Goal: Task Accomplishment & Management: Manage account settings

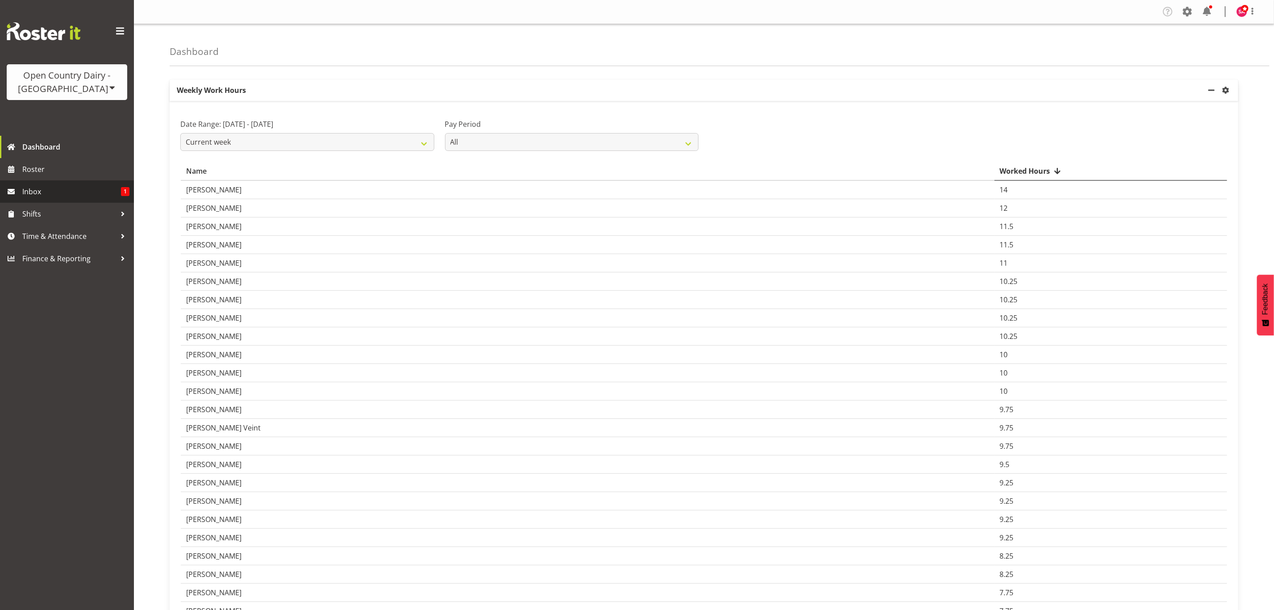
click at [62, 188] on span "Inbox" at bounding box center [71, 191] width 99 height 13
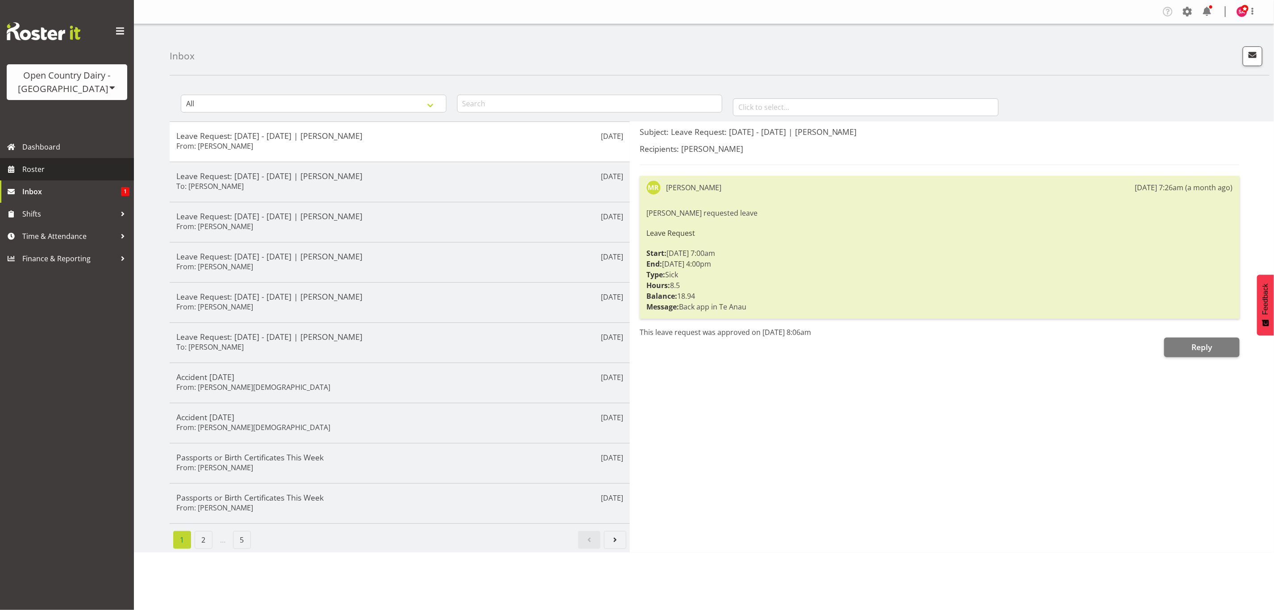
click at [55, 166] on span "Roster" at bounding box center [75, 168] width 107 height 13
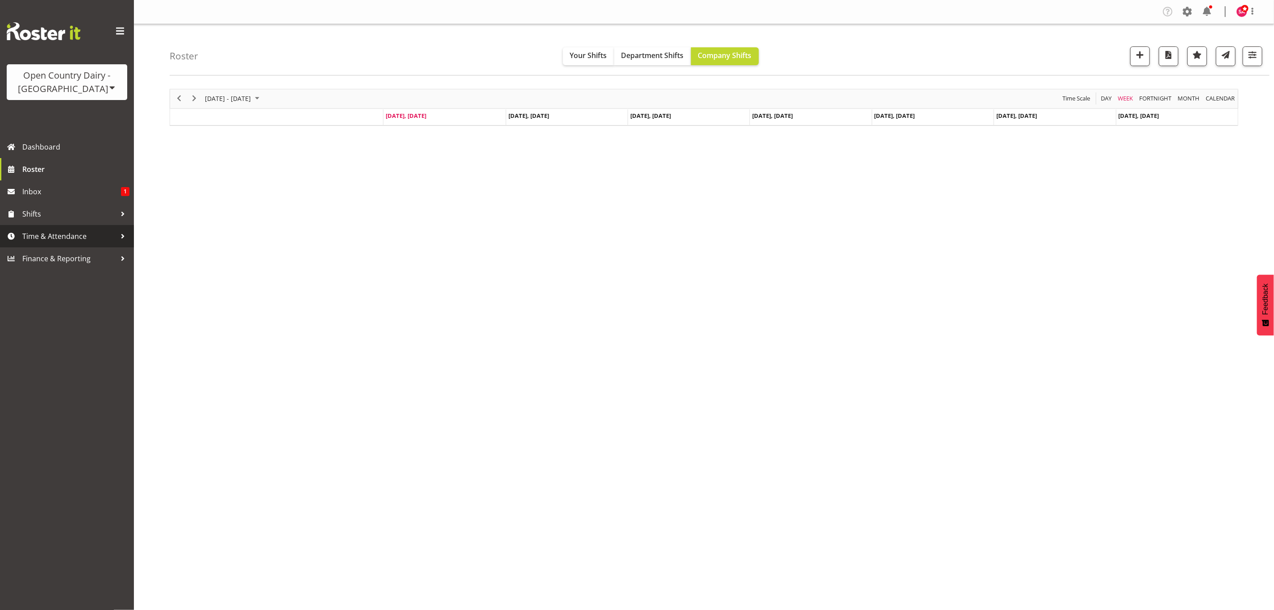
click at [49, 231] on span "Time & Attendance" at bounding box center [69, 235] width 94 height 13
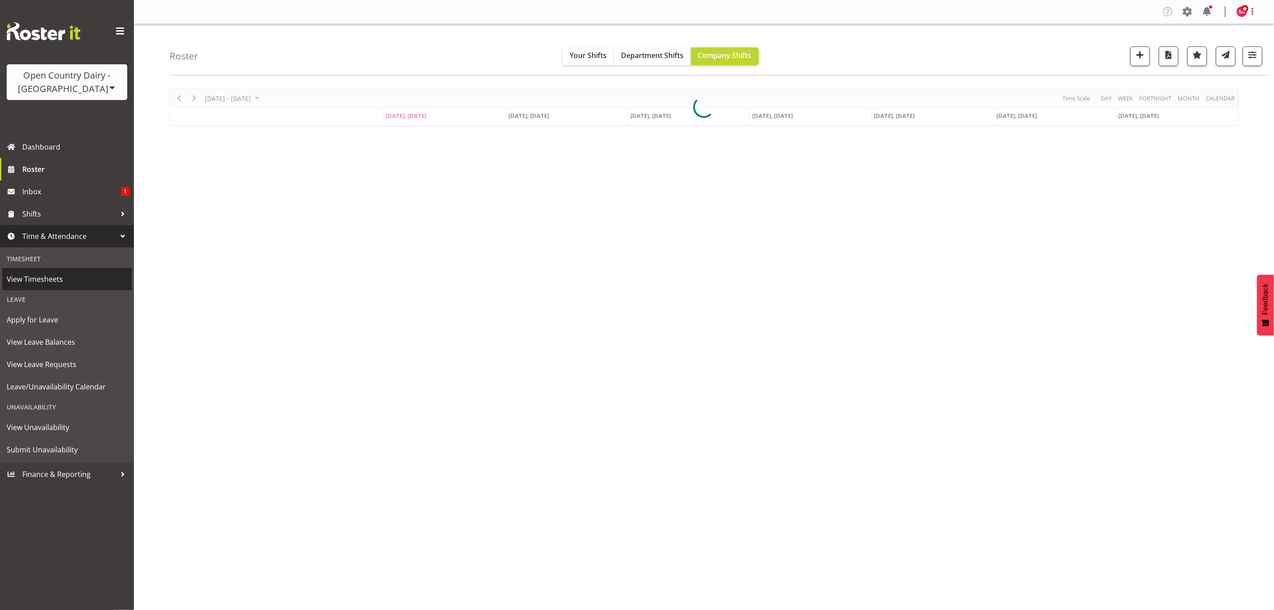
click at [50, 278] on span "View Timesheets" at bounding box center [67, 278] width 121 height 13
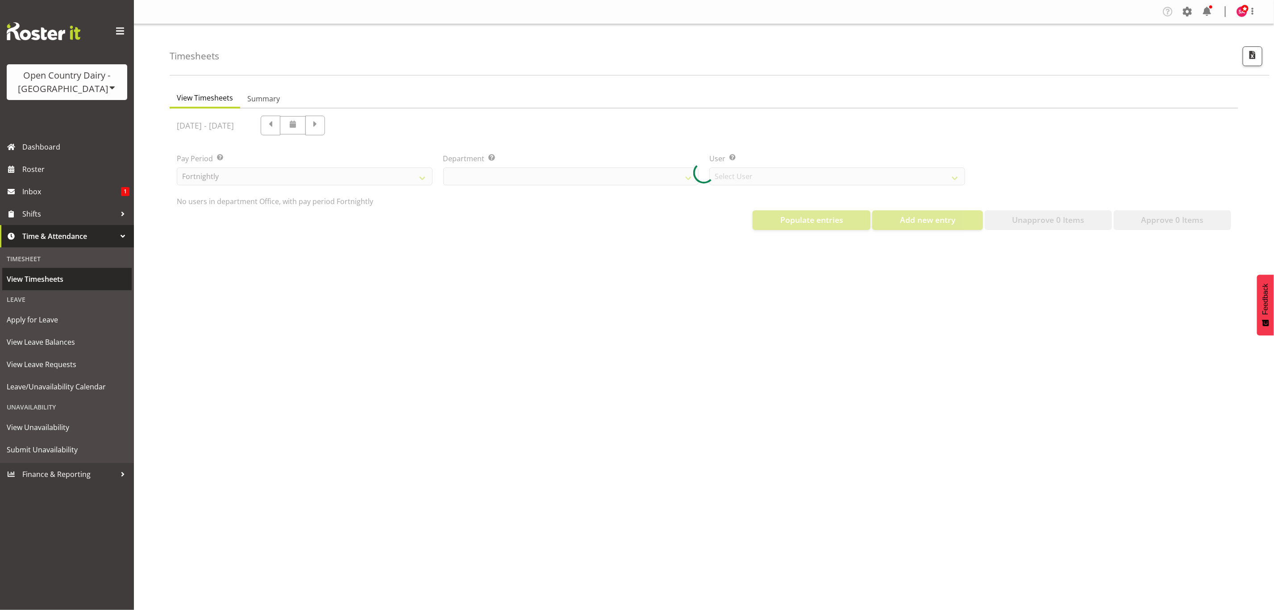
select select "699"
select select "8449"
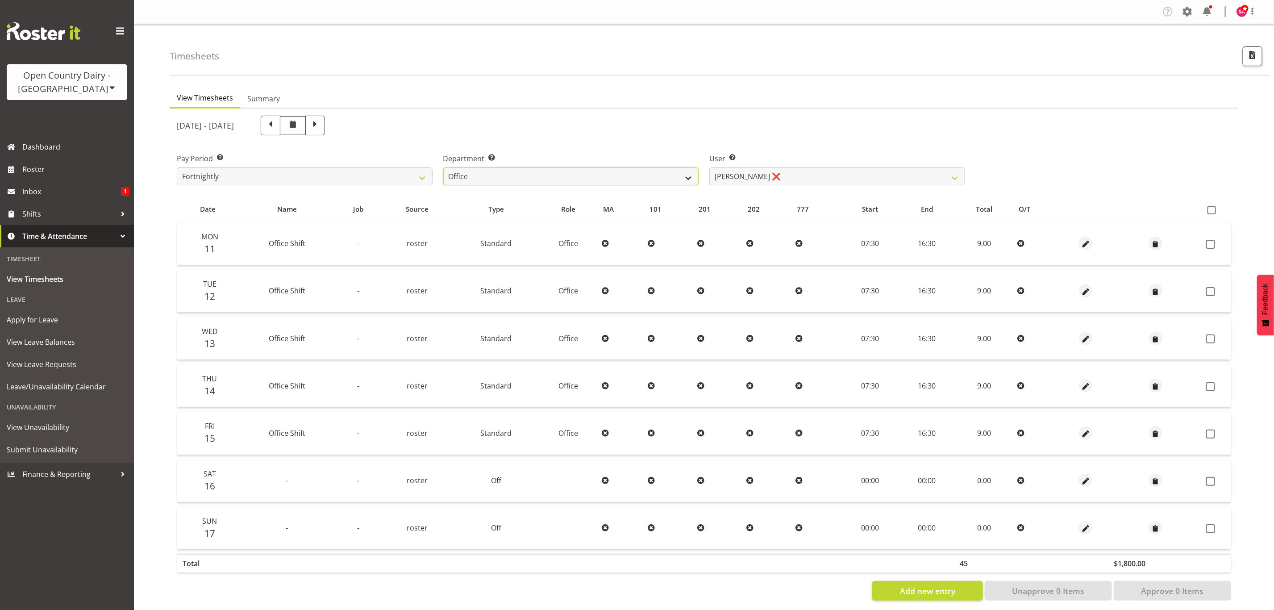
click at [615, 169] on select "734 735 736 737 738 739 850 851 852 853 854 855 856 858 861 862 865 868 869 870" at bounding box center [571, 176] width 256 height 18
select select "697"
click at [443, 167] on select "734 735 736 737 738 739 850 851 852 853 854 855 856 858 861 862 865 868 869 870" at bounding box center [571, 176] width 256 height 18
click at [1209, 212] on span at bounding box center [1211, 210] width 8 height 8
click at [1209, 212] on input "checkbox" at bounding box center [1210, 210] width 6 height 6
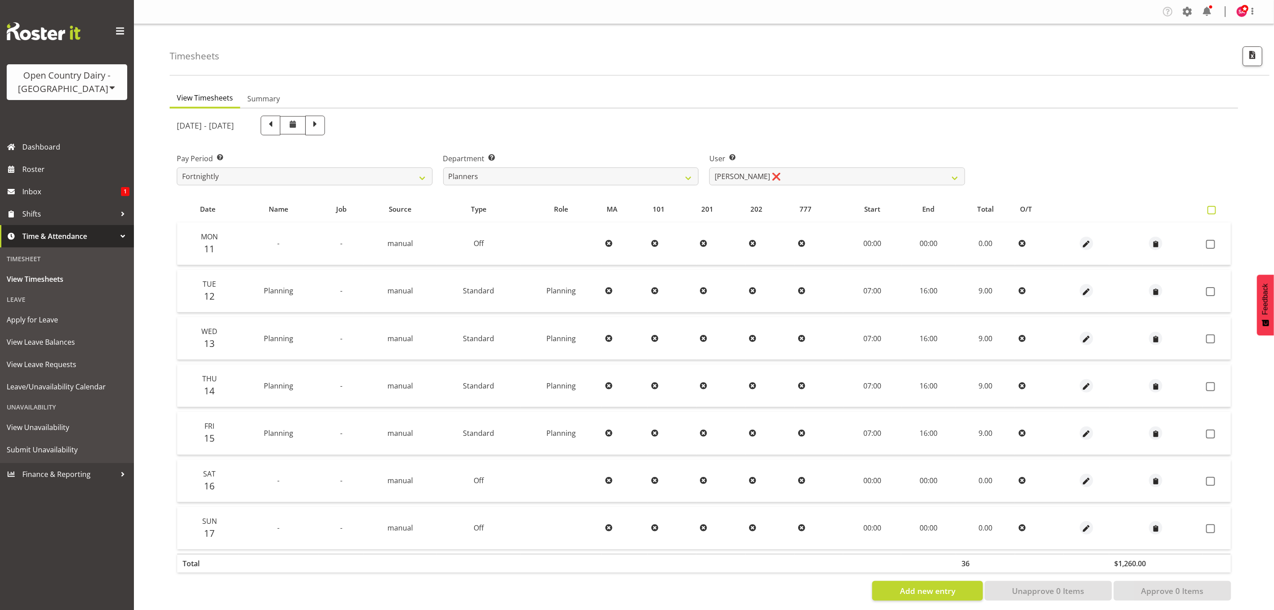
checkbox input "true"
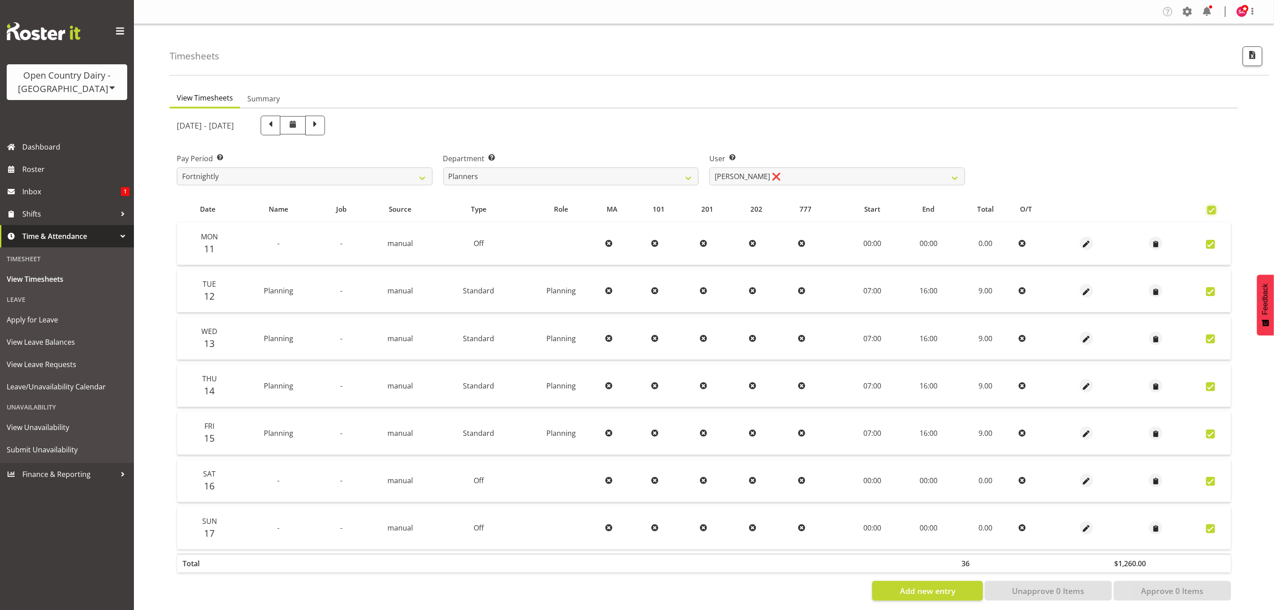
checkbox input "true"
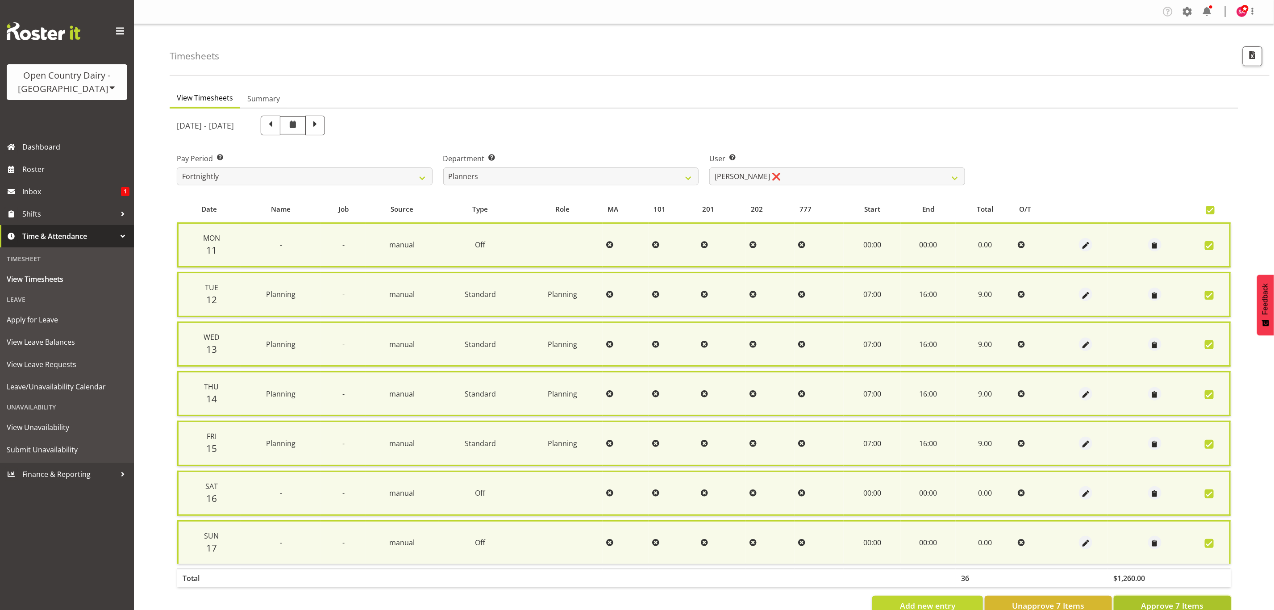
click at [1155, 599] on span "Approve 7 Items" at bounding box center [1172, 605] width 62 height 12
checkbox input "false"
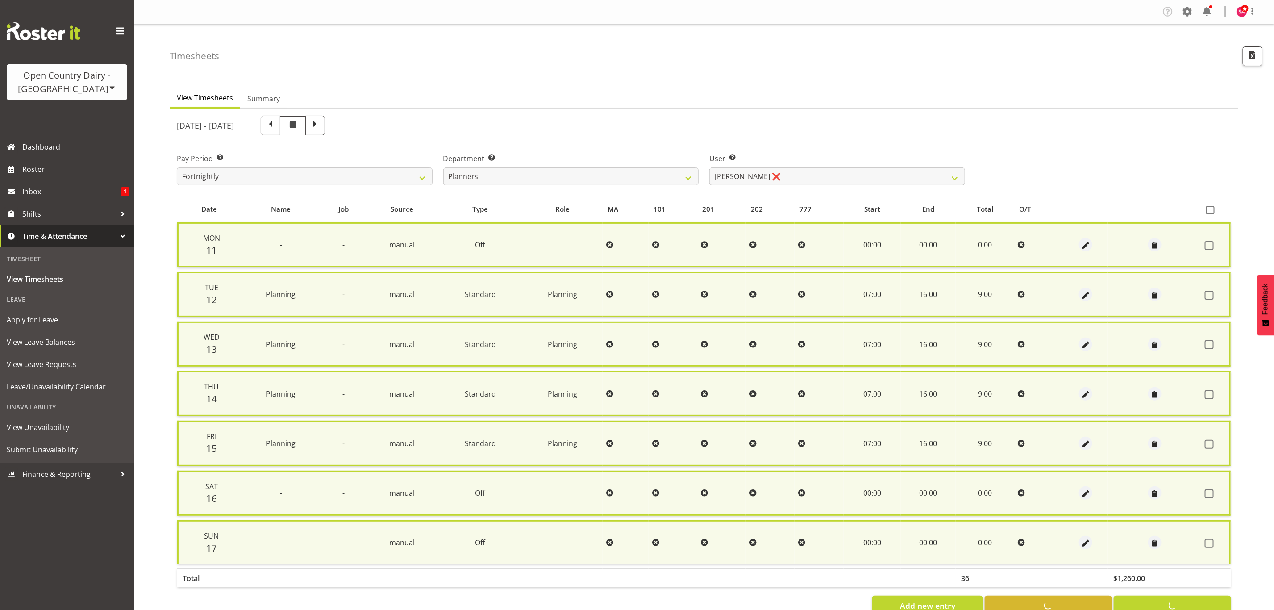
checkbox input "false"
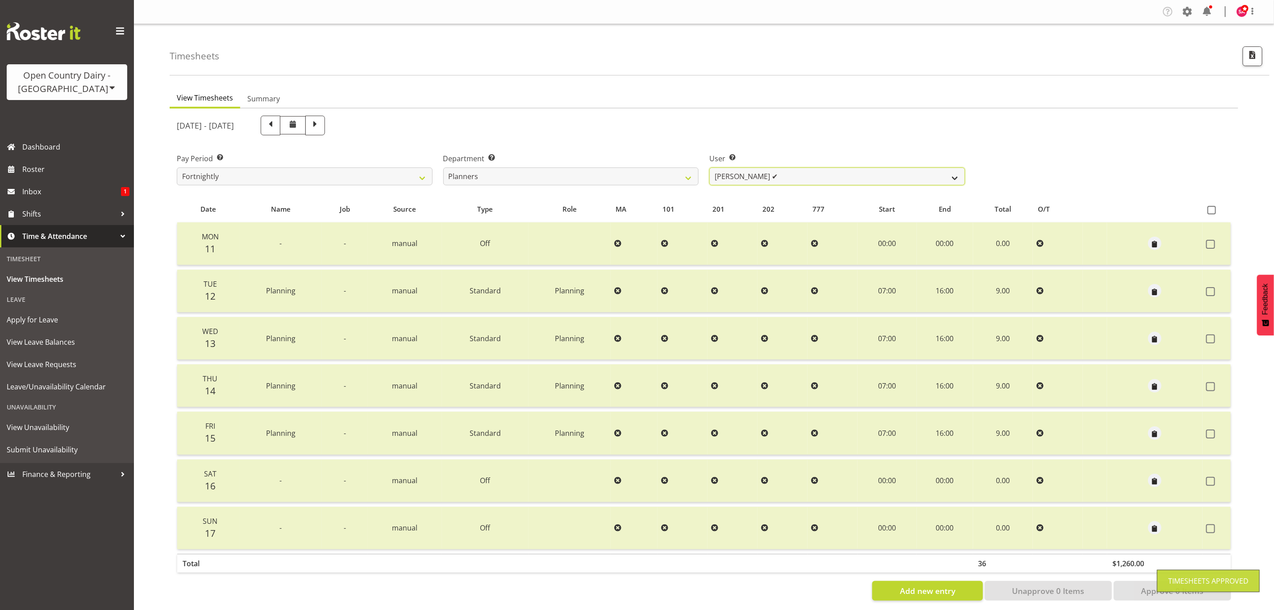
click at [769, 169] on select "Jessica Reid ✔ Mikayla Rangi ❌ Sara Bowie ❌" at bounding box center [837, 176] width 256 height 18
select select "7450"
click at [709, 167] on select "Jessica Reid ✔ Mikayla Rangi ❌ Sara Bowie ❌" at bounding box center [837, 176] width 256 height 18
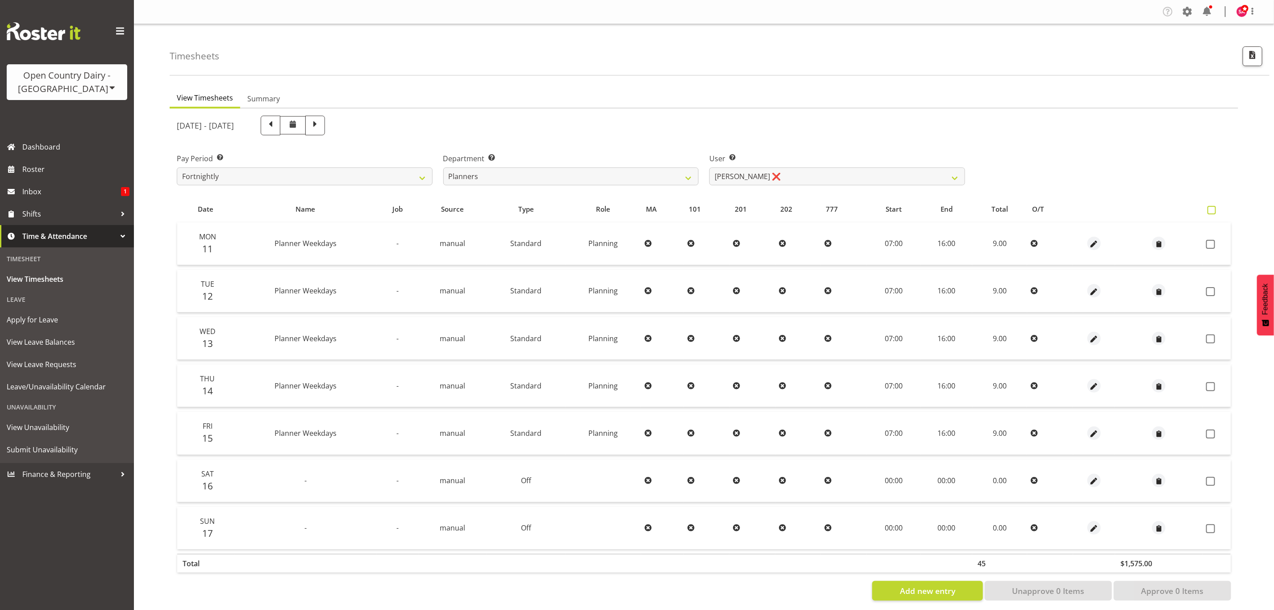
click at [1209, 207] on span at bounding box center [1211, 210] width 8 height 8
click at [1209, 207] on input "checkbox" at bounding box center [1210, 210] width 6 height 6
checkbox input "true"
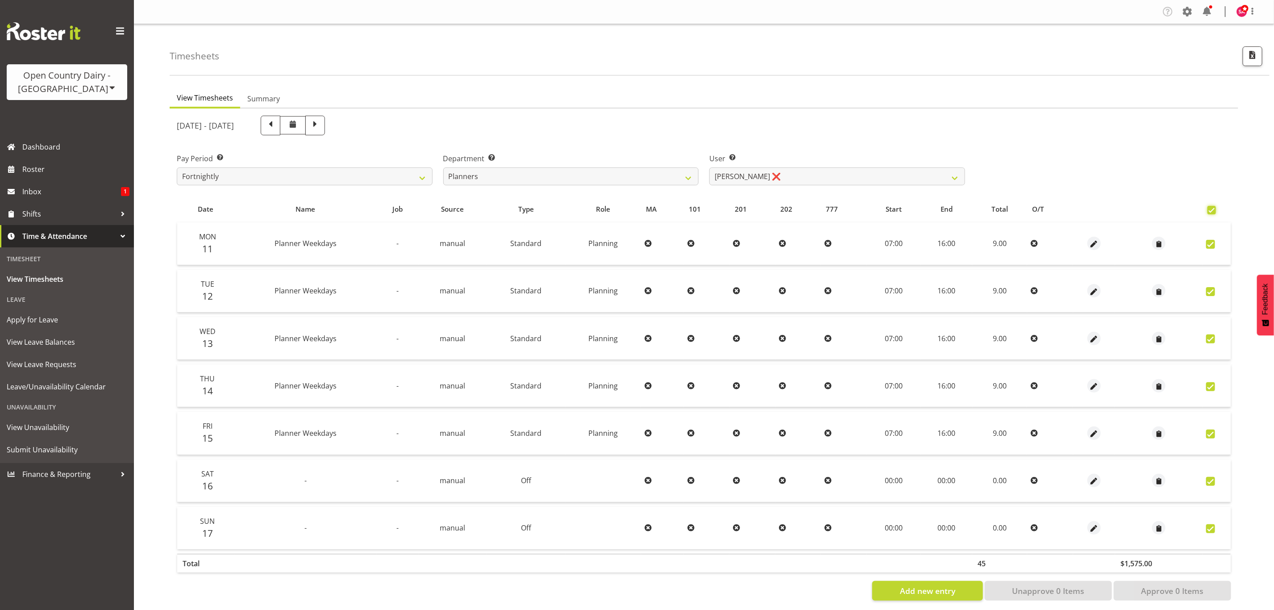
checkbox input "true"
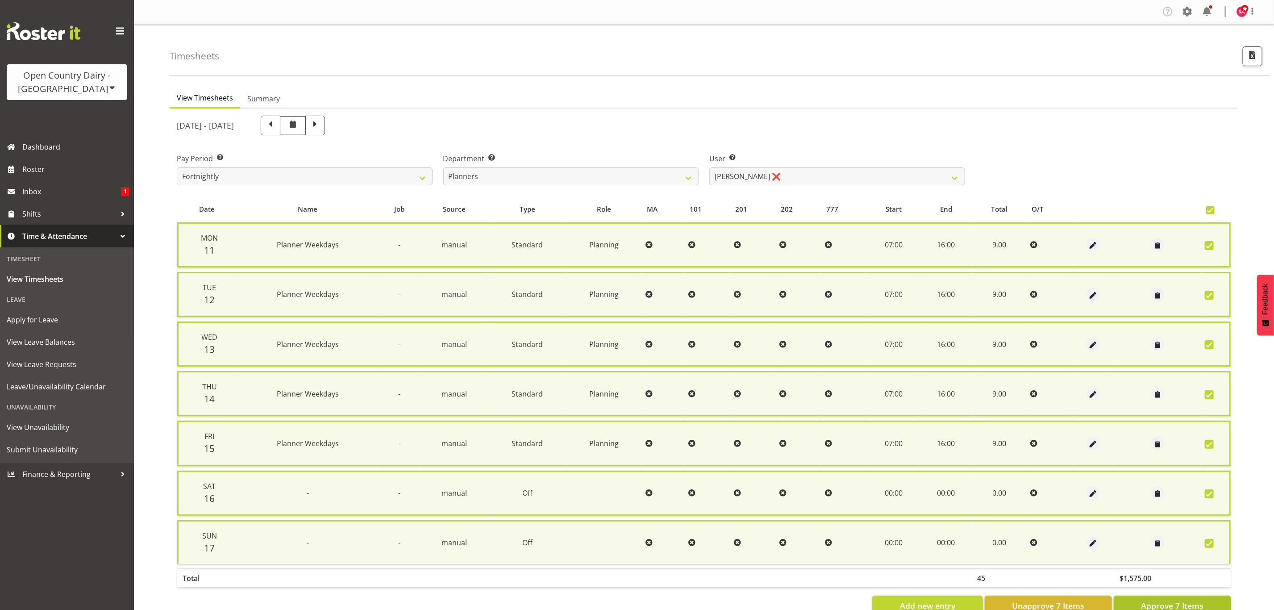
click at [1158, 599] on span "Approve 7 Items" at bounding box center [1172, 605] width 62 height 12
checkbox input "false"
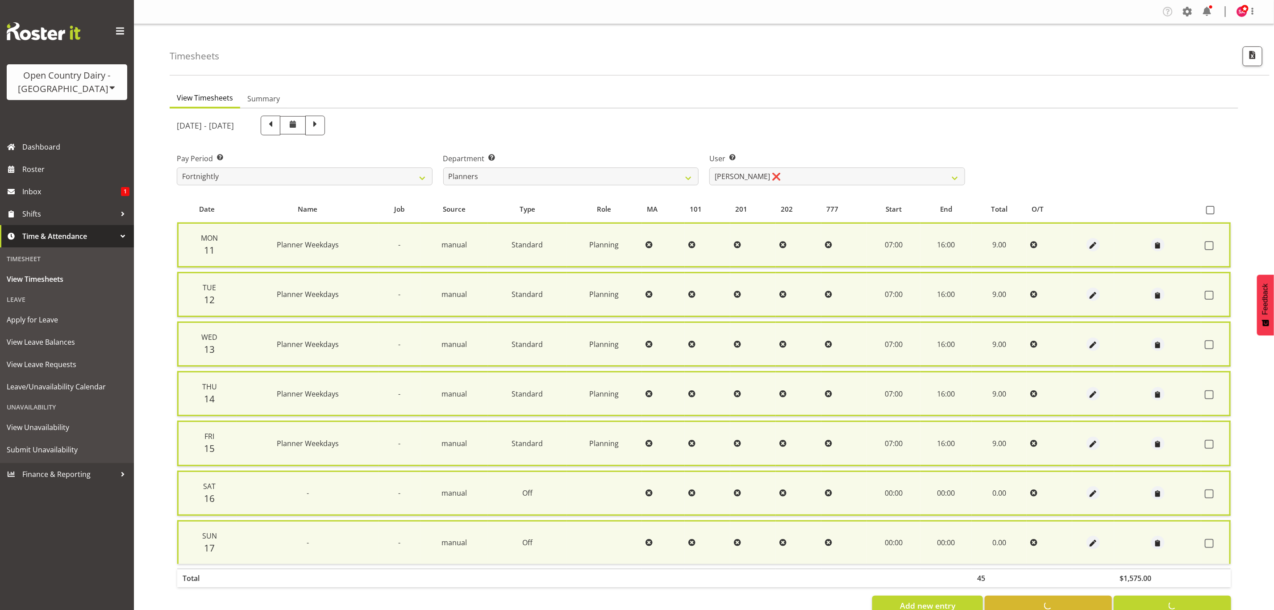
checkbox input "false"
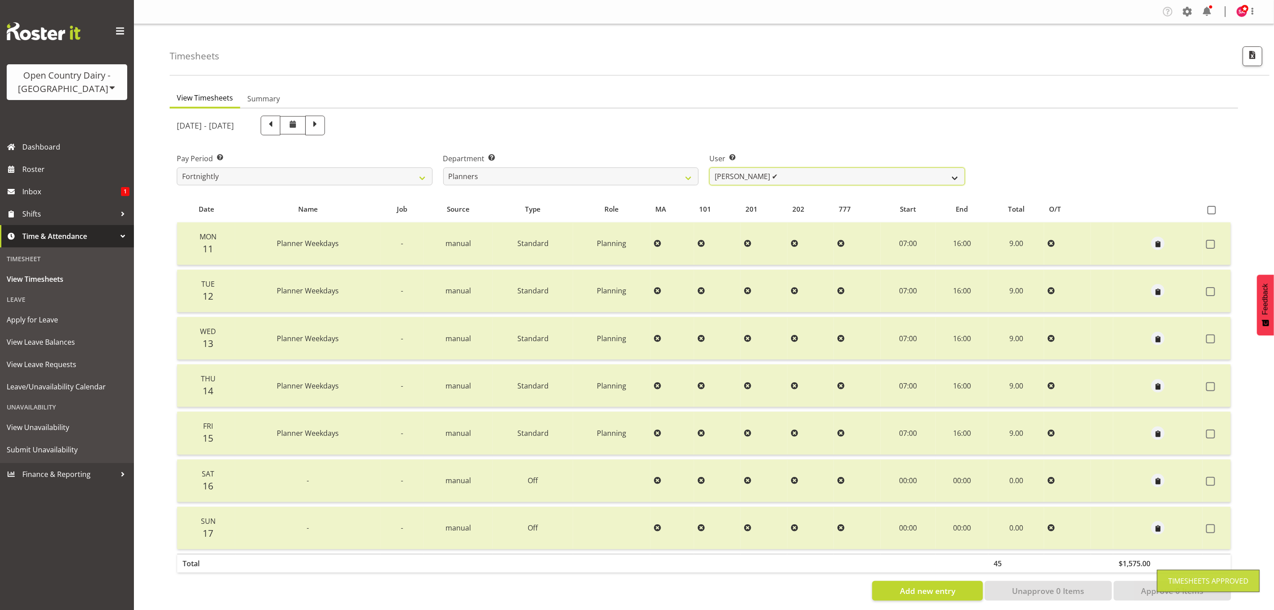
click at [793, 173] on select "Jessica Reid ✔ Mikayla Rangi ✔ Sara Bowie ❌" at bounding box center [837, 176] width 256 height 18
select select "10274"
click at [709, 167] on select "Jessica Reid ✔ Mikayla Rangi ✔ Sara Bowie ❌" at bounding box center [837, 176] width 256 height 18
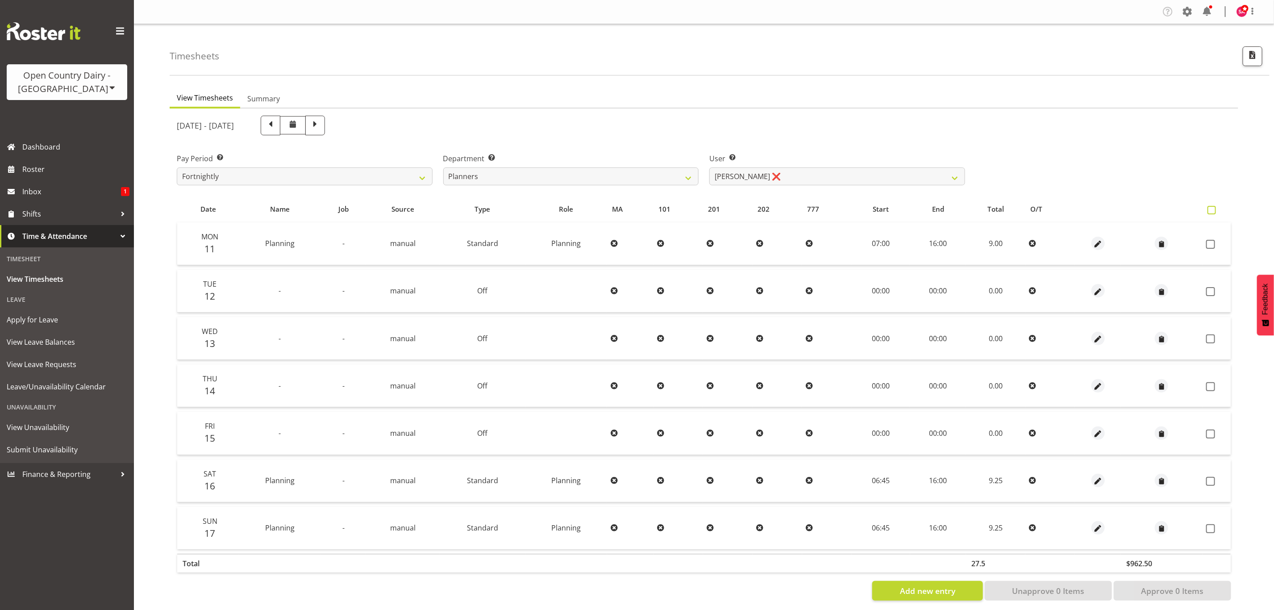
click at [1209, 208] on span at bounding box center [1211, 210] width 8 height 8
click at [1209, 208] on input "checkbox" at bounding box center [1210, 210] width 6 height 6
checkbox input "true"
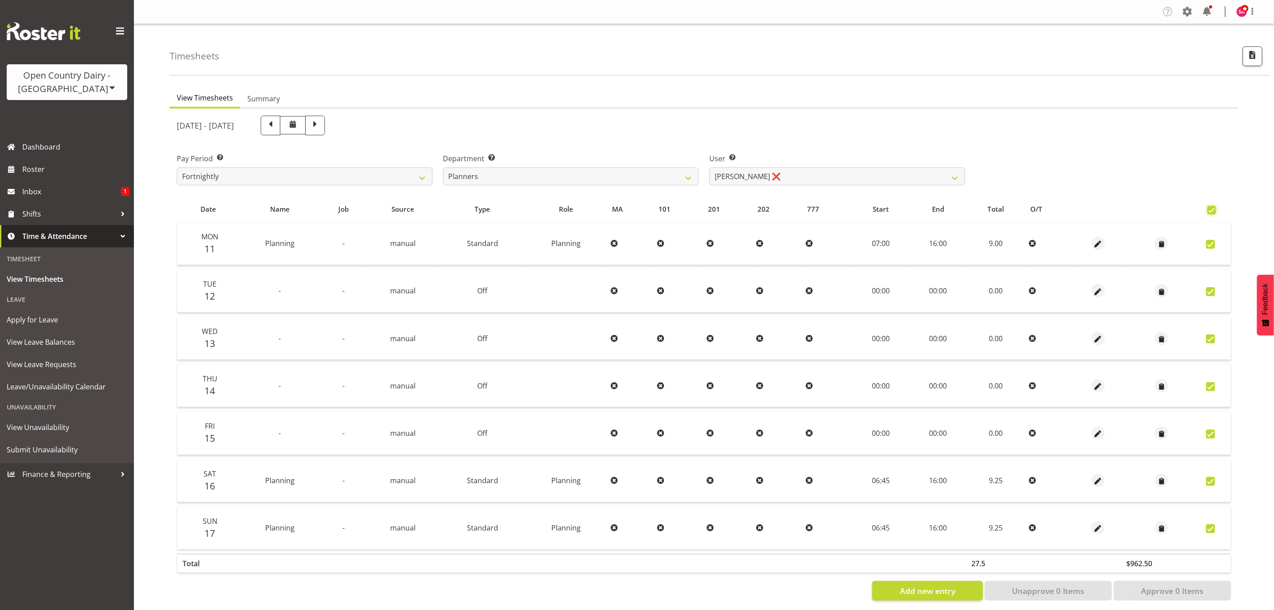
checkbox input "true"
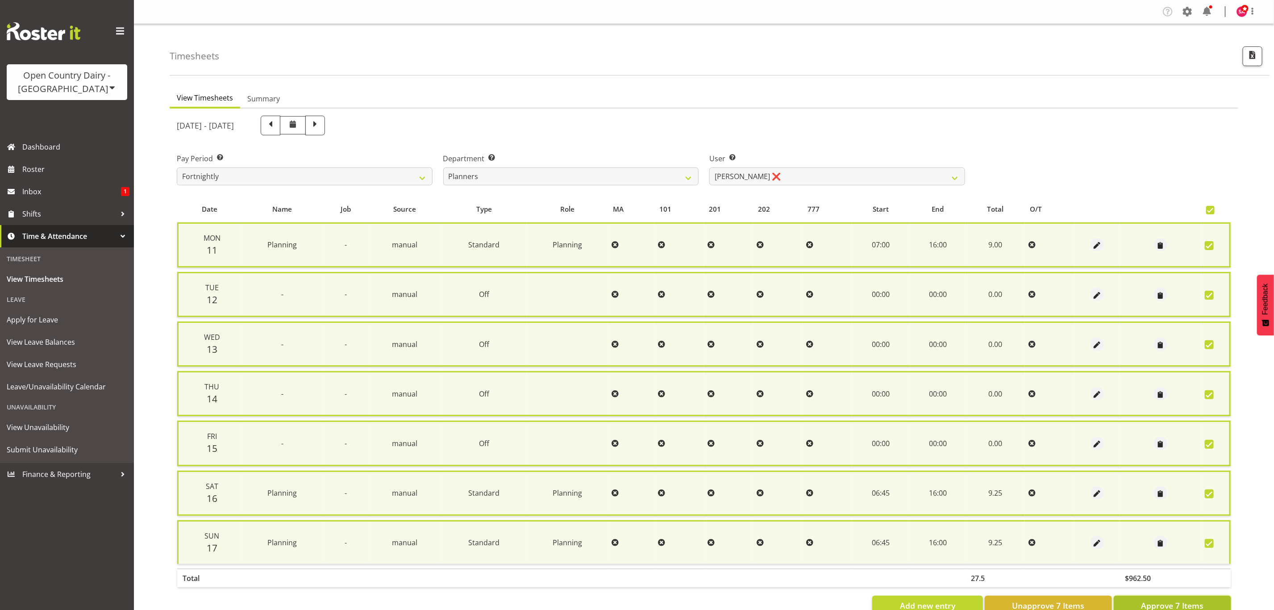
click at [1183, 595] on button "Approve 7 Items" at bounding box center [1172, 605] width 117 height 20
checkbox input "false"
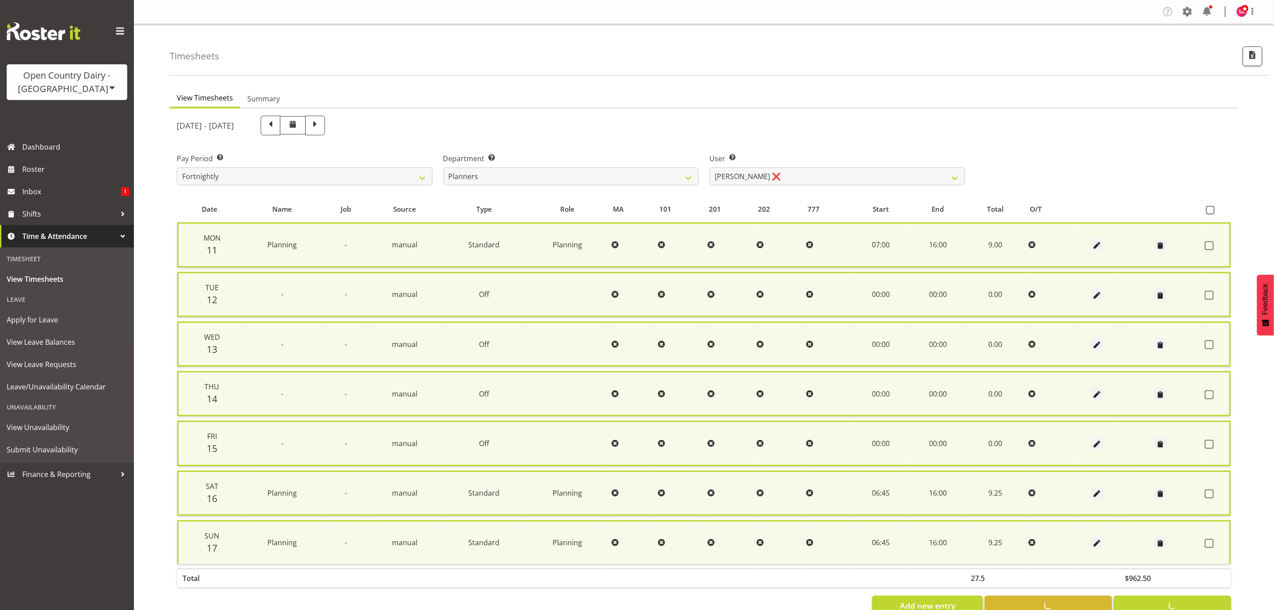
checkbox input "false"
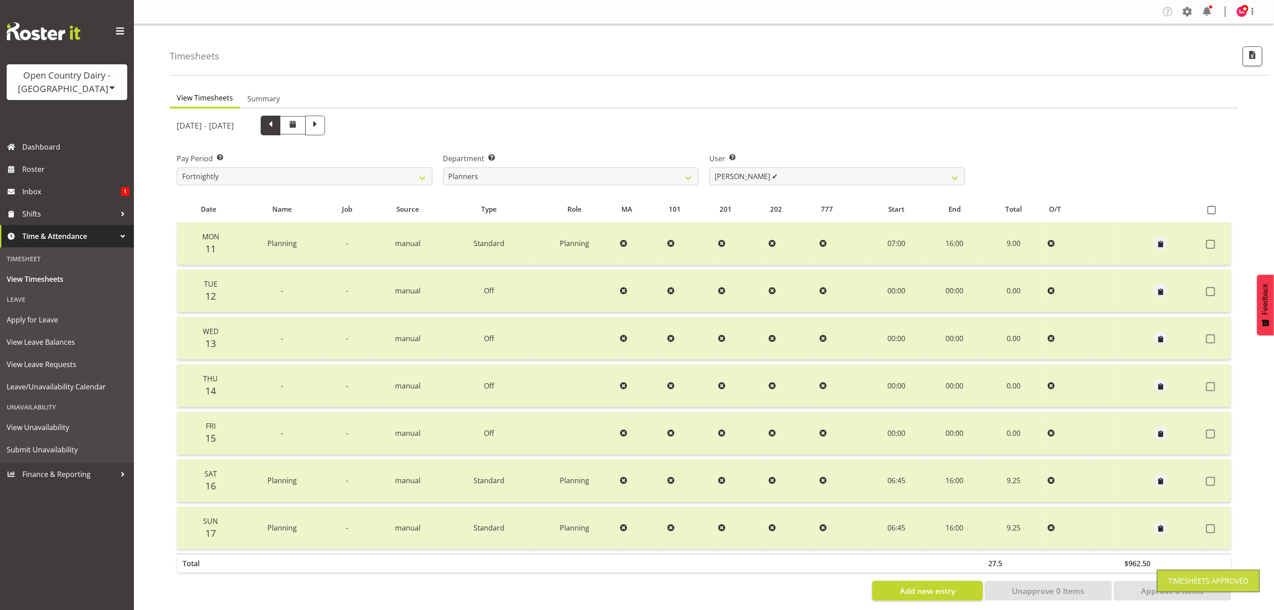
click at [276, 129] on span at bounding box center [271, 125] width 12 height 12
select select
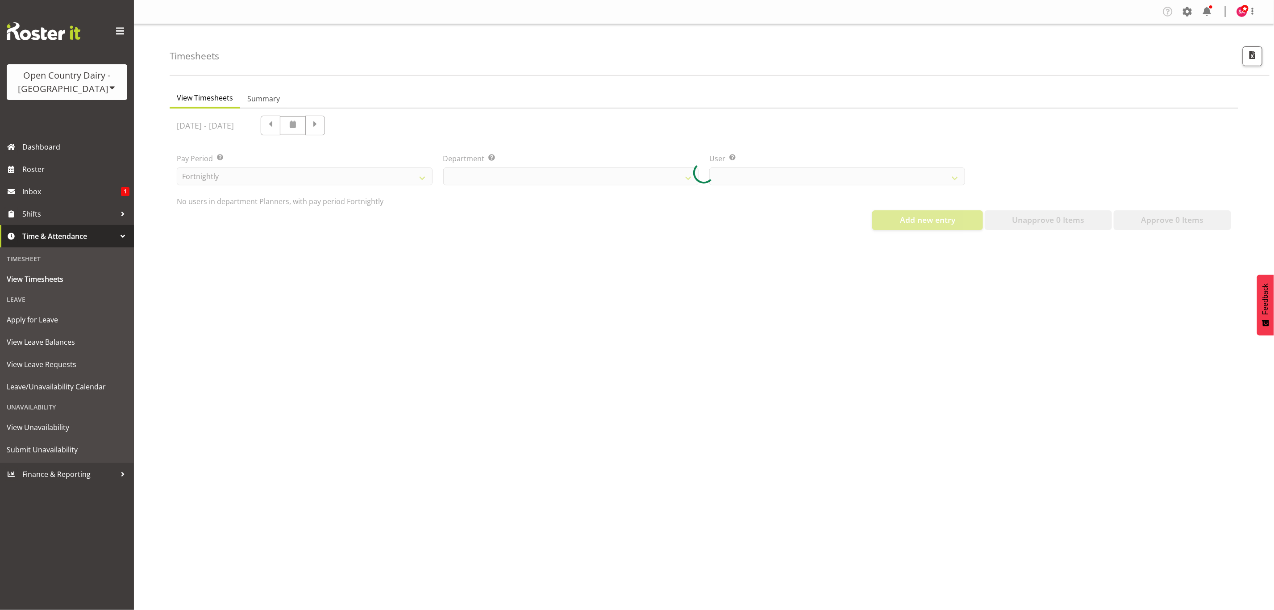
select select "697"
select select "10274"
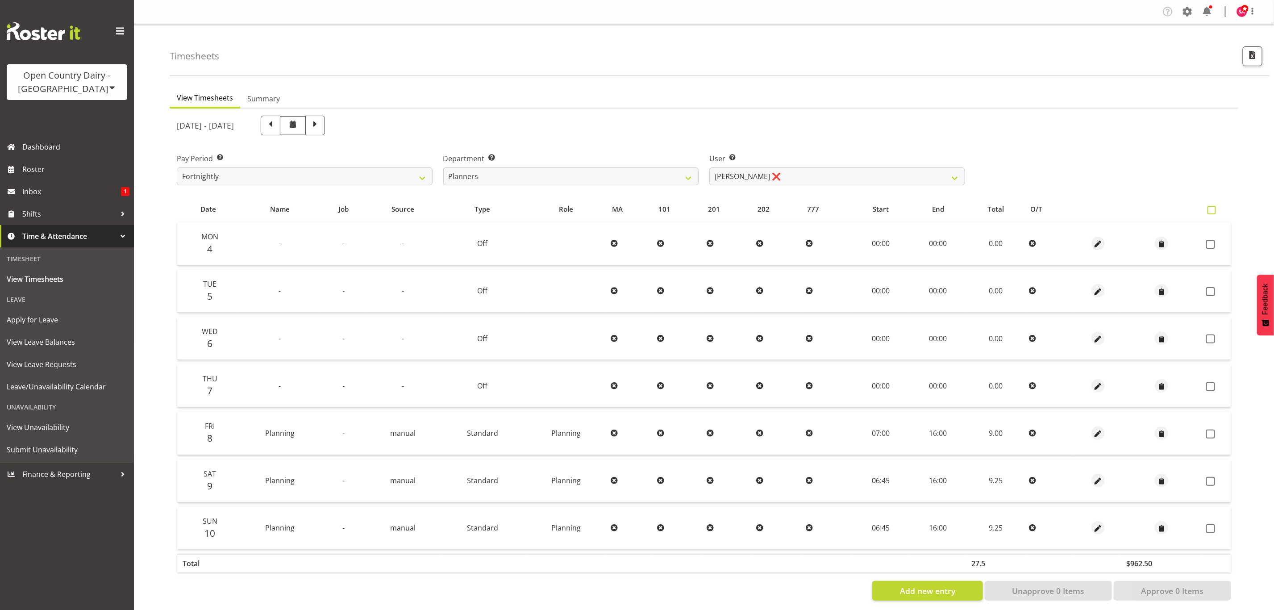
click at [1209, 209] on span at bounding box center [1211, 210] width 8 height 8
click at [1209, 209] on input "checkbox" at bounding box center [1210, 210] width 6 height 6
checkbox input "true"
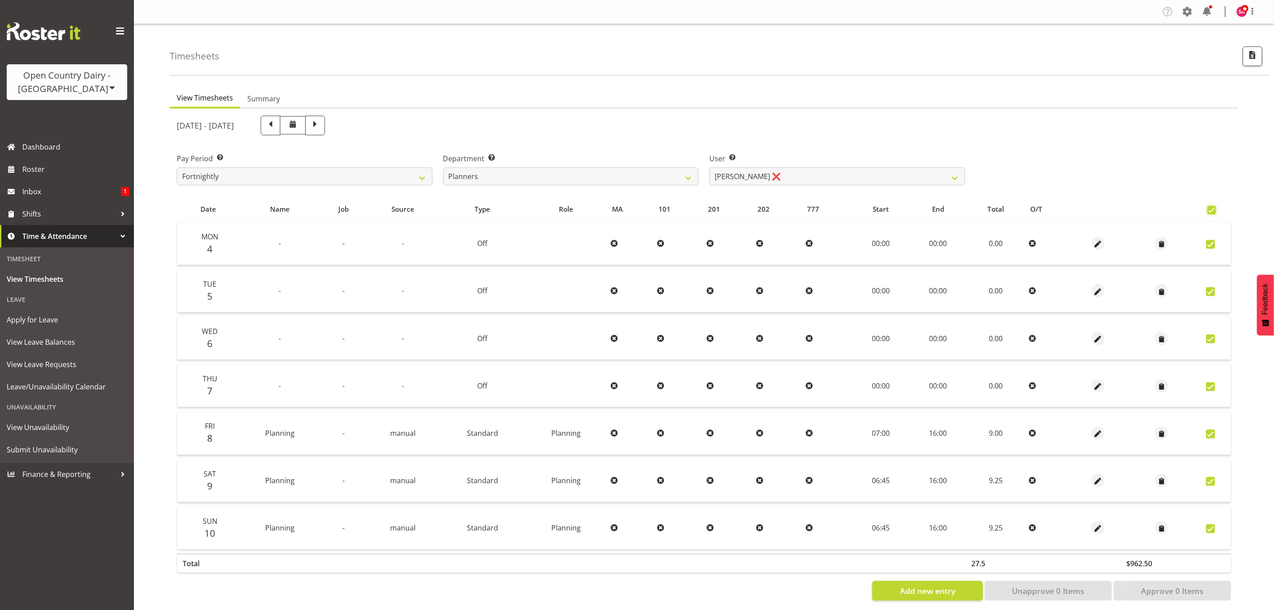
checkbox input "true"
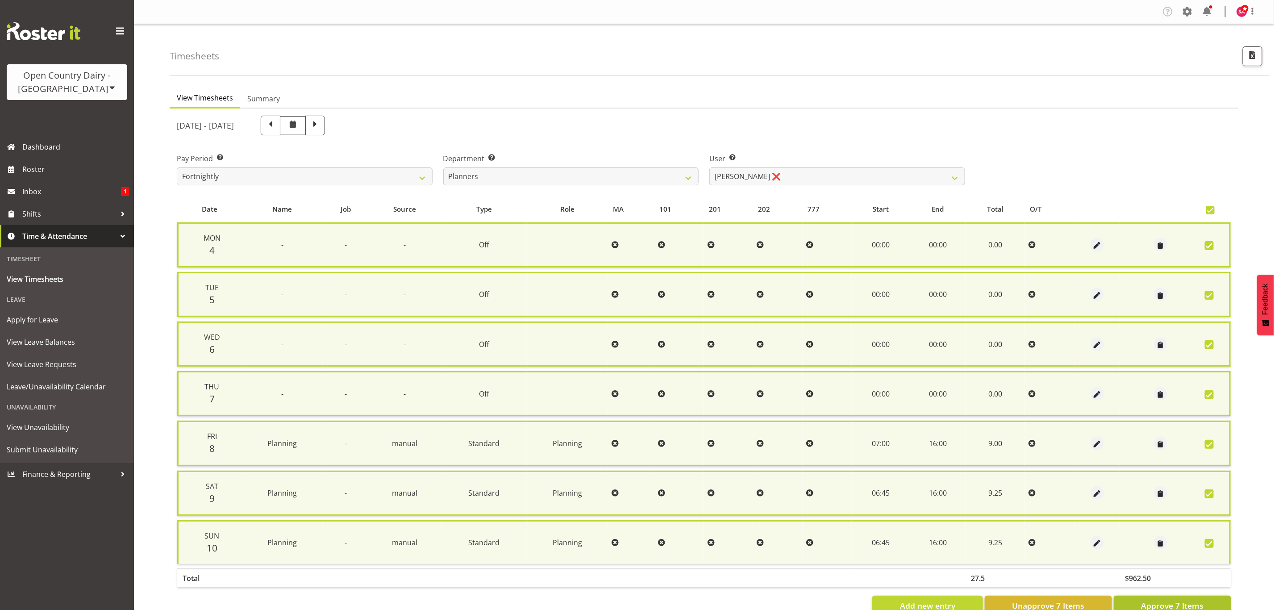
click at [1188, 599] on span "Approve 7 Items" at bounding box center [1172, 605] width 62 height 12
checkbox input "false"
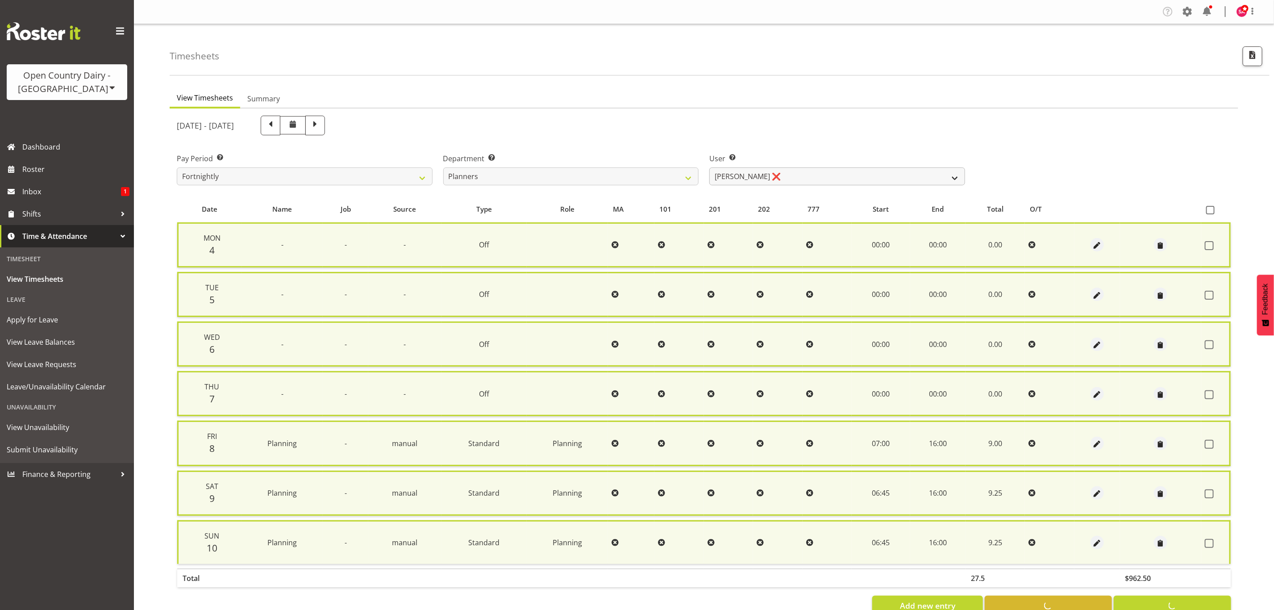
checkbox input "false"
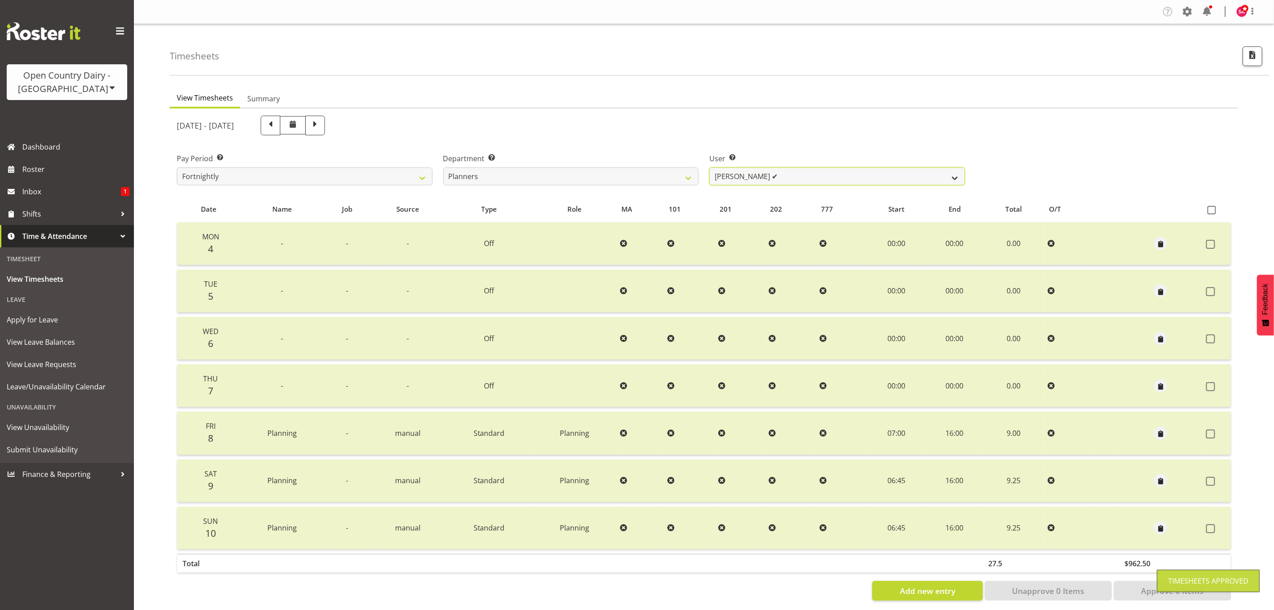
click at [779, 169] on select "Jessica Reid ❌ Mikayla Rangi ❌ Sara Bowie ✔" at bounding box center [837, 176] width 256 height 18
select select "7430"
click at [709, 167] on select "Jessica Reid ❌ Mikayla Rangi ❌ Sara Bowie ✔" at bounding box center [837, 176] width 256 height 18
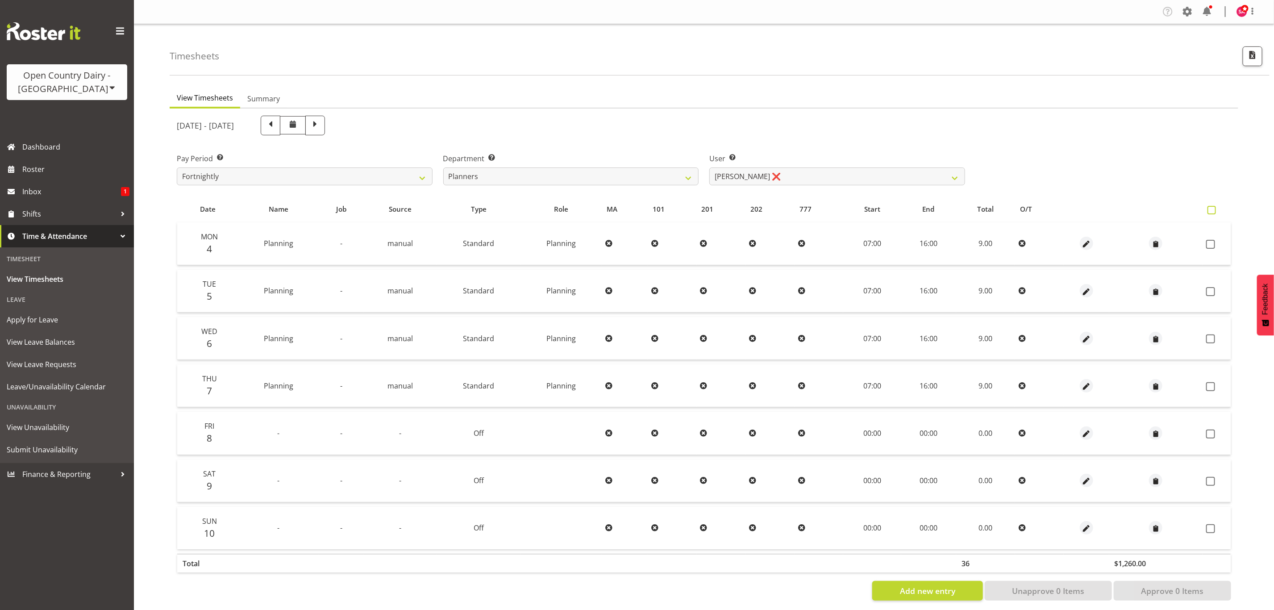
click at [1212, 213] on span at bounding box center [1211, 210] width 8 height 8
click at [1212, 213] on input "checkbox" at bounding box center [1210, 210] width 6 height 6
checkbox input "true"
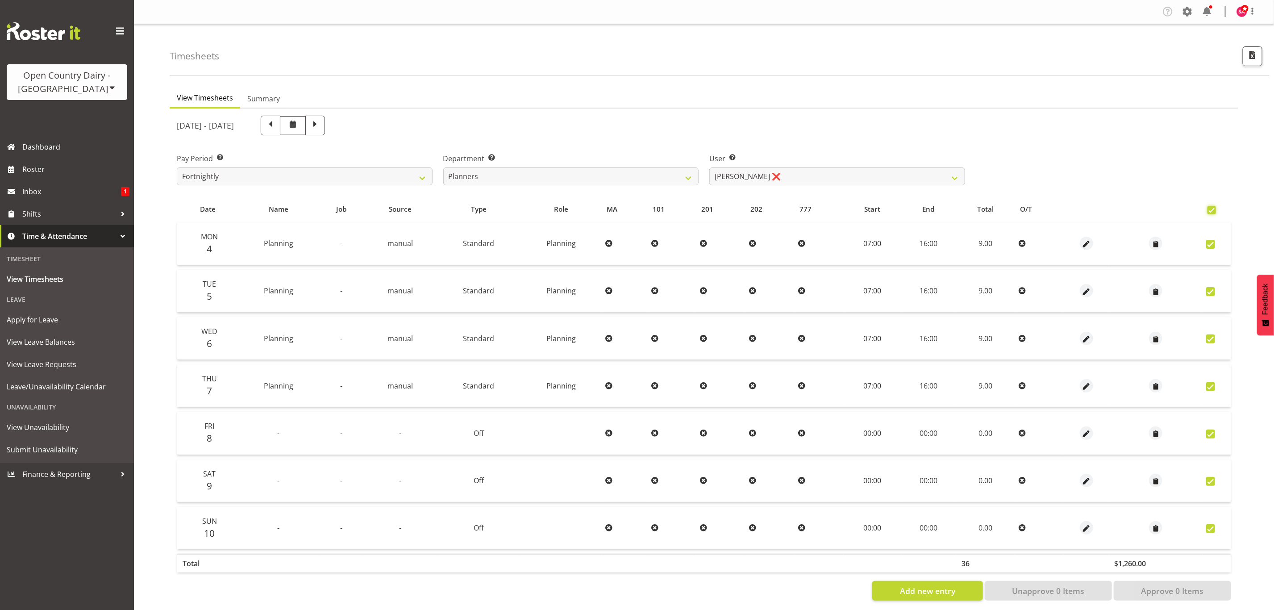
checkbox input "true"
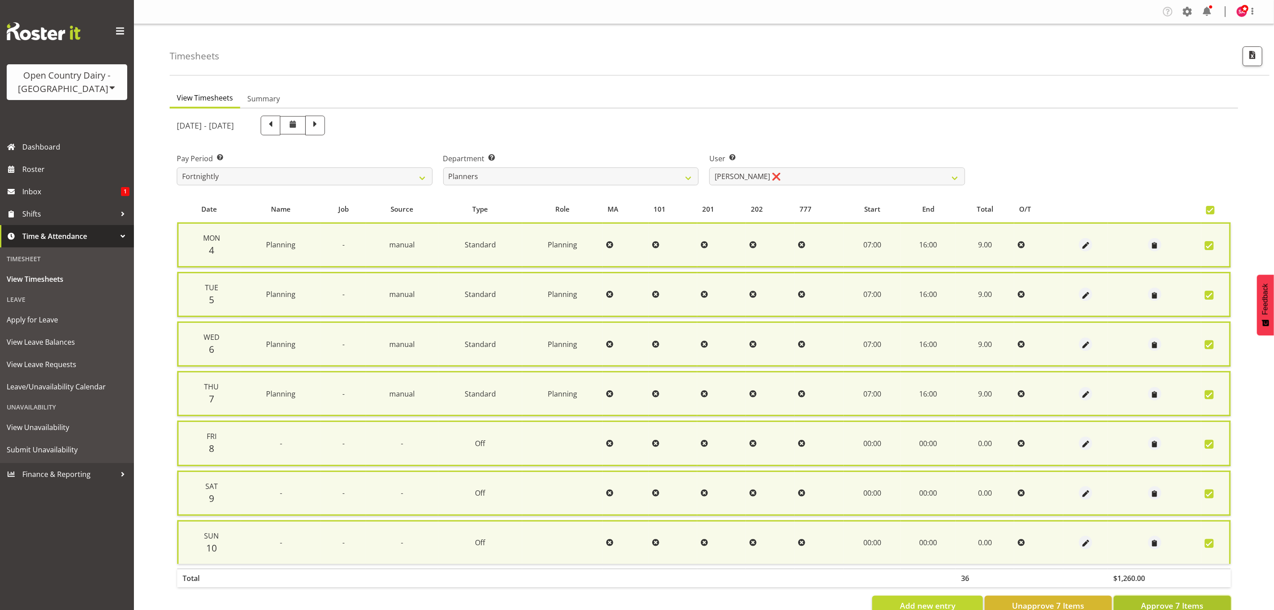
click at [1189, 599] on span "Approve 7 Items" at bounding box center [1172, 605] width 62 height 12
checkbox input "false"
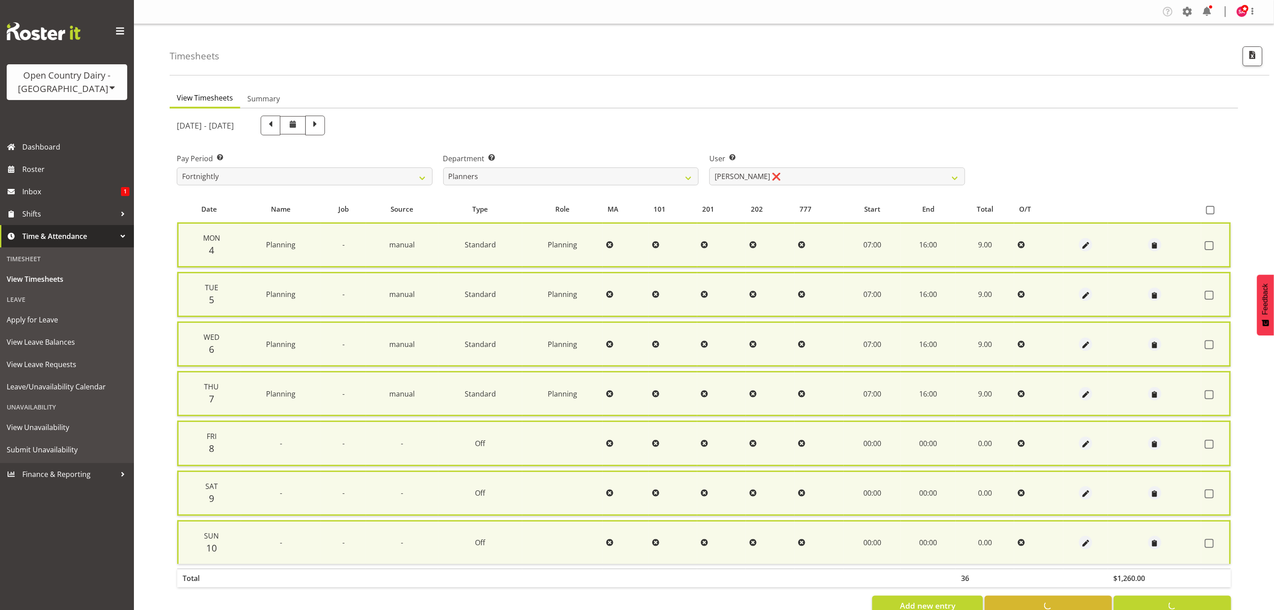
checkbox input "false"
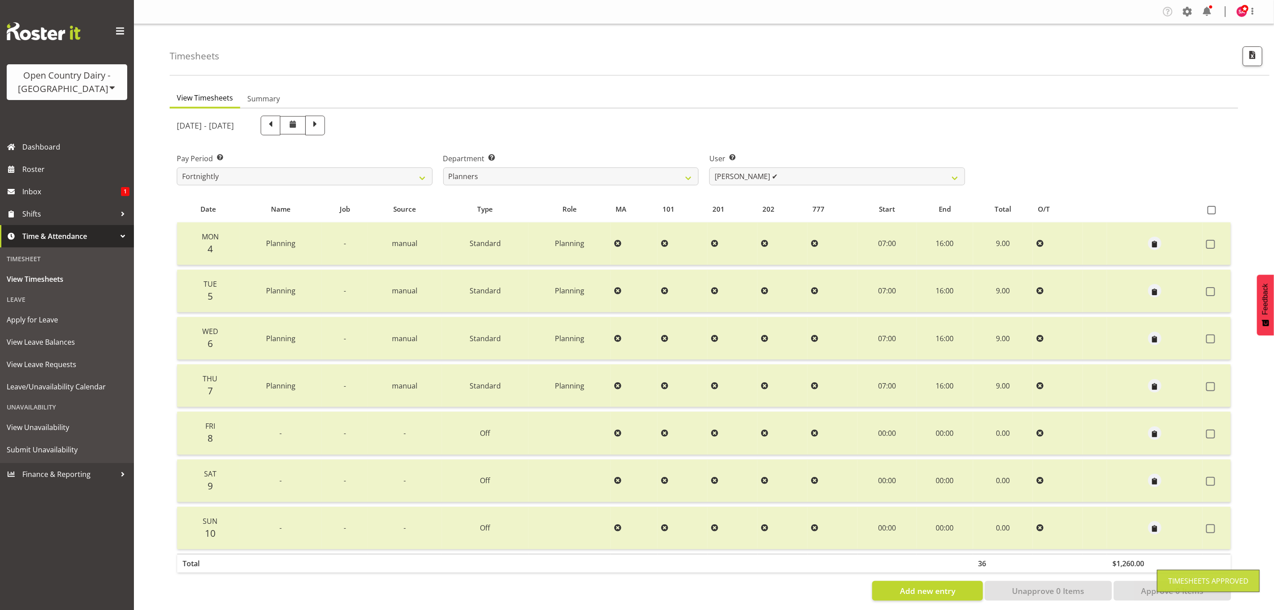
click at [801, 177] on div "August 4th - August 10th 2025 Pay Period Select which pay period you would like…" at bounding box center [704, 355] width 1054 height 490
click at [805, 175] on select "Jessica Reid ✔ Mikayla Rangi ❌ Sara Bowie ✔" at bounding box center [837, 176] width 256 height 18
select select "7450"
click at [709, 167] on select "Jessica Reid ✔ Mikayla Rangi ❌ Sara Bowie ✔" at bounding box center [837, 176] width 256 height 18
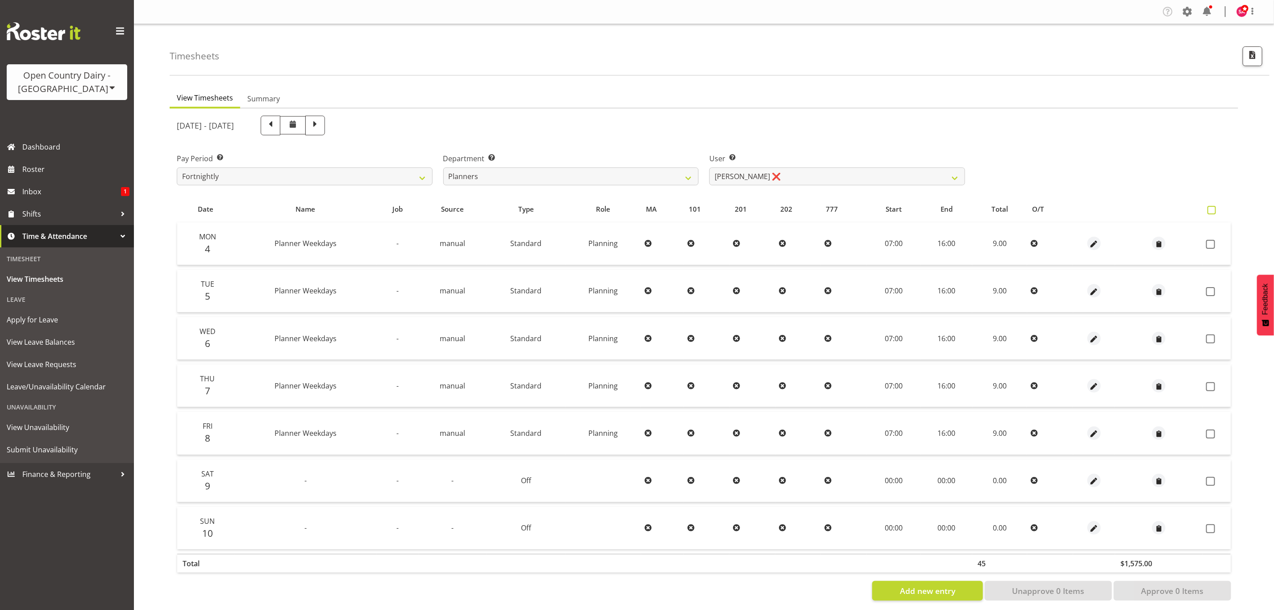
click at [1215, 212] on span at bounding box center [1211, 210] width 8 height 8
click at [1213, 212] on input "checkbox" at bounding box center [1210, 210] width 6 height 6
checkbox input "true"
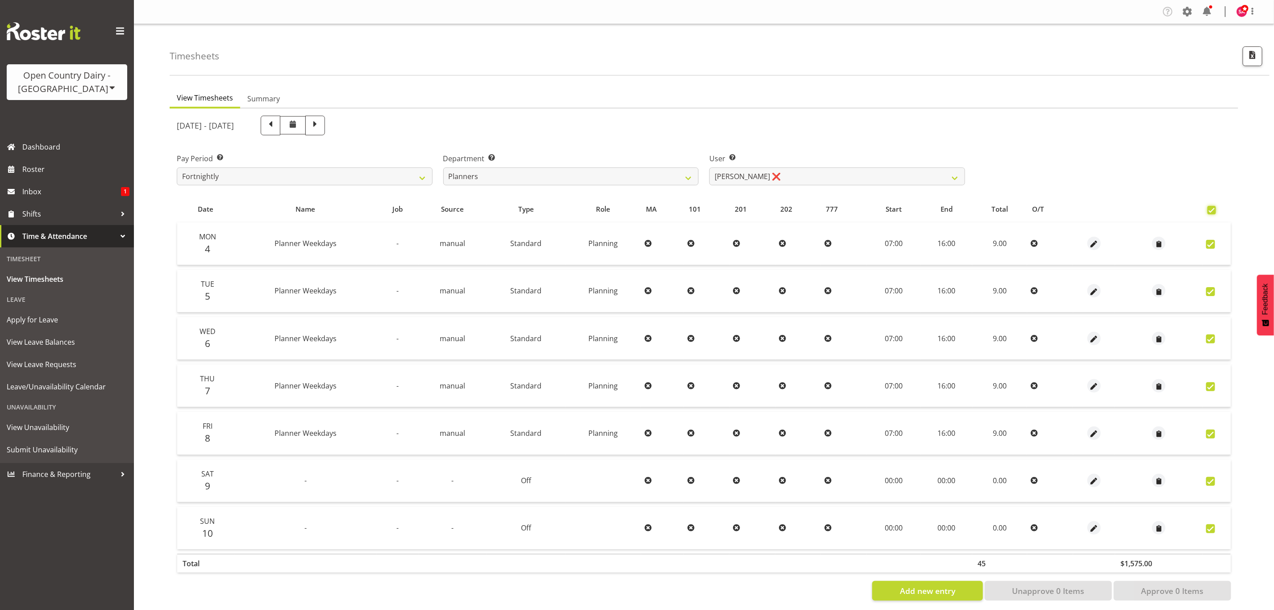
checkbox input "true"
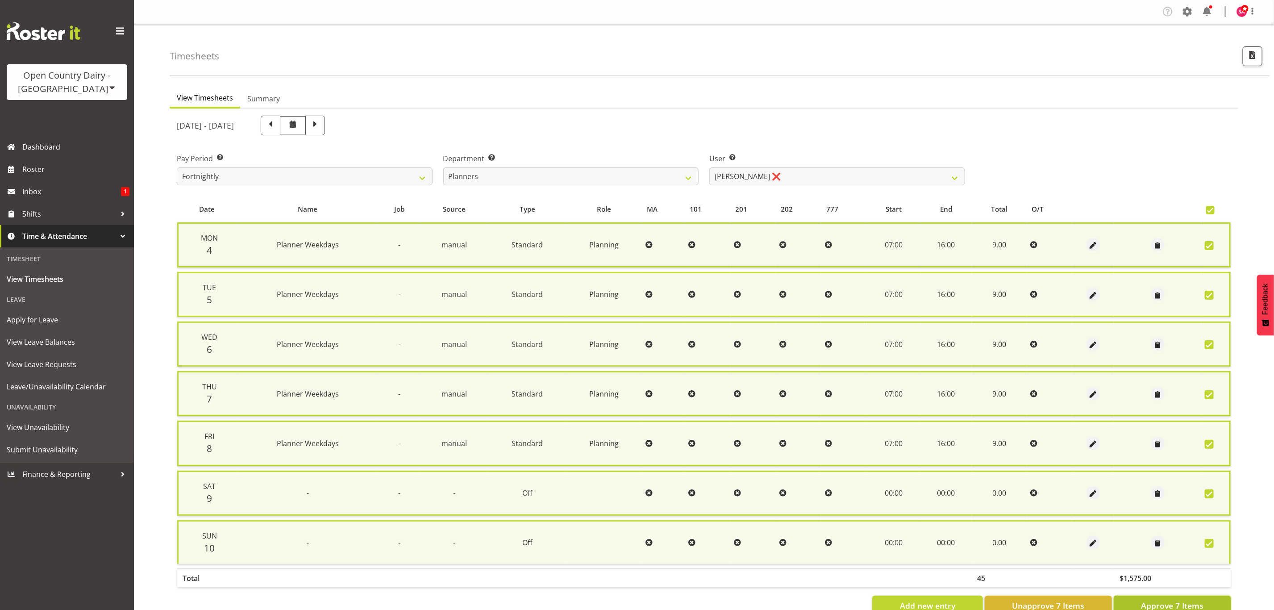
click at [1159, 599] on span "Approve 7 Items" at bounding box center [1172, 605] width 62 height 12
checkbox input "false"
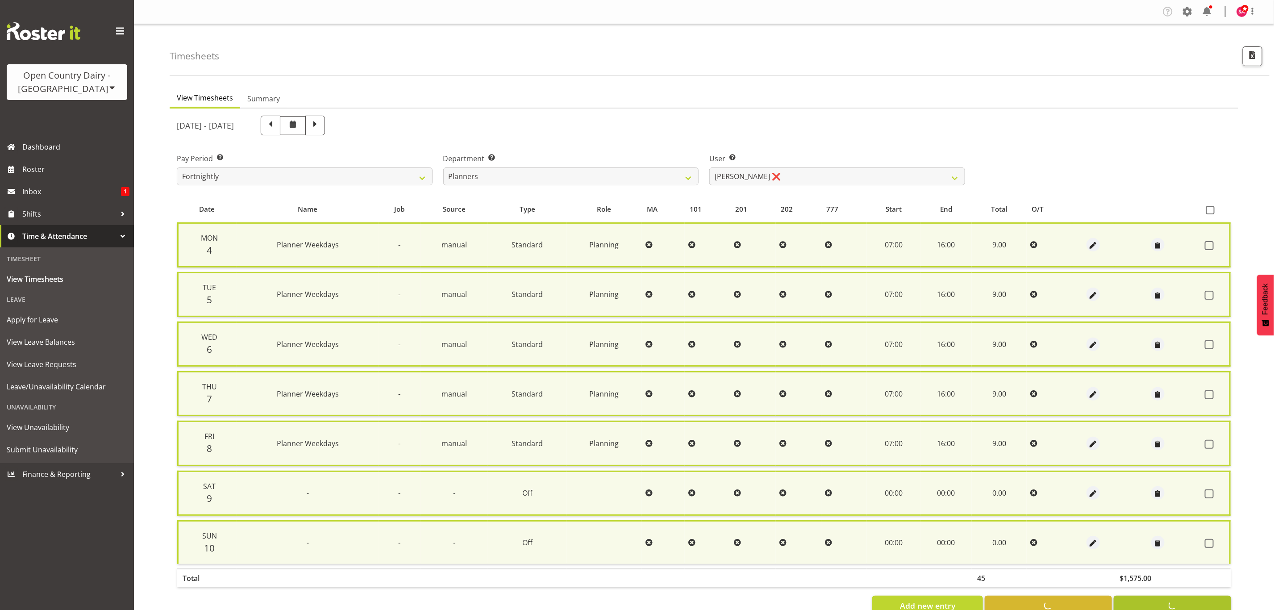
checkbox input "false"
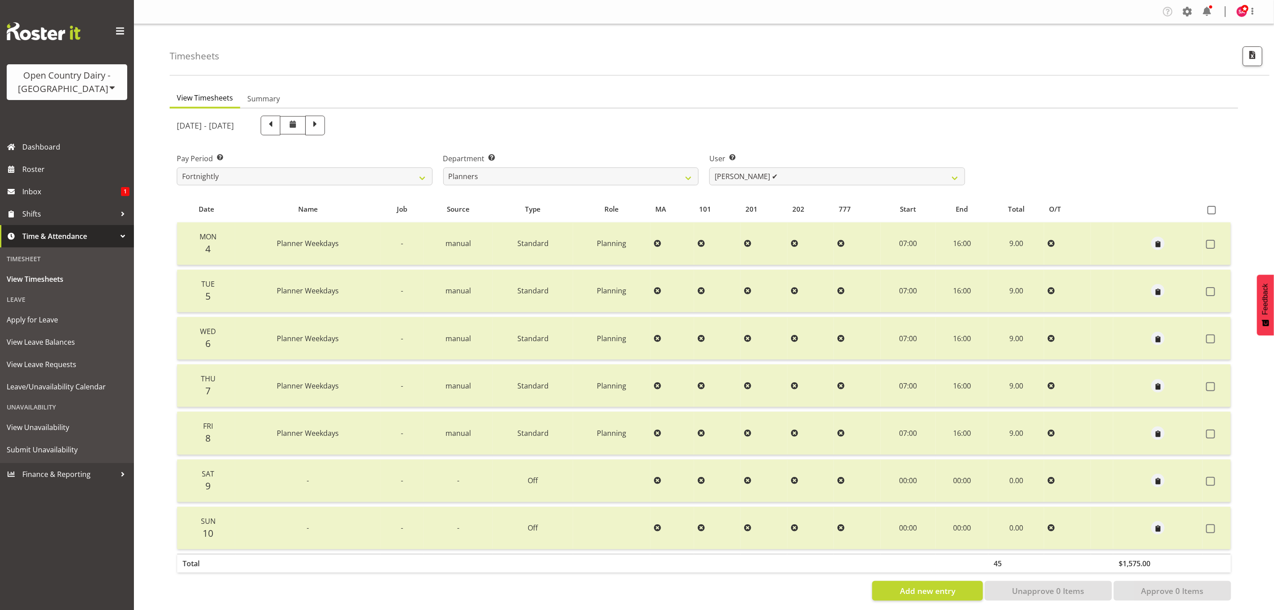
click at [79, 85] on div "Open Country Dairy - [GEOGRAPHIC_DATA]" at bounding box center [67, 82] width 103 height 27
click at [77, 118] on link "Open Country Dairy - [GEOGRAPHIC_DATA]" at bounding box center [93, 113] width 172 height 16
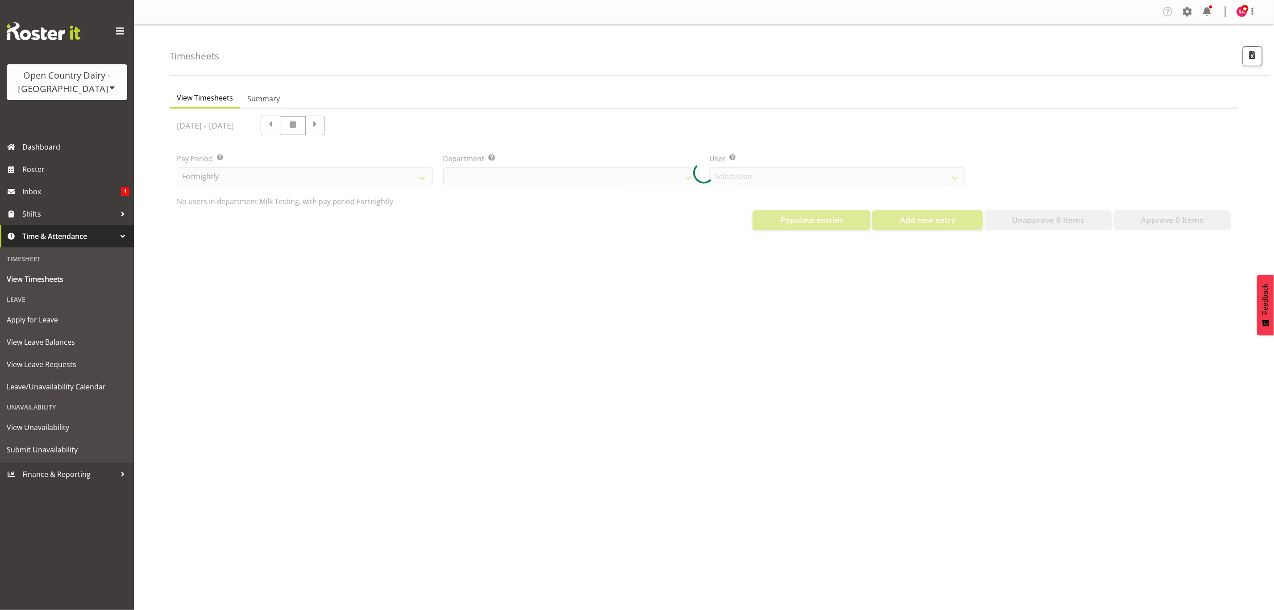
select select "733"
select select "7414"
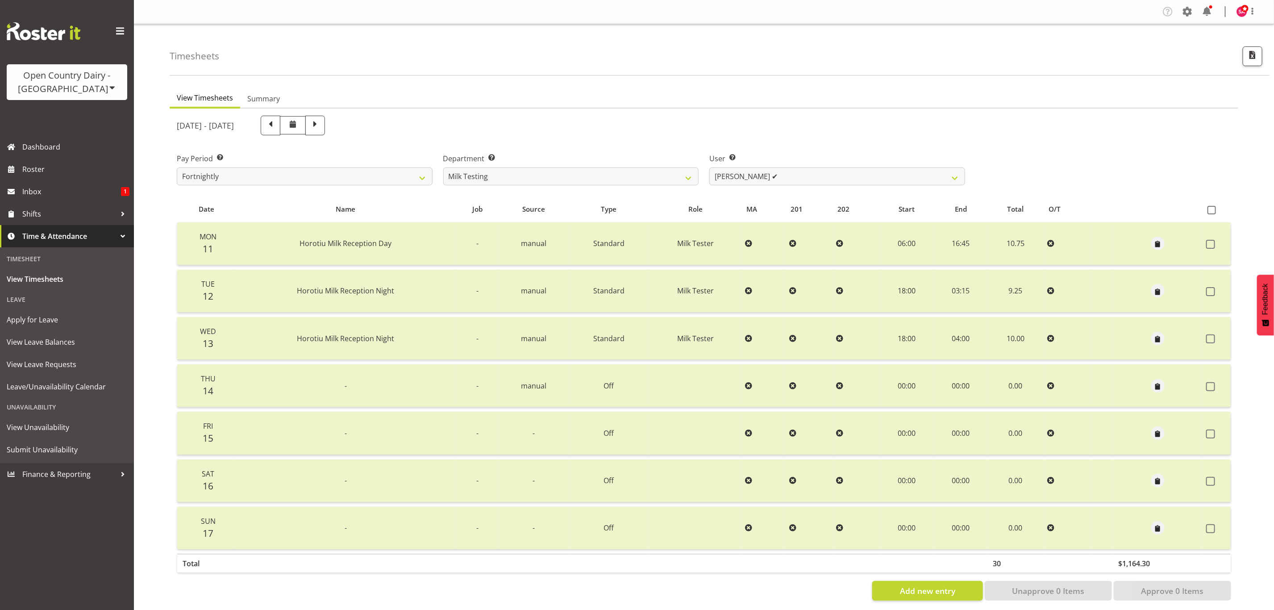
click at [525, 163] on label "Department Select which department you would like to view." at bounding box center [571, 158] width 256 height 11
click at [508, 185] on div "Department Select which department you would like to view. 701 702 703 704 705 …" at bounding box center [571, 166] width 266 height 50
click at [511, 181] on select "701 702 703 704 705 706 707 708 709 710 711 712 713 714 715 716 717 718 719 720" at bounding box center [571, 176] width 256 height 18
select select "885"
click at [443, 167] on select "701 702 703 704 705 706 707 708 709 710 711 712 713 714 715 716 717 718 719 720" at bounding box center [571, 176] width 256 height 18
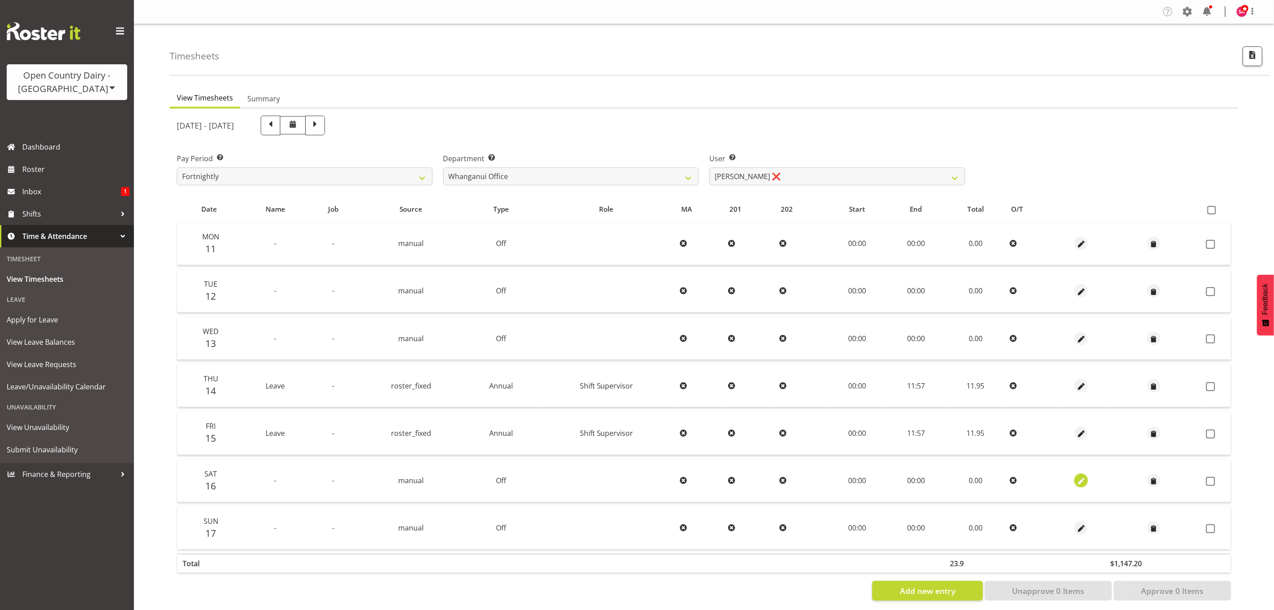
click at [1080, 481] on span "button" at bounding box center [1081, 481] width 10 height 10
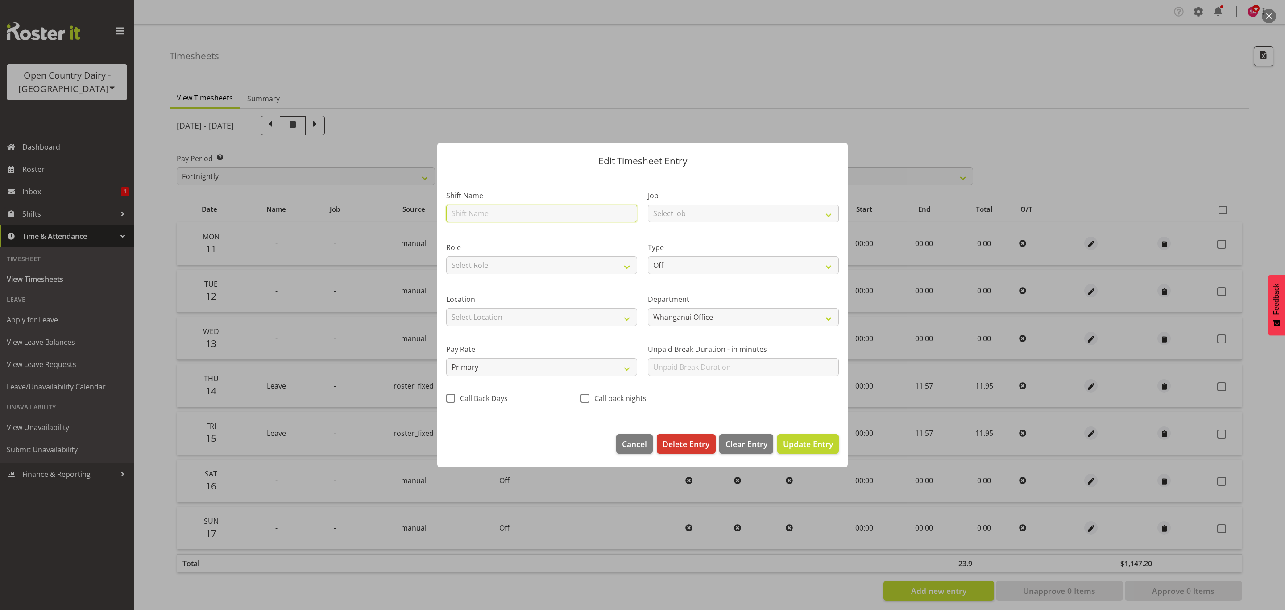
click at [515, 219] on input "text" at bounding box center [541, 213] width 191 height 18
type input "Annual leave"
click at [546, 267] on select "Select Role Shift Supervisor" at bounding box center [541, 265] width 191 height 18
select select "1167"
click at [446, 256] on select "Select Role Shift Supervisor" at bounding box center [541, 265] width 191 height 18
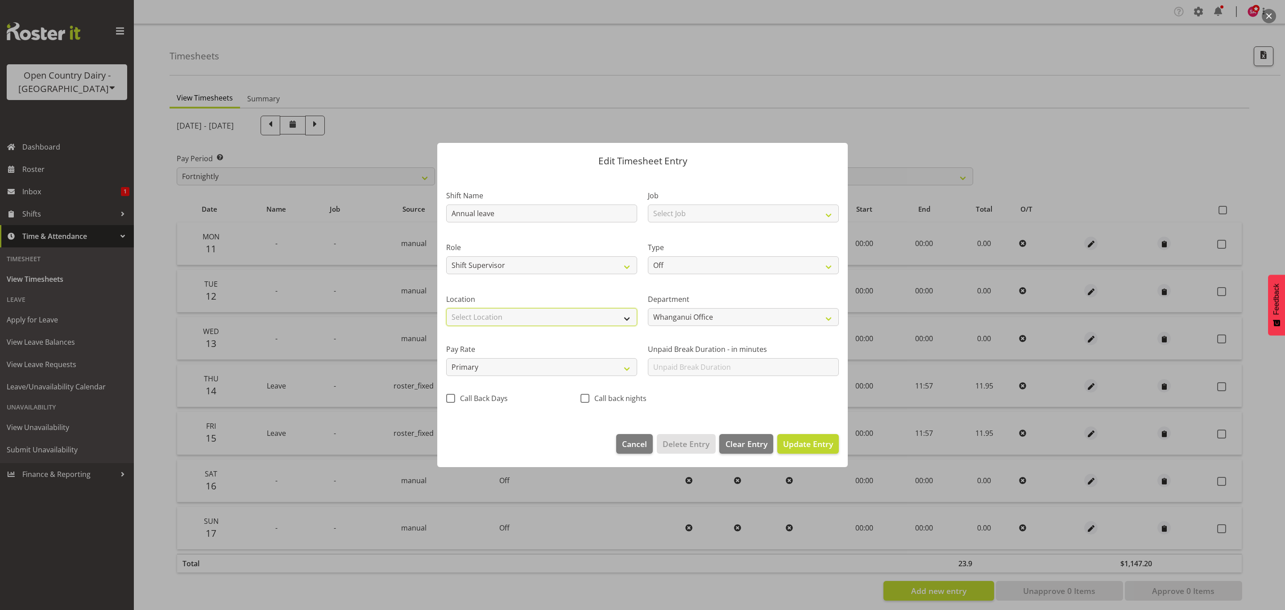
click at [532, 319] on select "Select Location Containers Horotiu Ingredients Waharoa Office [GEOGRAPHIC_DATA]…" at bounding box center [541, 317] width 191 height 18
select select "1244"
click at [446, 308] on select "Select Location Containers Horotiu Ingredients Waharoa Office [GEOGRAPHIC_DATA]…" at bounding box center [541, 317] width 191 height 18
click at [687, 263] on select "Off Standard Public Holiday Public Holiday (Worked) Day In Lieu Annual Leave Si…" at bounding box center [743, 265] width 191 height 18
select select "Annual"
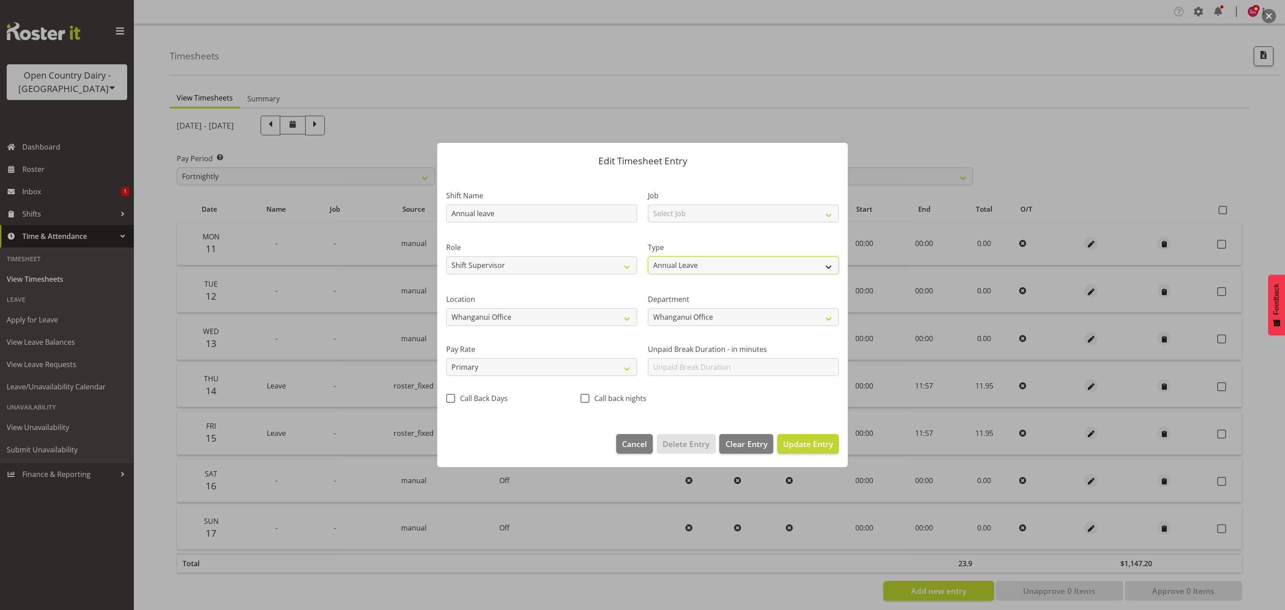
click at [648, 256] on select "Off Standard Public Holiday Public Holiday (Worked) Day In Lieu Annual Leave Si…" at bounding box center [743, 265] width 191 height 18
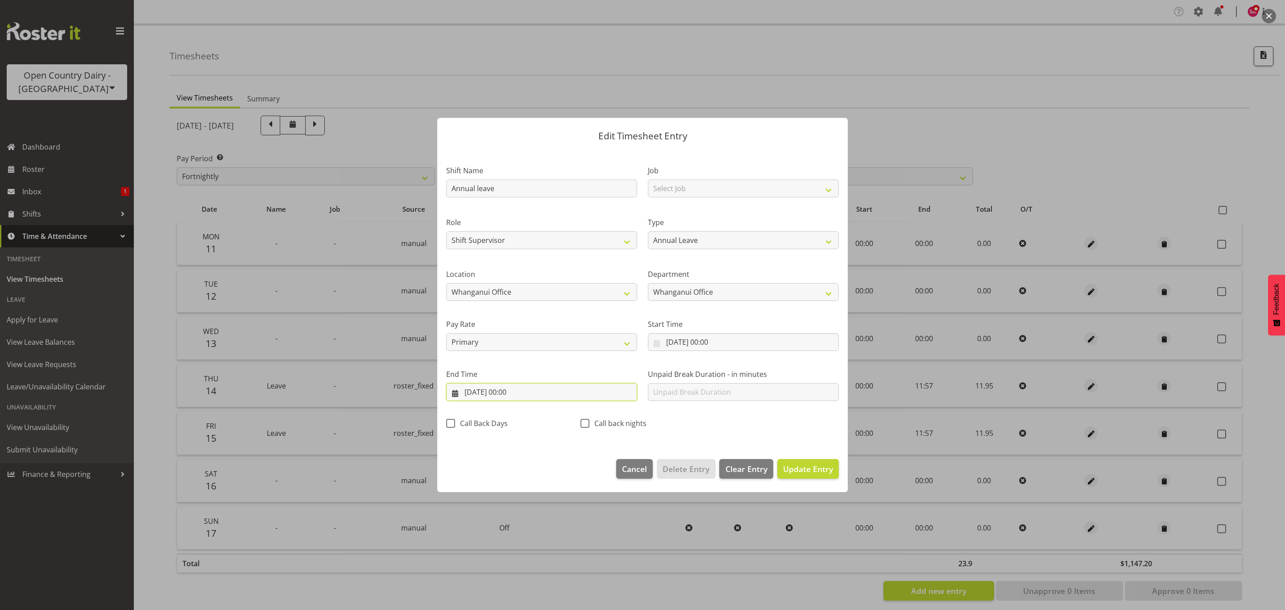
click at [463, 391] on input "16/08/2025, 00:00" at bounding box center [541, 392] width 191 height 18
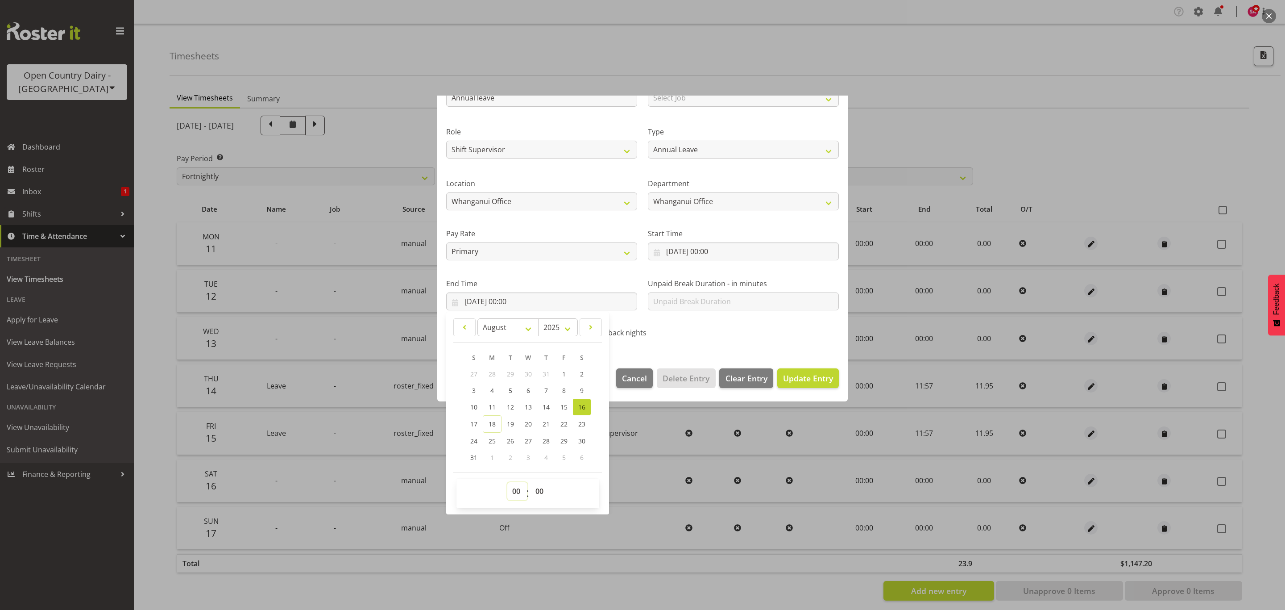
click at [515, 491] on select "00 01 02 03 04 05 06 07 08 09 10 11 12 13 14 15 16 17 18 19 20 21 22 23" at bounding box center [517, 491] width 20 height 18
select select "11"
click at [507, 482] on select "00 01 02 03 04 05 06 07 08 09 10 11 12 13 14 15 16 17 18 19 20 21 22 23" at bounding box center [517, 491] width 20 height 18
type input "16/08/2025, 11:00"
click at [538, 488] on select "00 01 02 03 04 05 06 07 08 09 10 11 12 13 14 15 16 17 18 19 20 21 22 23 24 25 2…" at bounding box center [541, 491] width 20 height 18
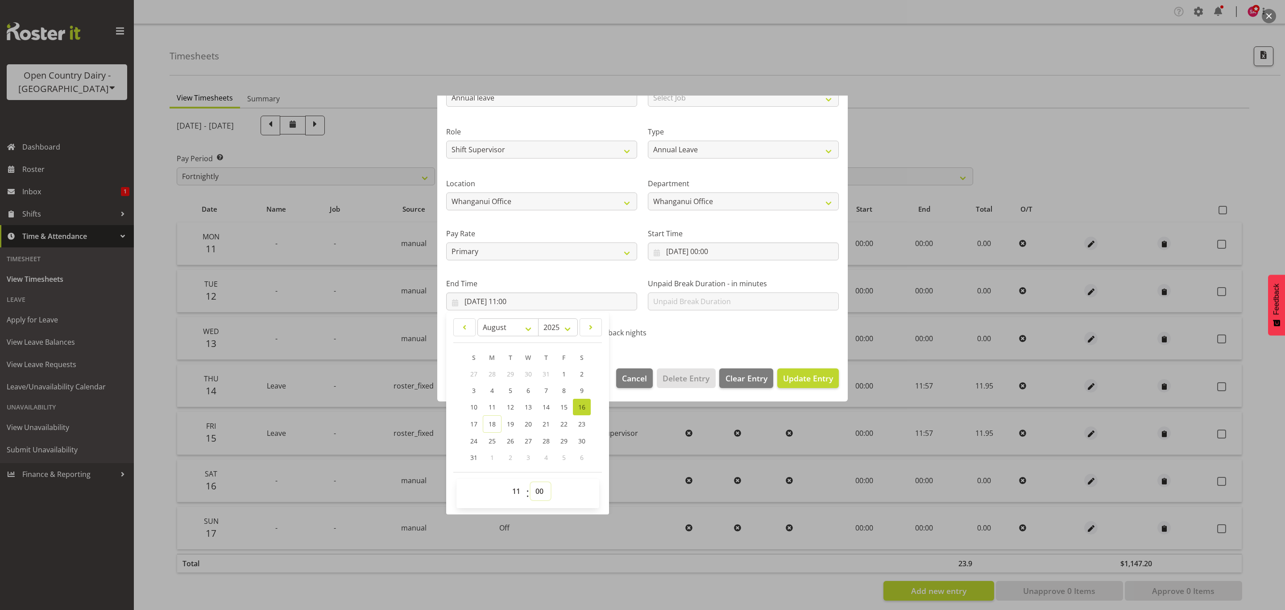
select select "57"
click at [531, 482] on select "00 01 02 03 04 05 06 07 08 09 10 11 12 13 14 15 16 17 18 19 20 21 22 23 24 25 2…" at bounding box center [541, 491] width 20 height 18
type input "16/08/2025, 11:57"
click at [805, 370] on button "Update Entry" at bounding box center [808, 378] width 62 height 20
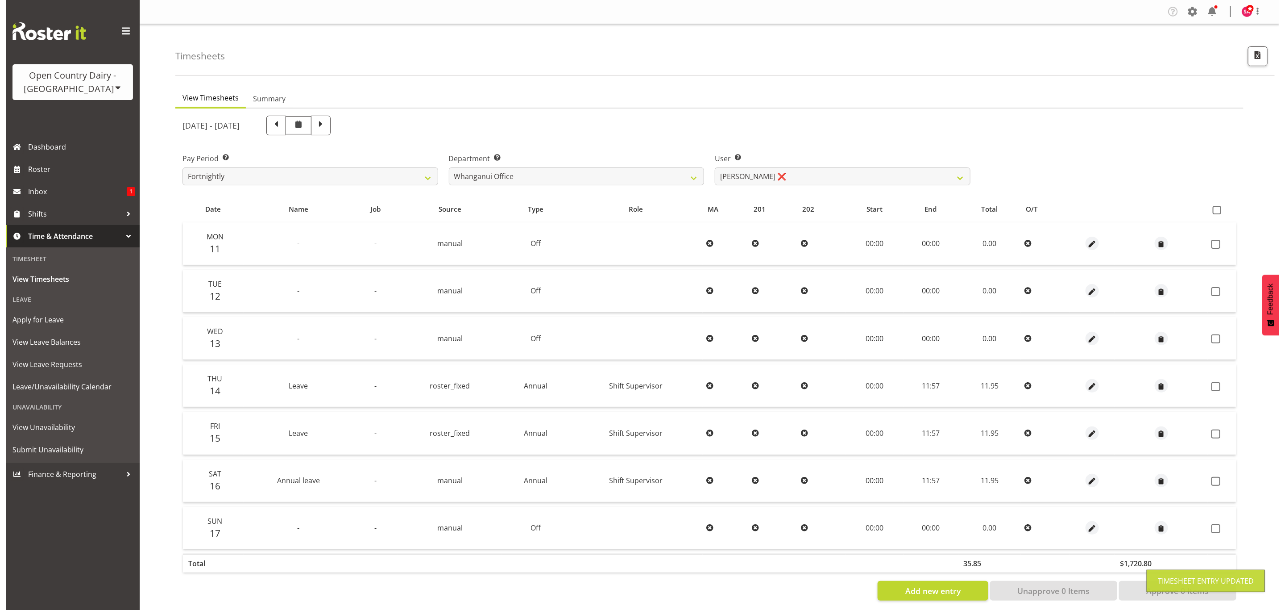
scroll to position [12, 0]
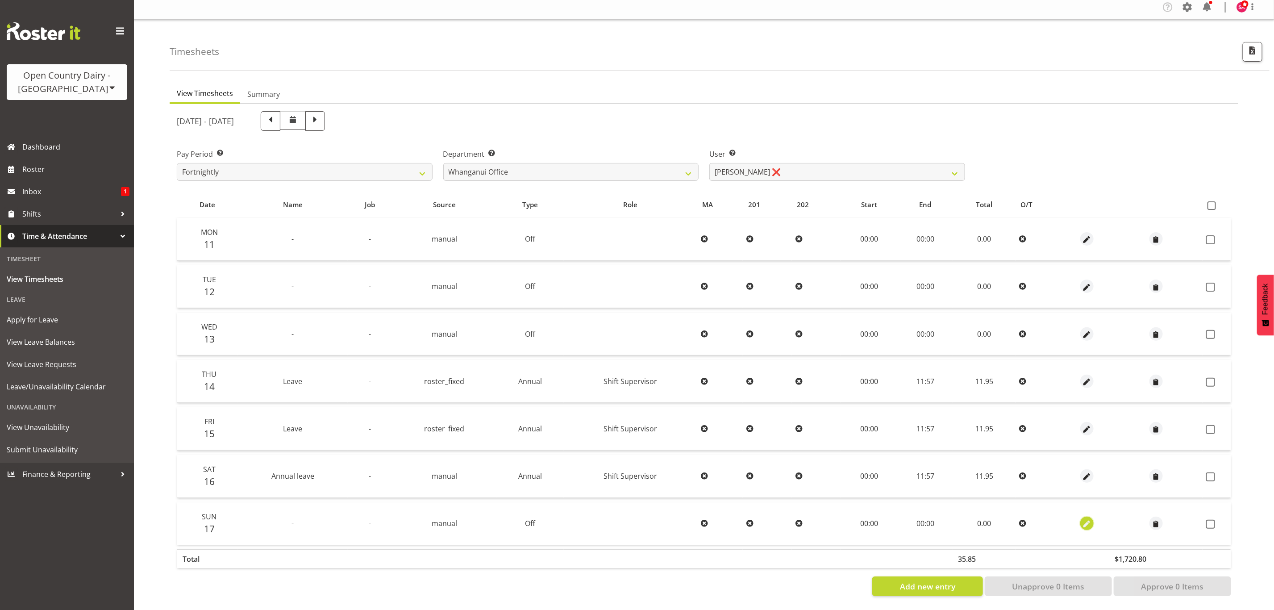
click at [1085, 519] on span "button" at bounding box center [1087, 524] width 10 height 10
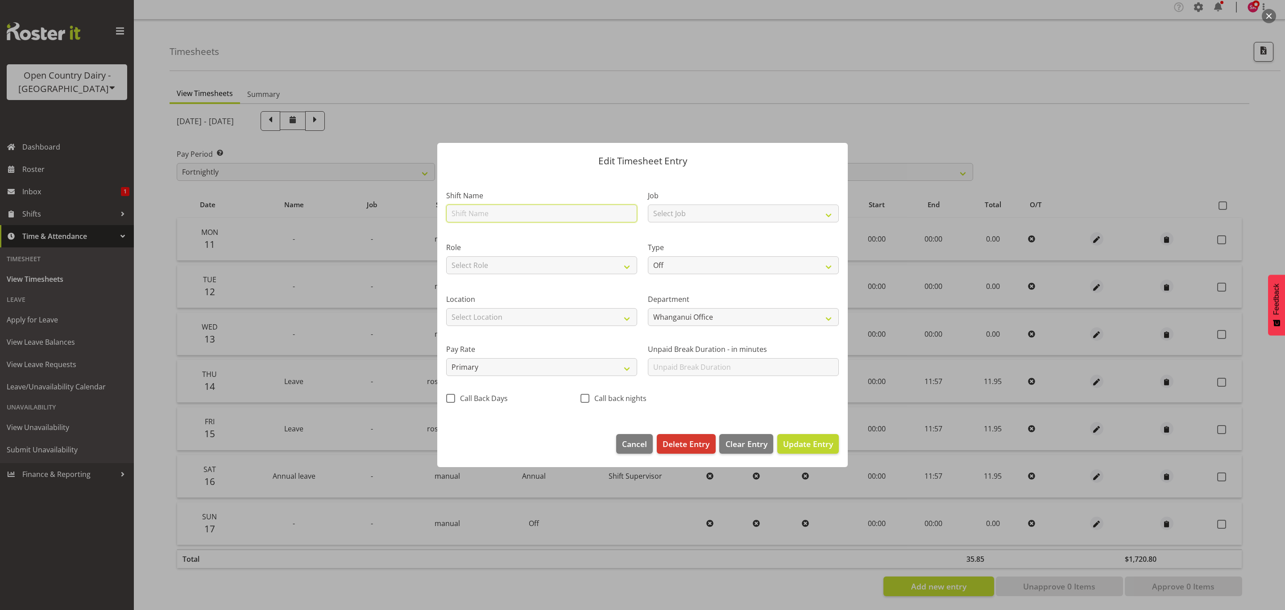
click at [518, 213] on input "text" at bounding box center [541, 213] width 191 height 18
type input "Annual leave"
click at [513, 266] on select "Select Role Shift Supervisor" at bounding box center [541, 265] width 191 height 18
select select "1167"
click at [446, 256] on select "Select Role Shift Supervisor" at bounding box center [541, 265] width 191 height 18
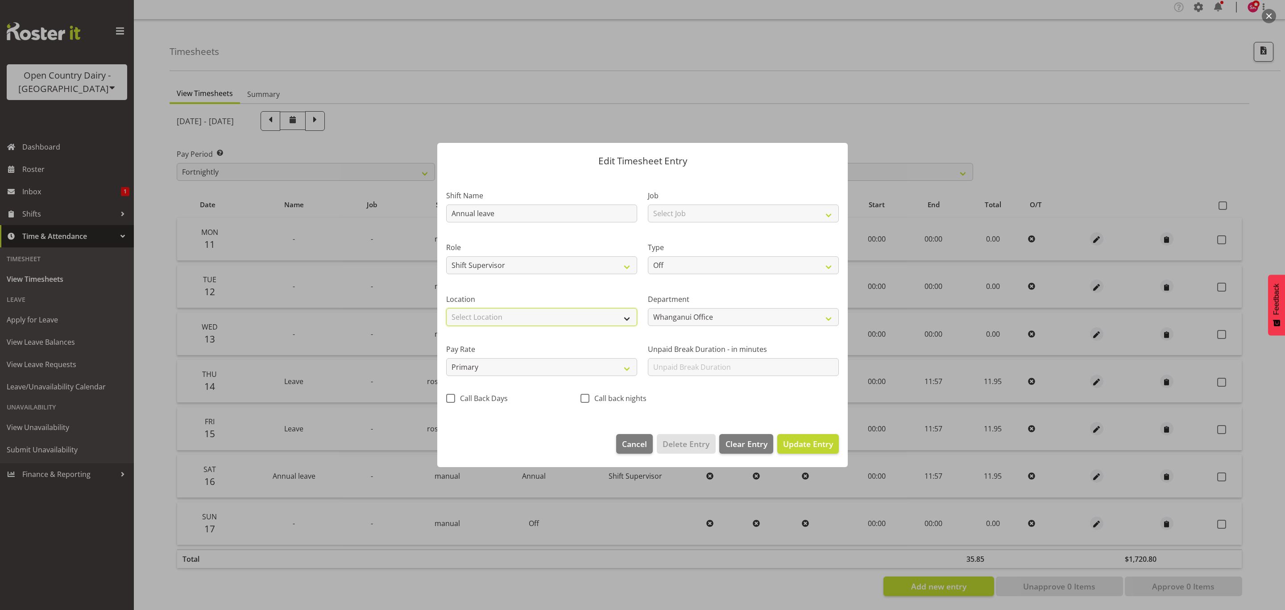
click at [507, 316] on select "Select Location Containers Horotiu Ingredients Waharoa Office [GEOGRAPHIC_DATA]…" at bounding box center [541, 317] width 191 height 18
select select "1244"
click at [446, 308] on select "Select Location Containers Horotiu Ingredients Waharoa Office [GEOGRAPHIC_DATA]…" at bounding box center [541, 317] width 191 height 18
click at [663, 263] on select "Off Standard Public Holiday Public Holiday (Worked) Day In Lieu Annual Leave Si…" at bounding box center [743, 265] width 191 height 18
select select "Annual"
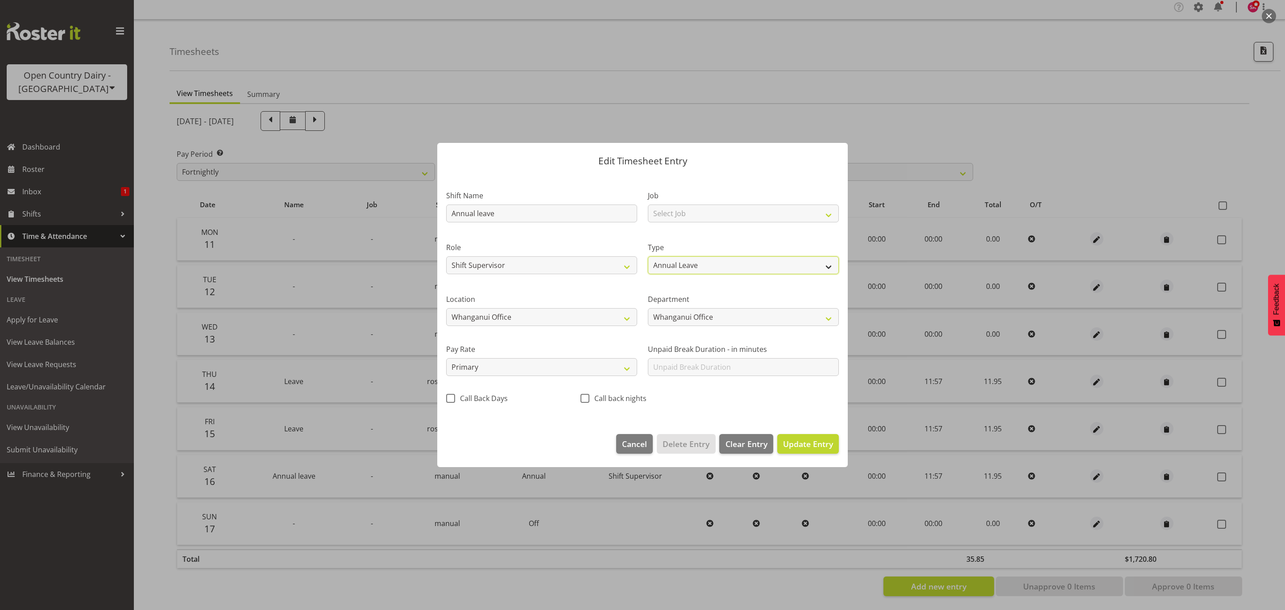
click at [648, 256] on select "Off Standard Public Holiday Public Holiday (Worked) Day In Lieu Annual Leave Si…" at bounding box center [743, 265] width 191 height 18
select select "7"
select select "2025"
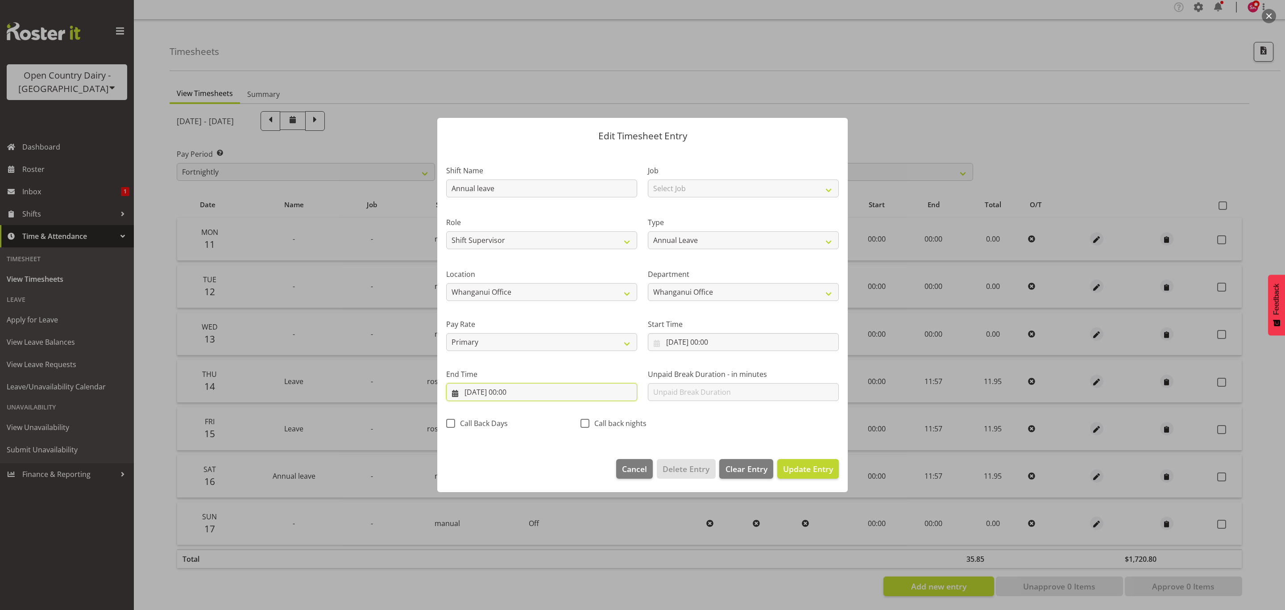
click at [464, 391] on input "17/08/2025, 00:00" at bounding box center [541, 392] width 191 height 18
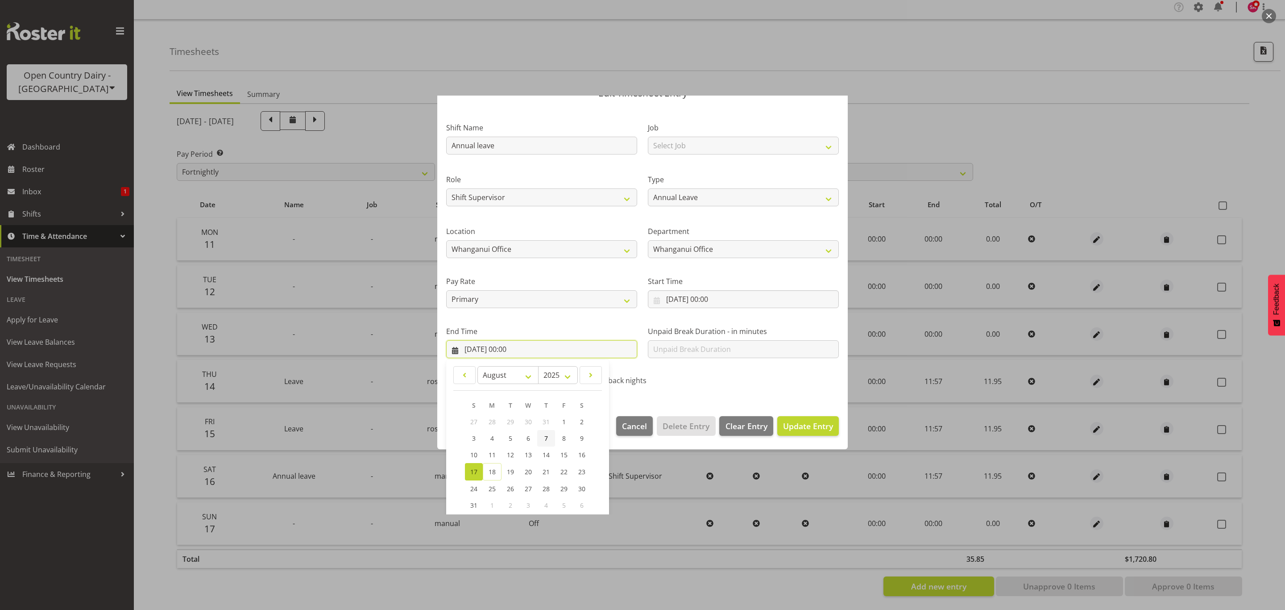
scroll to position [91, 0]
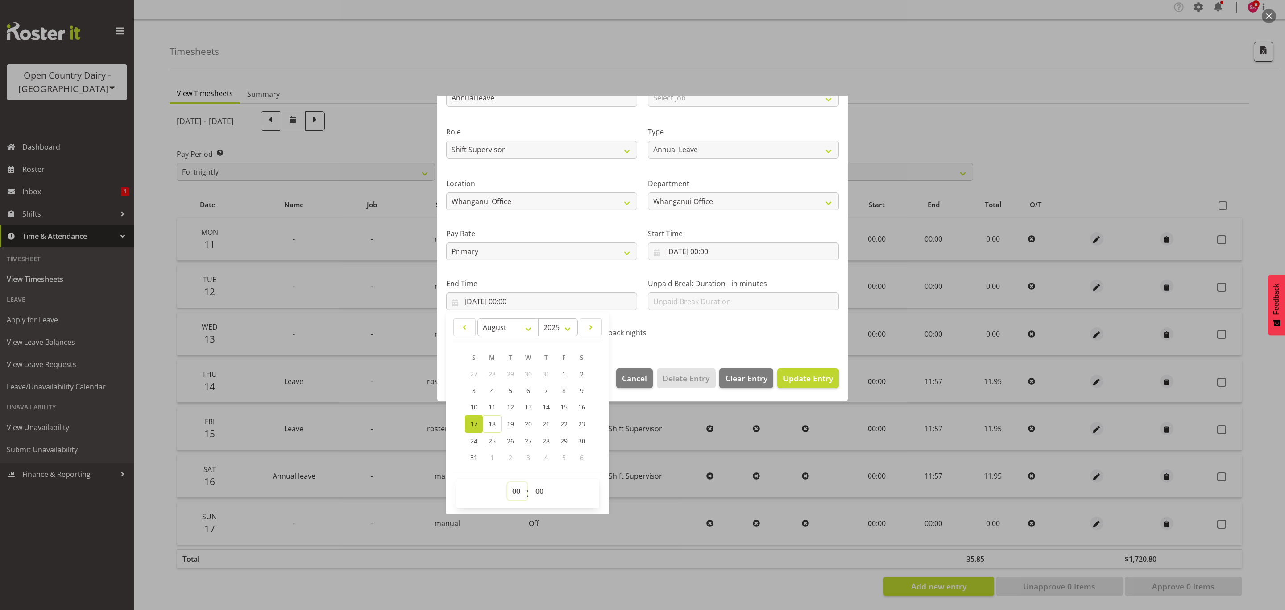
click at [514, 488] on select "00 01 02 03 04 05 06 07 08 09 10 11 12 13 14 15 16 17 18 19 20 21 22 23" at bounding box center [517, 491] width 20 height 18
select select "11"
click at [507, 482] on select "00 01 02 03 04 05 06 07 08 09 10 11 12 13 14 15 16 17 18 19 20 21 22 23" at bounding box center [517, 491] width 20 height 18
type input "17/08/2025, 11:00"
click at [534, 494] on select "00 01 02 03 04 05 06 07 08 09 10 11 12 13 14 15 16 17 18 19 20 21 22 23 24 25 2…" at bounding box center [541, 491] width 20 height 18
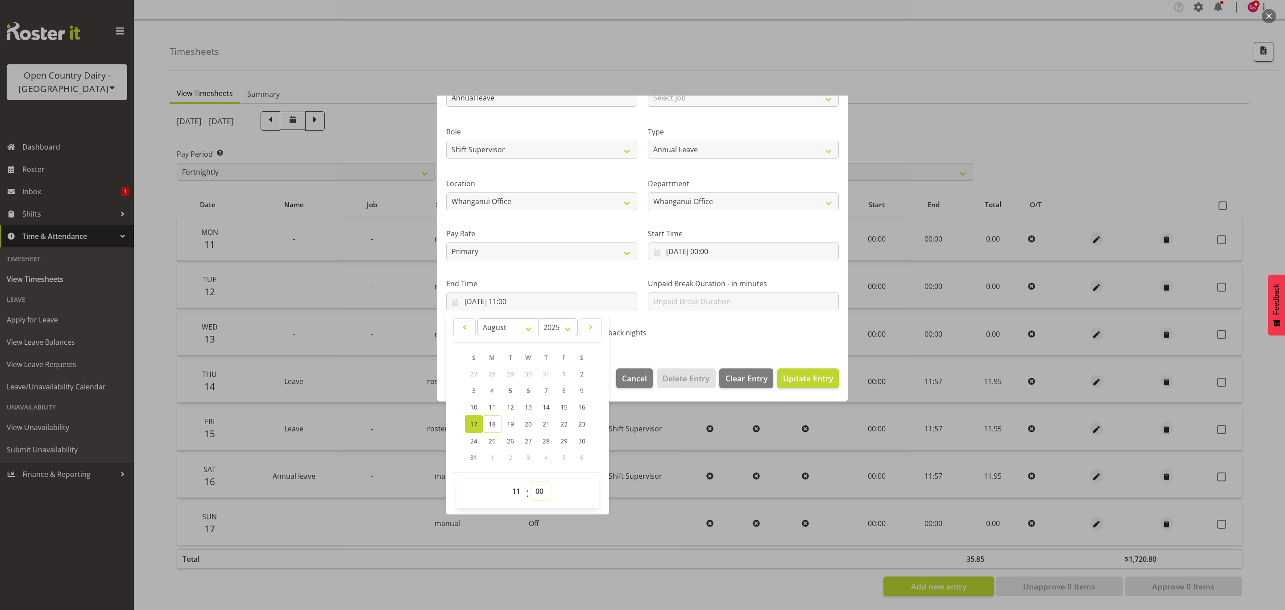
select select "57"
click at [531, 482] on select "00 01 02 03 04 05 06 07 08 09 10 11 12 13 14 15 16 17 18 19 20 21 22 23 24 25 2…" at bounding box center [541, 491] width 20 height 18
type input "17/08/2025, 11:57"
click at [793, 376] on span "Update Entry" at bounding box center [808, 378] width 50 height 11
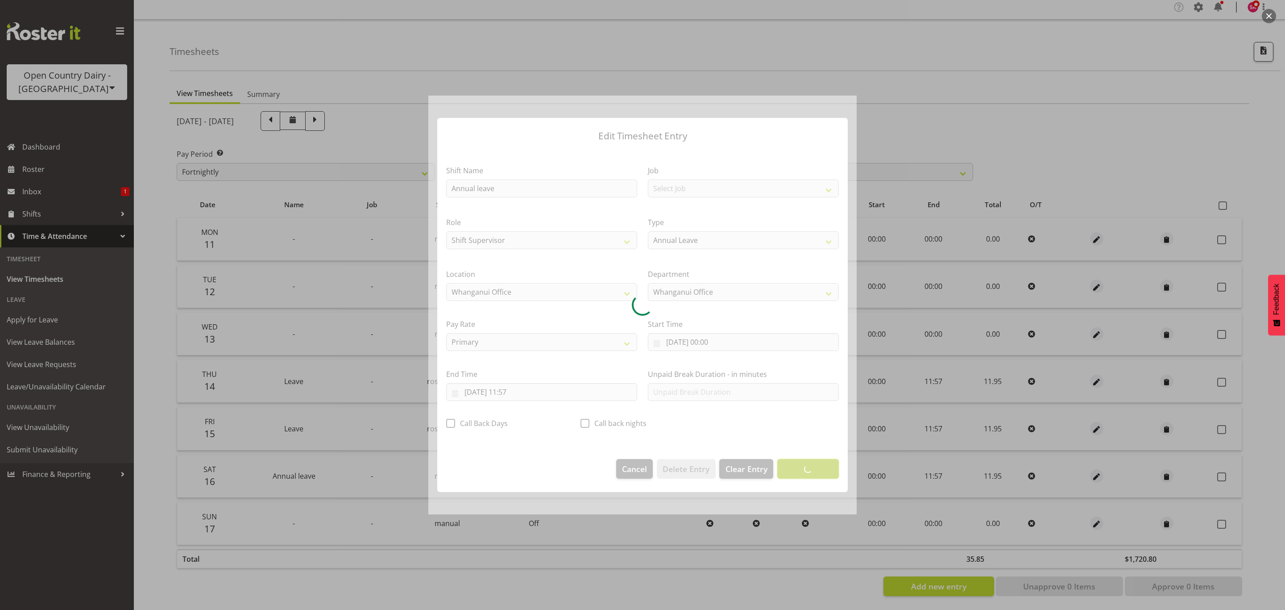
scroll to position [0, 0]
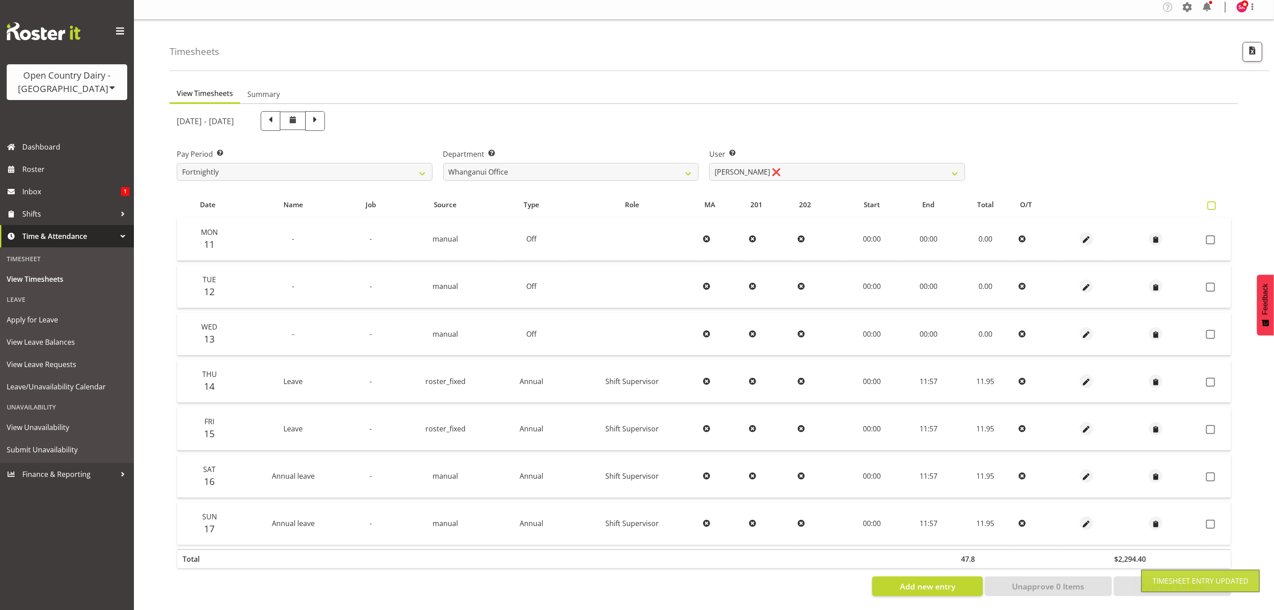
click at [1215, 201] on span at bounding box center [1211, 205] width 8 height 8
click at [1213, 203] on input "checkbox" at bounding box center [1210, 206] width 6 height 6
checkbox input "true"
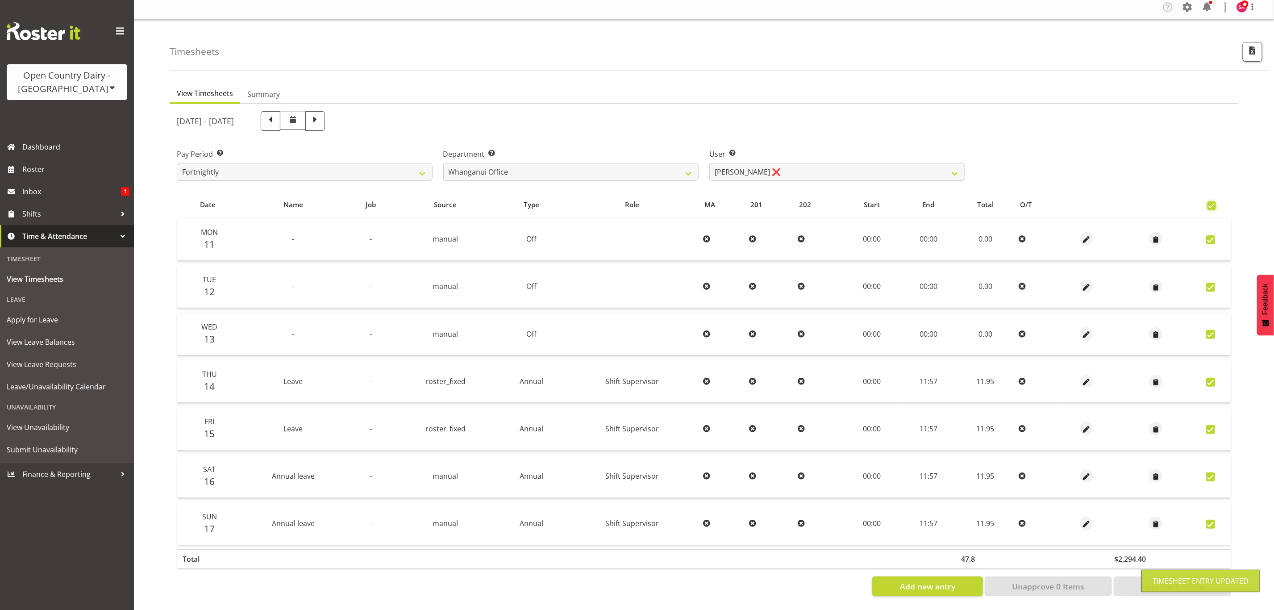
checkbox input "true"
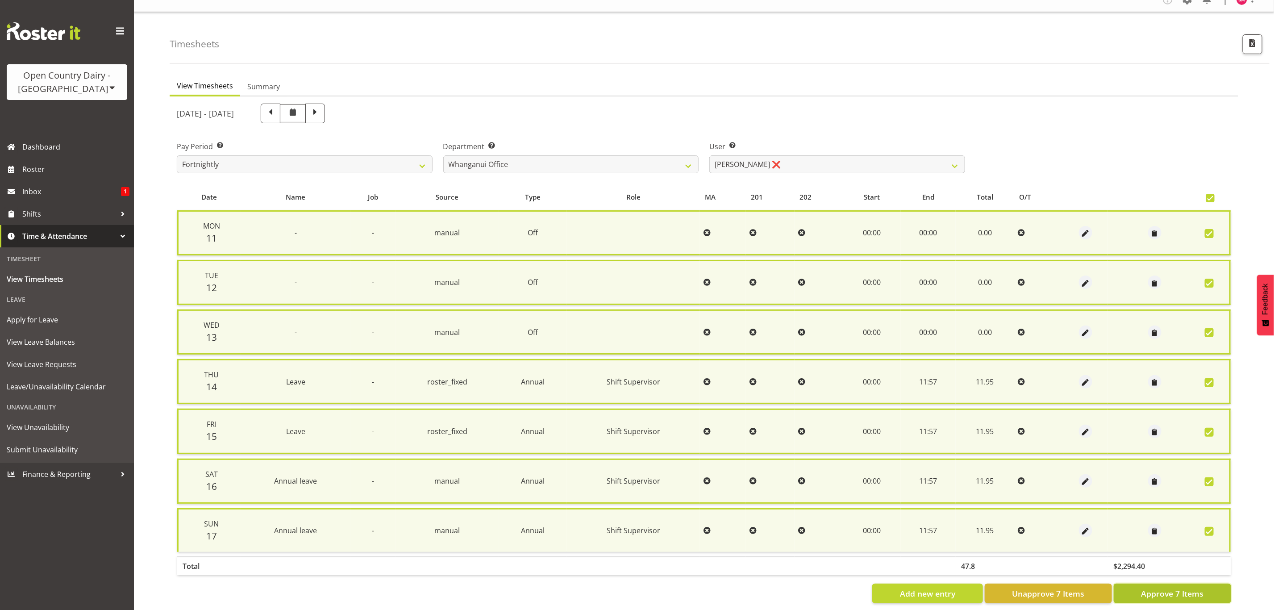
click at [1173, 587] on span "Approve 7 Items" at bounding box center [1172, 593] width 62 height 12
checkbox input "false"
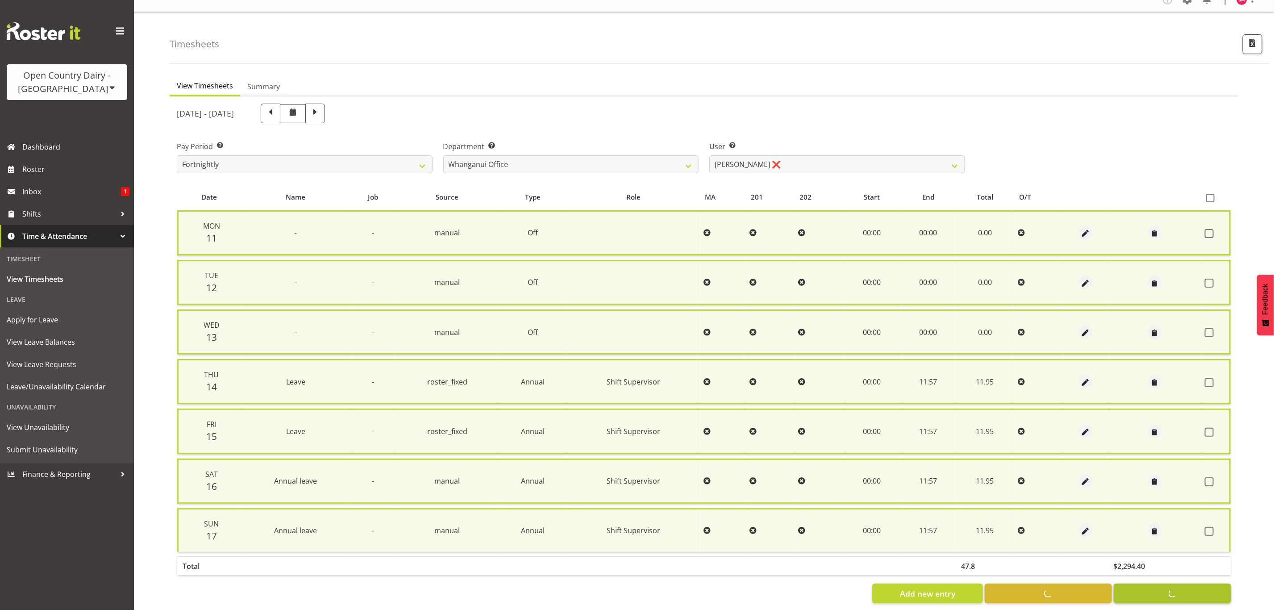
checkbox input "false"
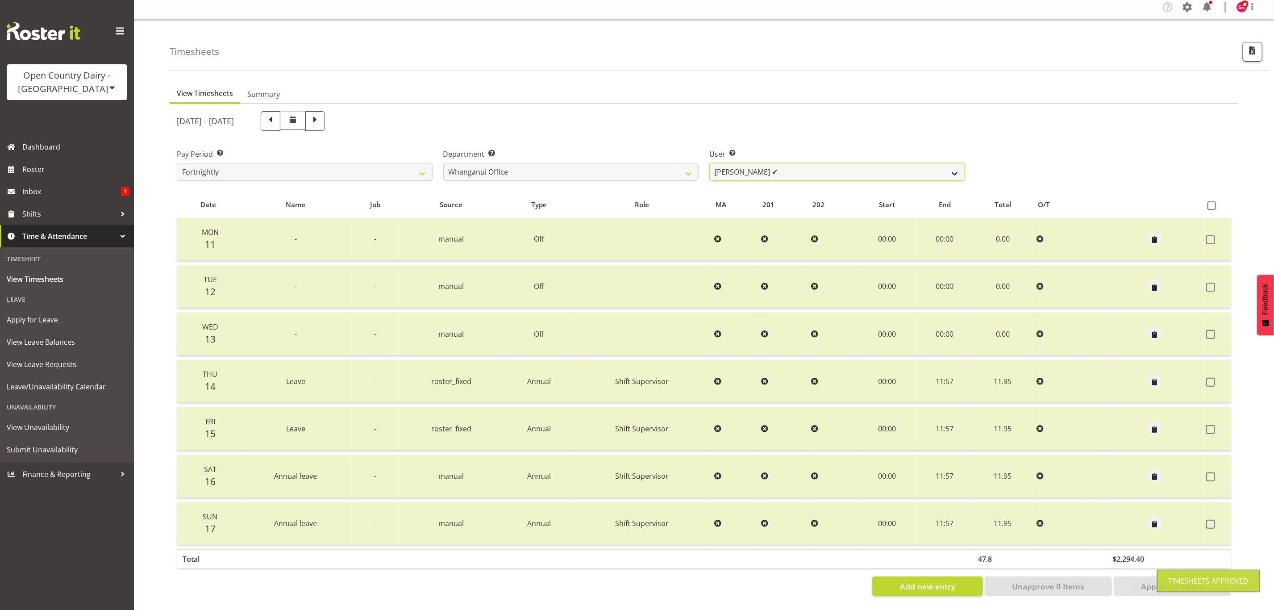
click at [794, 163] on select "Bruce Lind ✔ Filiki Huirua-Taupa'u ❌ Josh Wilson ❌ Keane Metekingi ❌ Mark Hoppe…" at bounding box center [837, 172] width 256 height 18
select select "7415"
click at [709, 163] on select "Bruce Lind ✔ Filiki Huirua-Taupa'u ❌ Josh Wilson ❌ Keane Metekingi ❌ Mark Hoppe…" at bounding box center [837, 172] width 256 height 18
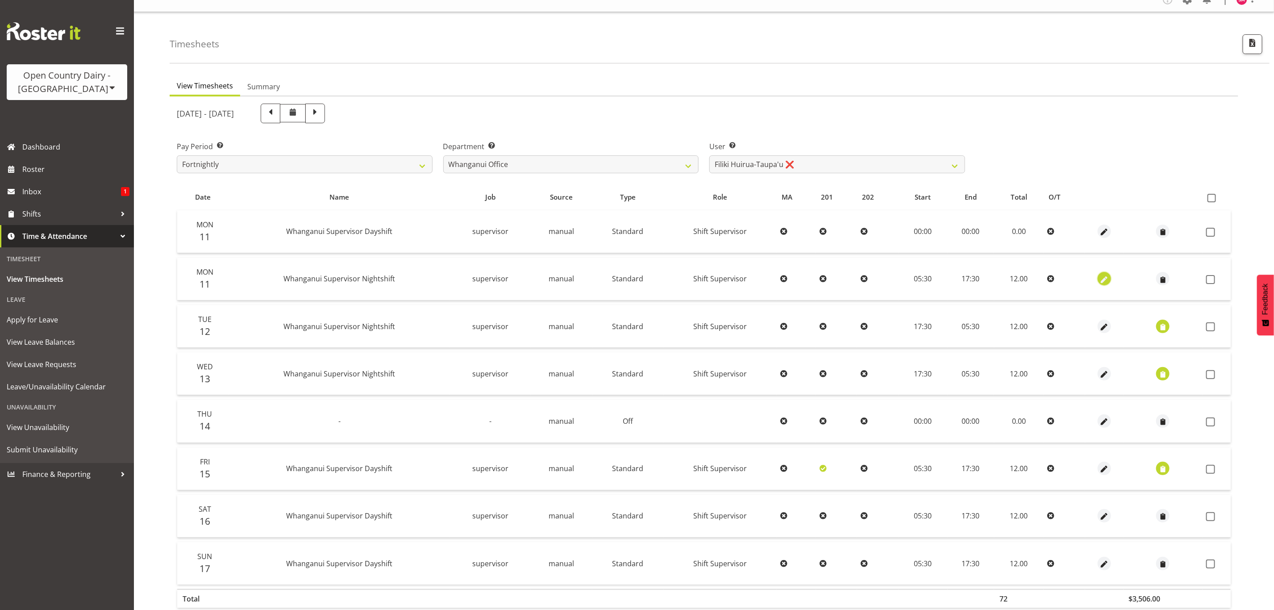
click at [1104, 279] on span "button" at bounding box center [1104, 279] width 10 height 10
select select "Standard"
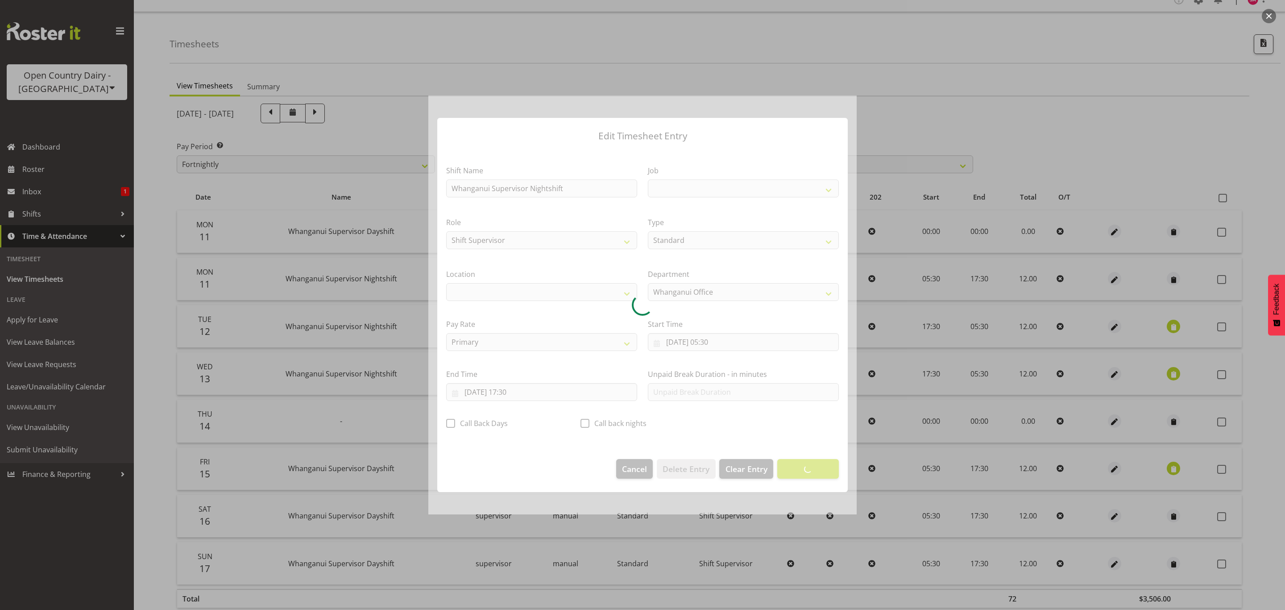
select select
select select "9568"
select select "1244"
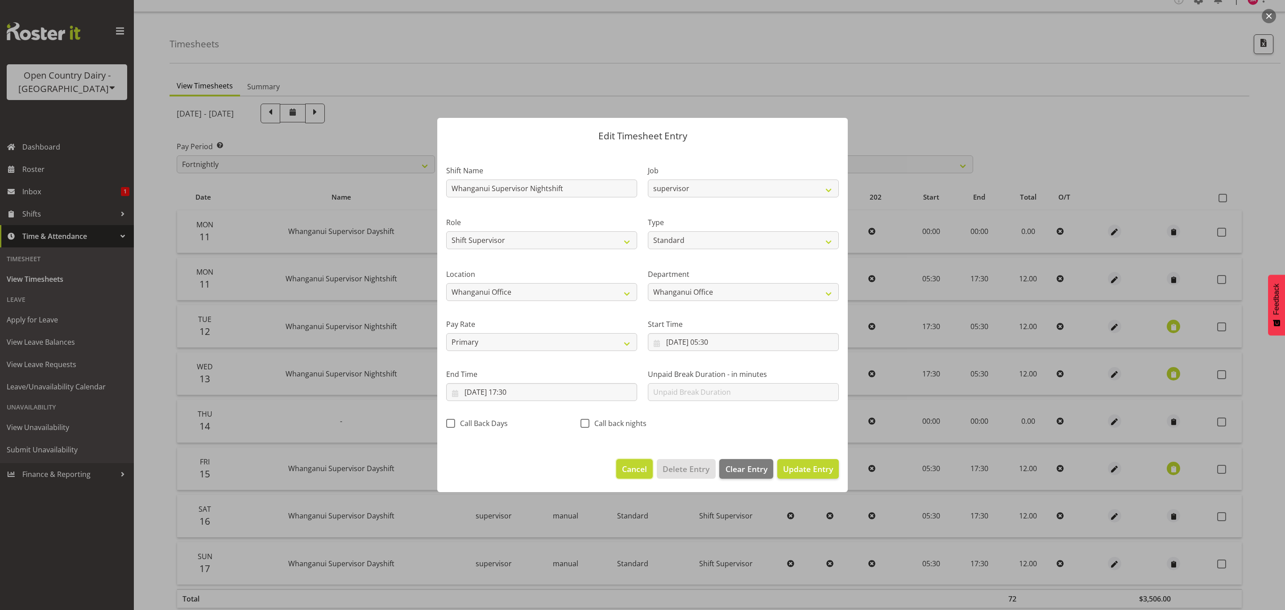
click at [628, 468] on span "Cancel" at bounding box center [634, 469] width 25 height 12
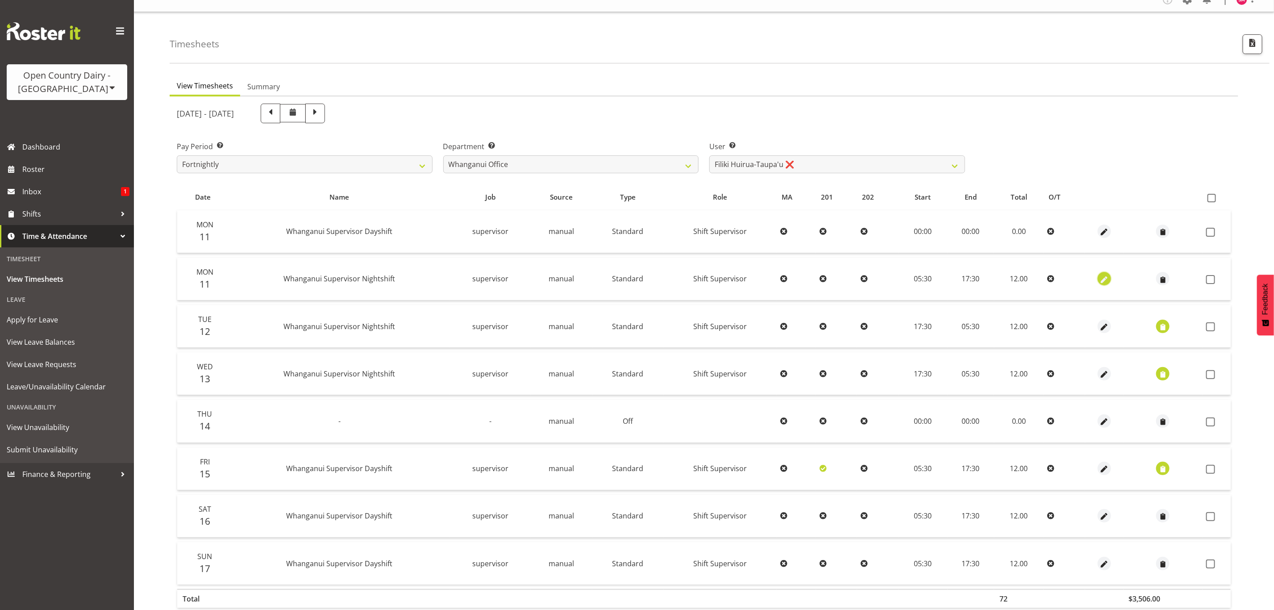
click at [1099, 283] on span "button" at bounding box center [1104, 279] width 10 height 10
select select "Standard"
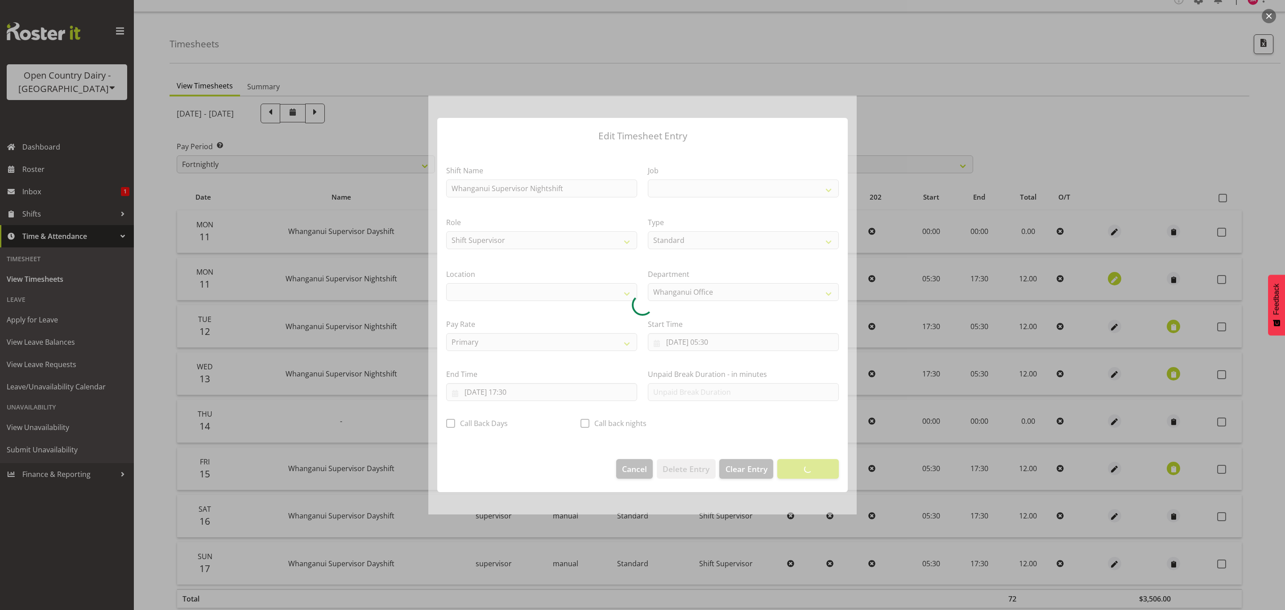
select select
select select "9568"
select select "1244"
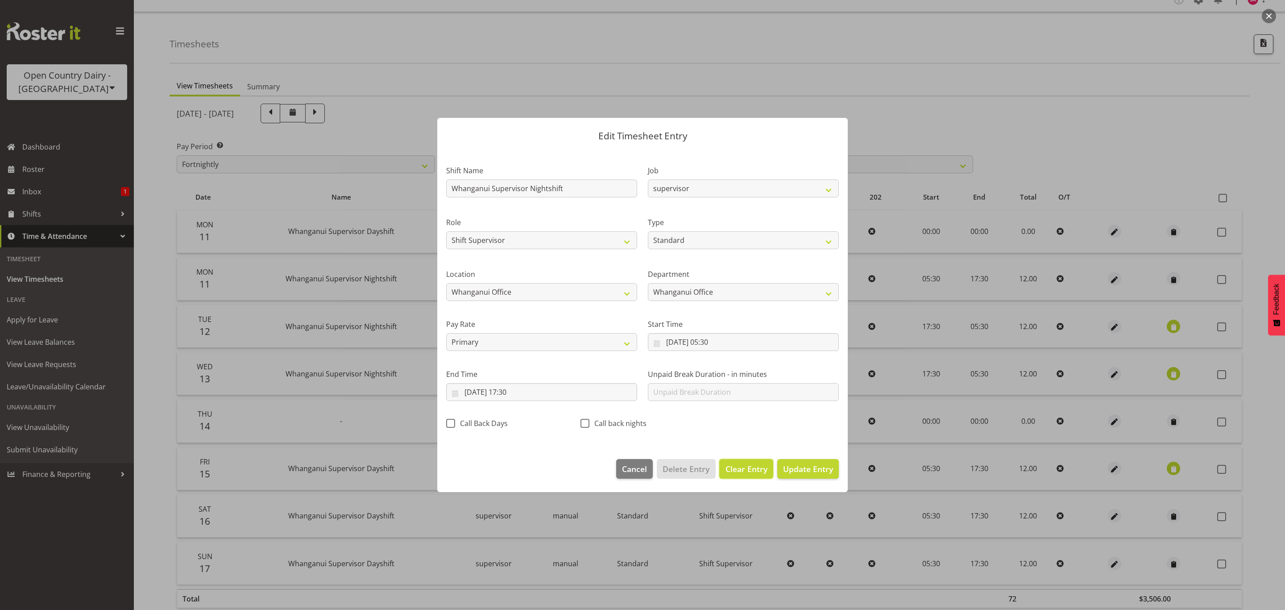
click at [740, 467] on span "Clear Entry" at bounding box center [747, 469] width 42 height 12
select select "Off"
type input "0"
select select
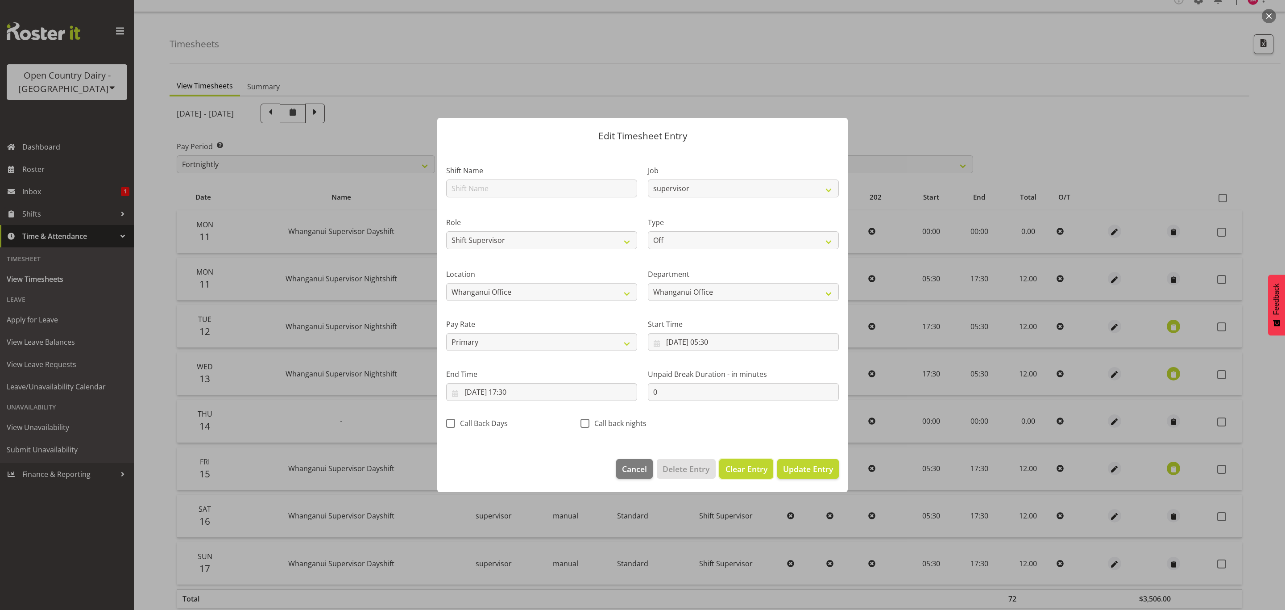
select select
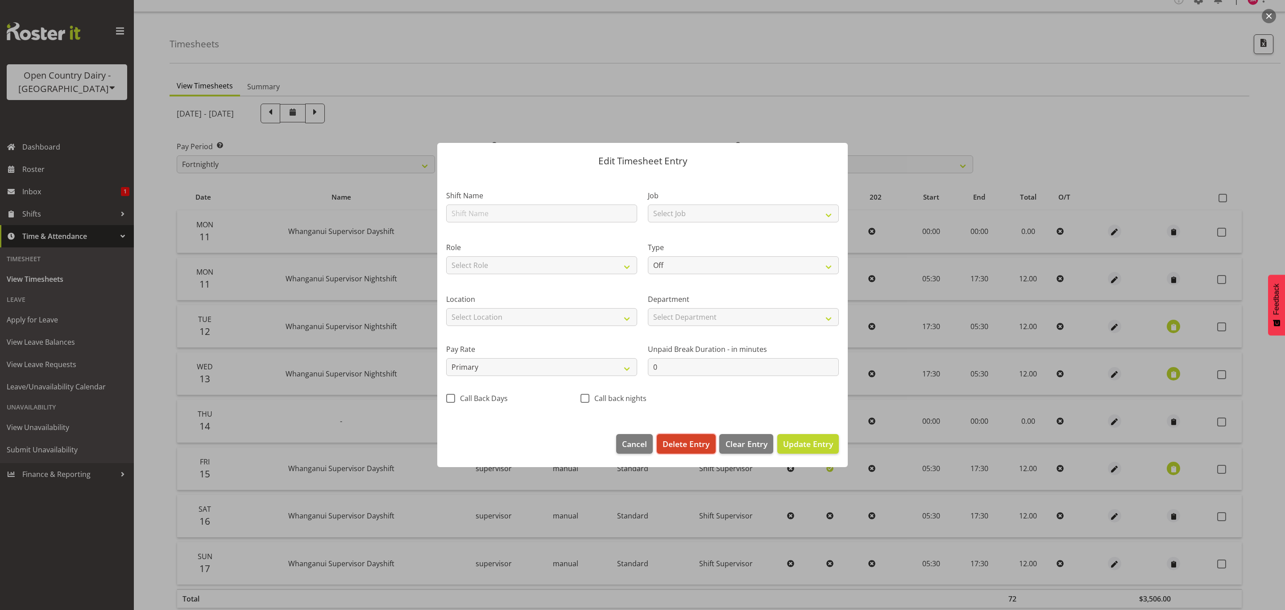
click at [681, 445] on span "Delete Entry" at bounding box center [686, 444] width 47 height 12
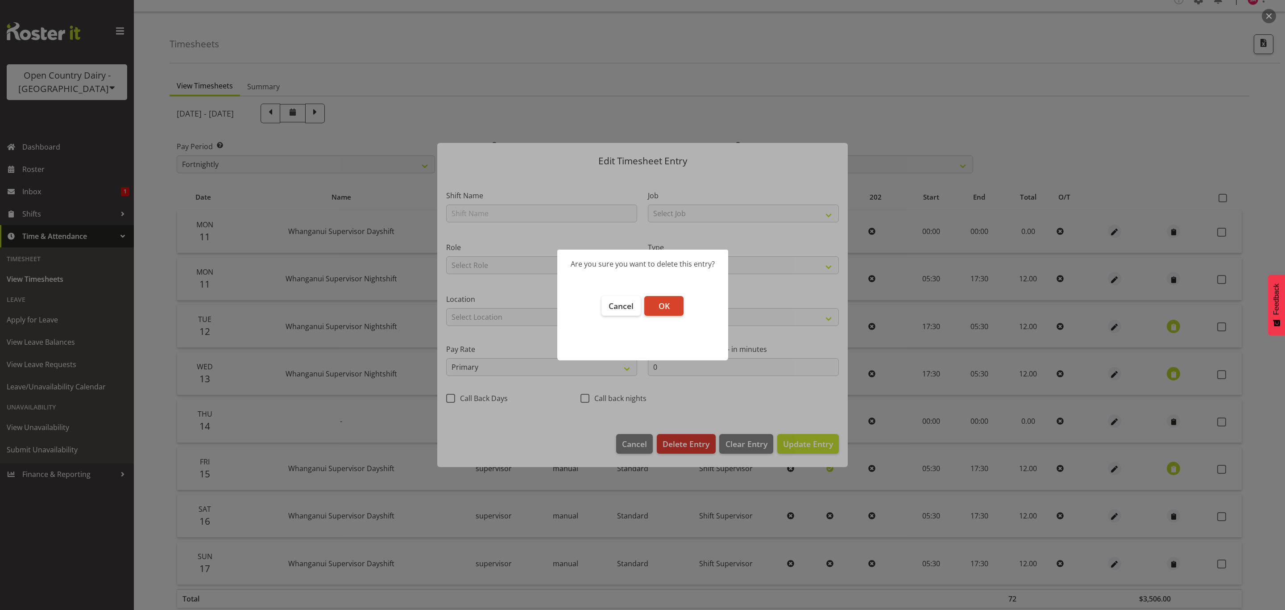
click at [661, 310] on span "OK" at bounding box center [664, 305] width 11 height 11
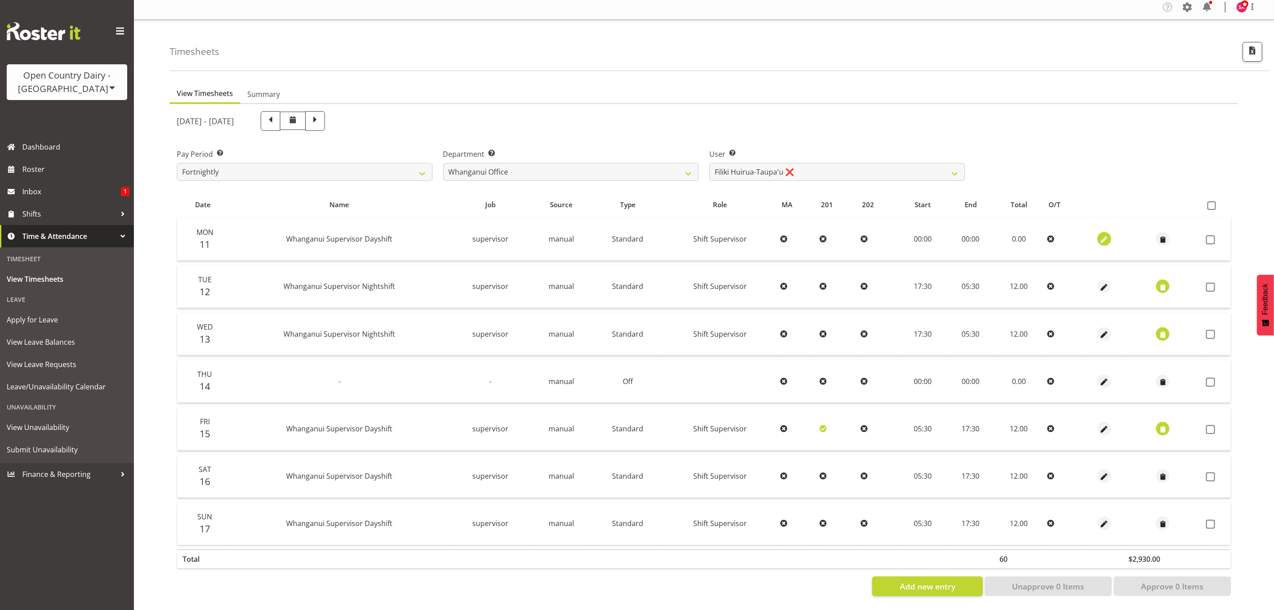
click at [1099, 235] on span "button" at bounding box center [1104, 240] width 10 height 10
select select "Standard"
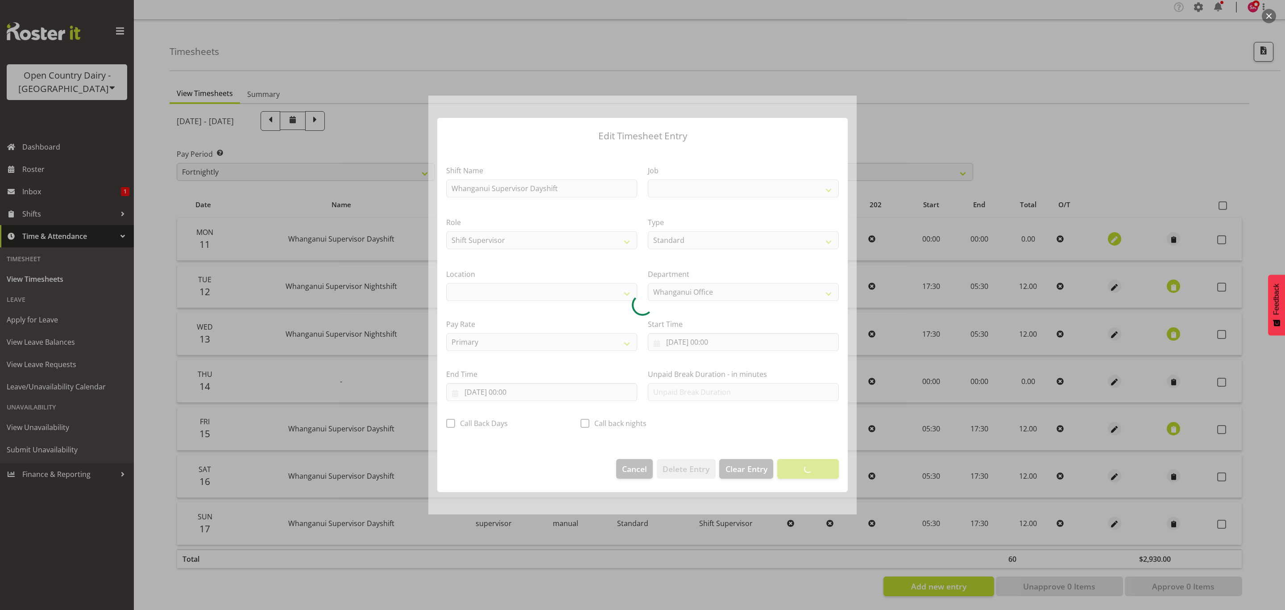
select select
select select "9568"
select select "1244"
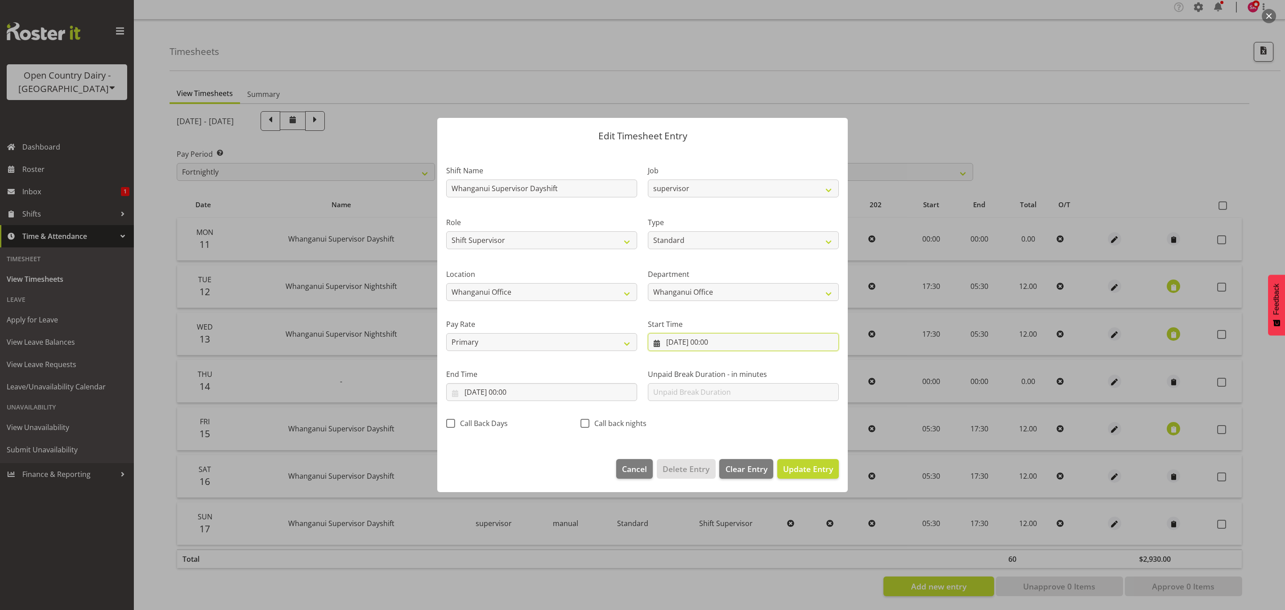
click at [663, 343] on input "11/08/2025, 00:00" at bounding box center [743, 342] width 191 height 18
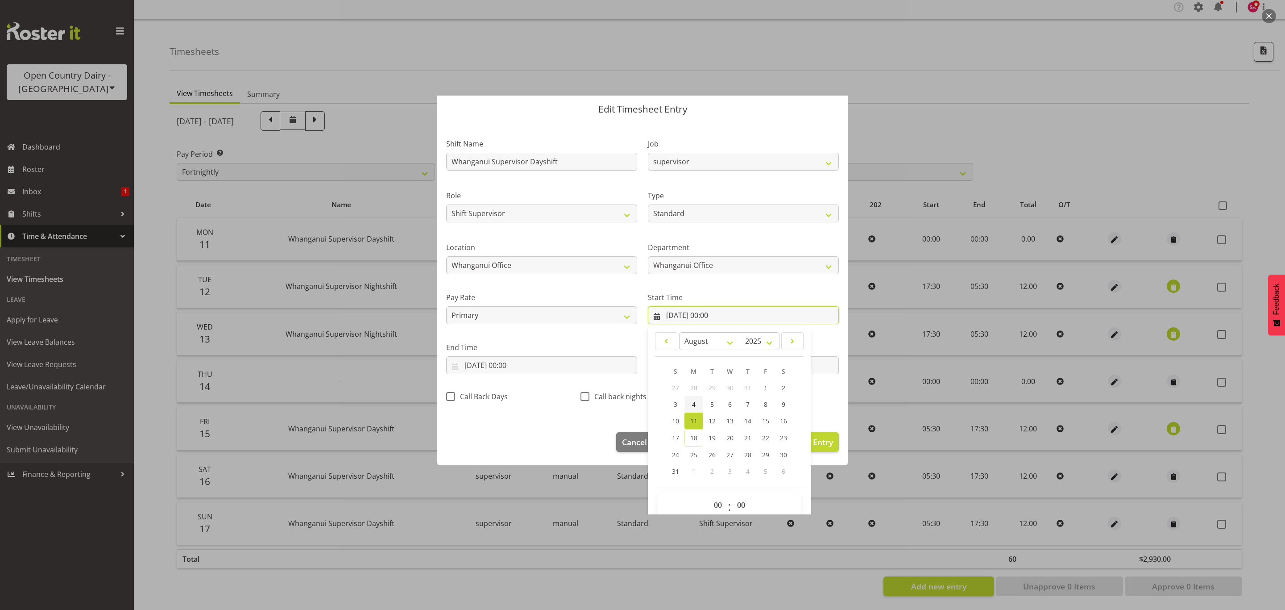
scroll to position [41, 0]
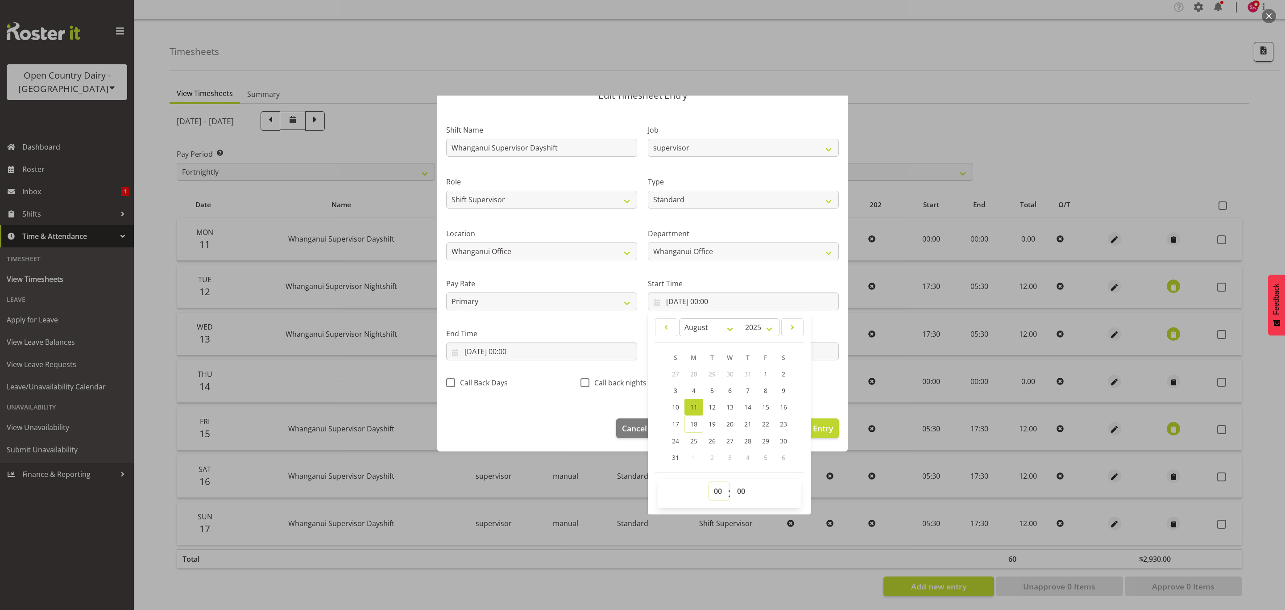
click at [716, 494] on select "00 01 02 03 04 05 06 07 08 09 10 11 12 13 14 15 16 17 18 19 20 21 22 23" at bounding box center [719, 491] width 20 height 18
select select "5"
click at [709, 482] on select "00 01 02 03 04 05 06 07 08 09 10 11 12 13 14 15 16 17 18 19 20 21 22 23" at bounding box center [719, 491] width 20 height 18
type input "11/08/2025, 05:00"
click at [740, 488] on select "00 01 02 03 04 05 06 07 08 09 10 11 12 13 14 15 16 17 18 19 20 21 22 23 24 25 2…" at bounding box center [742, 491] width 20 height 18
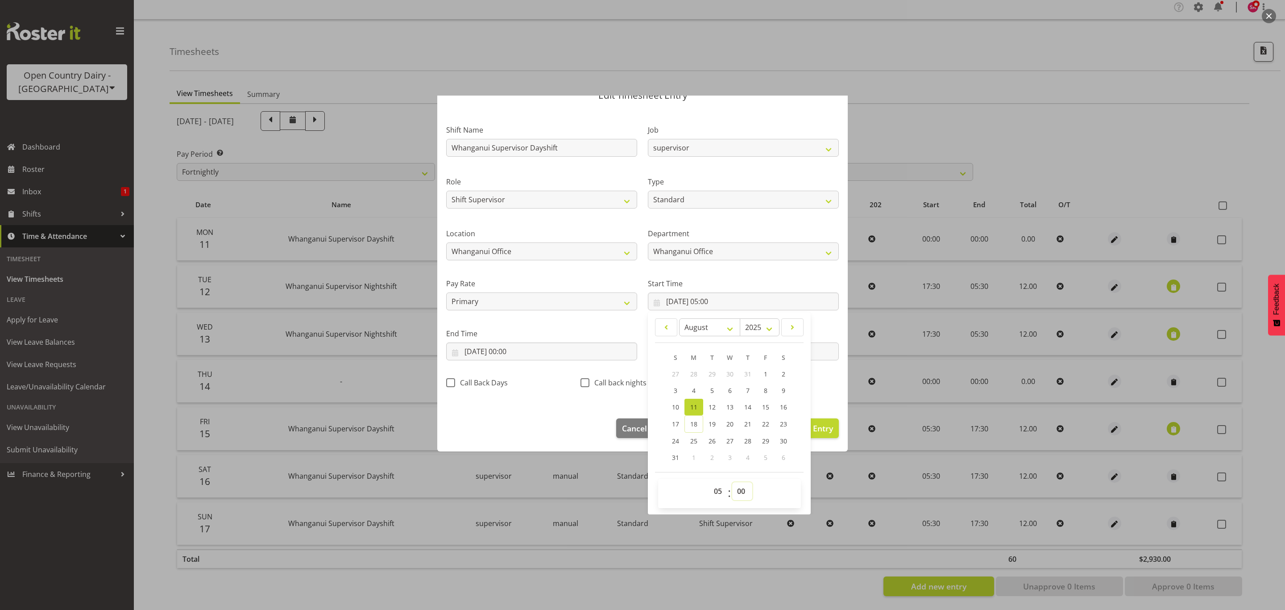
select select "30"
click at [732, 482] on select "00 01 02 03 04 05 06 07 08 09 10 11 12 13 14 15 16 17 18 19 20 21 22 23 24 25 2…" at bounding box center [742, 491] width 20 height 18
type input "11/08/2025, 05:30"
click at [489, 353] on input "11/08/2025, 00:00" at bounding box center [541, 351] width 191 height 18
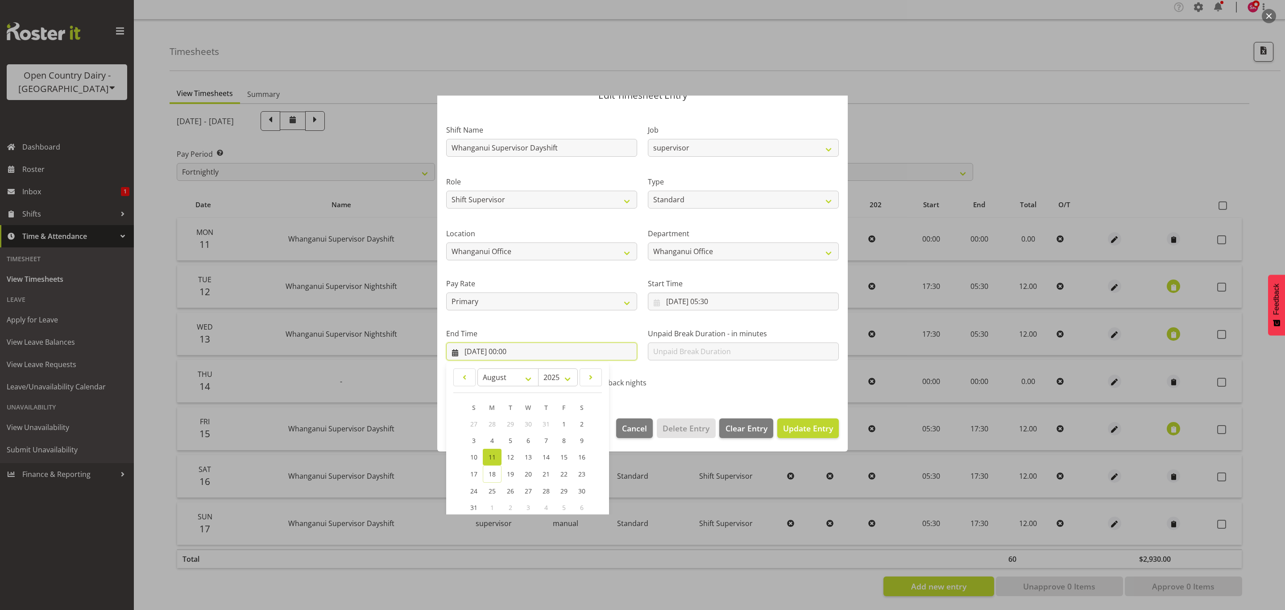
scroll to position [91, 0]
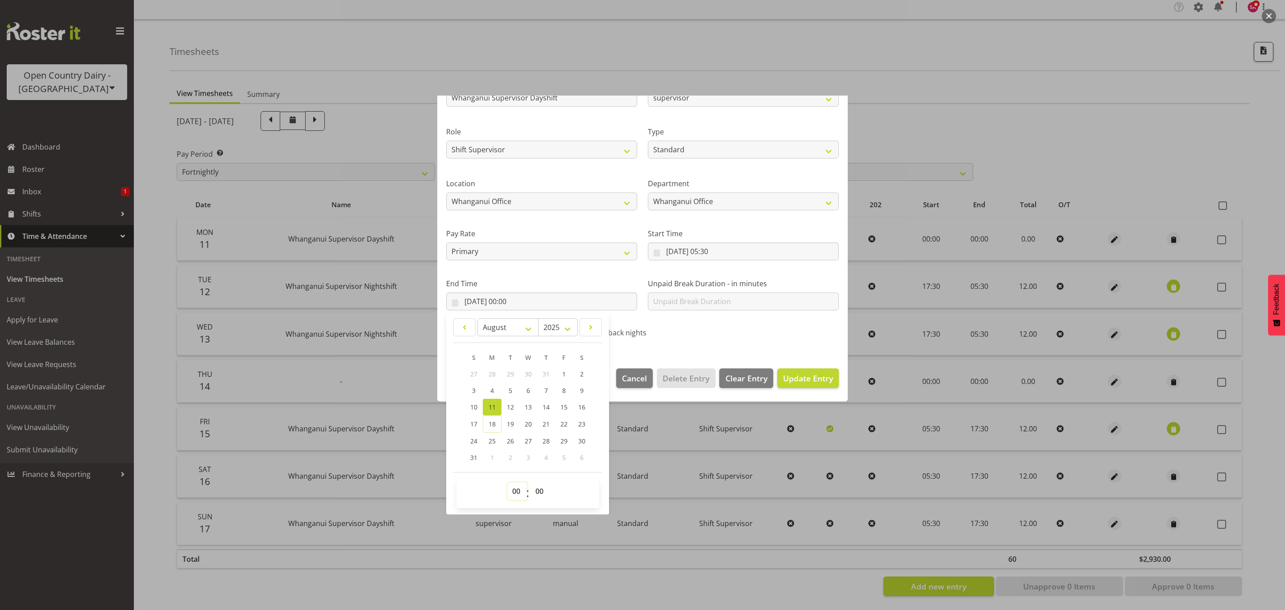
click at [513, 489] on select "00 01 02 03 04 05 06 07 08 09 10 11 12 13 14 15 16 17 18 19 20 21 22 23" at bounding box center [517, 491] width 20 height 18
select select "17"
click at [507, 482] on select "00 01 02 03 04 05 06 07 08 09 10 11 12 13 14 15 16 17 18 19 20 21 22 23" at bounding box center [517, 491] width 20 height 18
type input "11/08/2025, 17:00"
click at [536, 489] on select "00 01 02 03 04 05 06 07 08 09 10 11 12 13 14 15 16 17 18 19 20 21 22 23 24 25 2…" at bounding box center [541, 491] width 20 height 18
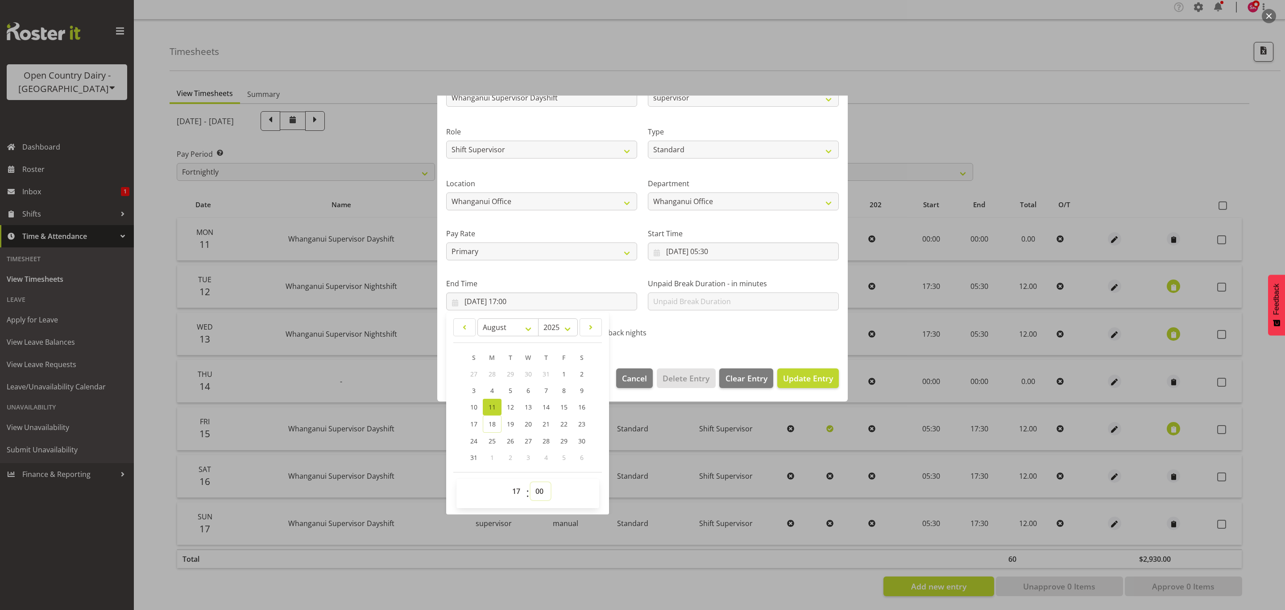
select select "30"
click at [531, 482] on select "00 01 02 03 04 05 06 07 08 09 10 11 12 13 14 15 16 17 18 19 20 21 22 23 24 25 2…" at bounding box center [541, 491] width 20 height 18
type input "11/08/2025, 17:30"
click at [783, 374] on span "Update Entry" at bounding box center [808, 378] width 50 height 11
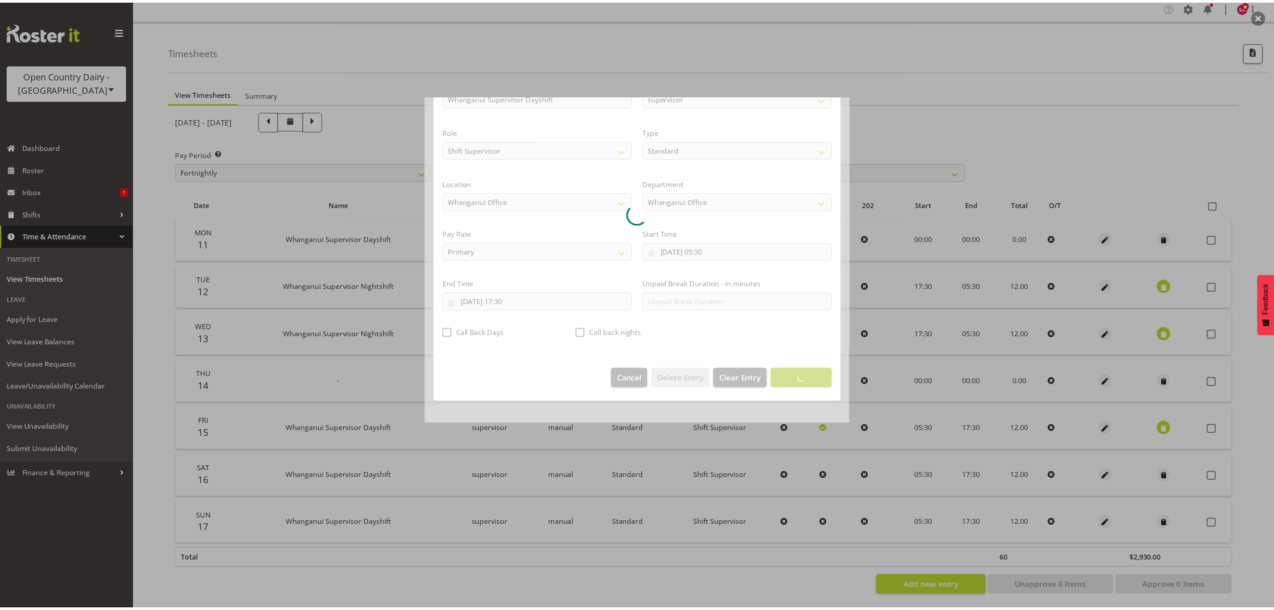
scroll to position [0, 0]
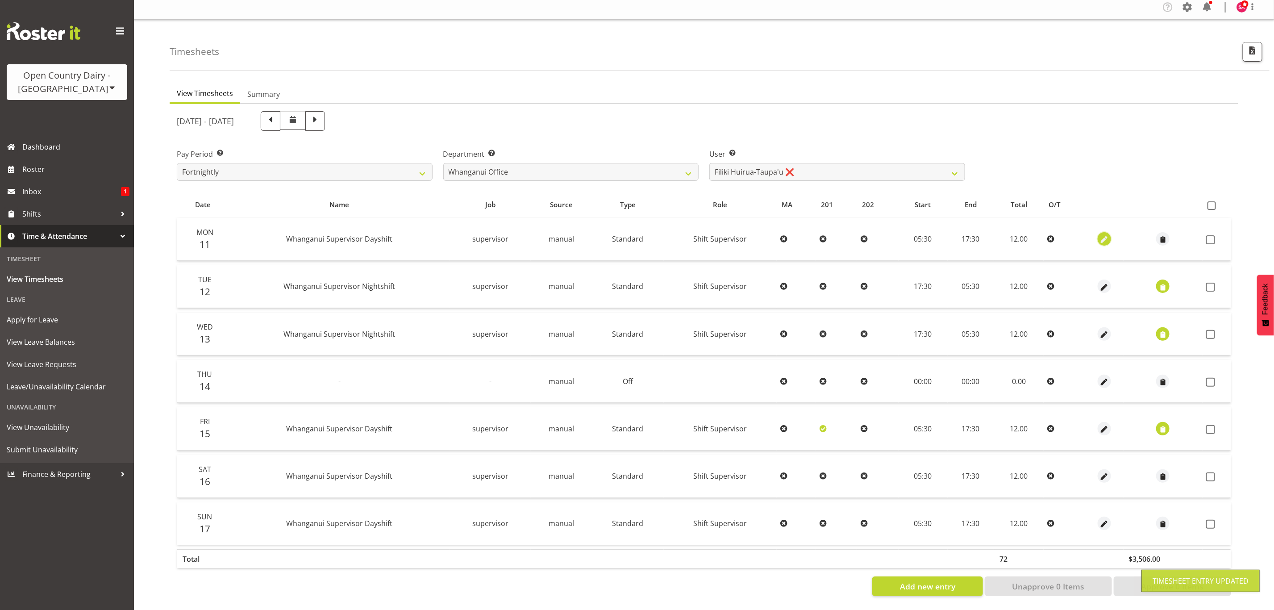
click at [1099, 235] on span "button" at bounding box center [1104, 240] width 10 height 10
select select "Standard"
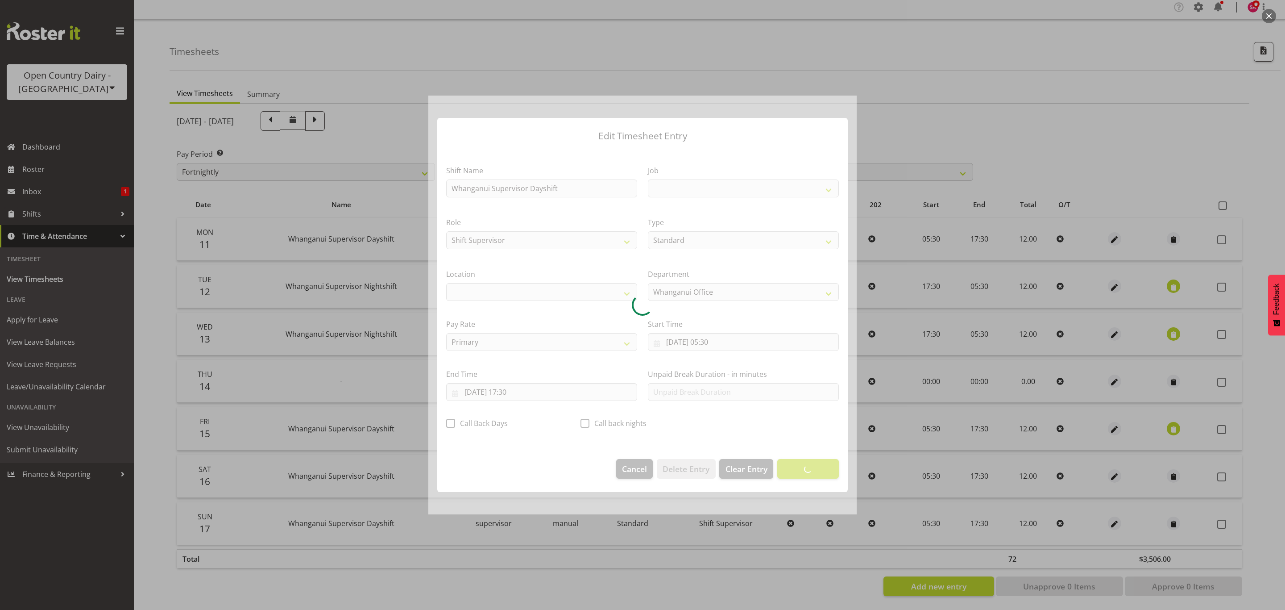
select select
select select "9568"
select select "1244"
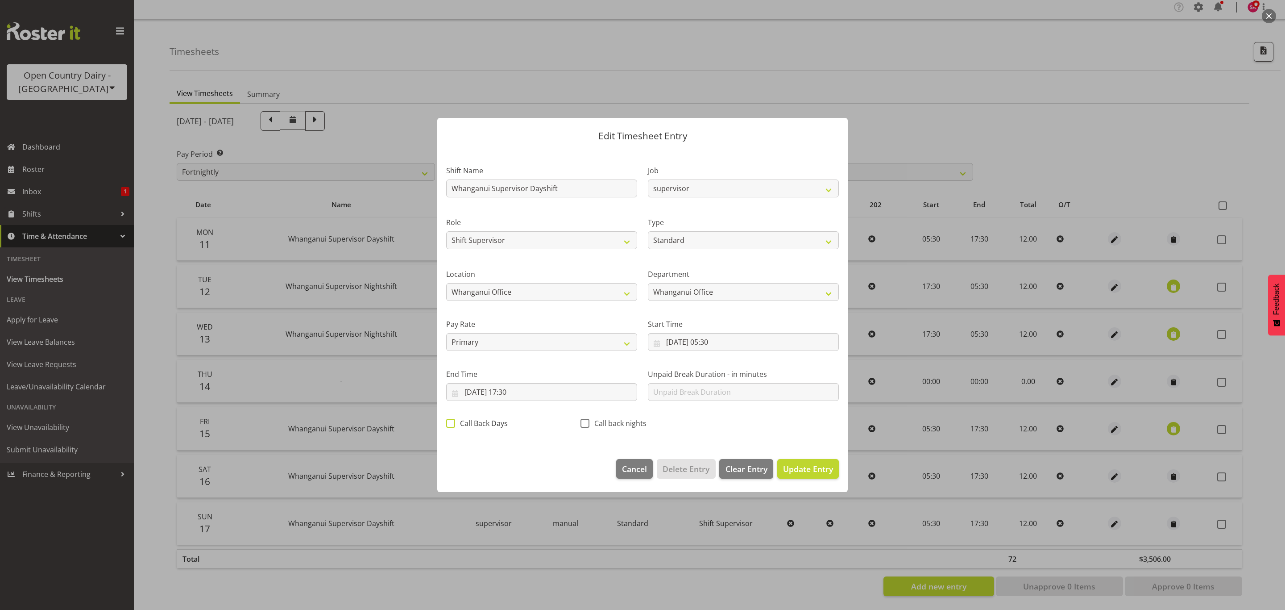
click at [455, 425] on span "Call Back Days" at bounding box center [481, 423] width 53 height 9
click at [452, 425] on input "Call Back Days" at bounding box center [449, 423] width 6 height 6
checkbox input "true"
click at [818, 465] on span "Update Entry" at bounding box center [808, 468] width 50 height 11
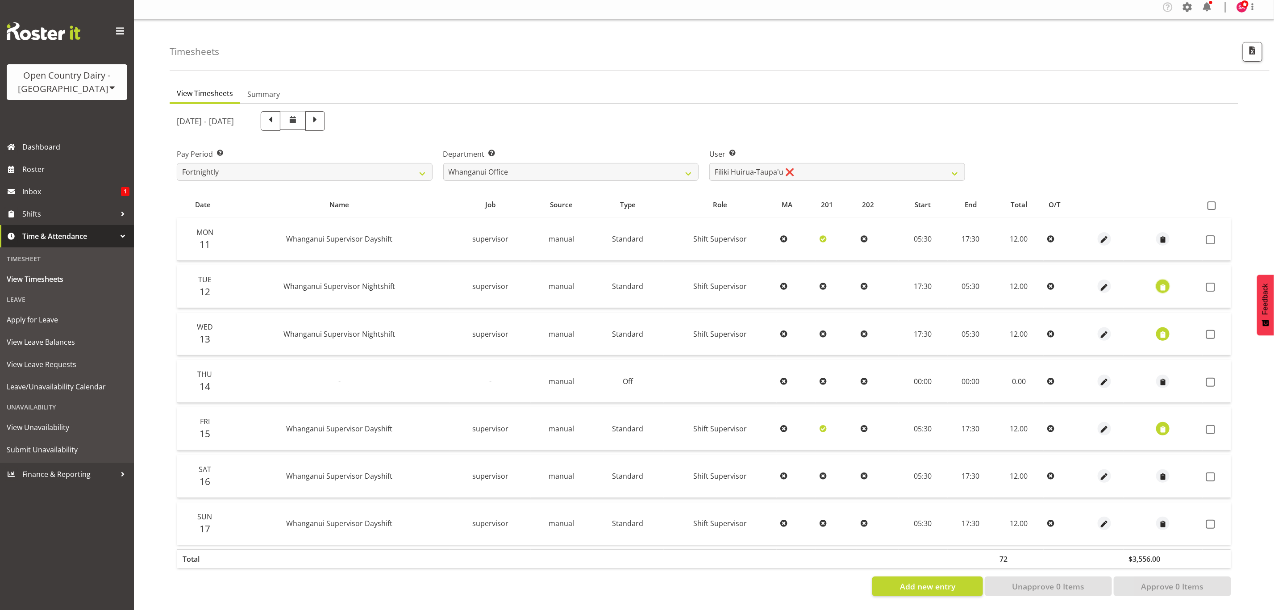
click at [1158, 282] on span "button" at bounding box center [1163, 287] width 10 height 10
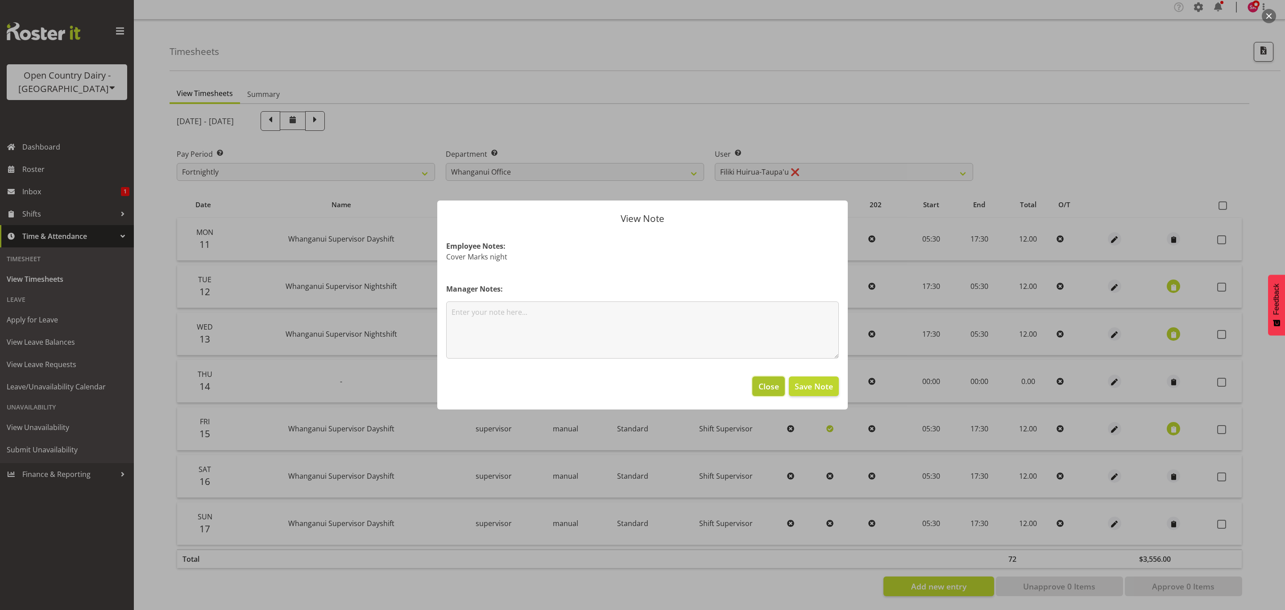
click at [767, 386] on span "Close" at bounding box center [769, 386] width 21 height 12
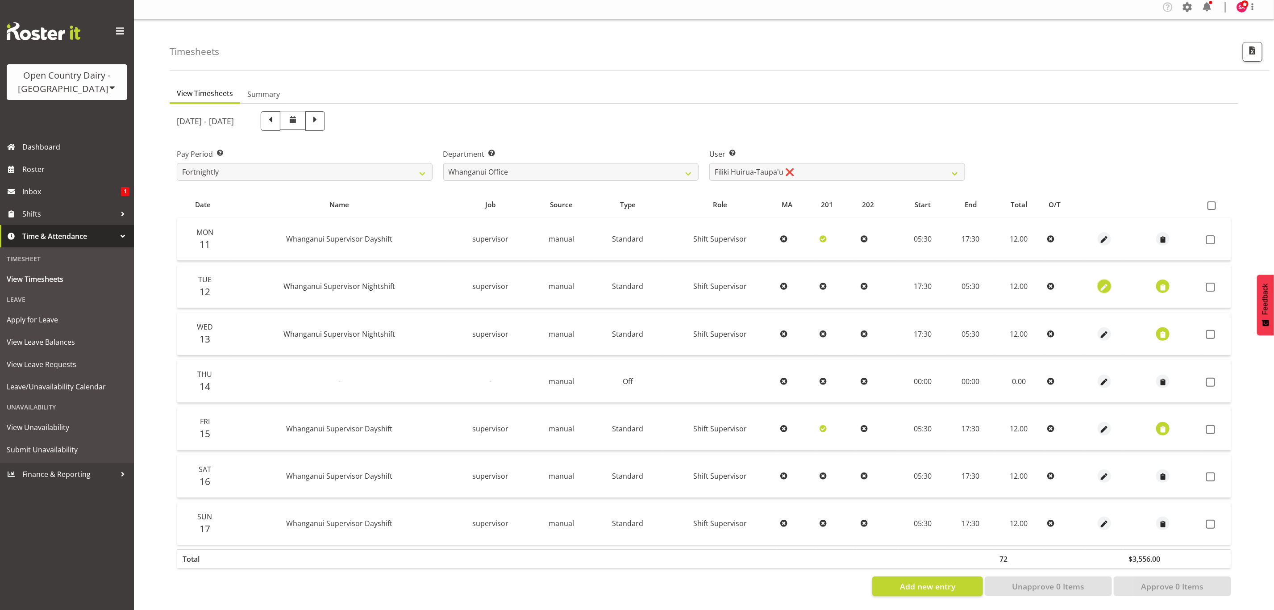
click at [1099, 282] on span "button" at bounding box center [1104, 287] width 10 height 10
select select "Standard"
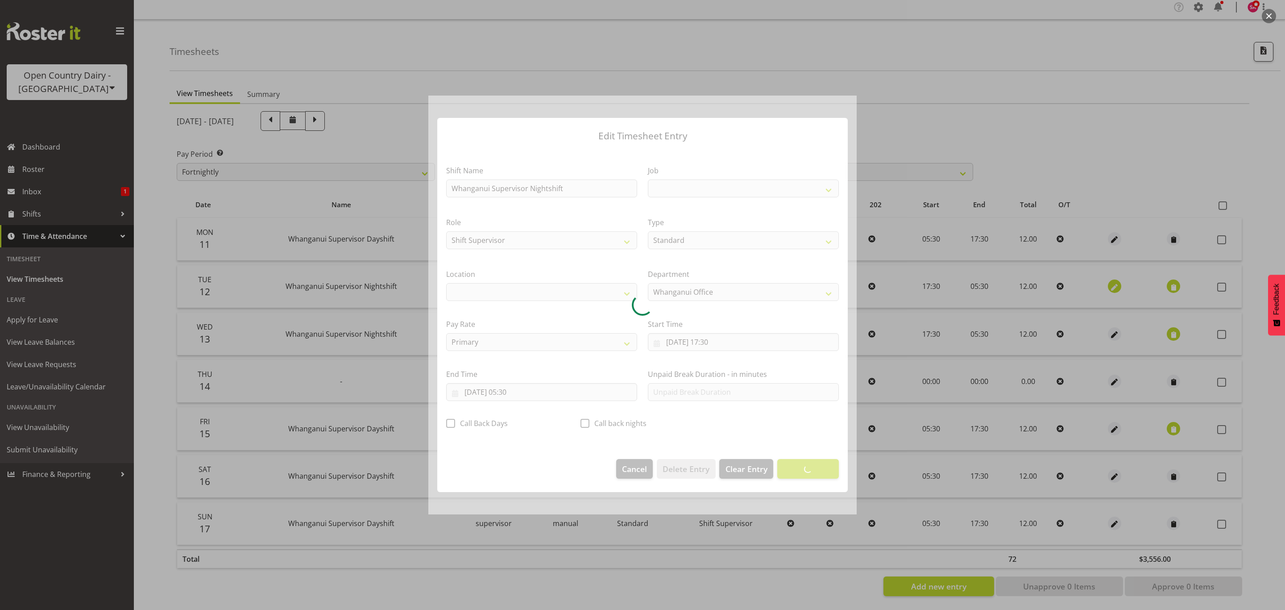
select select
select select "9568"
select select "1244"
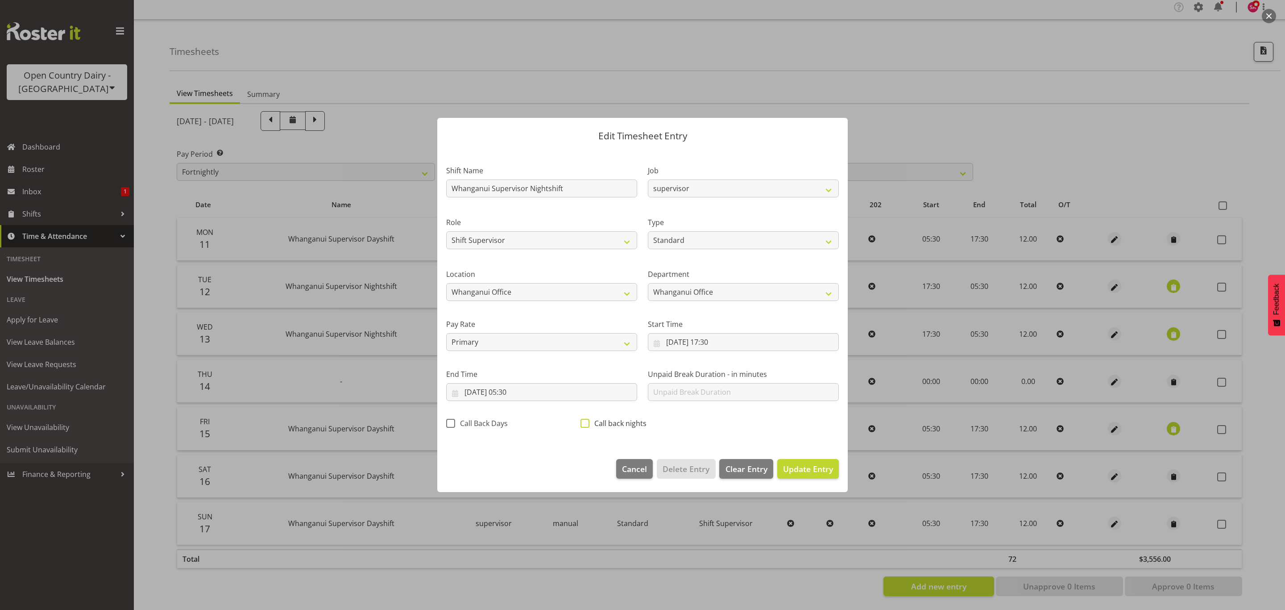
click at [581, 422] on span at bounding box center [585, 423] width 9 height 9
click at [581, 422] on input "Call back nights" at bounding box center [584, 423] width 6 height 6
checkbox input "true"
click at [795, 467] on span "Update Entry" at bounding box center [808, 468] width 50 height 11
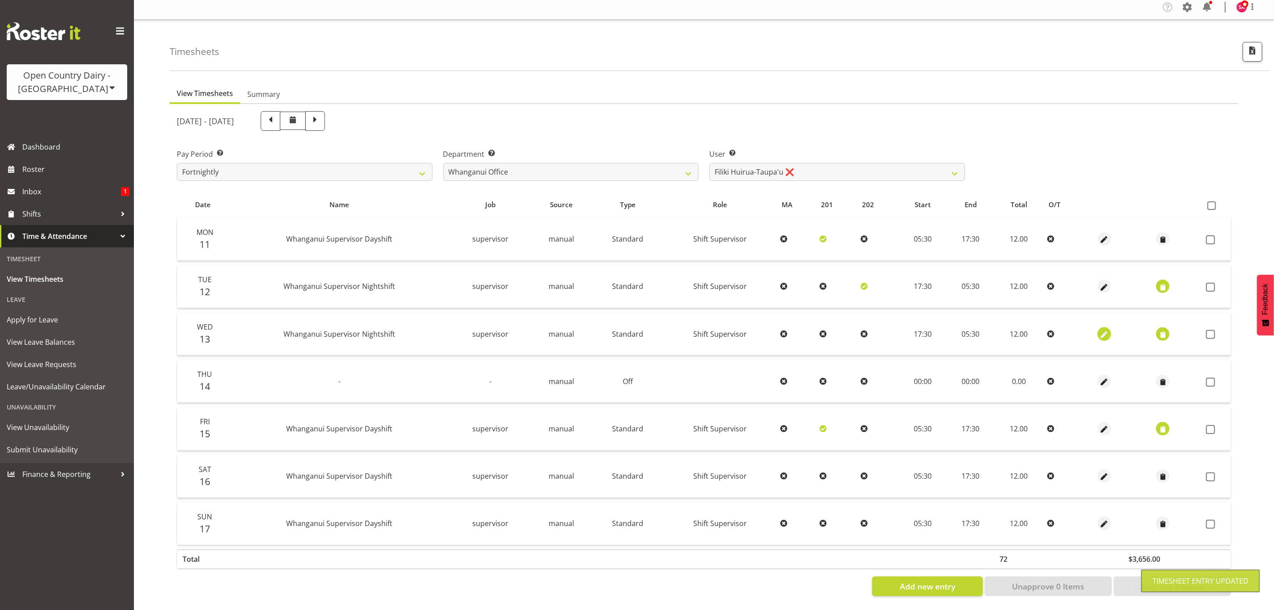
click at [1100, 329] on span "button" at bounding box center [1104, 334] width 10 height 10
select select "Standard"
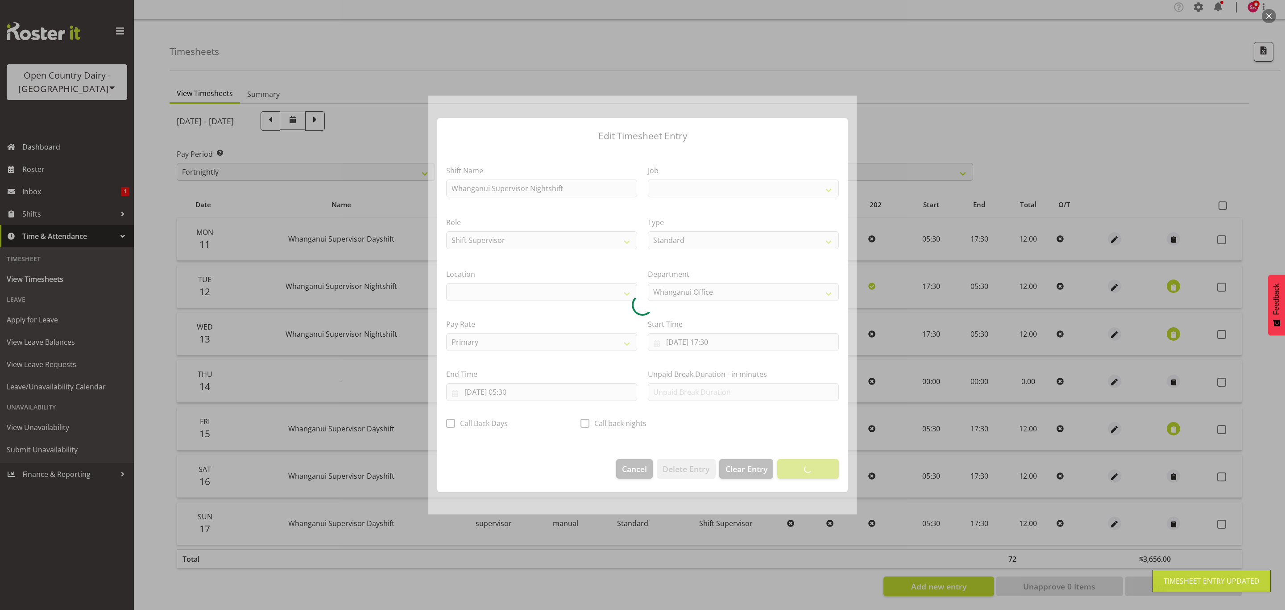
select select
select select "9568"
select select "1244"
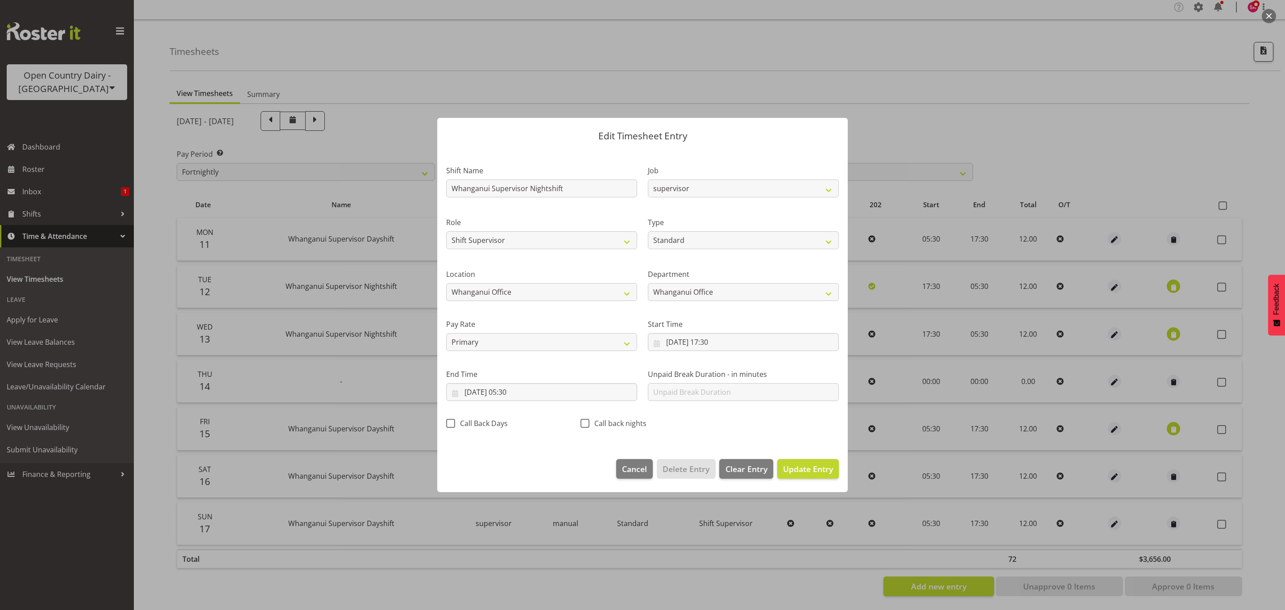
click at [585, 425] on span at bounding box center [585, 423] width 9 height 9
click at [585, 425] on input "Call back nights" at bounding box center [584, 423] width 6 height 6
checkbox input "true"
click at [817, 464] on span "Update Entry" at bounding box center [808, 468] width 50 height 11
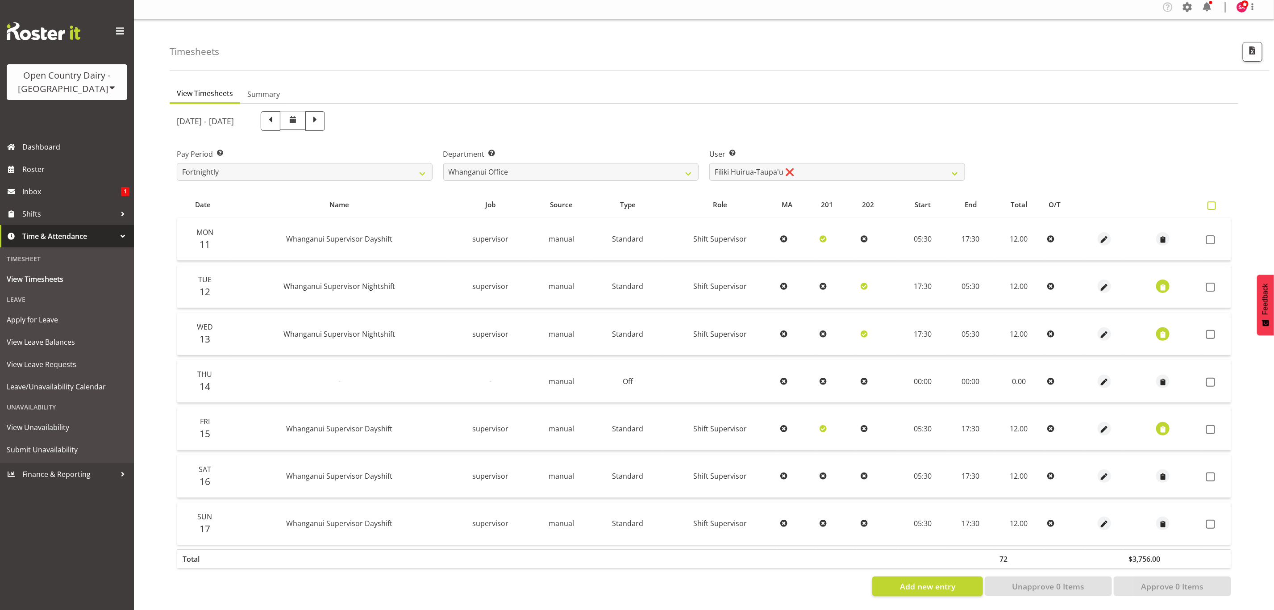
click at [1211, 201] on span at bounding box center [1211, 205] width 8 height 8
click at [1211, 203] on input "checkbox" at bounding box center [1210, 206] width 6 height 6
checkbox input "true"
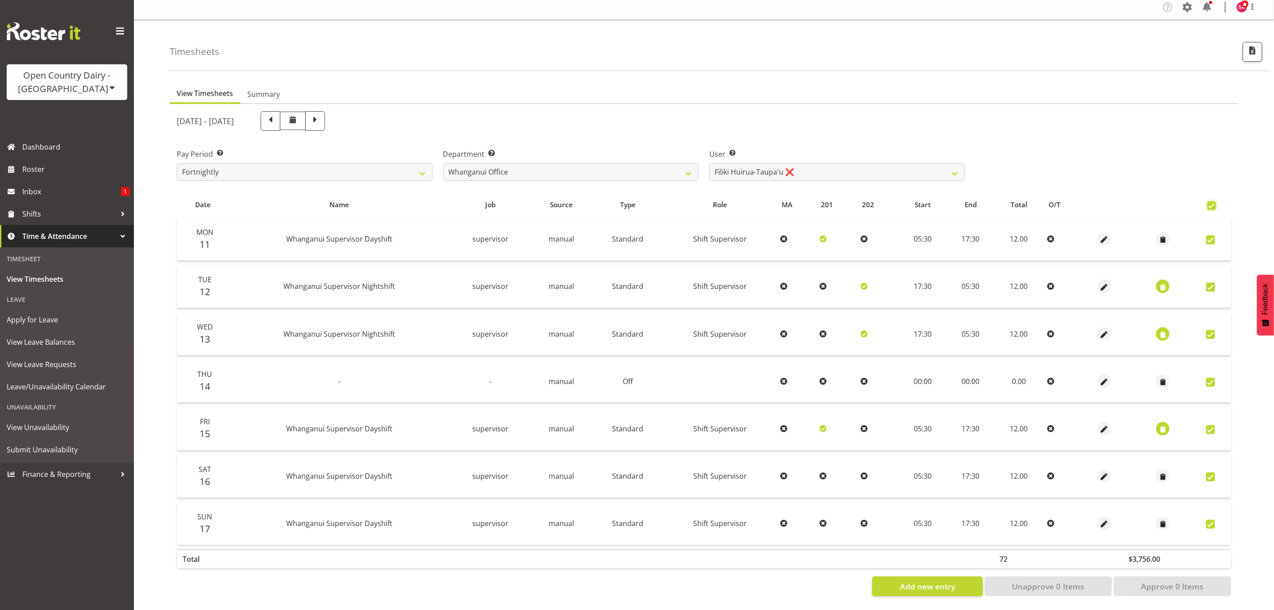
checkbox input "true"
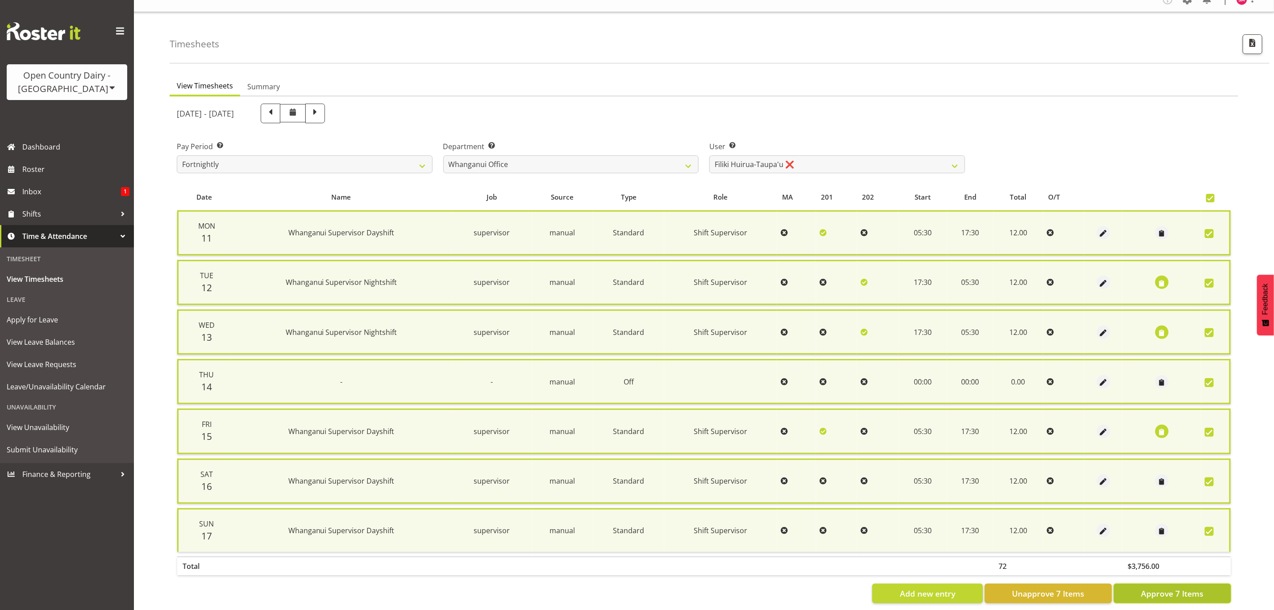
click at [1161, 590] on span "Approve 7 Items" at bounding box center [1172, 593] width 62 height 12
checkbox input "false"
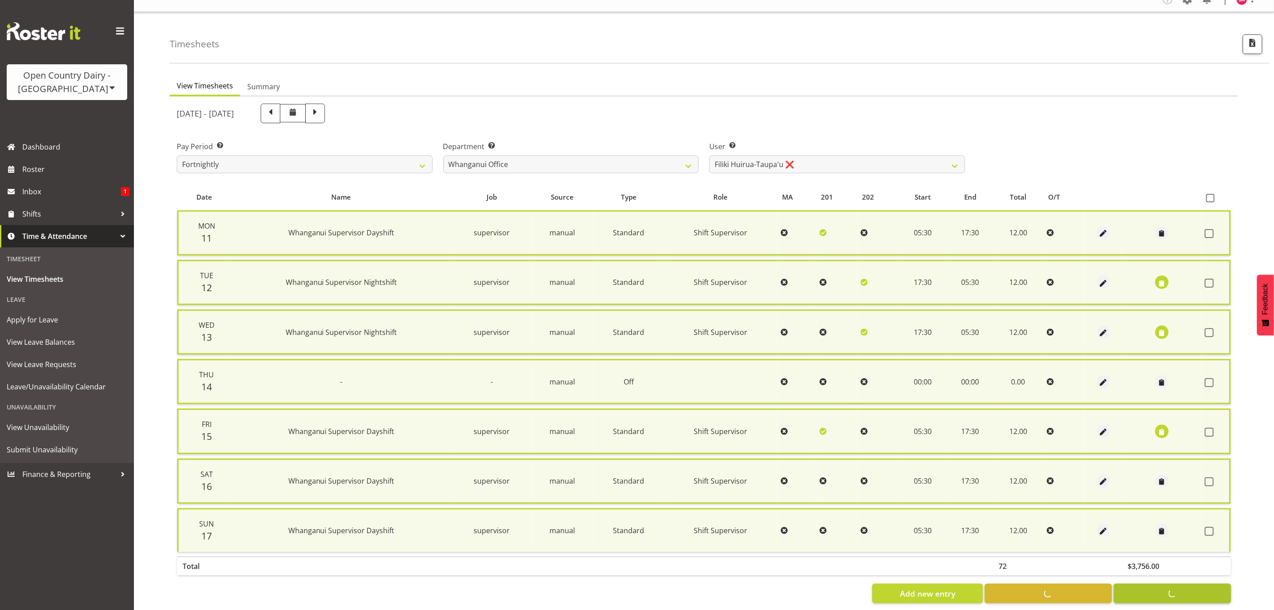
checkbox input "false"
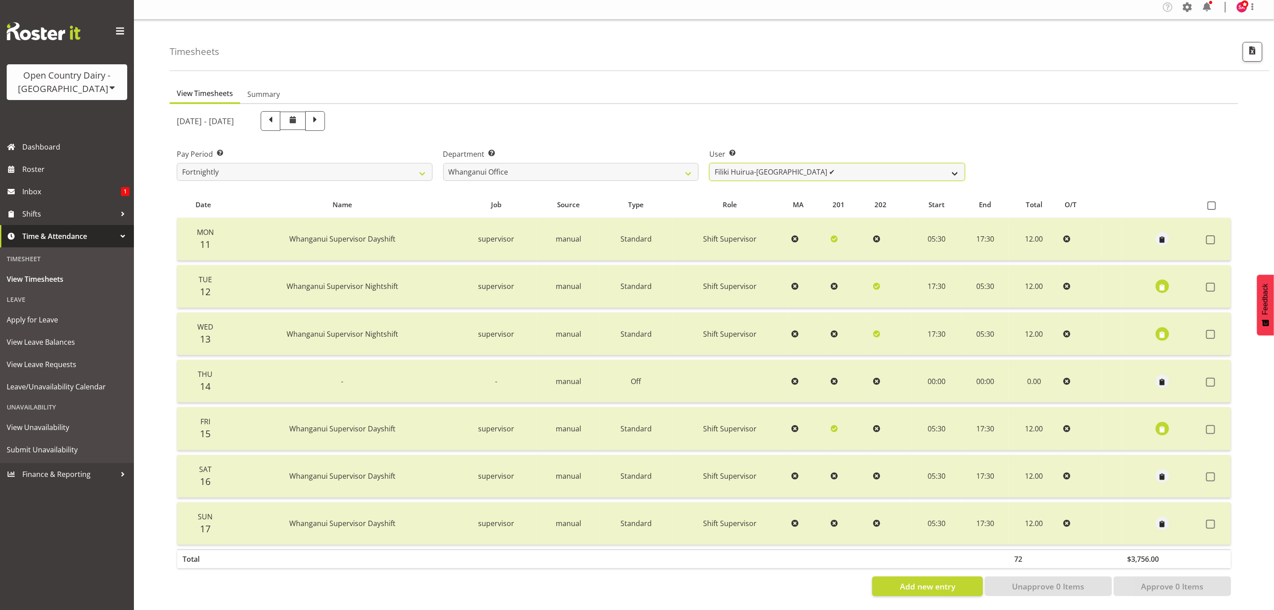
click at [775, 163] on select "Bruce Lind ✔ Filiki Huirua-Taupa'u ✔ Josh Wilson ❌ Keane Metekingi ❌ Mark Hoppe…" at bounding box center [837, 172] width 256 height 18
select select "11262"
click at [709, 163] on select "Bruce Lind ✔ Filiki Huirua-Taupa'u ✔ Josh Wilson ❌ Keane Metekingi ❌ Mark Hoppe…" at bounding box center [837, 172] width 256 height 18
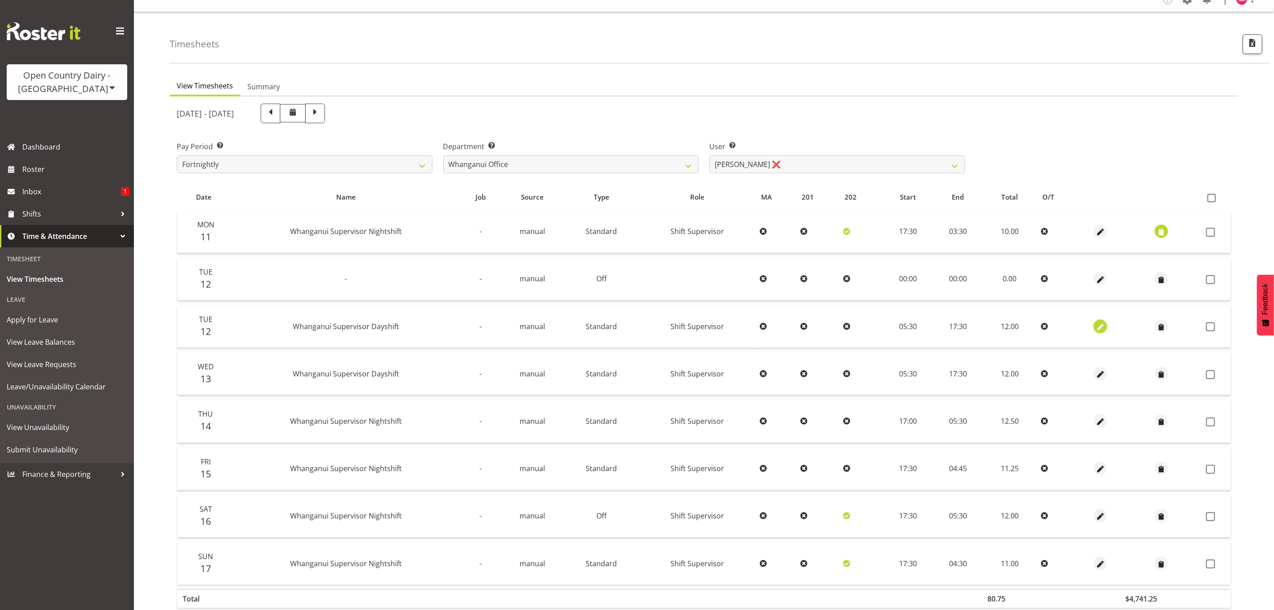
click at [1098, 324] on span "button" at bounding box center [1100, 327] width 10 height 10
select select "Standard"
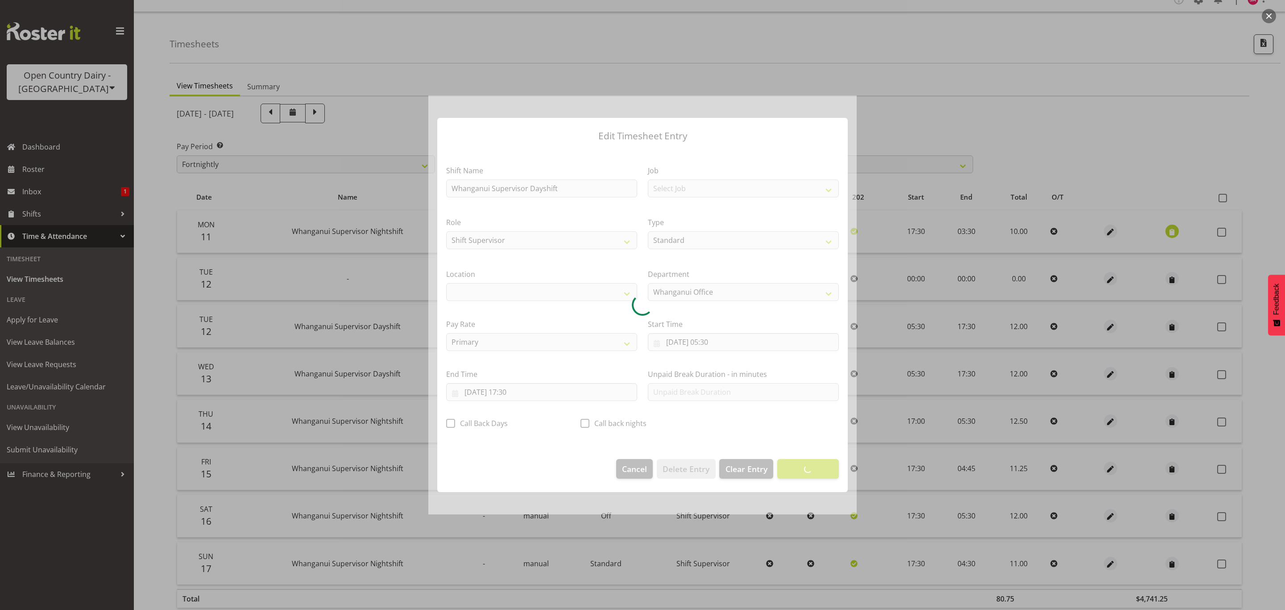
select select "1244"
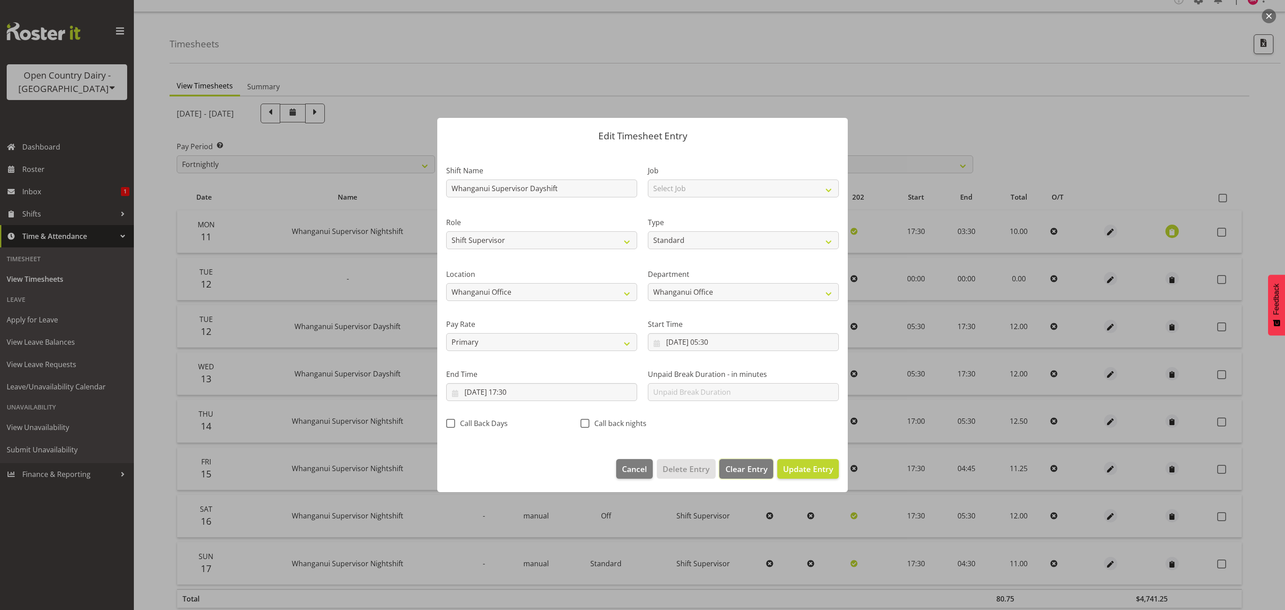
click at [752, 473] on span "Clear Entry" at bounding box center [747, 469] width 42 height 12
select select "Off"
type input "0"
select select
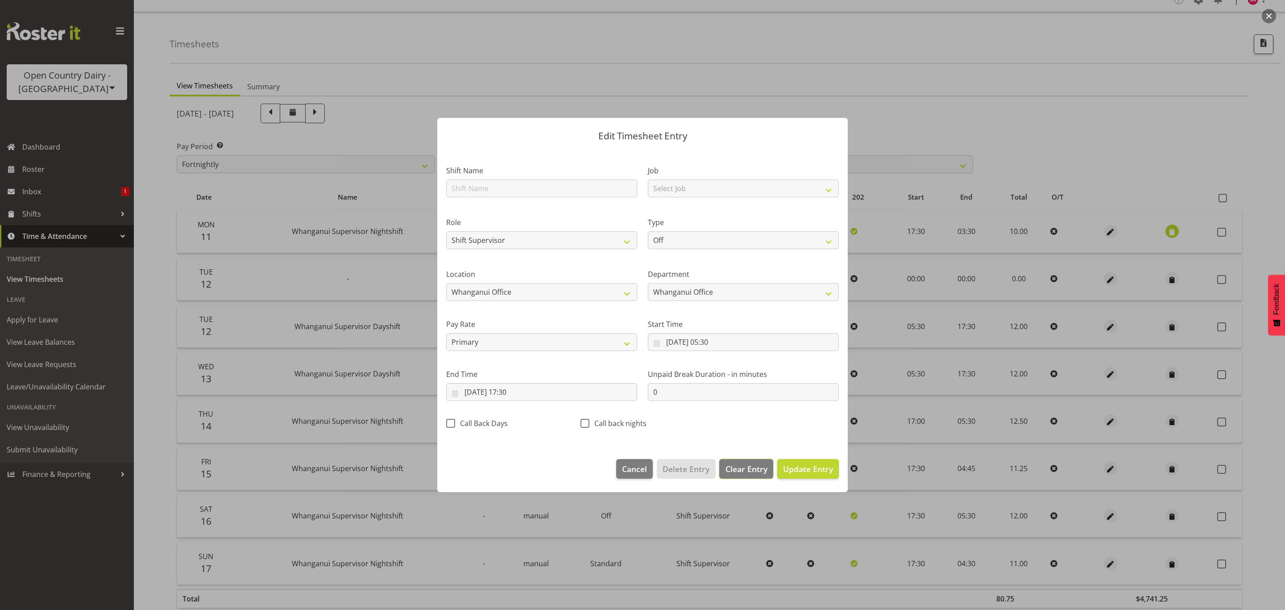
select select
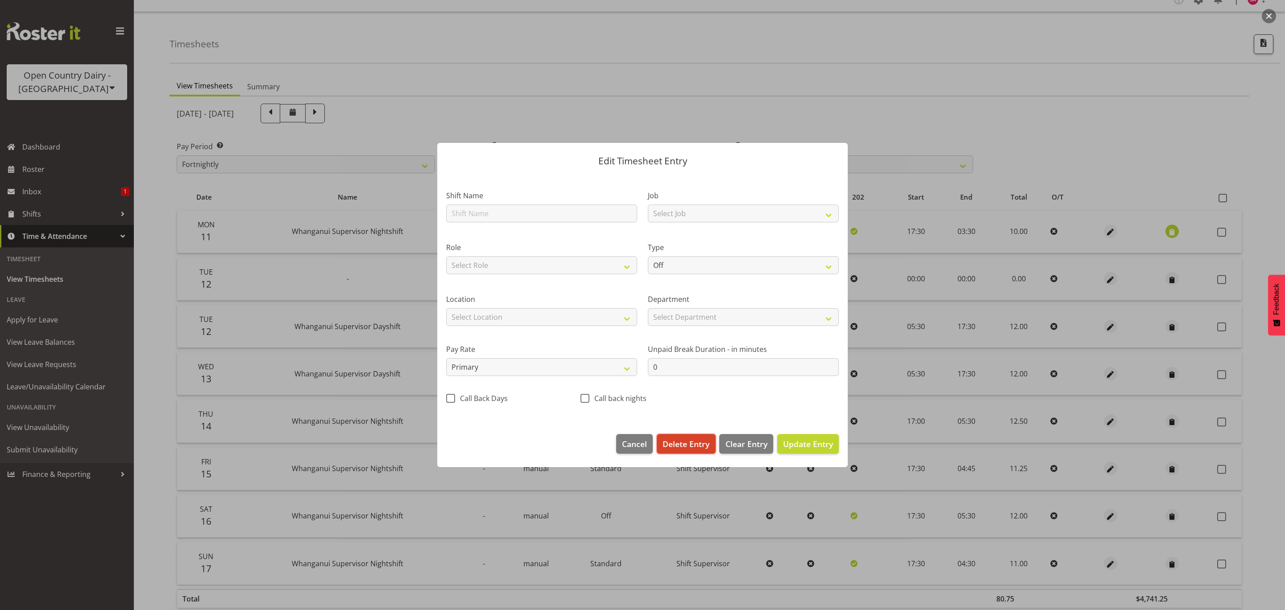
click at [680, 441] on span "Delete Entry" at bounding box center [686, 444] width 47 height 12
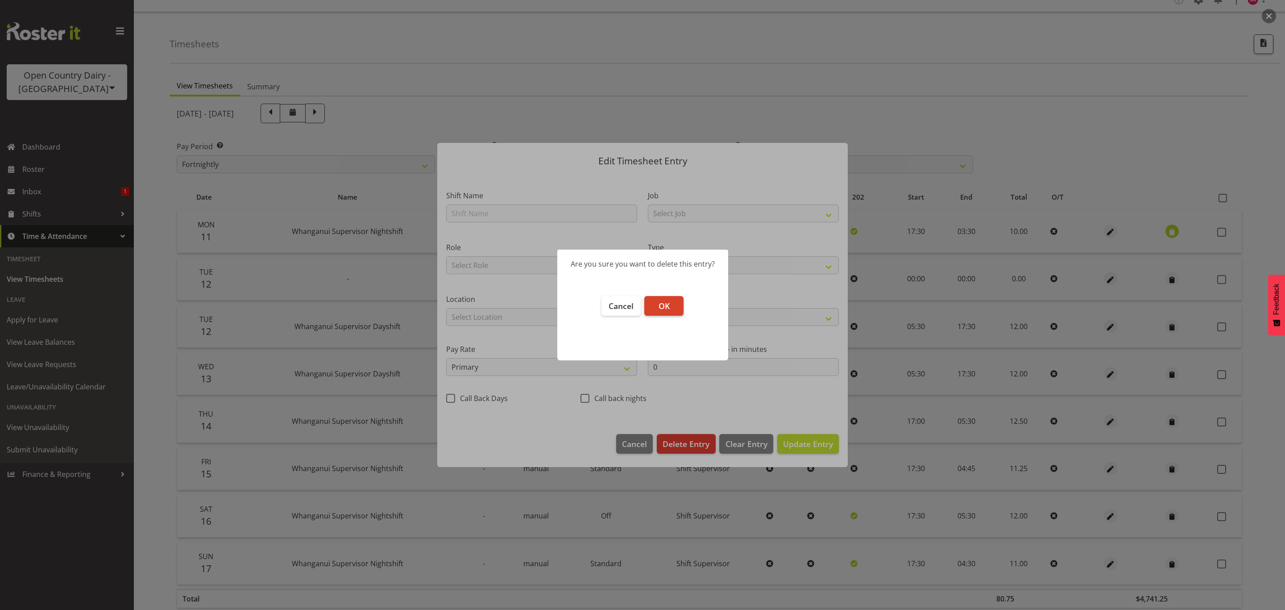
click at [669, 308] on span "OK" at bounding box center [664, 305] width 11 height 11
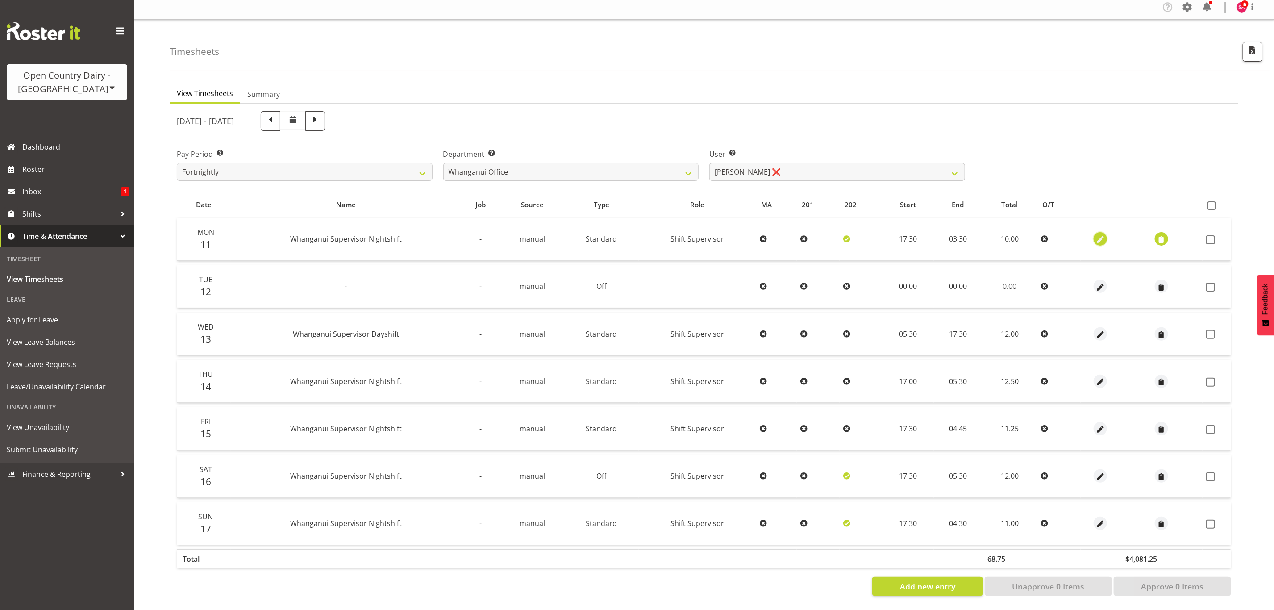
click at [1093, 232] on button "button" at bounding box center [1099, 238] width 13 height 13
select select "Standard"
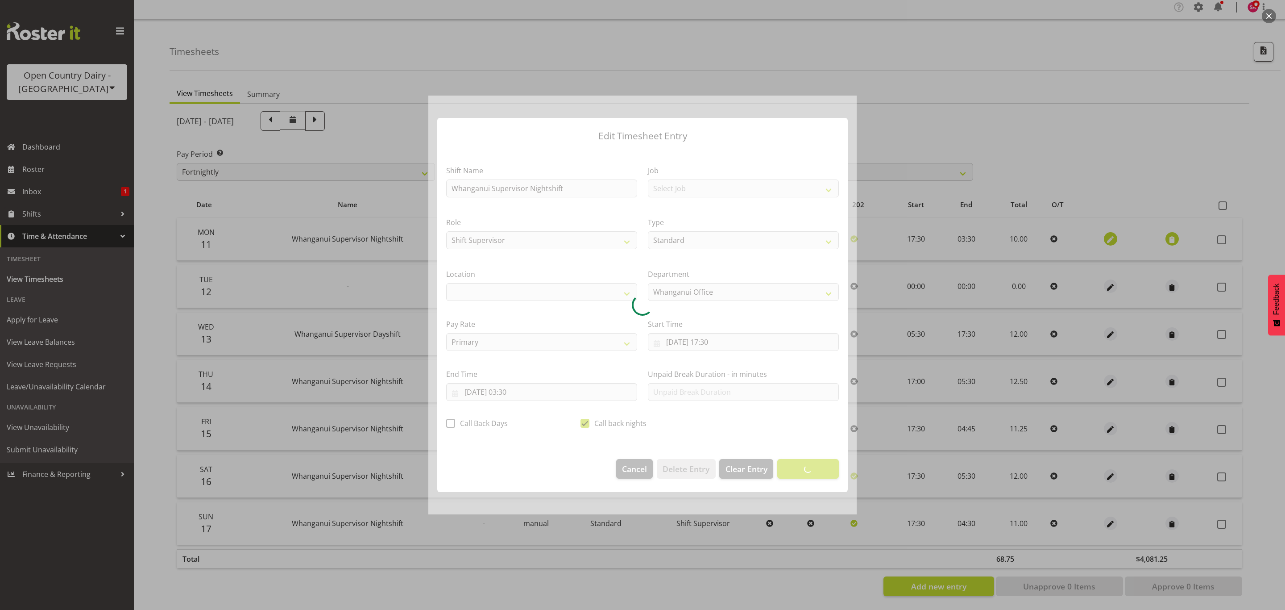
select select "1244"
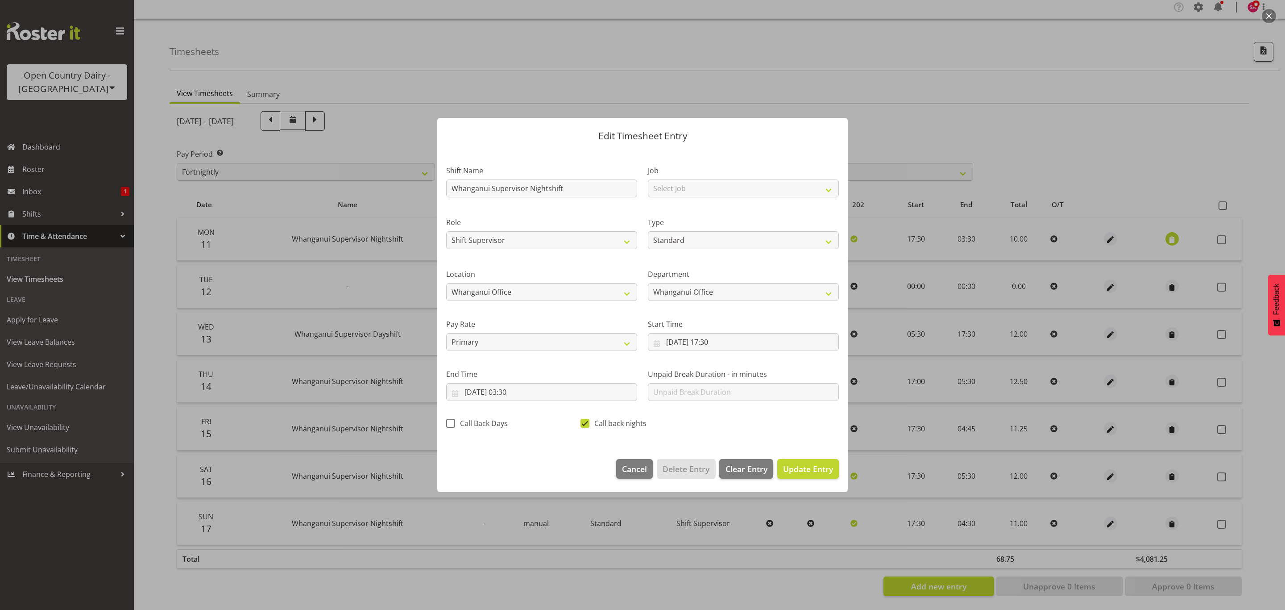
click at [603, 87] on div at bounding box center [642, 305] width 1285 height 610
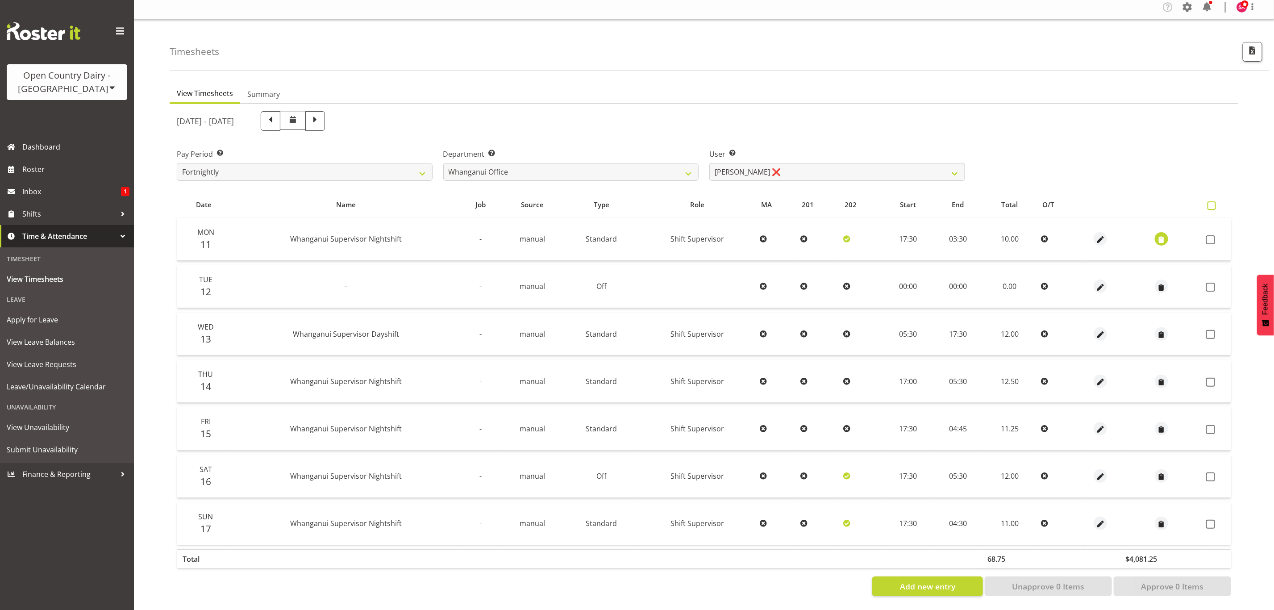
click at [1210, 201] on span at bounding box center [1211, 205] width 8 height 8
click at [1210, 203] on input "checkbox" at bounding box center [1210, 206] width 6 height 6
checkbox input "true"
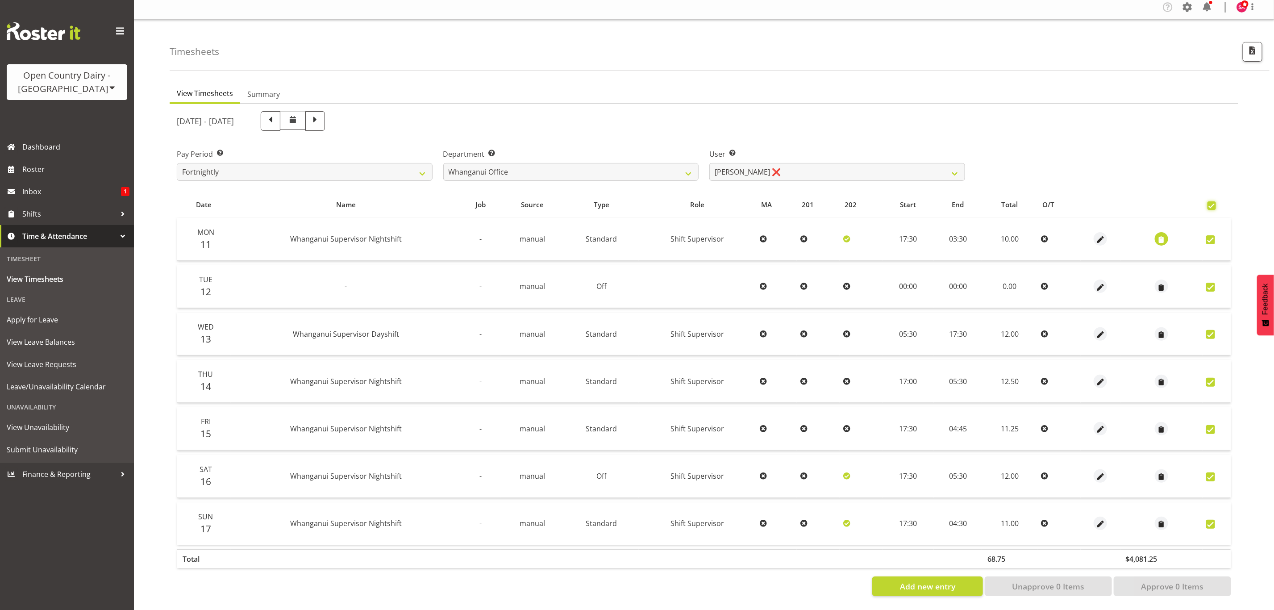
checkbox input "true"
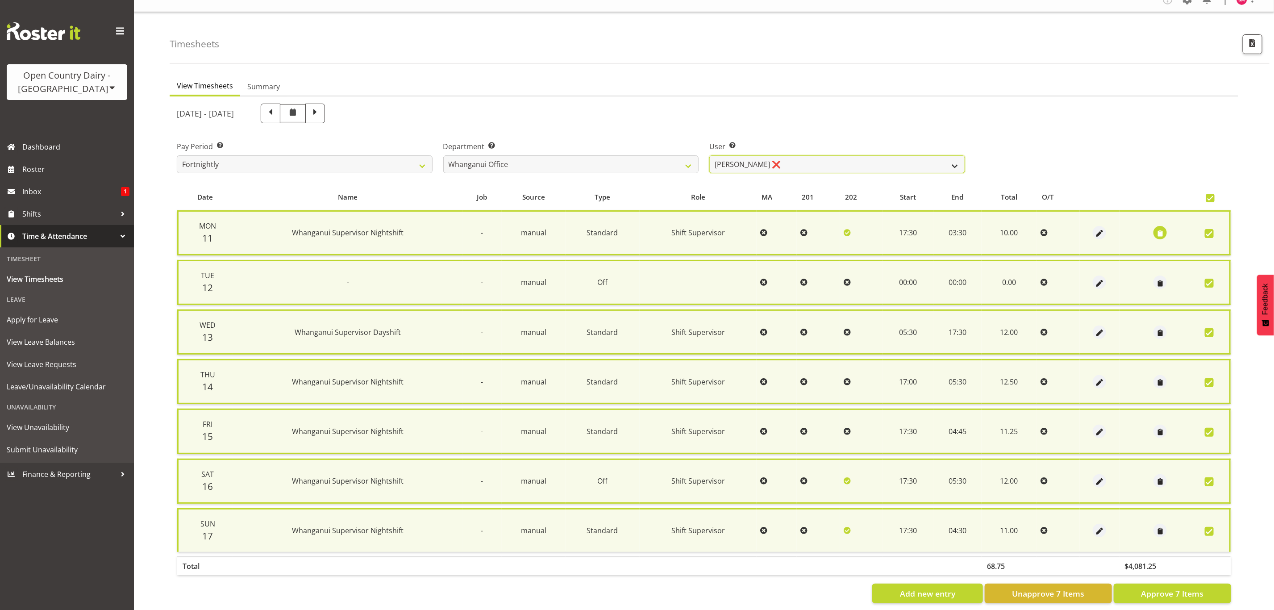
click at [854, 157] on select "Bruce Lind ✔ Filiki Huirua-Taupa'u ✔ Josh Wilson ❌ Keane Metekingi ❌ Mark Hoppe…" at bounding box center [837, 164] width 256 height 18
click at [709, 155] on select "Bruce Lind ✔ Filiki Huirua-Taupa'u ✔ Josh Wilson ❌ Keane Metekingi ❌ Mark Hoppe…" at bounding box center [837, 164] width 256 height 18
click at [1172, 588] on span "Approve 7 Items" at bounding box center [1172, 593] width 62 height 12
checkbox input "false"
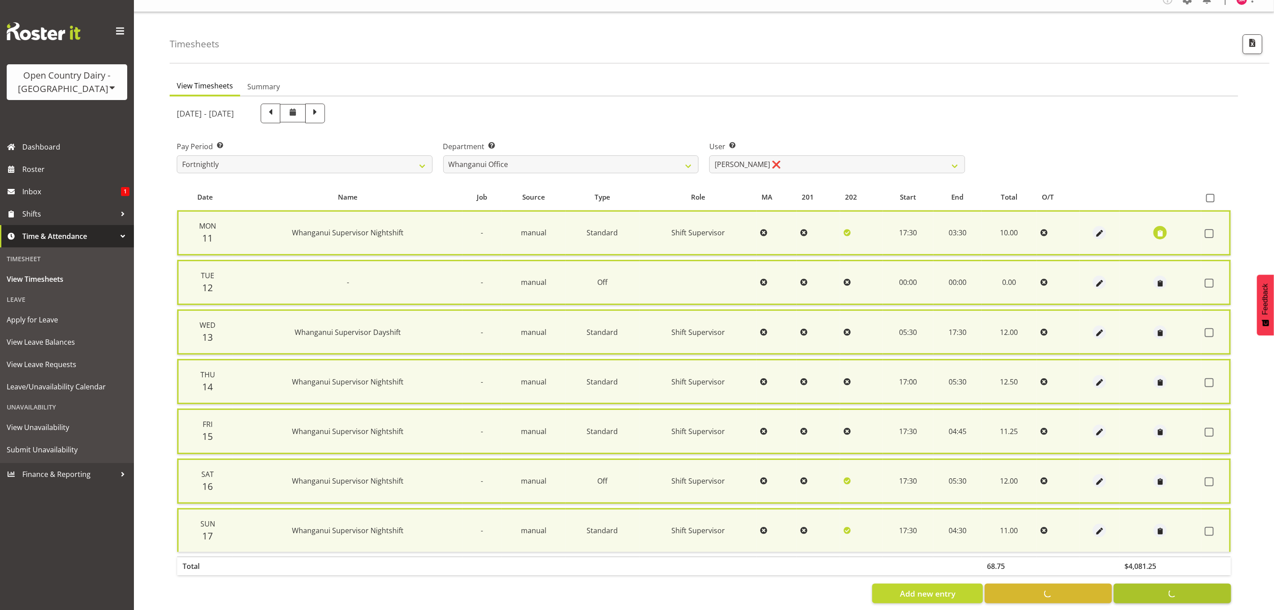
checkbox input "false"
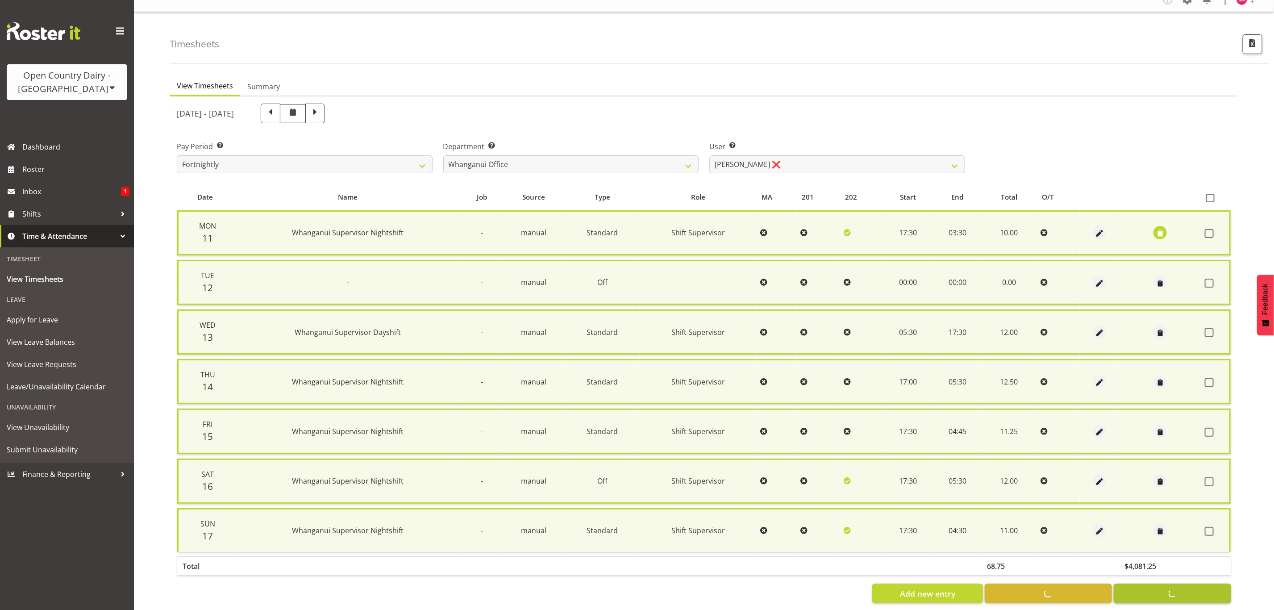
checkbox input "false"
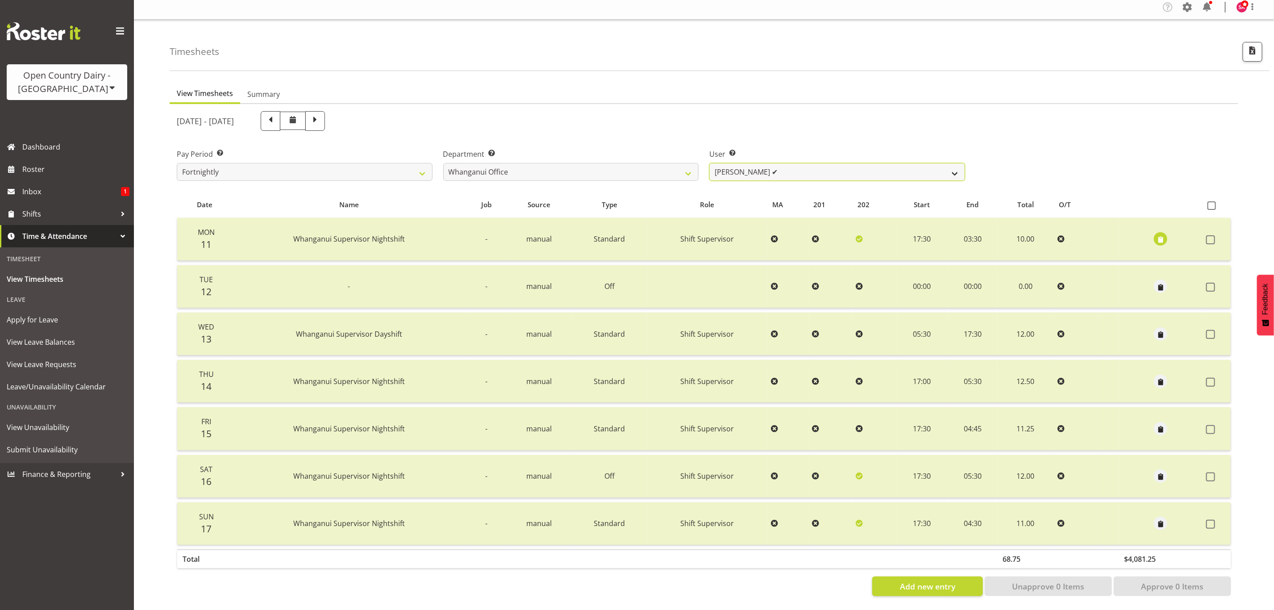
click at [737, 163] on select "[PERSON_NAME] ✔ [PERSON_NAME] ✔ [PERSON_NAME] ✔ [PERSON_NAME] ❌ [PERSON_NAME] ❌" at bounding box center [837, 172] width 256 height 18
select select "7535"
click at [709, 163] on select "[PERSON_NAME] ✔ [PERSON_NAME] ✔ [PERSON_NAME] ✔ [PERSON_NAME] ❌ [PERSON_NAME] ❌" at bounding box center [837, 172] width 256 height 18
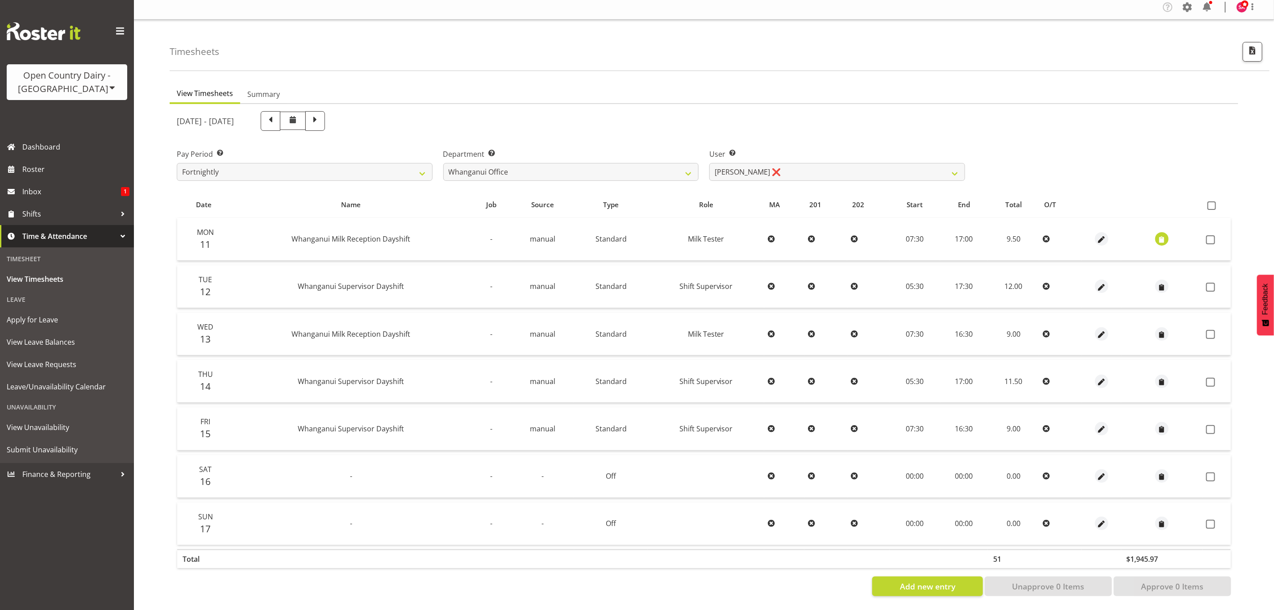
click at [1153, 231] on td at bounding box center [1161, 239] width 81 height 43
click at [1157, 235] on span "button" at bounding box center [1162, 240] width 10 height 10
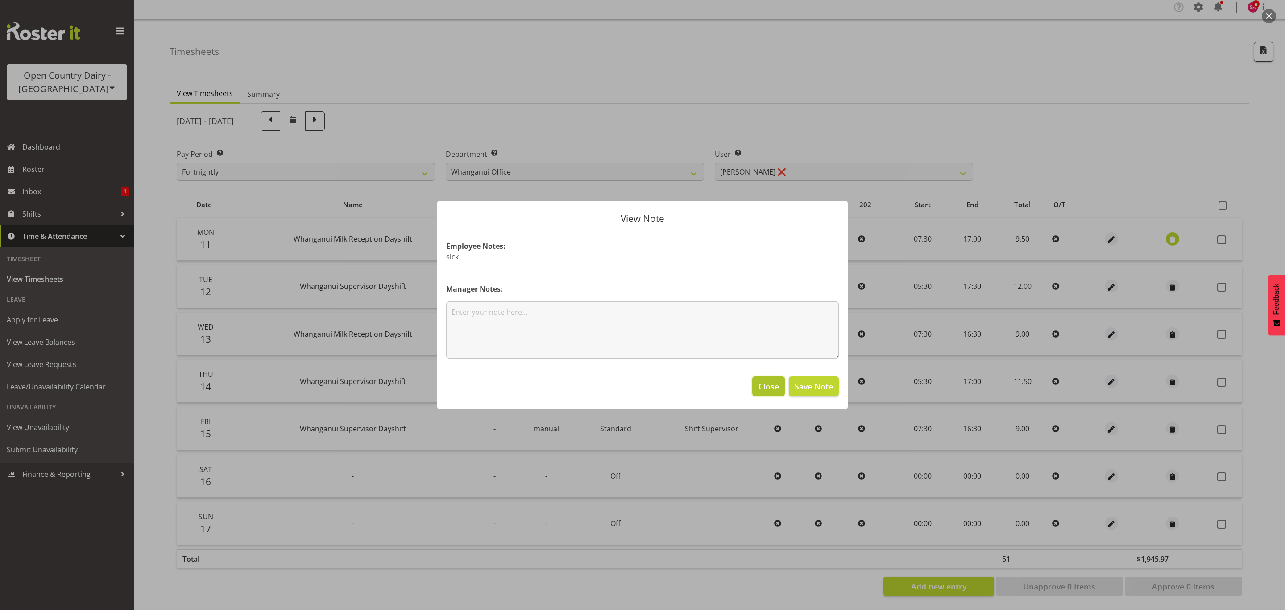
click at [774, 386] on span "Close" at bounding box center [769, 386] width 21 height 12
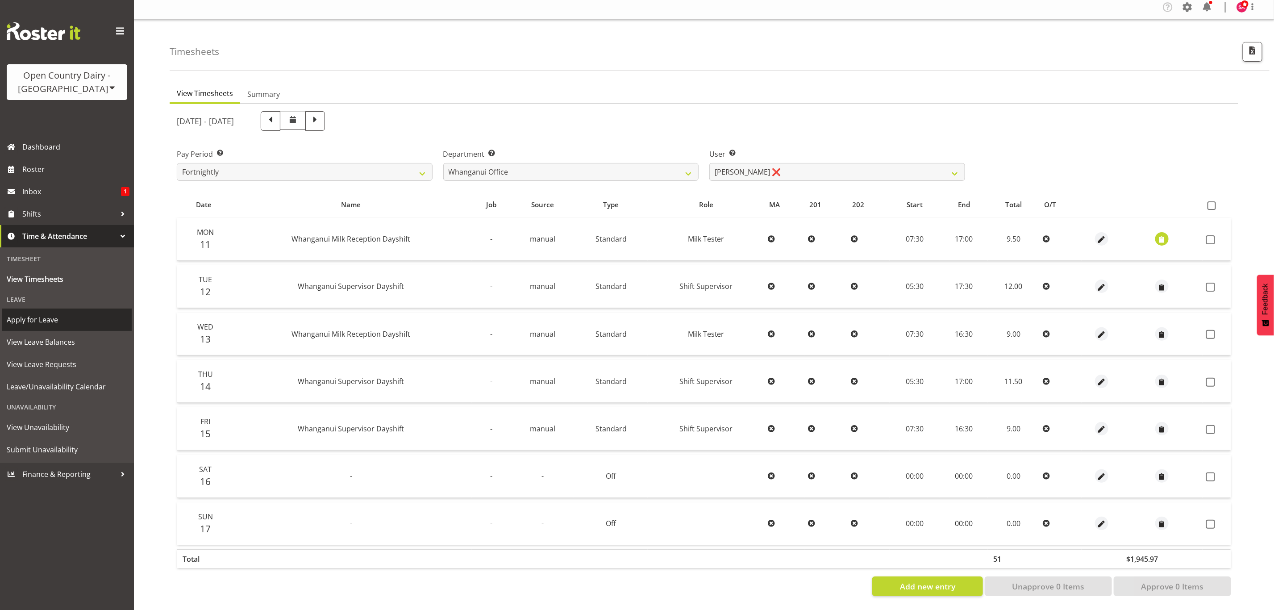
click at [35, 319] on span "Apply for Leave" at bounding box center [67, 319] width 121 height 13
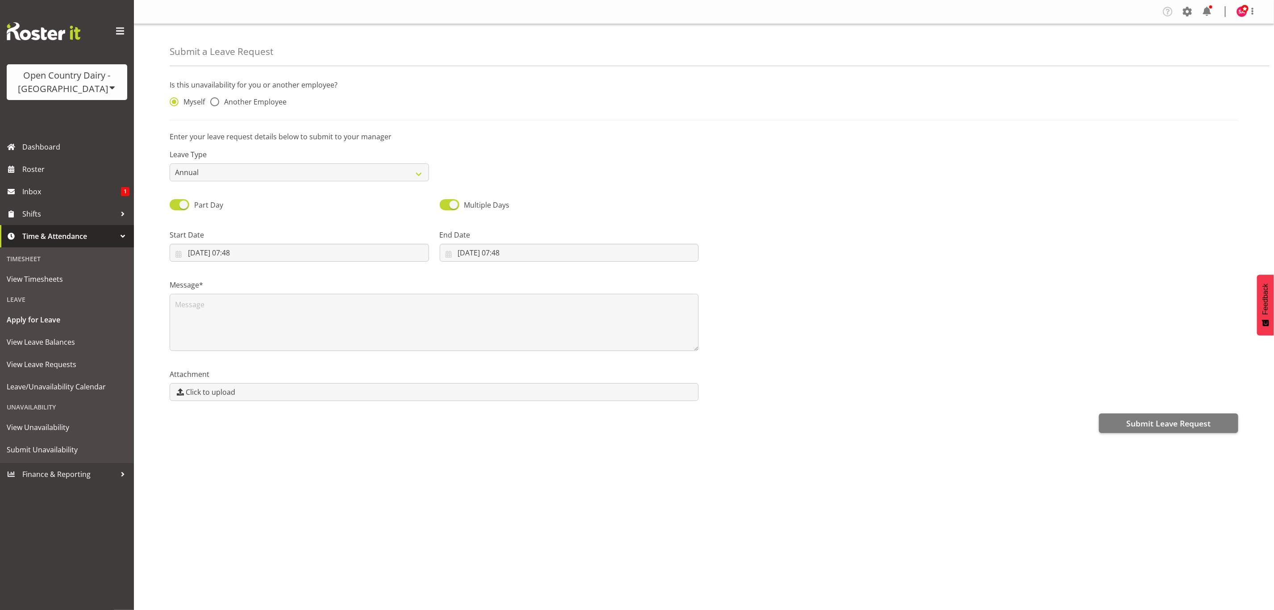
click at [212, 95] on div "Myself Another Employee" at bounding box center [299, 99] width 270 height 29
click at [213, 101] on span at bounding box center [214, 101] width 9 height 9
click at [213, 101] on input "Another Employee" at bounding box center [213, 102] width 6 height 6
radio input "true"
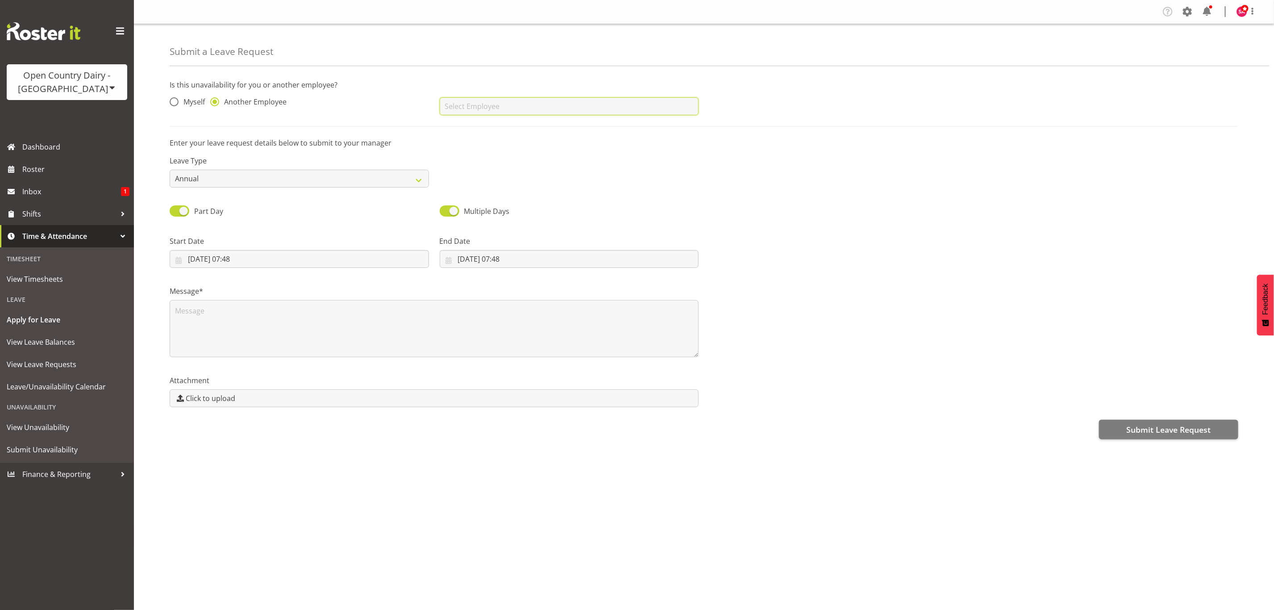
click at [486, 108] on input "text" at bounding box center [569, 106] width 259 height 18
click at [513, 124] on link "[PERSON_NAME]" at bounding box center [569, 129] width 259 height 16
type input "[PERSON_NAME]"
click at [233, 176] on select "Annual Sick Leave Without Pay Bereavement Domestic Violence Parental Jury Servi…" at bounding box center [299, 179] width 259 height 18
select select "Sick"
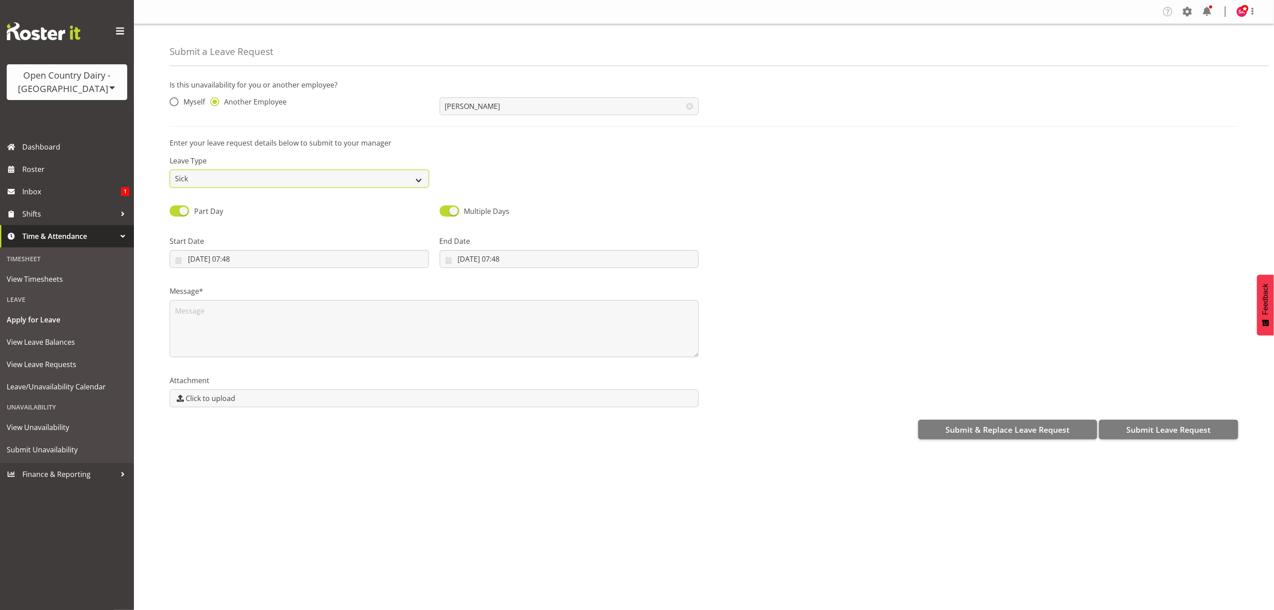
click at [170, 170] on select "Annual Sick Leave Without Pay Bereavement Domestic Violence Parental Jury Servi…" at bounding box center [299, 179] width 259 height 18
click at [181, 212] on span at bounding box center [180, 210] width 20 height 11
click at [175, 212] on input "Part Day" at bounding box center [173, 211] width 6 height 6
checkbox input "false"
click at [175, 259] on input "18/08/2025" at bounding box center [299, 259] width 259 height 18
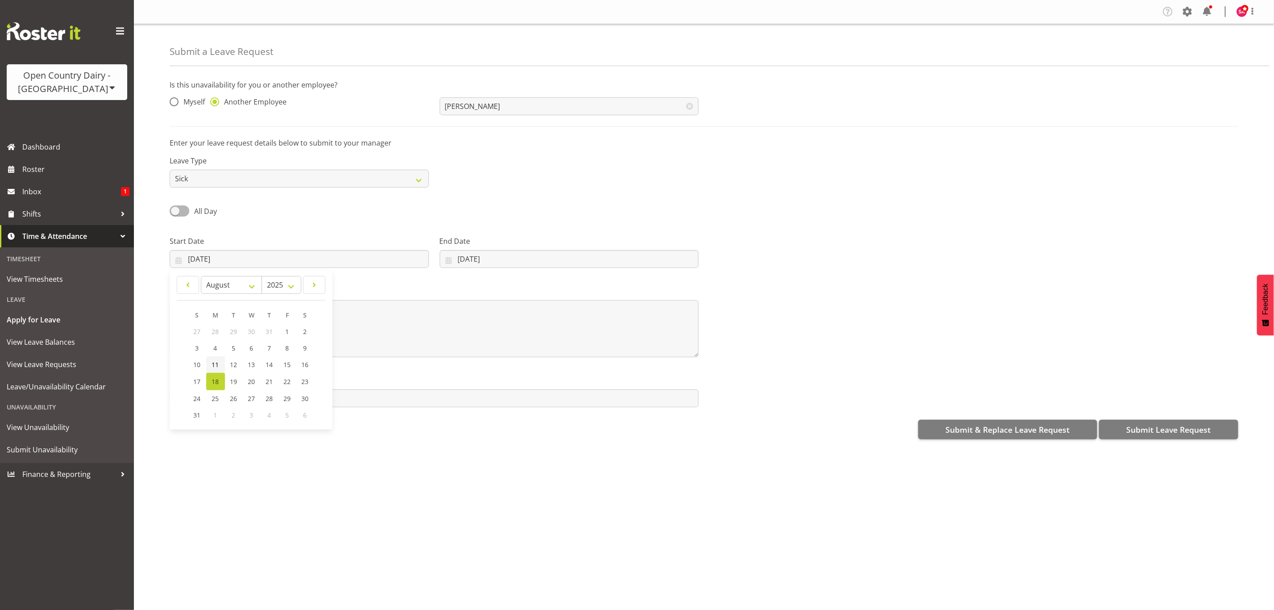
click at [216, 365] on span "11" at bounding box center [215, 364] width 7 height 8
type input "11/08/2025"
click at [450, 264] on input "18/08/2025" at bounding box center [569, 259] width 259 height 18
click at [473, 367] on span "11" at bounding box center [475, 364] width 7 height 8
type input "11/08/2025"
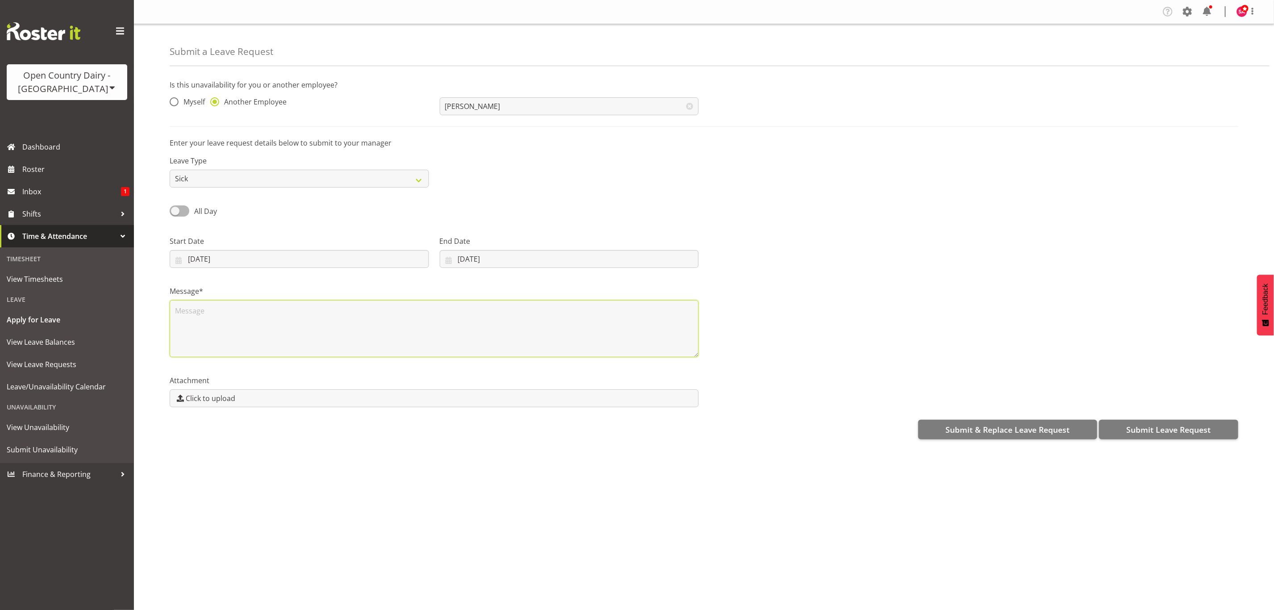
click at [213, 325] on textarea at bounding box center [434, 328] width 529 height 57
type textarea "sick"
click at [1026, 433] on span "Submit & Replace Leave Request" at bounding box center [1007, 430] width 124 height 12
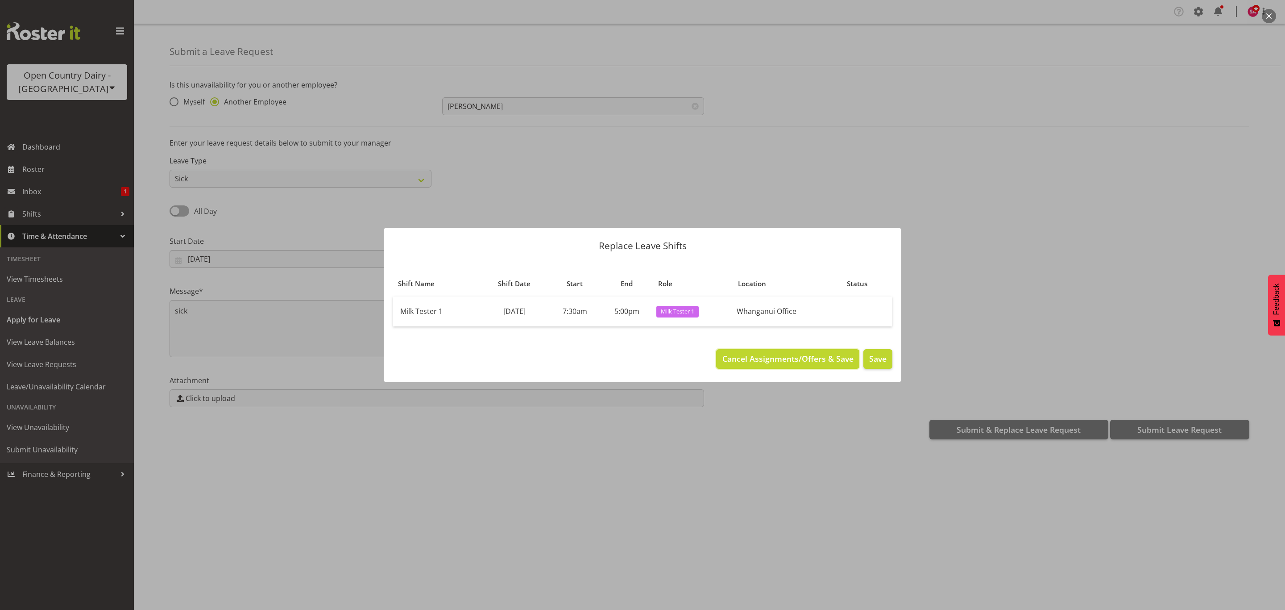
click at [782, 358] on span "Cancel Assignments/Offers & Save" at bounding box center [788, 359] width 131 height 12
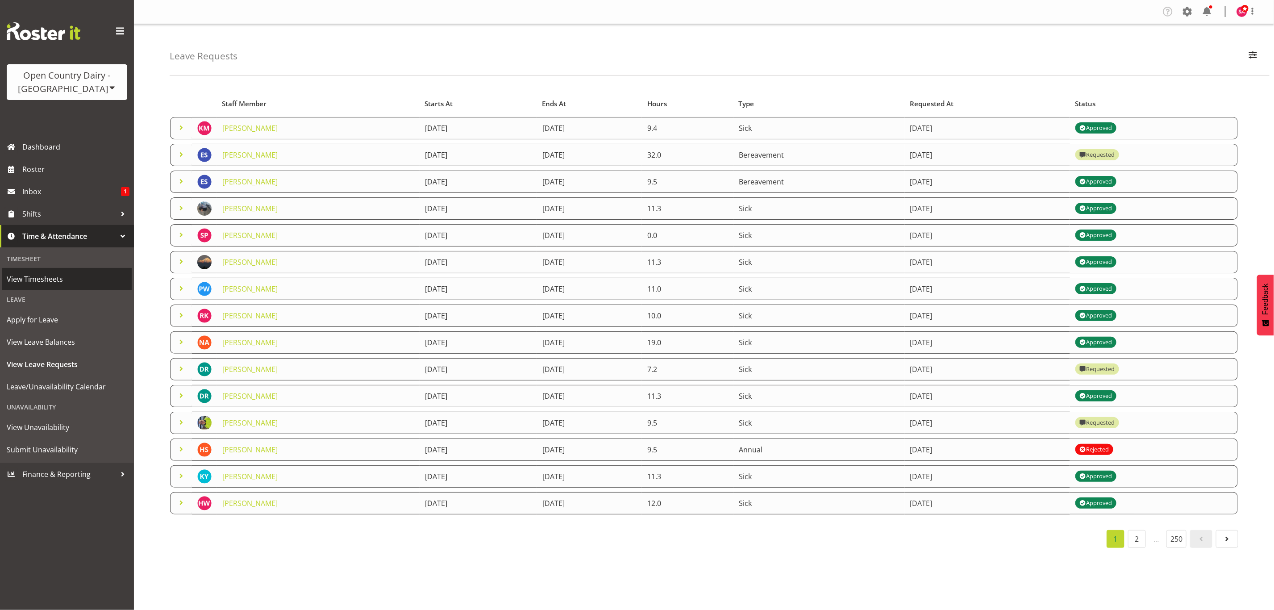
click at [48, 278] on span "View Timesheets" at bounding box center [67, 278] width 121 height 13
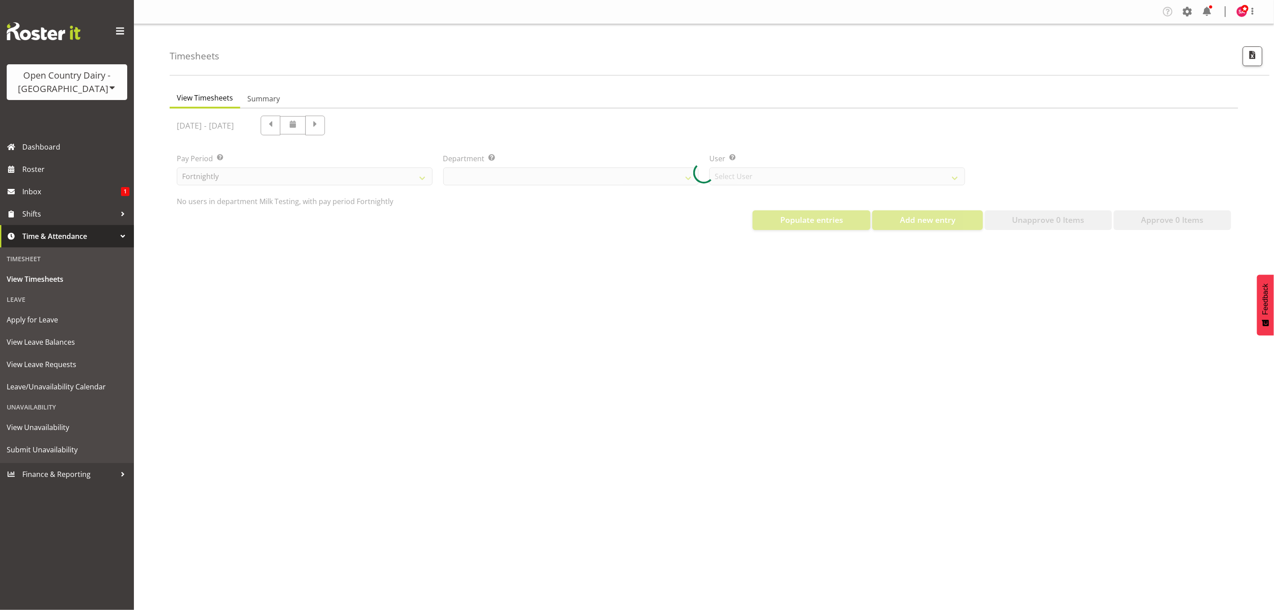
select select "733"
select select "7414"
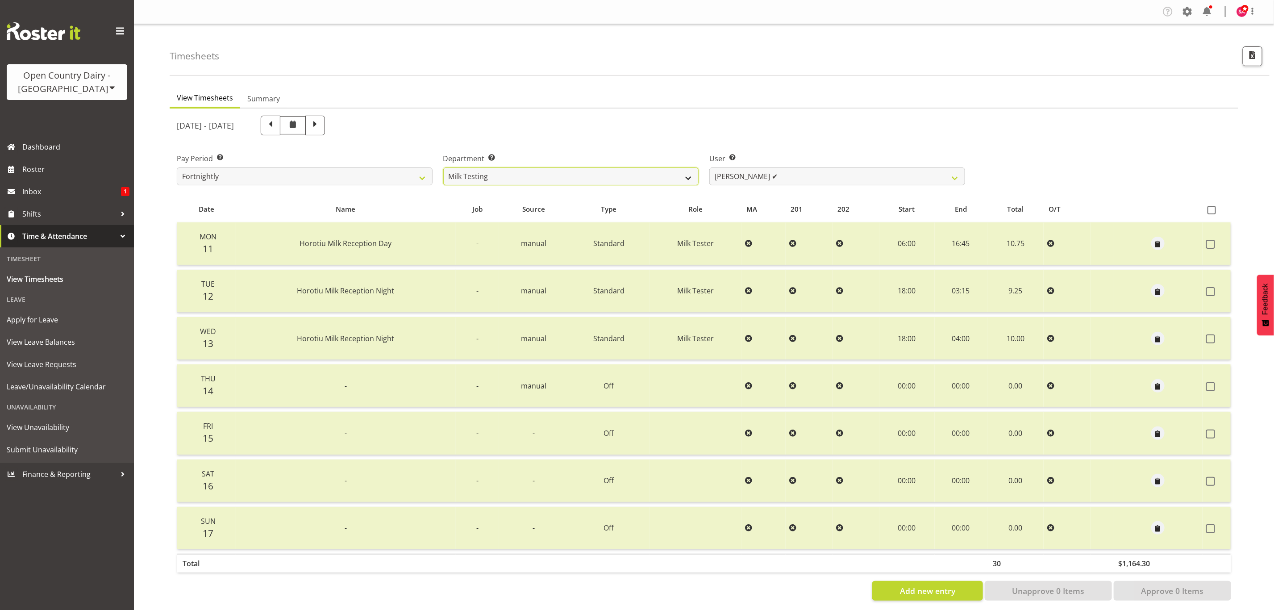
click at [528, 173] on select "701 702 703 704 705 706 707 708 709 710 711 712 713 714 715 716 717 718 719 720" at bounding box center [571, 176] width 256 height 18
select select "885"
click at [443, 167] on select "701 702 703 704 705 706 707 708 709 710 711 712 713 714 715 716 717 718 719 720" at bounding box center [571, 176] width 256 height 18
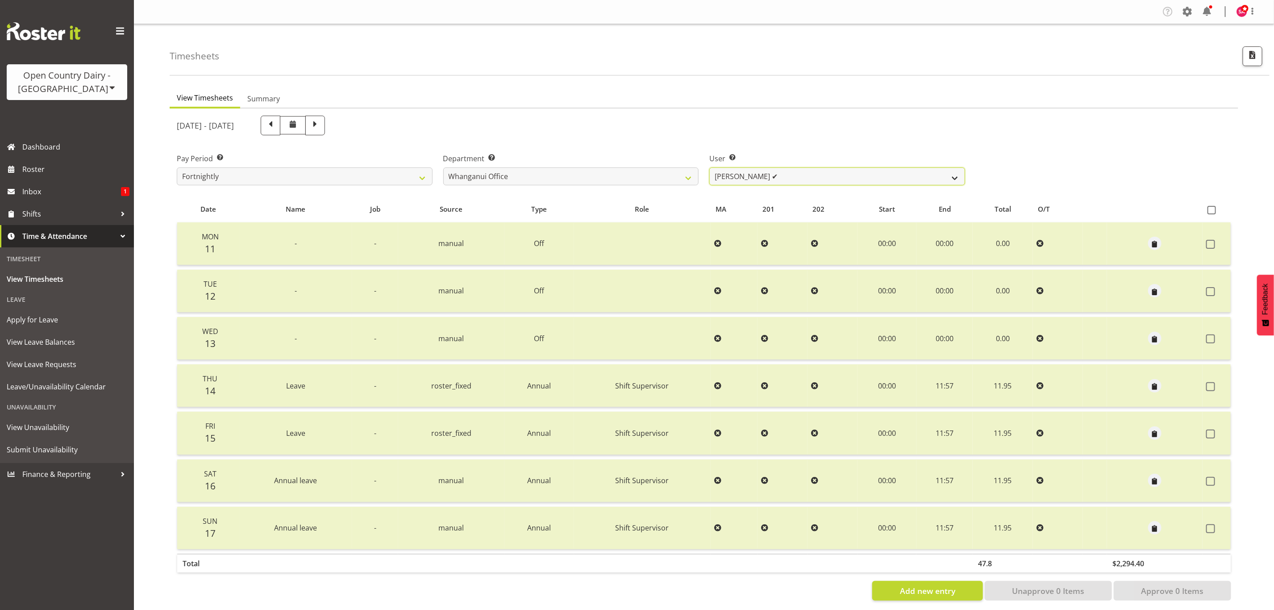
click at [761, 176] on select "[PERSON_NAME] ✔ [PERSON_NAME] ✔ [PERSON_NAME] ✔ [PERSON_NAME] ❌ [PERSON_NAME] ❌" at bounding box center [837, 176] width 256 height 18
click at [709, 167] on select "[PERSON_NAME] ✔ [PERSON_NAME] ✔ [PERSON_NAME] ✔ [PERSON_NAME] ❌ [PERSON_NAME] ❌" at bounding box center [837, 176] width 256 height 18
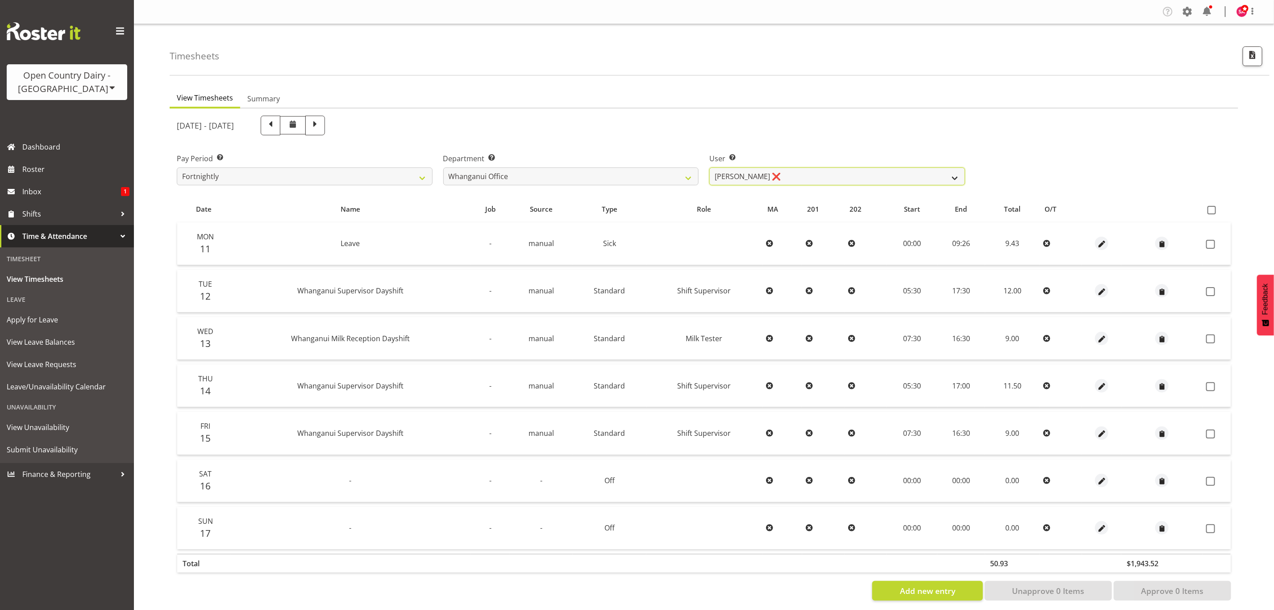
click at [797, 174] on select "[PERSON_NAME] ✔ [PERSON_NAME] ✔ [PERSON_NAME] ✔ [PERSON_NAME] ❌ [PERSON_NAME] ❌" at bounding box center [837, 176] width 256 height 18
click at [709, 167] on select "[PERSON_NAME] ✔ [PERSON_NAME] ✔ [PERSON_NAME] ✔ [PERSON_NAME] ❌ [PERSON_NAME] ❌" at bounding box center [837, 176] width 256 height 18
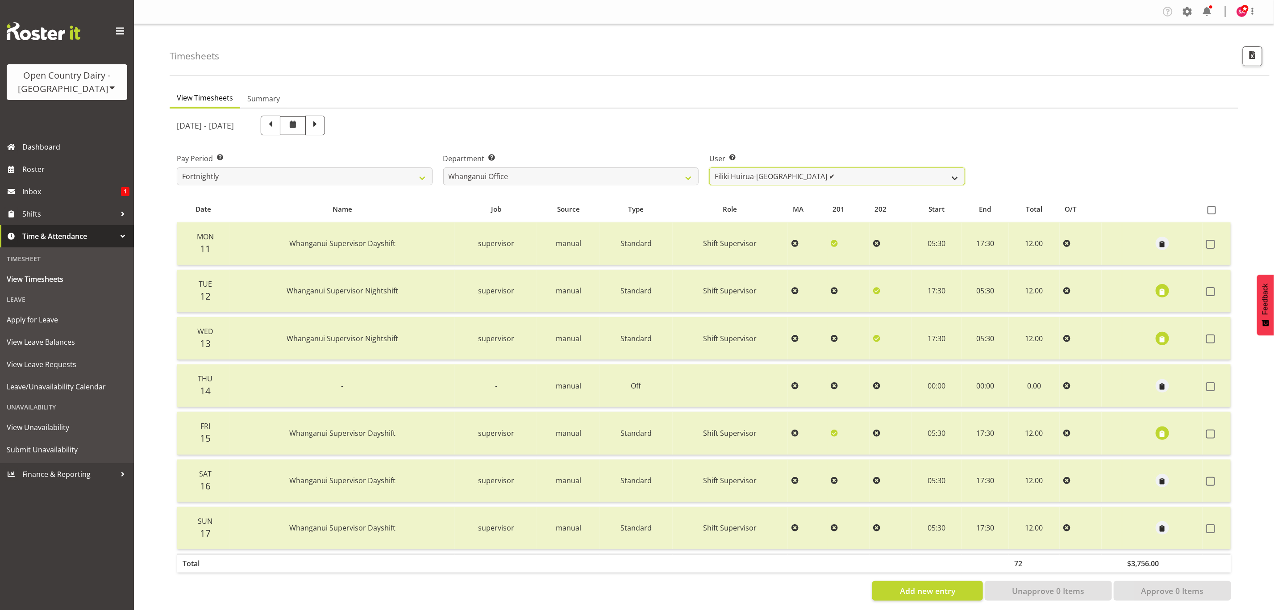
click at [767, 178] on select "[PERSON_NAME] ✔ [PERSON_NAME] ✔ [PERSON_NAME] ✔ [PERSON_NAME] ❌ [PERSON_NAME] ❌" at bounding box center [837, 176] width 256 height 18
select select "7535"
click at [709, 167] on select "[PERSON_NAME] ✔ [PERSON_NAME] ✔ [PERSON_NAME] ✔ [PERSON_NAME] ❌ [PERSON_NAME] ❌" at bounding box center [837, 176] width 256 height 18
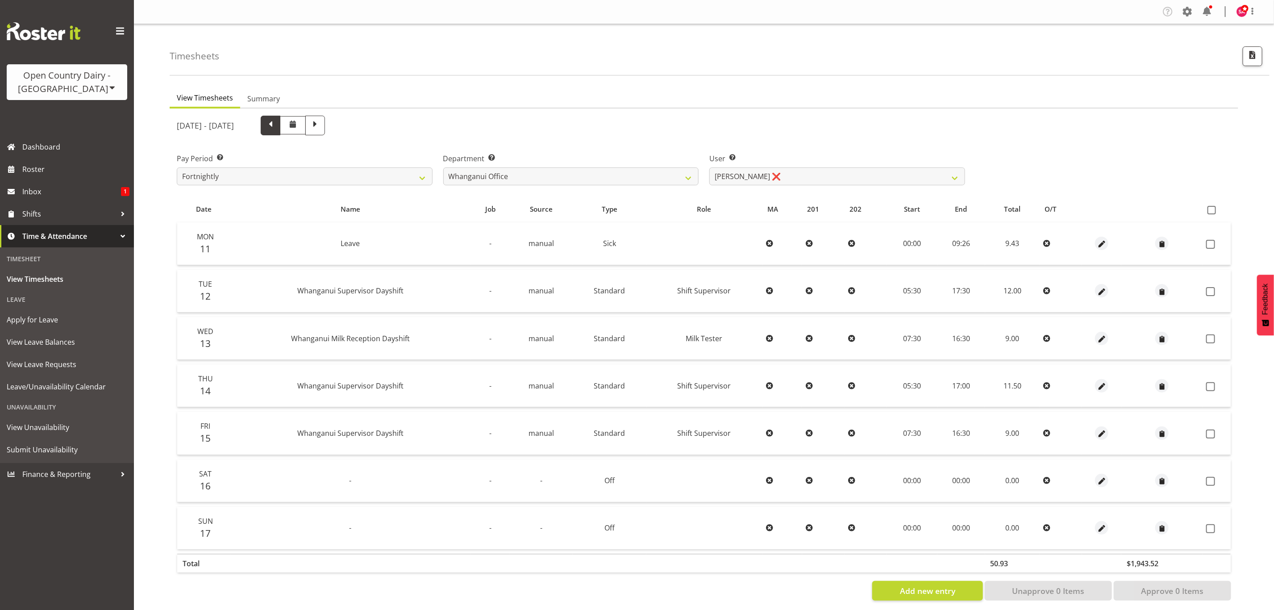
click at [280, 133] on span at bounding box center [271, 126] width 20 height 20
select select
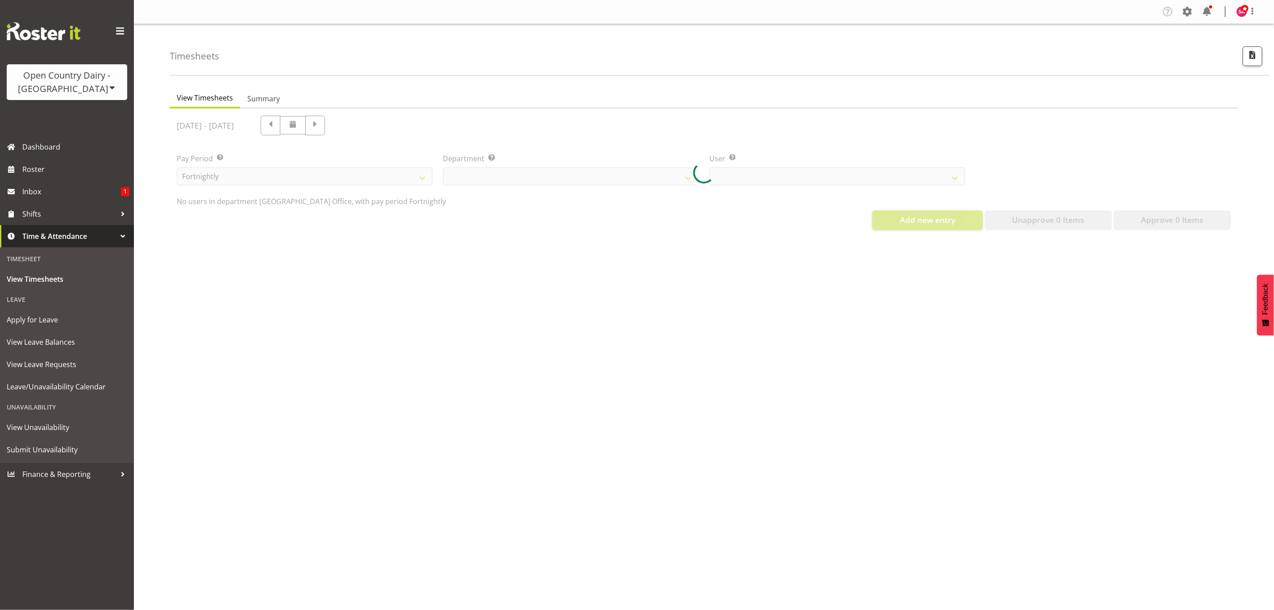
select select "885"
select select "7535"
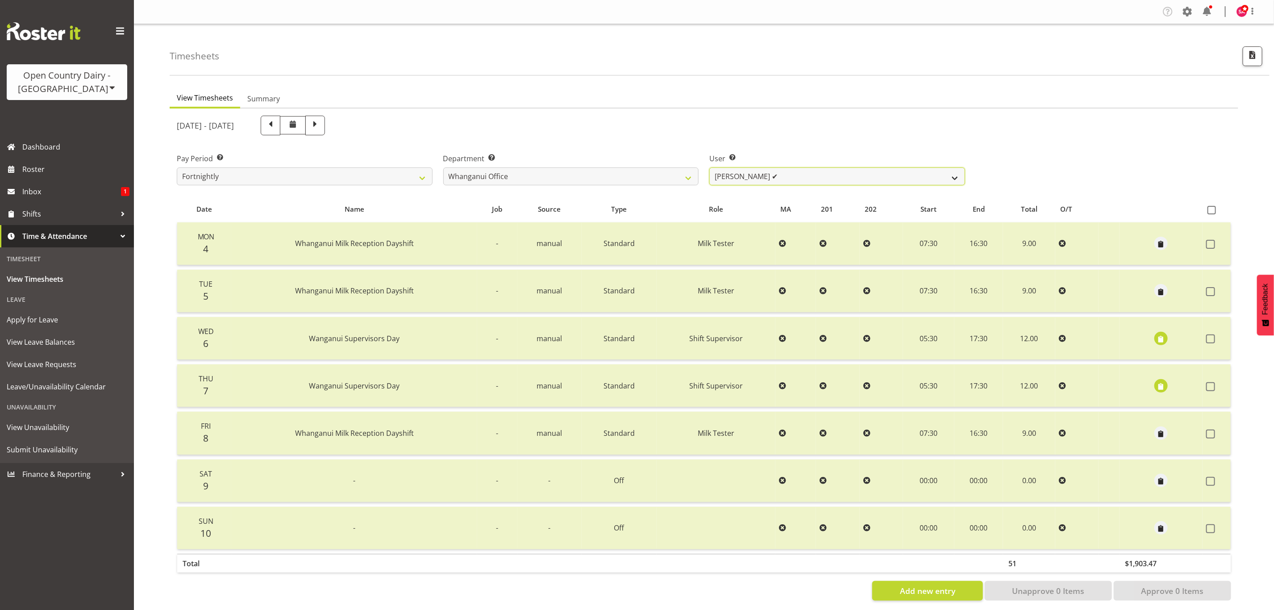
click at [787, 176] on select "[PERSON_NAME] ✔ [PERSON_NAME][GEOGRAPHIC_DATA] ✔ [PERSON_NAME] ✔ [PERSON_NAME] …" at bounding box center [837, 176] width 256 height 18
click at [321, 129] on span at bounding box center [315, 125] width 12 height 12
select select
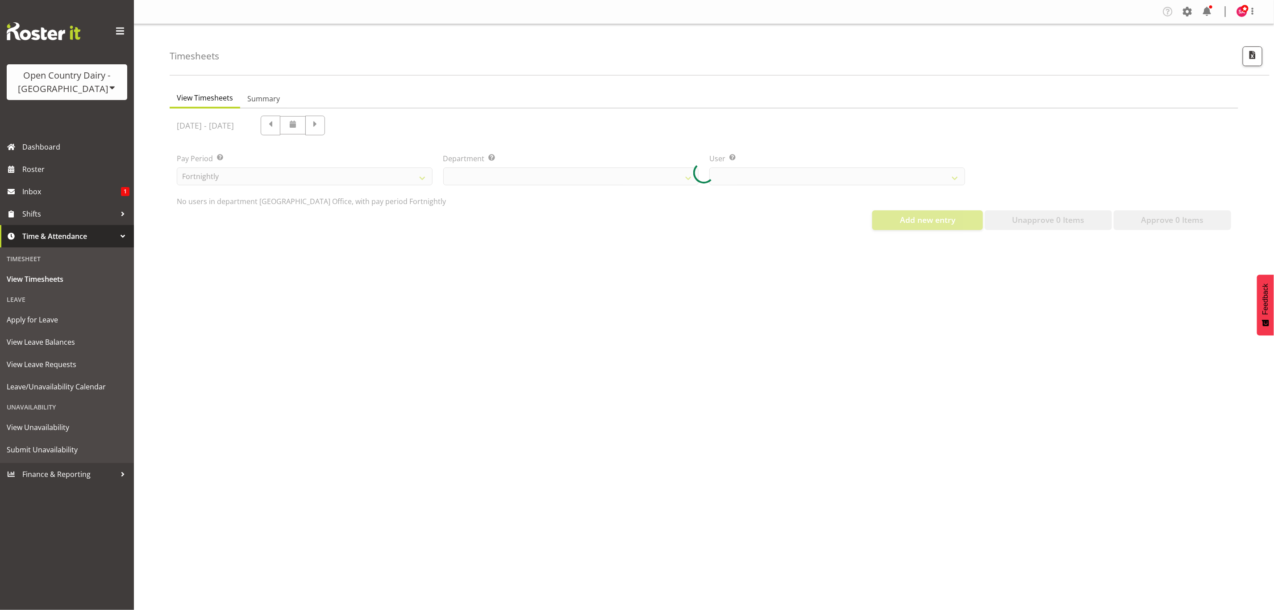
select select "885"
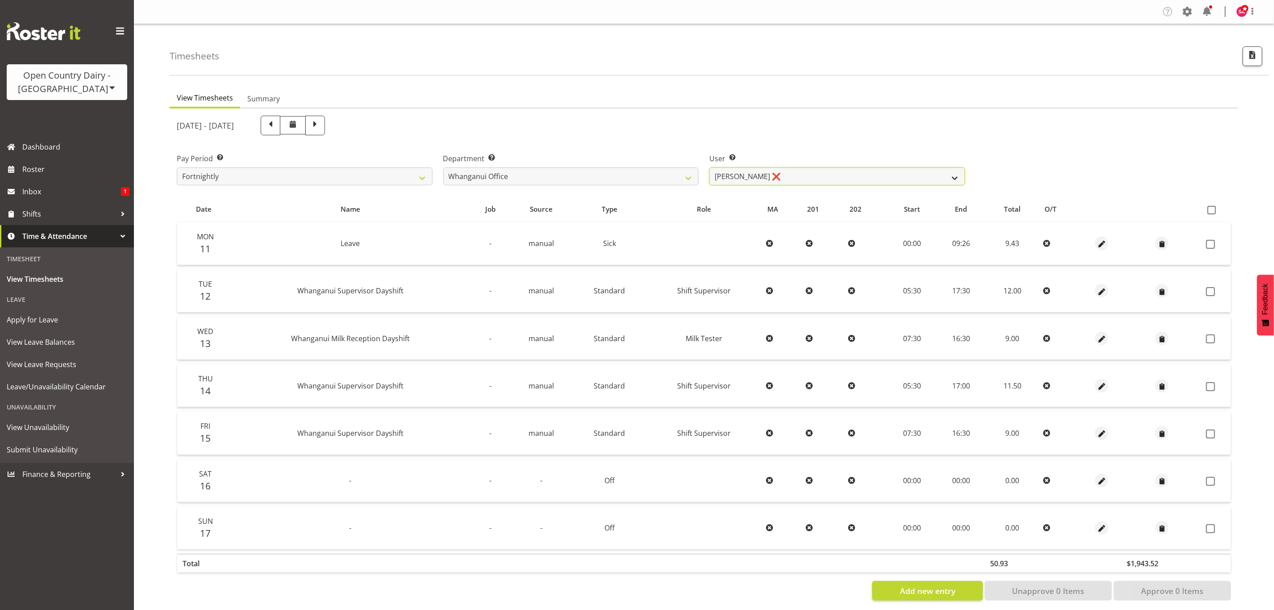
click at [778, 170] on select "[PERSON_NAME] ✔ [PERSON_NAME] ✔ [PERSON_NAME] ✔ [PERSON_NAME] ❌ [PERSON_NAME] ❌" at bounding box center [837, 176] width 256 height 18
select select "7445"
click at [709, 167] on select "[PERSON_NAME] ✔ [PERSON_NAME] ✔ [PERSON_NAME] ✔ [PERSON_NAME] ❌ [PERSON_NAME] ❌" at bounding box center [837, 176] width 256 height 18
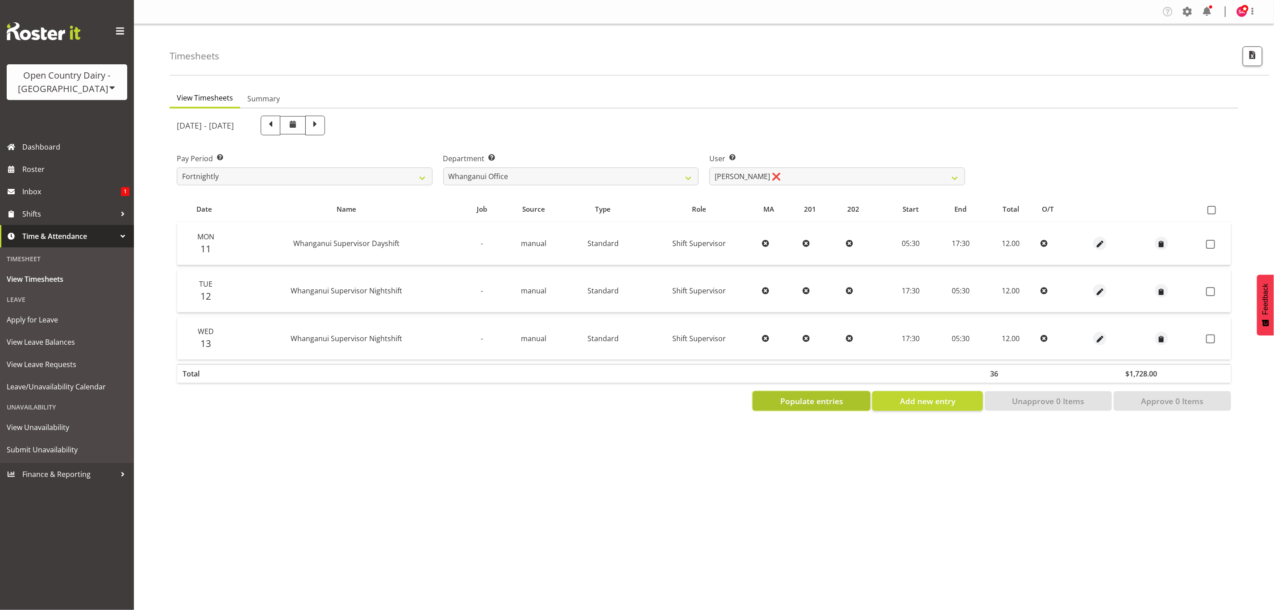
click at [813, 400] on span "Populate entries" at bounding box center [811, 401] width 63 height 12
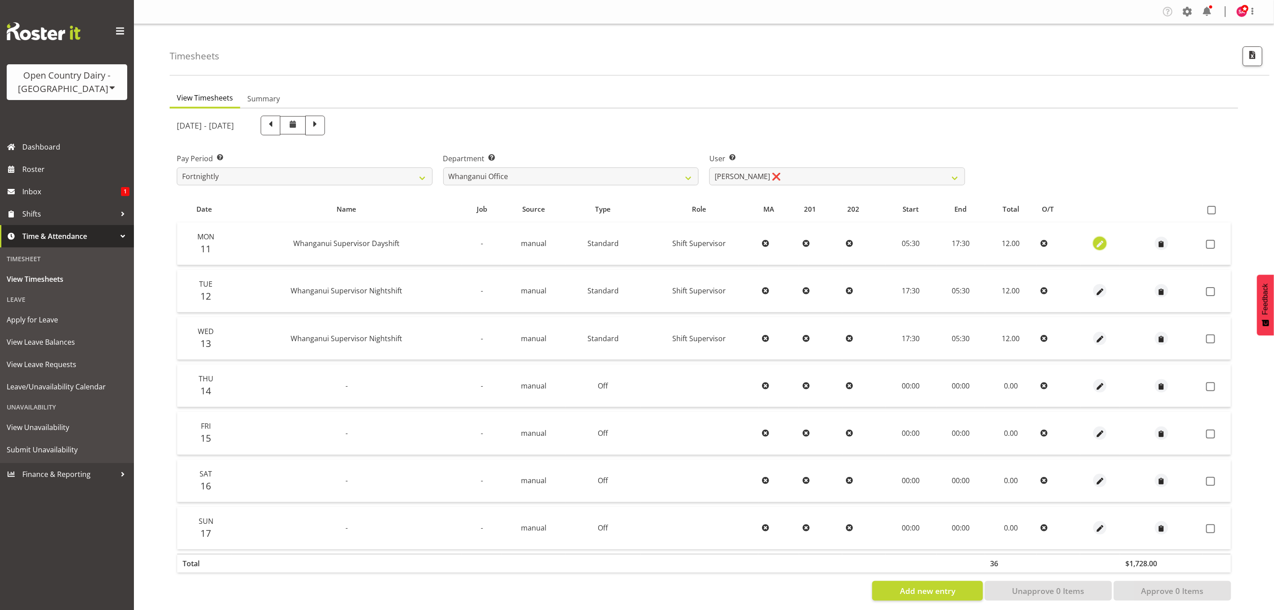
click at [1095, 242] on span "button" at bounding box center [1100, 244] width 10 height 10
select select "Standard"
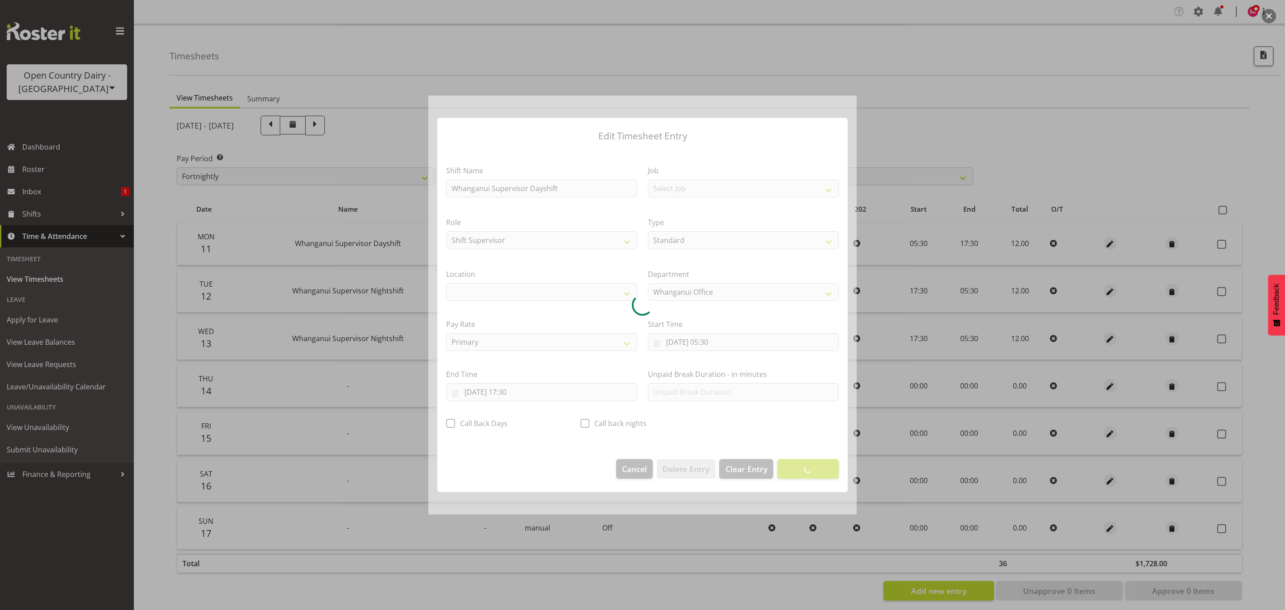
select select "1244"
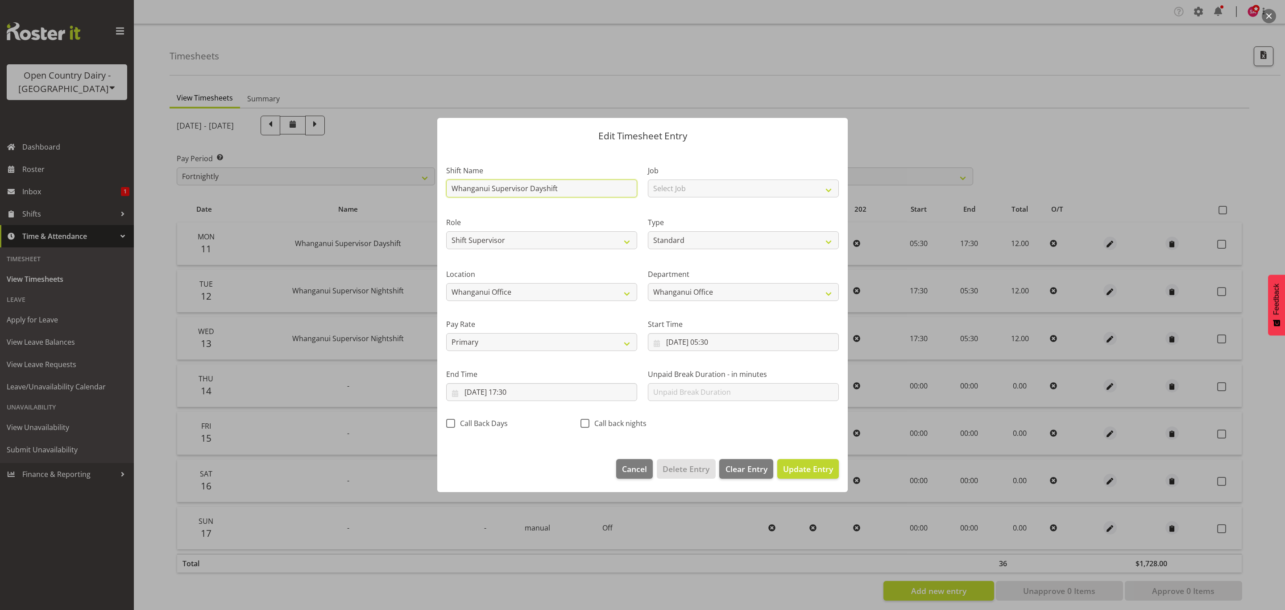
click at [587, 191] on input "Whanganui Supervisor Dayshift" at bounding box center [541, 188] width 191 height 18
type input "W"
type input "ACC"
click at [716, 240] on select "Off Standard Public Holiday Public Holiday (Worked) Day In Lieu Annual Leave Si…" at bounding box center [743, 240] width 191 height 18
select select "Leave Without Pay"
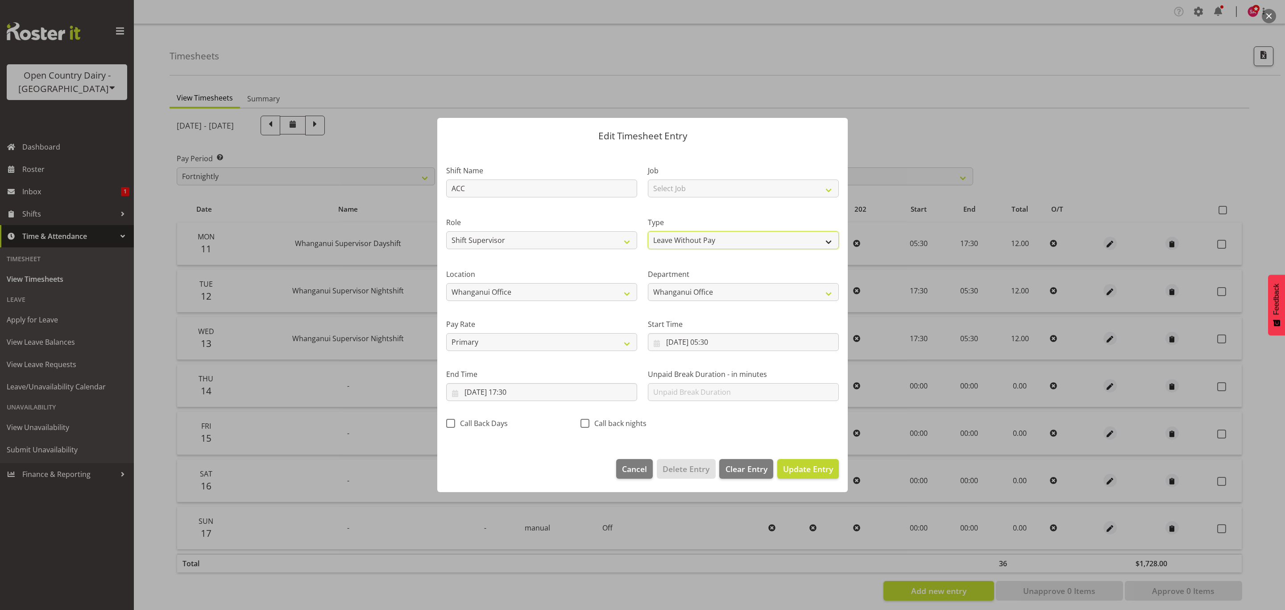
click at [648, 231] on select "Off Standard Public Holiday Public Holiday (Worked) Day In Lieu Annual Leave Si…" at bounding box center [743, 240] width 191 height 18
click at [795, 467] on span "Update Entry" at bounding box center [808, 468] width 50 height 11
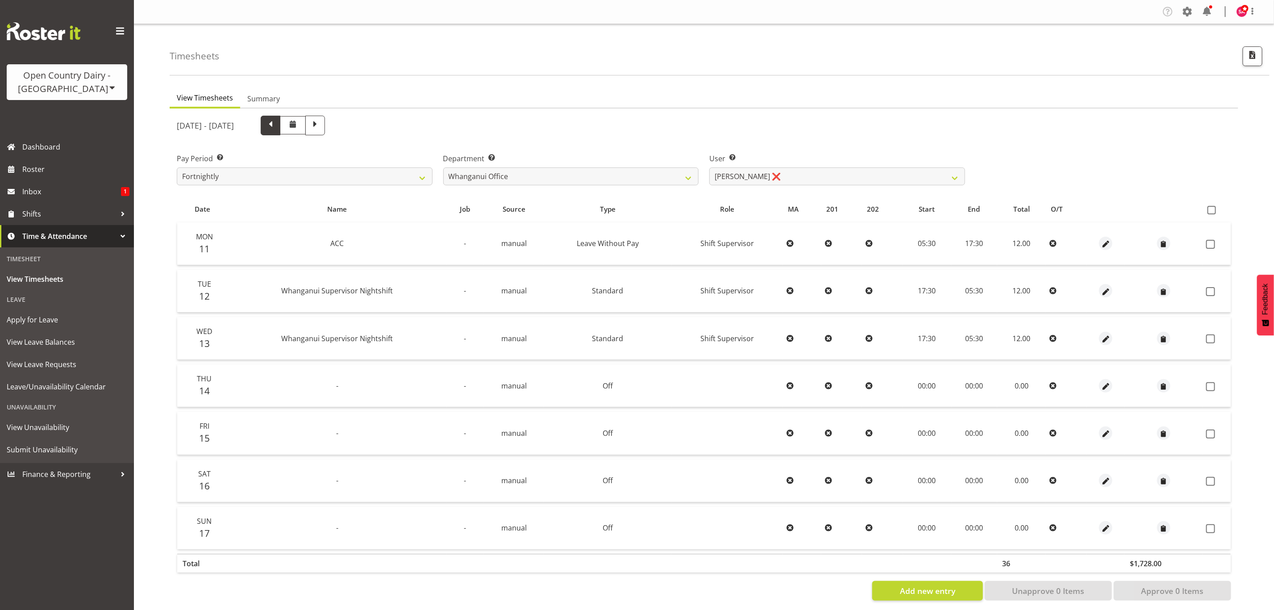
click at [280, 130] on span at bounding box center [271, 126] width 20 height 20
select select
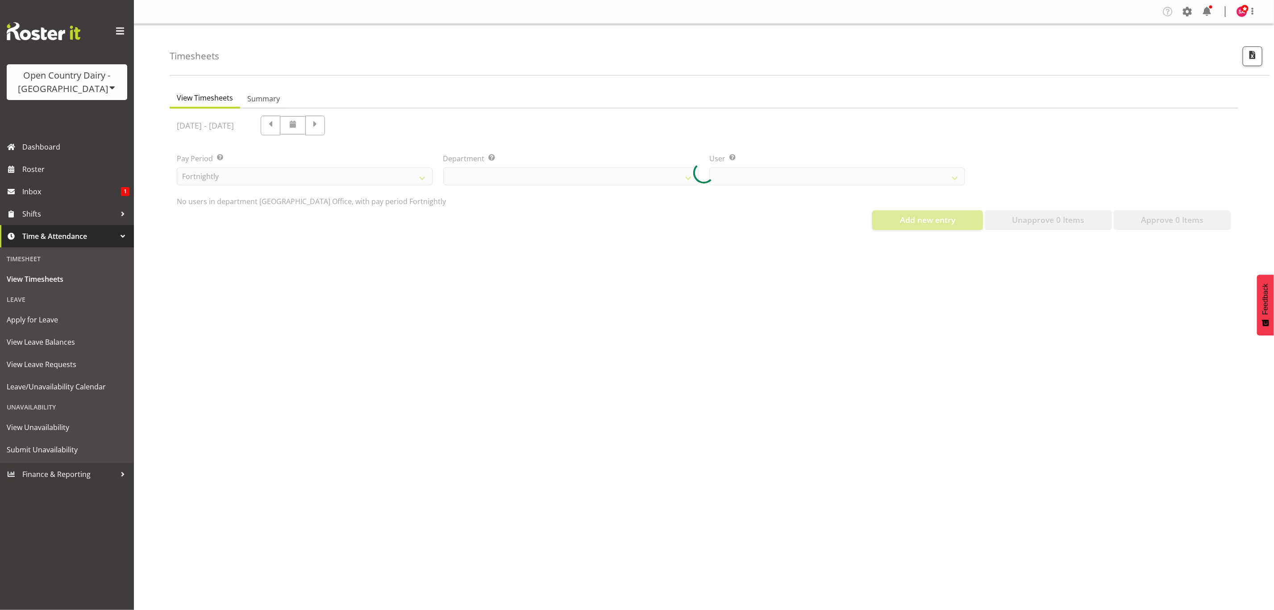
select select "885"
select select "7445"
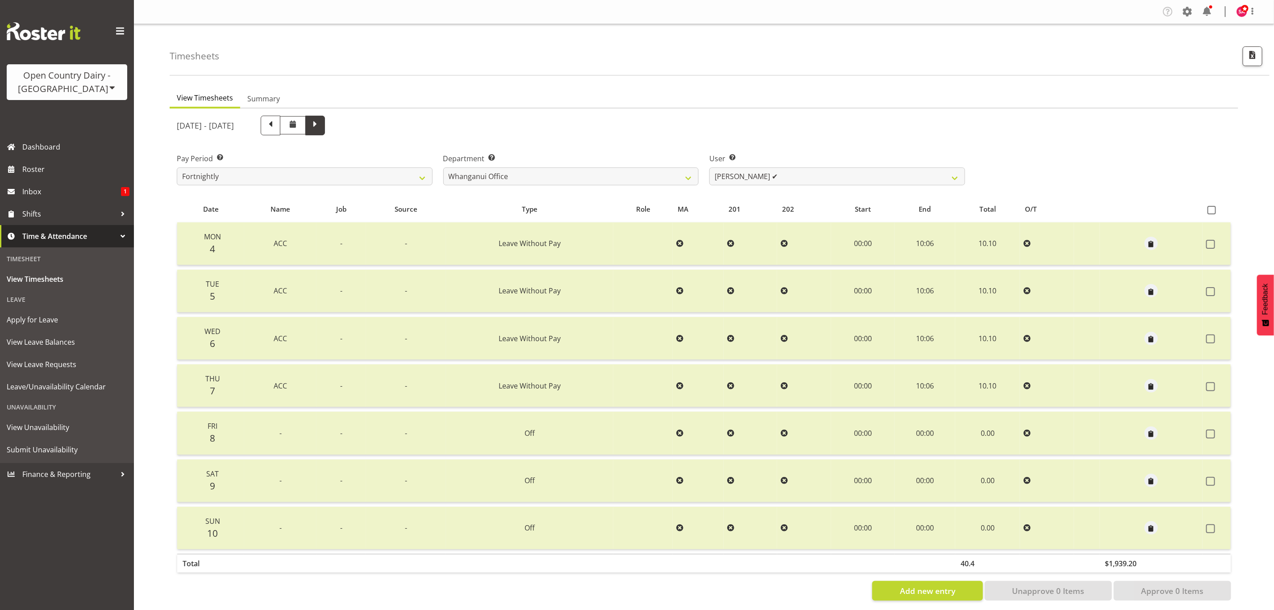
click at [321, 122] on span at bounding box center [315, 125] width 12 height 12
select select
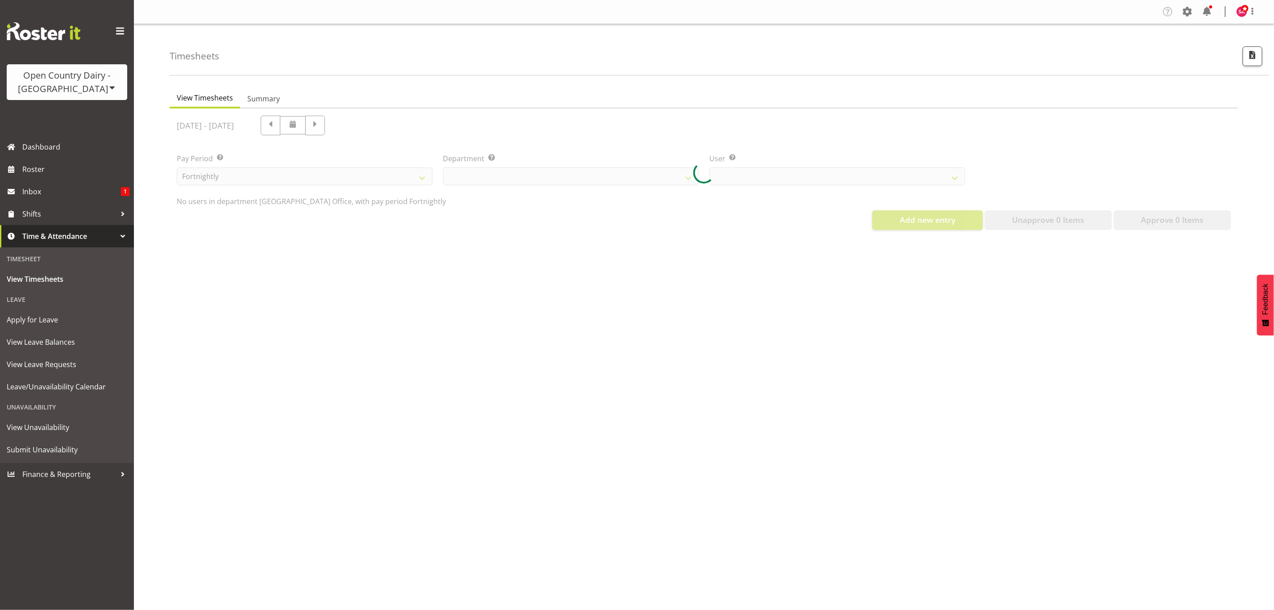
select select "885"
select select "7445"
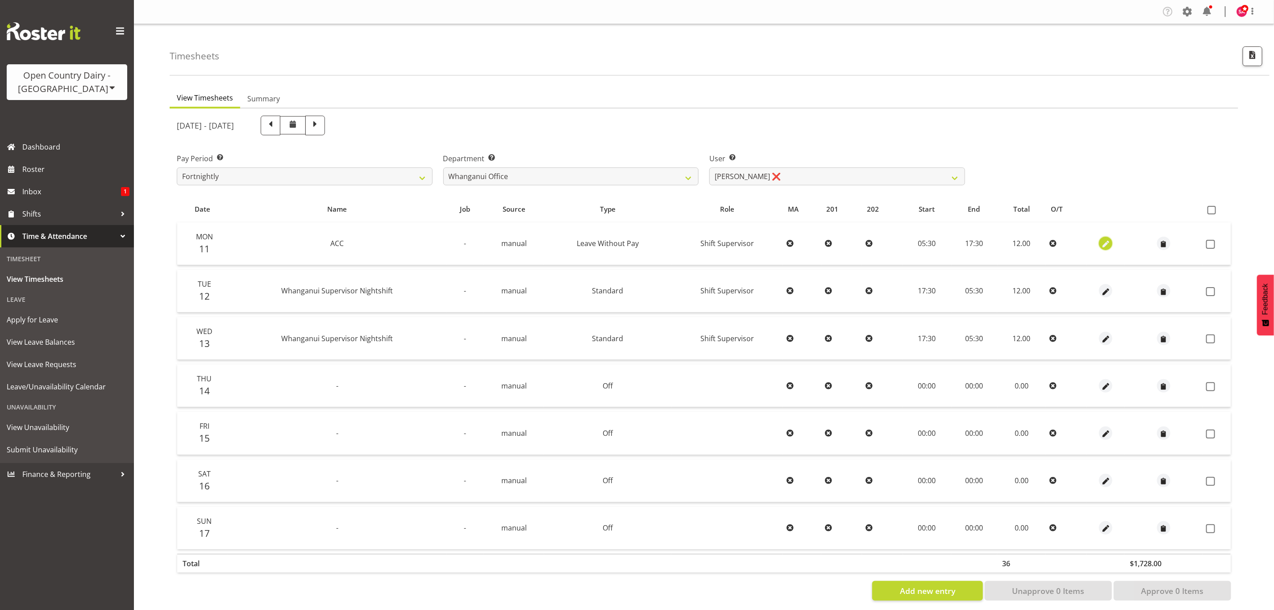
click at [1107, 240] on span "button" at bounding box center [1106, 244] width 10 height 10
select select "Leave Without Pay"
select select "7"
select select "2025"
select select "17"
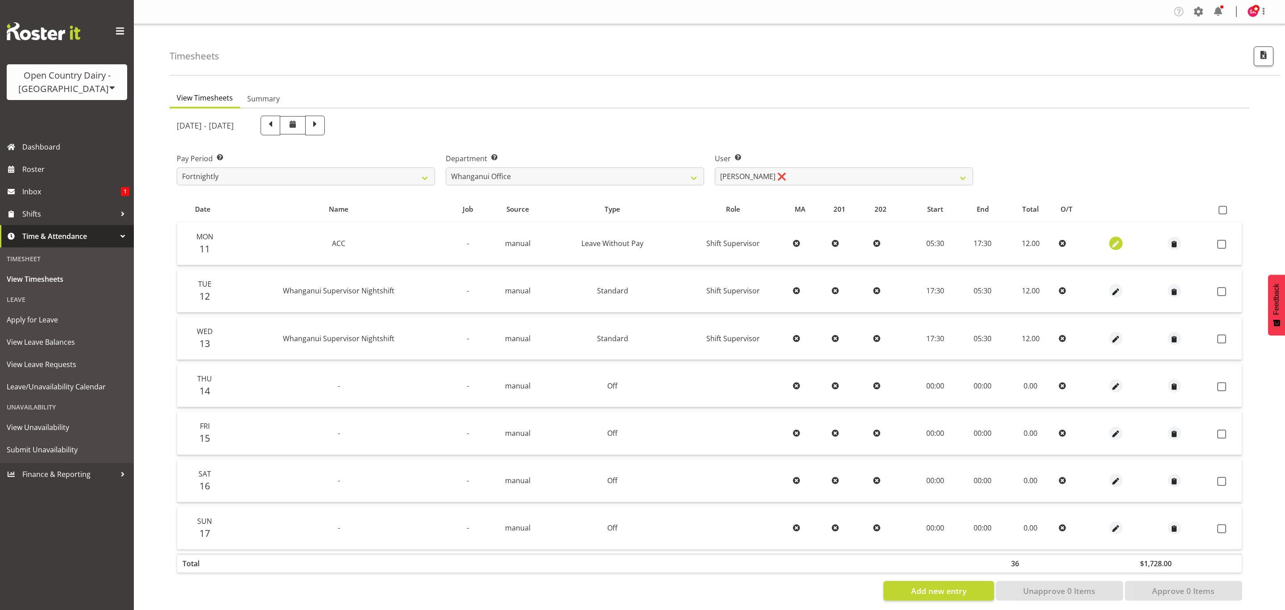
select select "30"
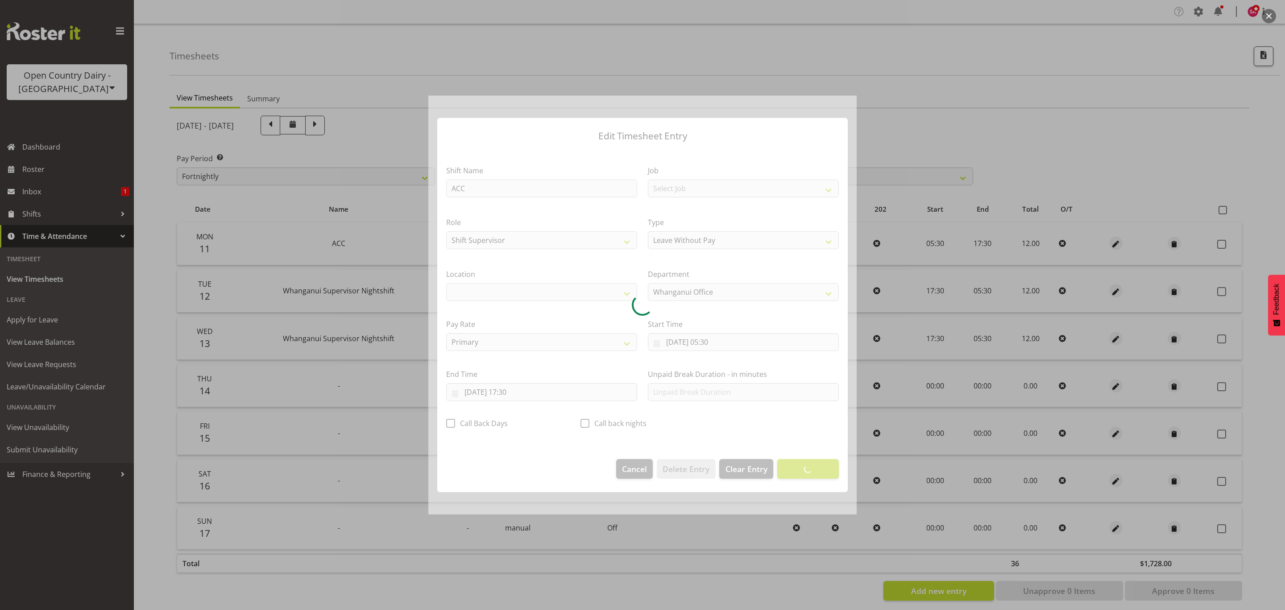
select select "1244"
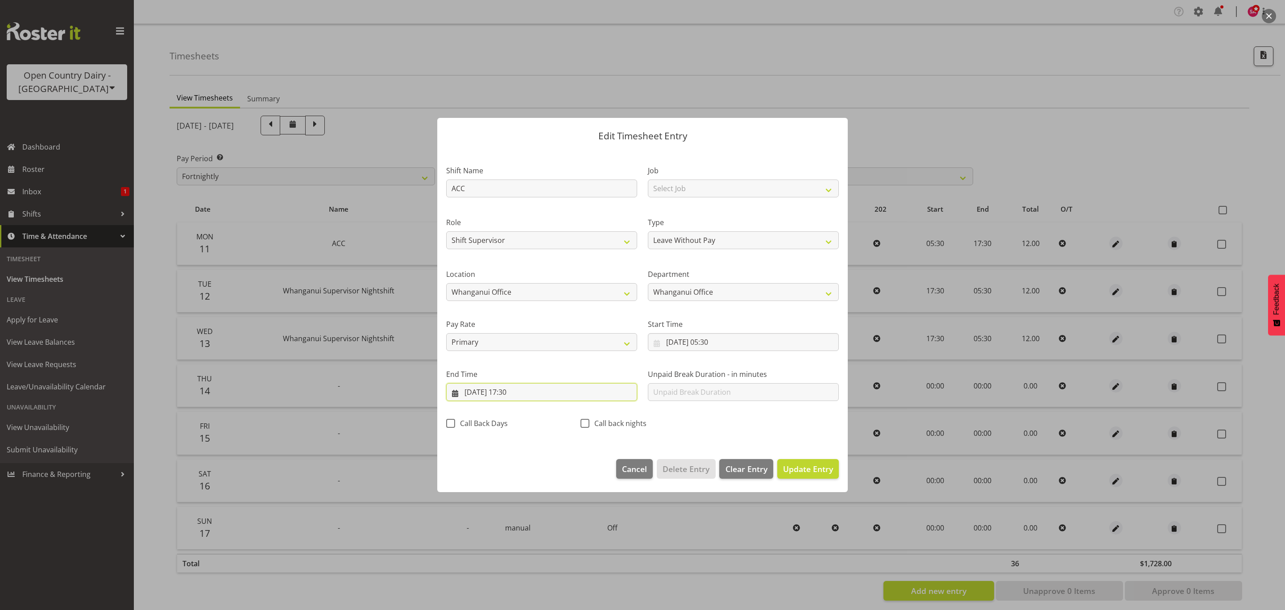
click at [474, 394] on input "11/08/2025, 17:30" at bounding box center [541, 392] width 191 height 18
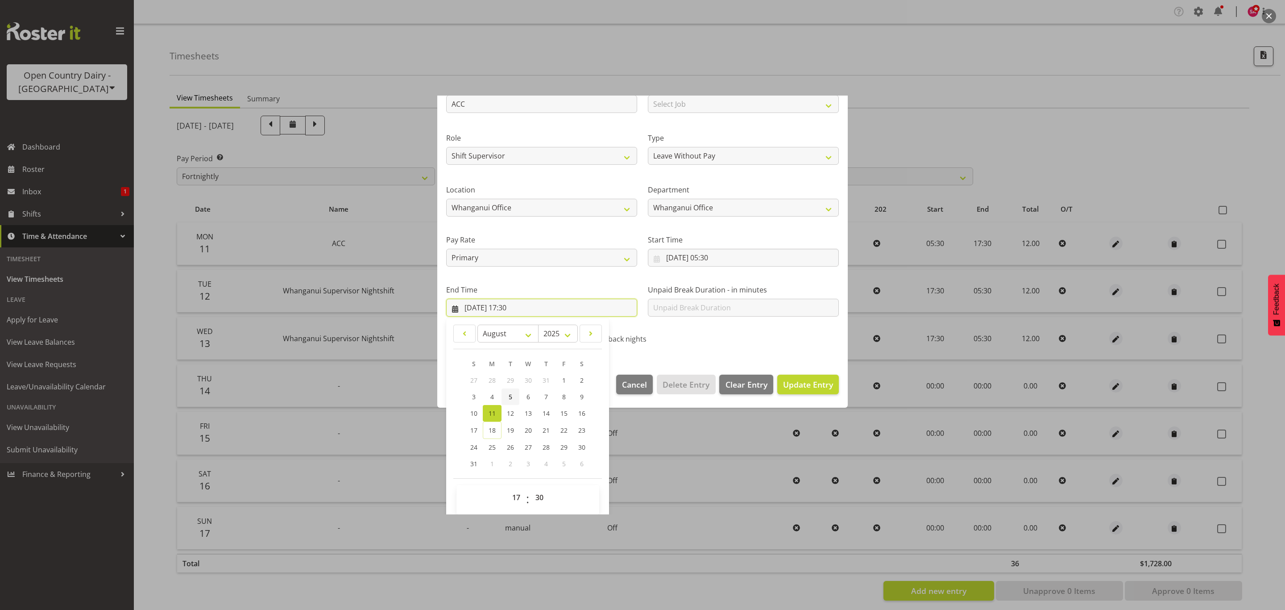
scroll to position [91, 0]
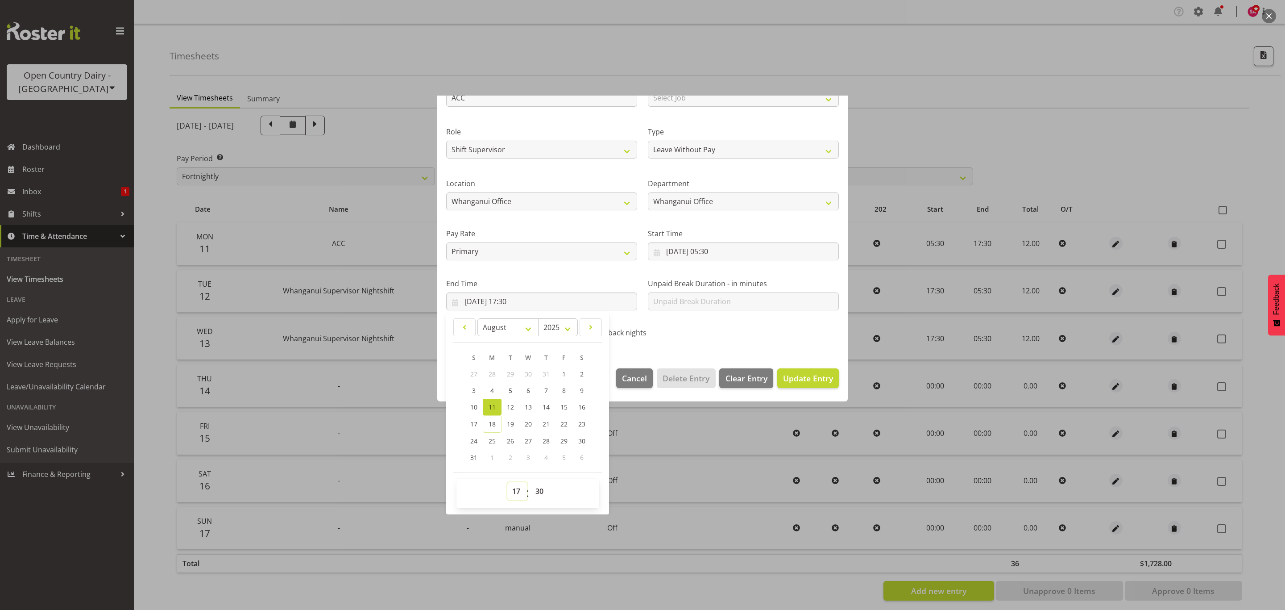
click at [510, 486] on select "00 01 02 03 04 05 06 07 08 09 10 11 12 13 14 15 16 17 18 19 20 21 22 23" at bounding box center [517, 491] width 20 height 18
select select "10"
click at [507, 482] on select "00 01 02 03 04 05 06 07 08 09 10 11 12 13 14 15 16 17 18 19 20 21 22 23" at bounding box center [517, 491] width 20 height 18
type input "11/08/2025, 10:30"
click at [540, 487] on select "00 01 02 03 04 05 06 07 08 09 10 11 12 13 14 15 16 17 18 19 20 21 22 23 24 25 2…" at bounding box center [541, 491] width 20 height 18
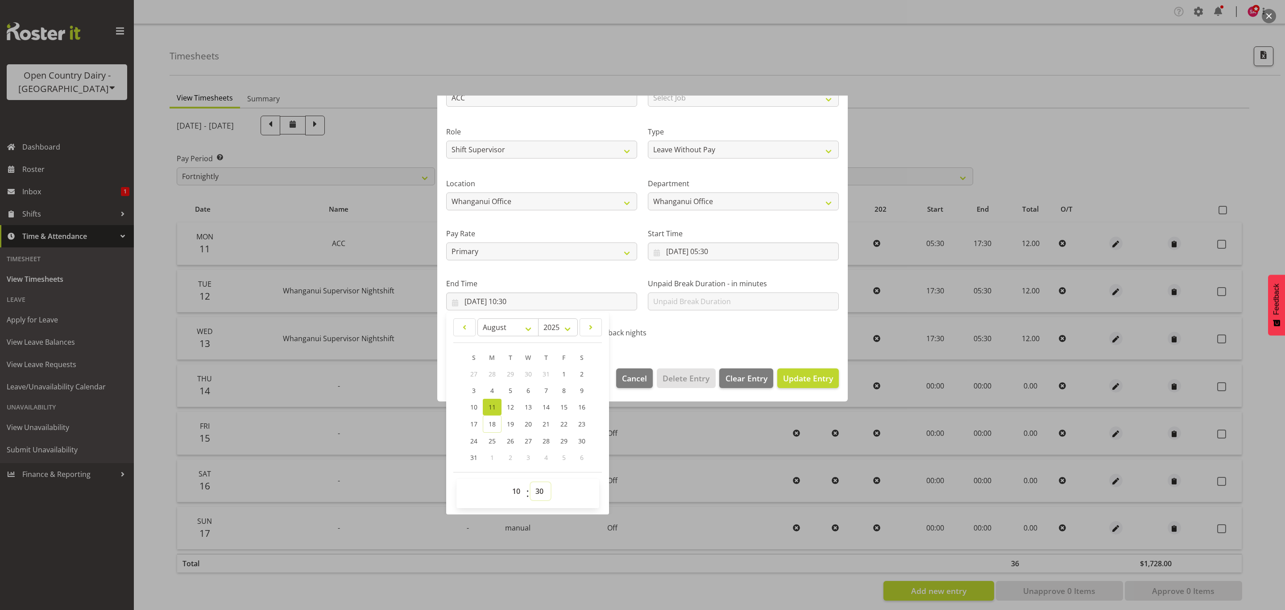
select select "6"
click at [531, 482] on select "00 01 02 03 04 05 06 07 08 09 10 11 12 13 14 15 16 17 18 19 20 21 22 23 24 25 2…" at bounding box center [541, 491] width 20 height 18
type input "11/08/2025, 10:06"
click at [812, 383] on span "Update Entry" at bounding box center [808, 378] width 50 height 12
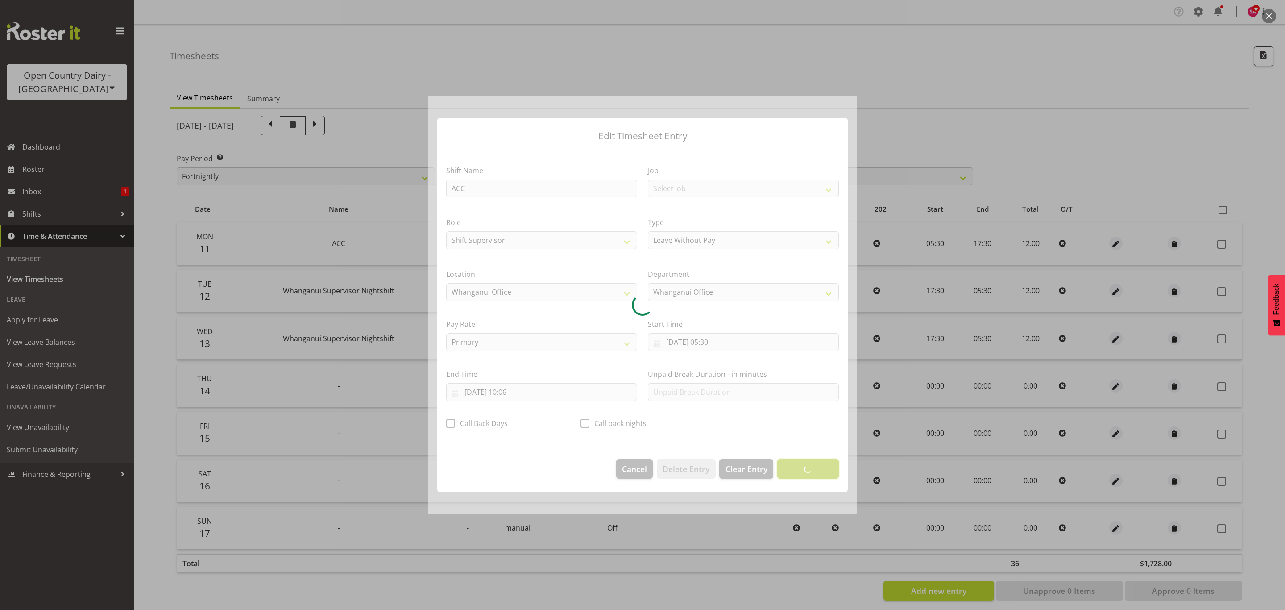
scroll to position [0, 0]
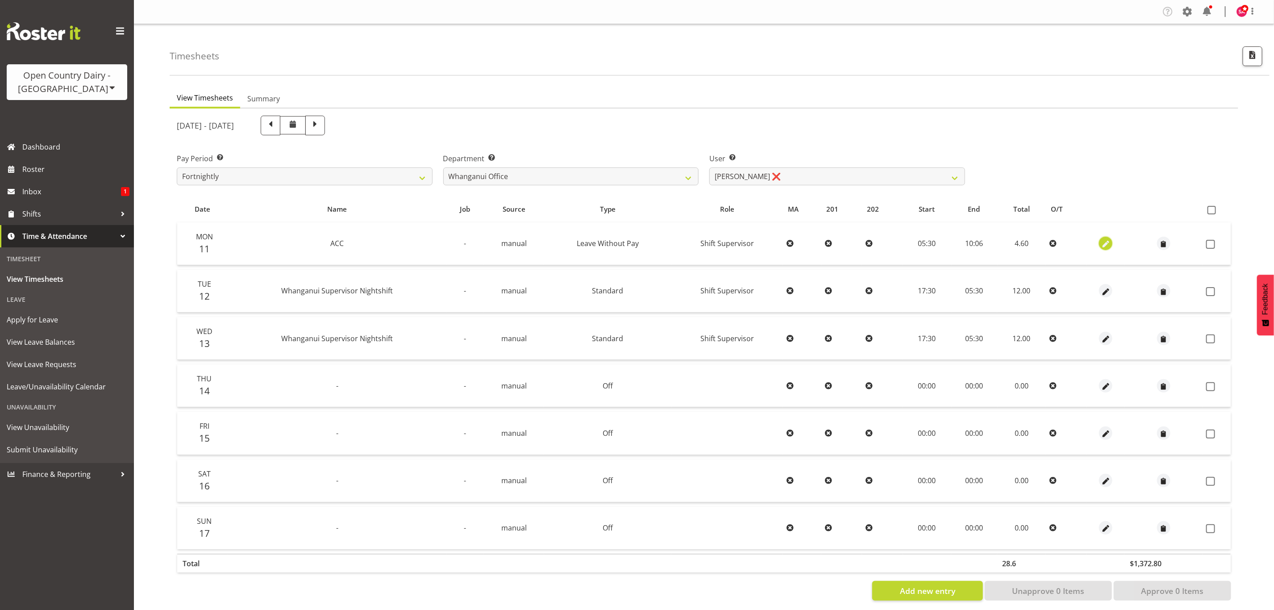
click at [1101, 237] on span "button" at bounding box center [1106, 243] width 10 height 13
select select "Leave Without Pay"
select select "7"
select select "2025"
select select "5"
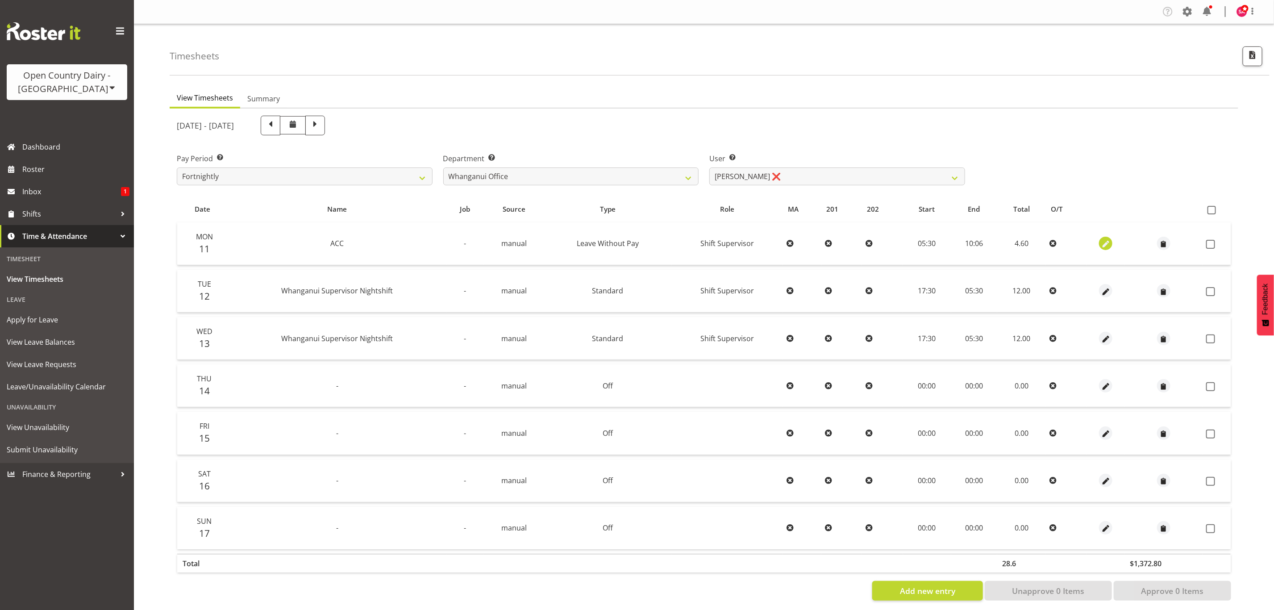
select select "30"
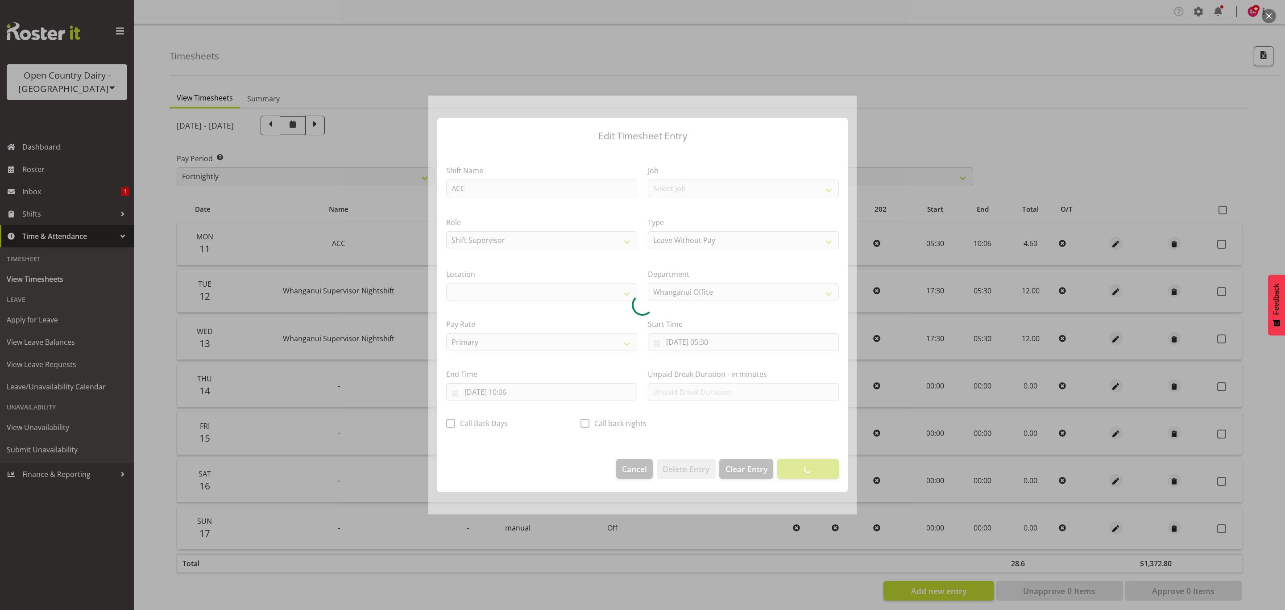
select select "1244"
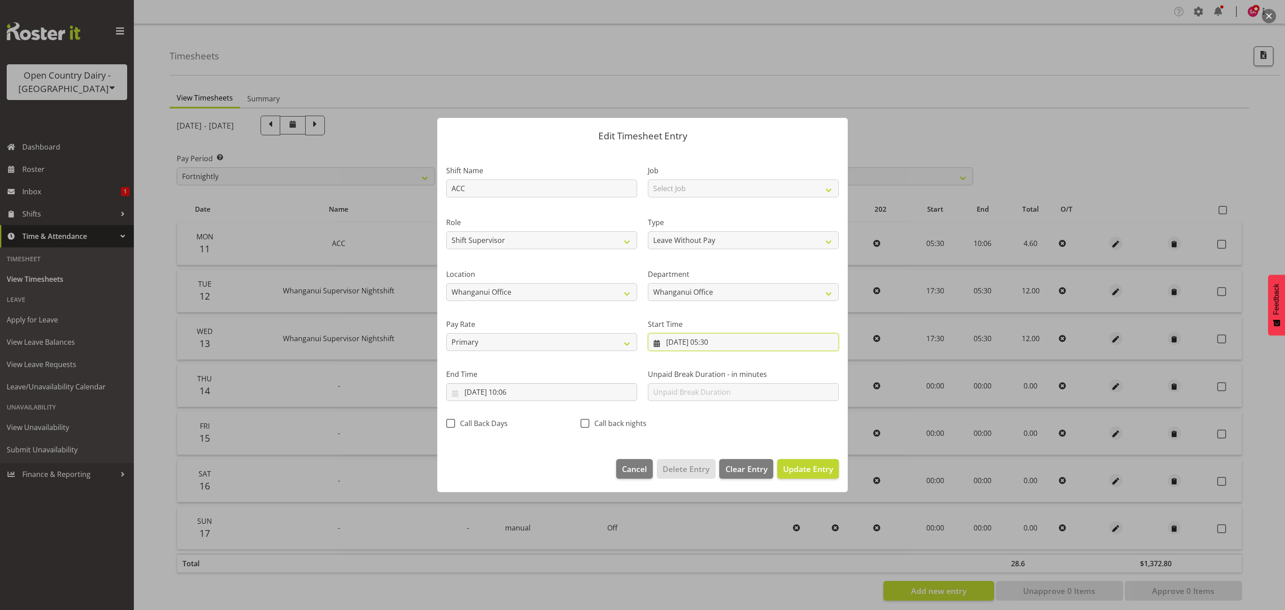
click at [679, 343] on input "11/08/2025, 05:30" at bounding box center [743, 342] width 191 height 18
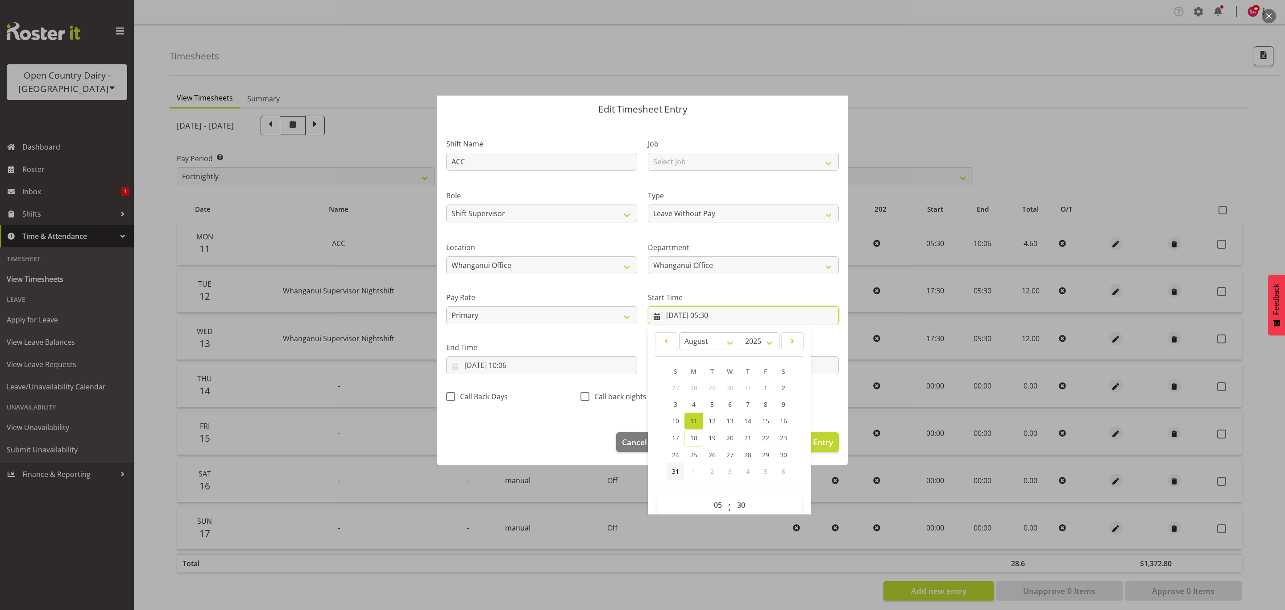
scroll to position [41, 0]
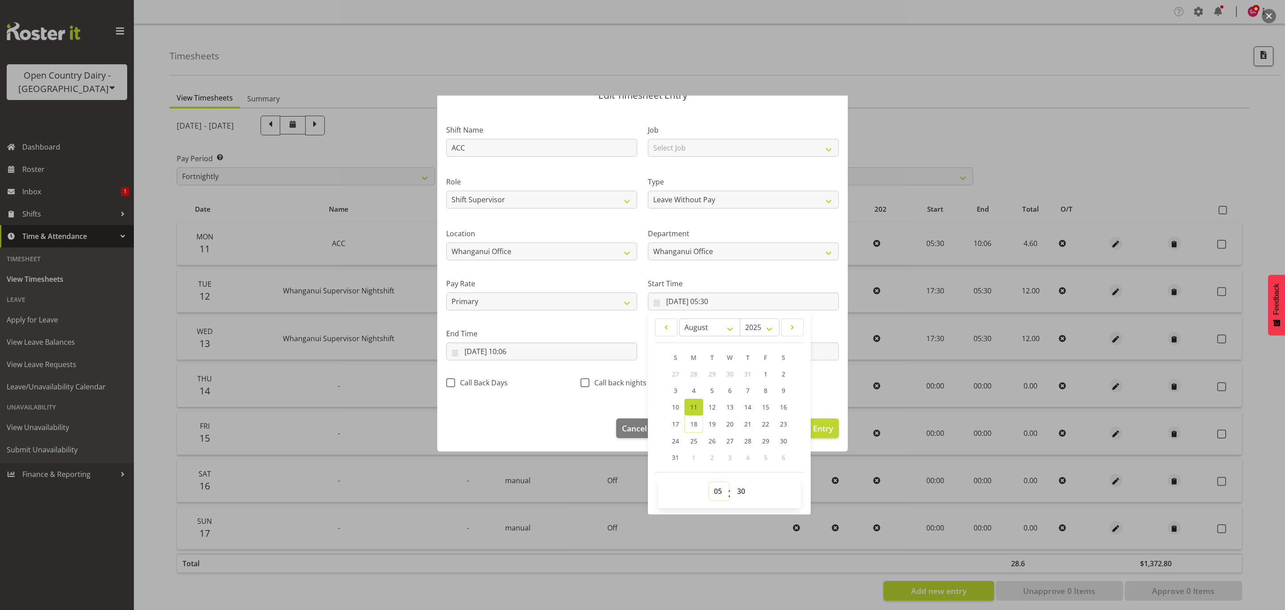
click at [709, 492] on select "00 01 02 03 04 05 06 07 08 09 10 11 12 13 14 15 16 17 18 19 20 21 22 23" at bounding box center [719, 491] width 20 height 18
select select "0"
click at [709, 482] on select "00 01 02 03 04 05 06 07 08 09 10 11 12 13 14 15 16 17 18 19 20 21 22 23" at bounding box center [719, 491] width 20 height 18
type input "11/08/2025, 00:30"
click at [732, 491] on select "00 01 02 03 04 05 06 07 08 09 10 11 12 13 14 15 16 17 18 19 20 21 22 23 24 25 2…" at bounding box center [742, 491] width 20 height 18
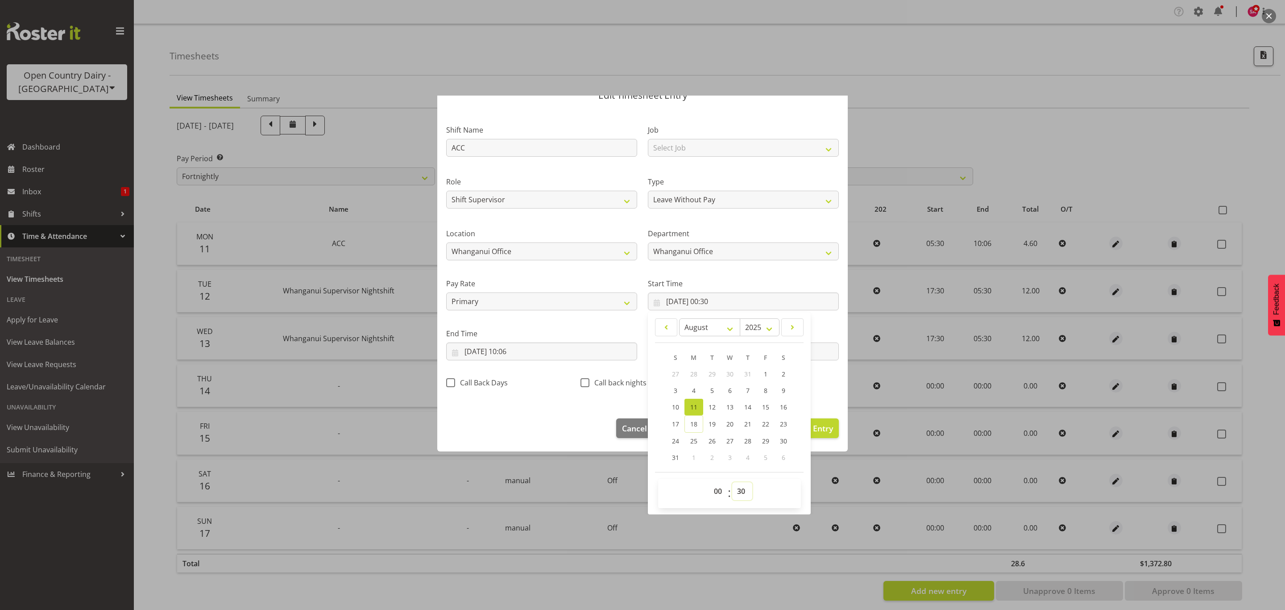
select select "0"
click at [732, 482] on select "00 01 02 03 04 05 06 07 08 09 10 11 12 13 14 15 16 17 18 19 20 21 22 23 24 25 2…" at bounding box center [742, 491] width 20 height 18
type input "11/08/2025, 00:00"
click at [589, 486] on div "Edit Timesheet Entry Shift Name ACC Job Select Job Driver Driver supervisor Sup…" at bounding box center [642, 305] width 428 height 419
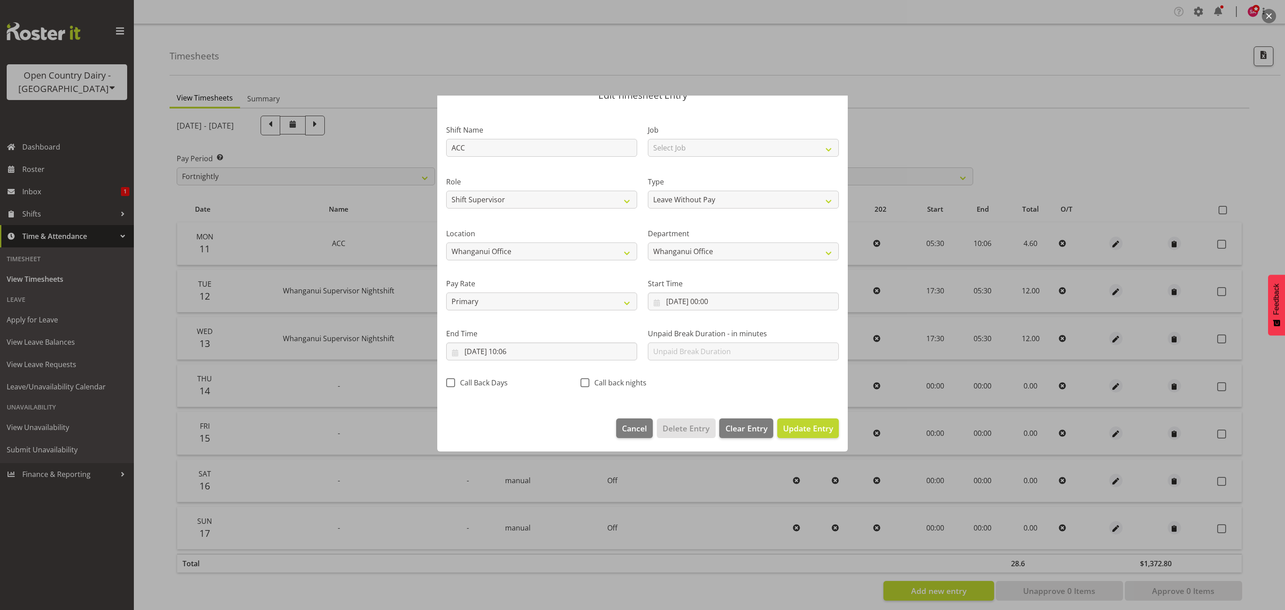
scroll to position [0, 0]
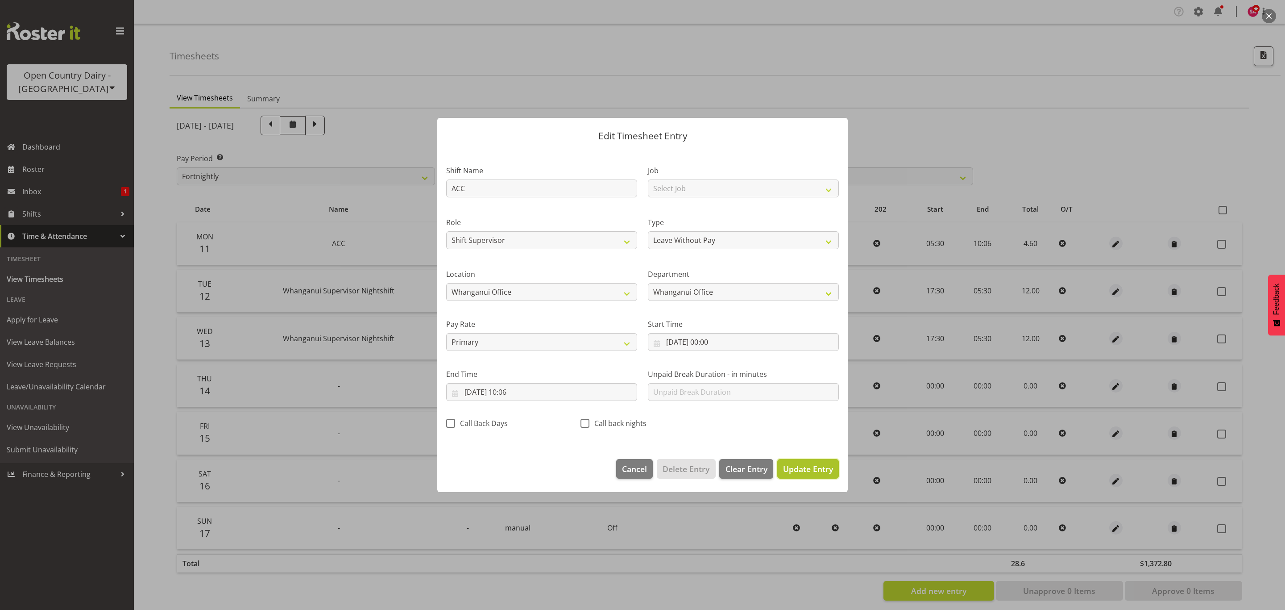
click at [804, 468] on span "Update Entry" at bounding box center [808, 468] width 50 height 11
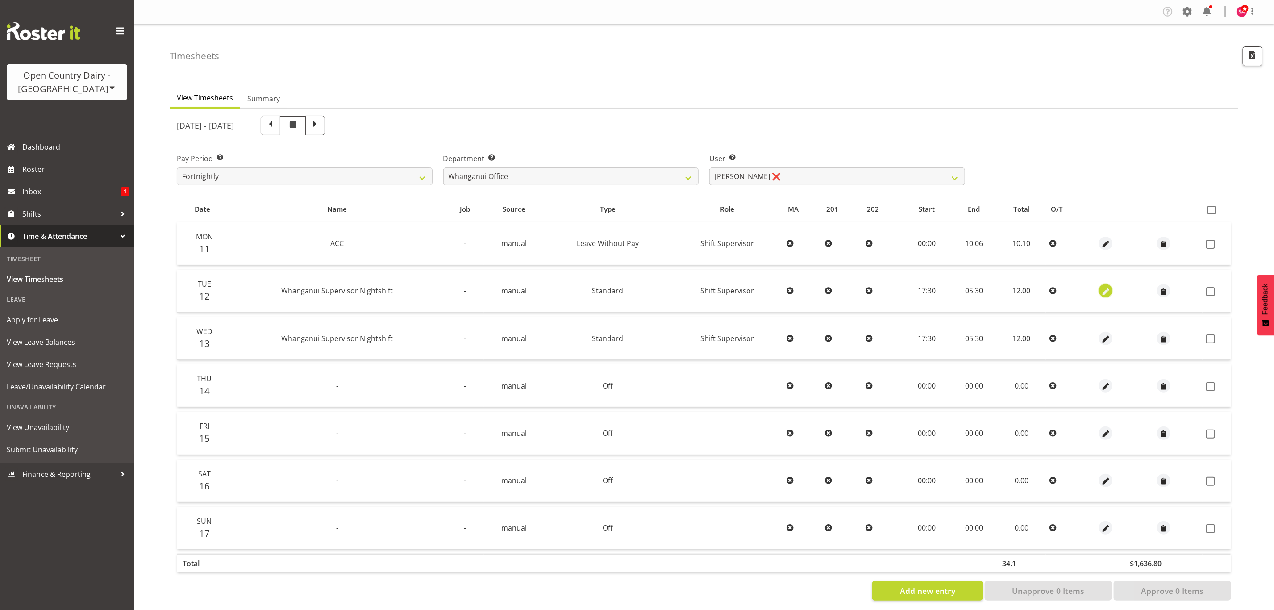
click at [1101, 287] on span "button" at bounding box center [1106, 292] width 10 height 10
select select "Standard"
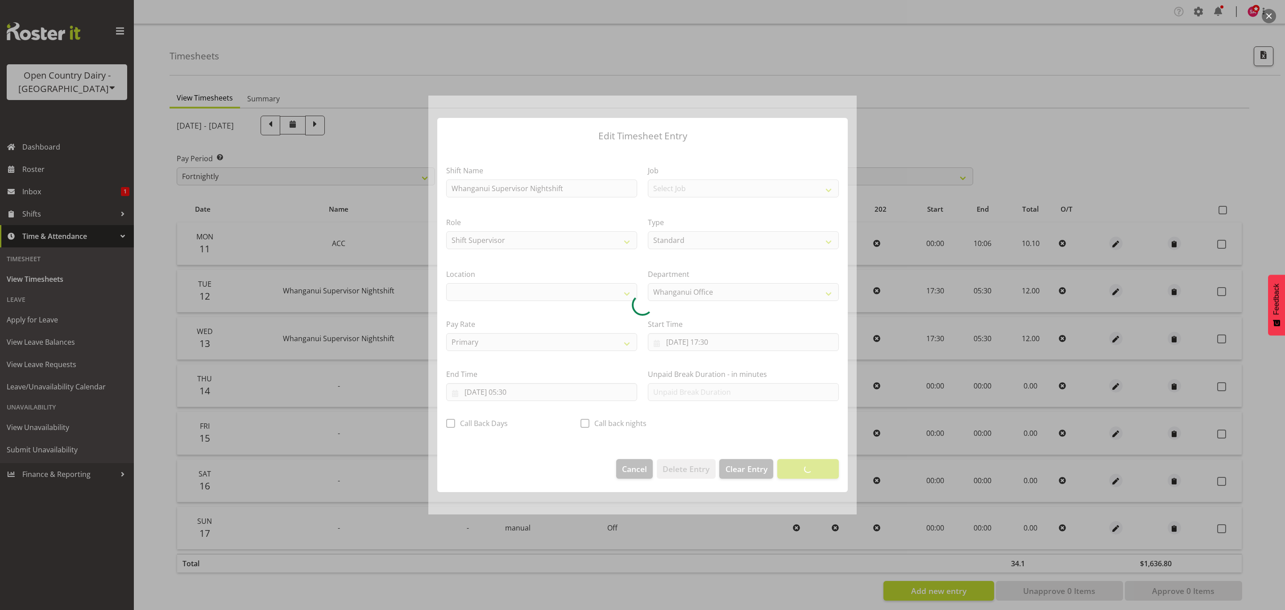
select select "1244"
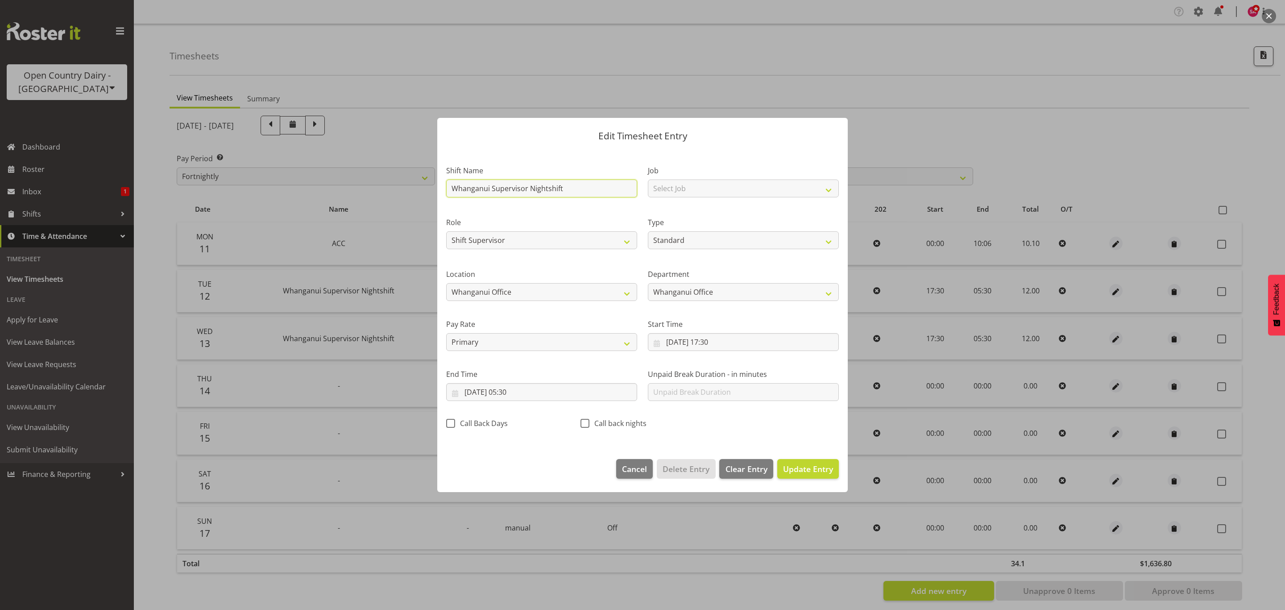
click at [594, 183] on input "Whanganui Supervisor Nightshift" at bounding box center [541, 188] width 191 height 18
type input "W"
type input "ACC"
click at [701, 240] on select "Off Standard Public Holiday Public Holiday (Worked) Day In Lieu Annual Leave Si…" at bounding box center [743, 240] width 191 height 18
select select "Leave Without Pay"
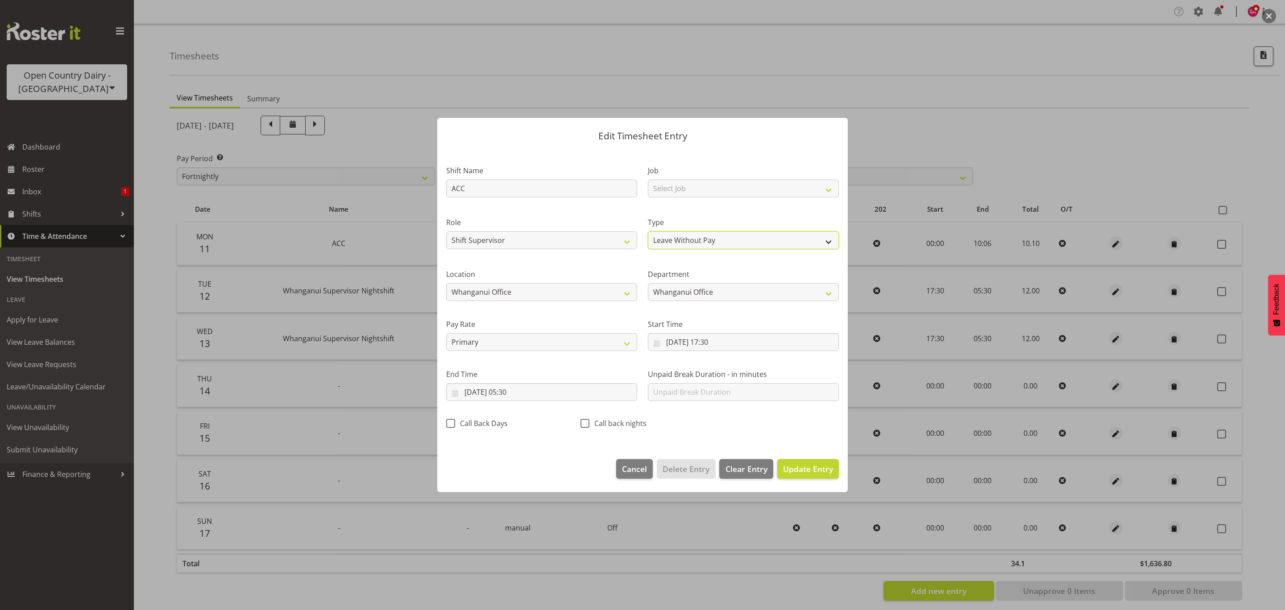
click at [648, 231] on select "Off Standard Public Holiday Public Holiday (Worked) Day In Lieu Annual Leave Si…" at bounding box center [743, 240] width 191 height 18
click at [658, 345] on input "[DATE] 17:30" at bounding box center [743, 342] width 191 height 18
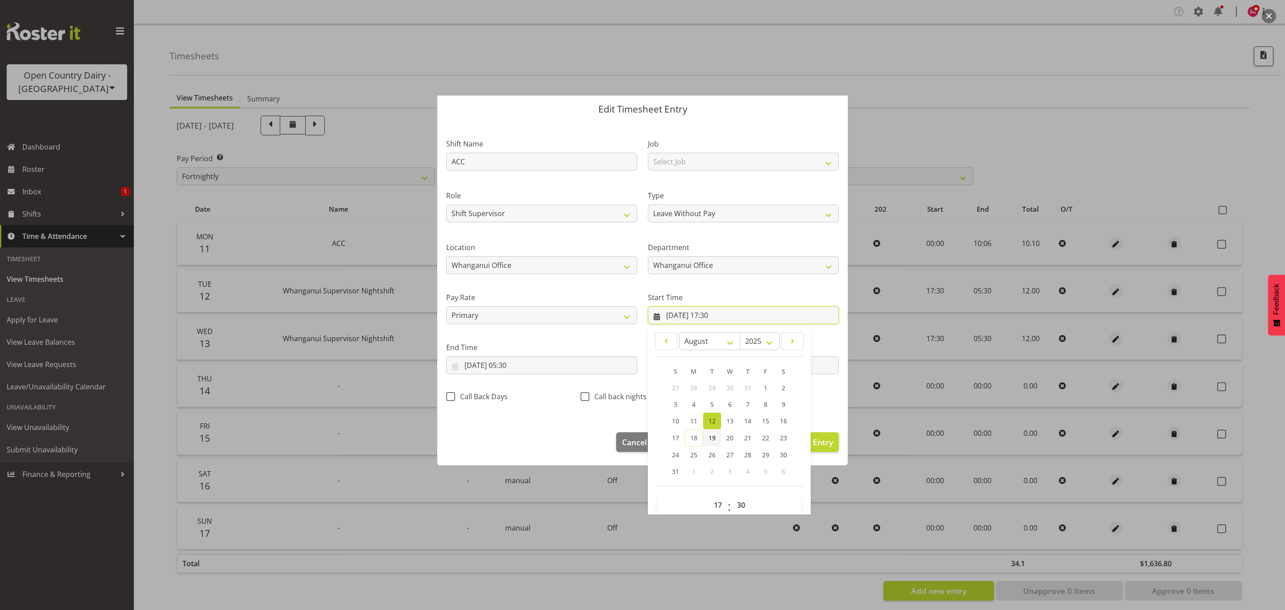
scroll to position [41, 0]
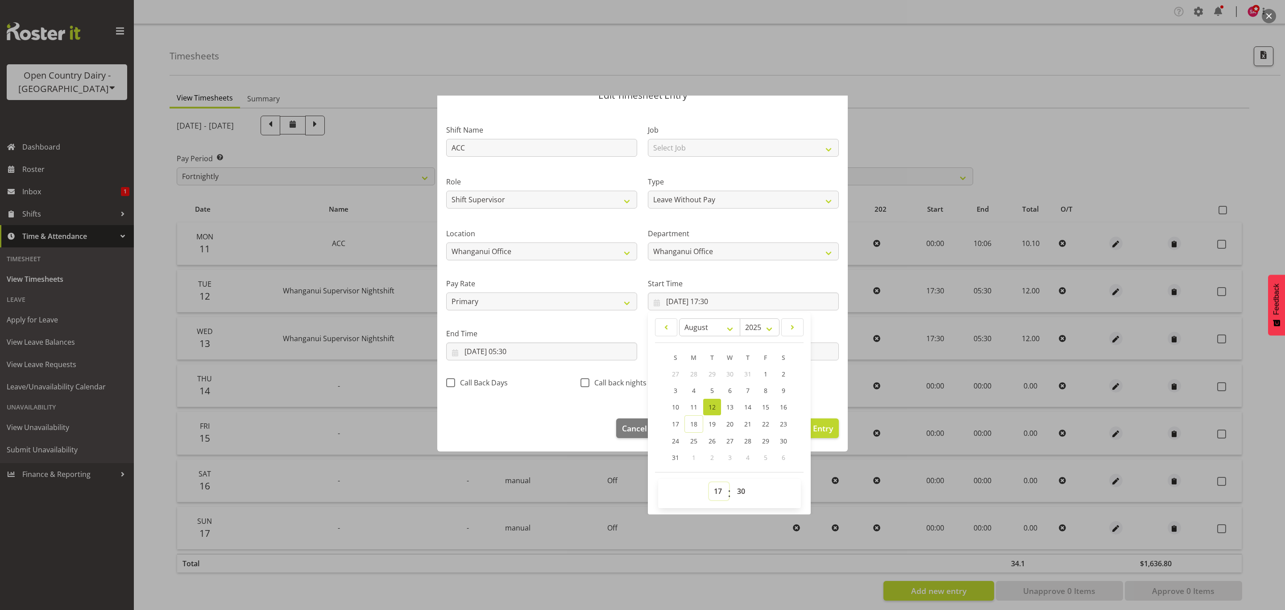
click at [712, 493] on select "00 01 02 03 04 05 06 07 08 09 10 11 12 13 14 15 16 17 18 19 20 21 22 23" at bounding box center [719, 491] width 20 height 18
select select "0"
click at [709, 482] on select "00 01 02 03 04 05 06 07 08 09 10 11 12 13 14 15 16 17 18 19 20 21 22 23" at bounding box center [719, 491] width 20 height 18
type input "[DATE] 00:30"
click at [736, 493] on select "00 01 02 03 04 05 06 07 08 09 10 11 12 13 14 15 16 17 18 19 20 21 22 23 24 25 2…" at bounding box center [742, 491] width 20 height 18
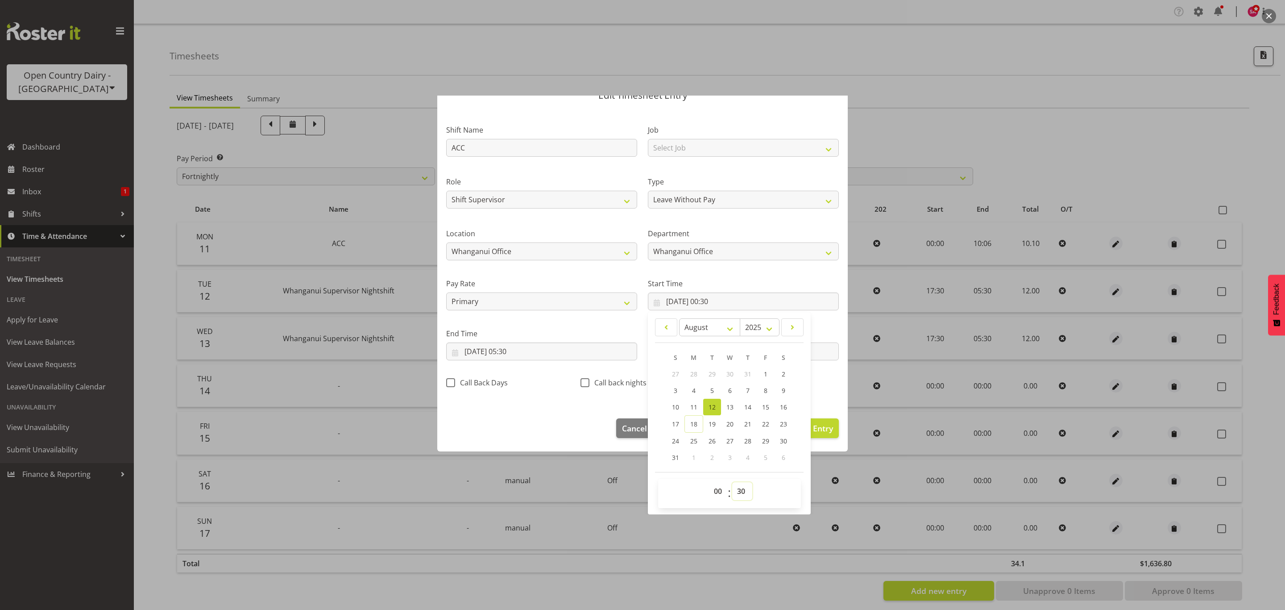
select select "0"
click at [732, 482] on select "00 01 02 03 04 05 06 07 08 09 10 11 12 13 14 15 16 17 18 19 20 21 22 23 24 25 2…" at bounding box center [742, 491] width 20 height 18
type input "[DATE] 00:00"
click at [477, 354] on input "[DATE] 05:30" at bounding box center [541, 351] width 191 height 18
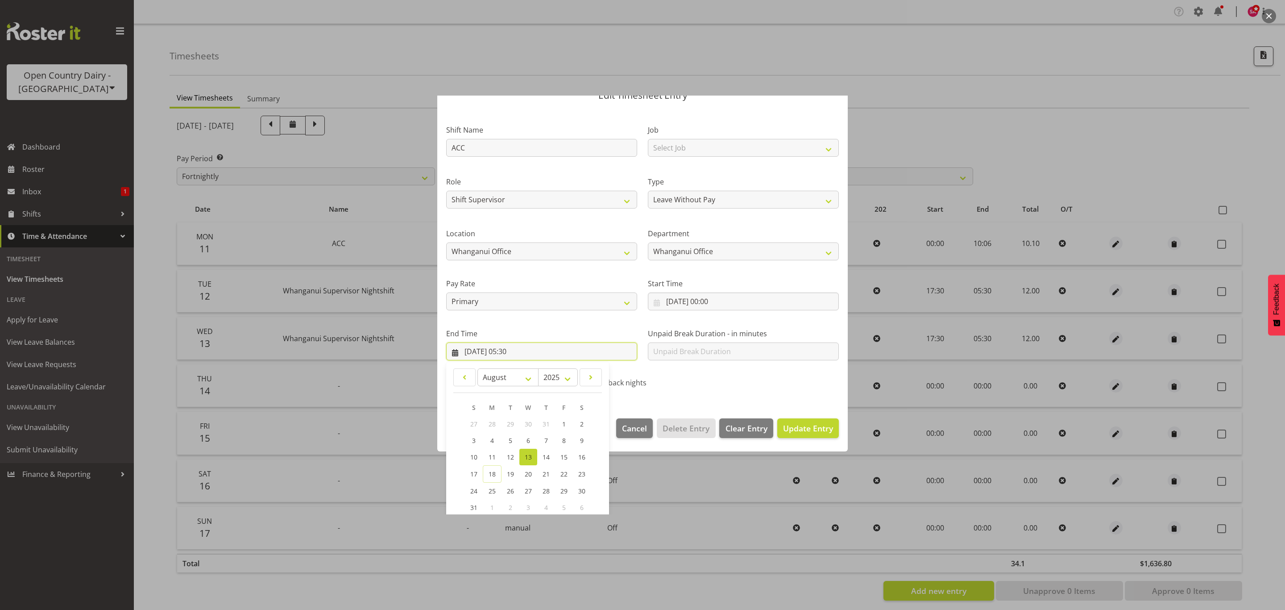
scroll to position [91, 0]
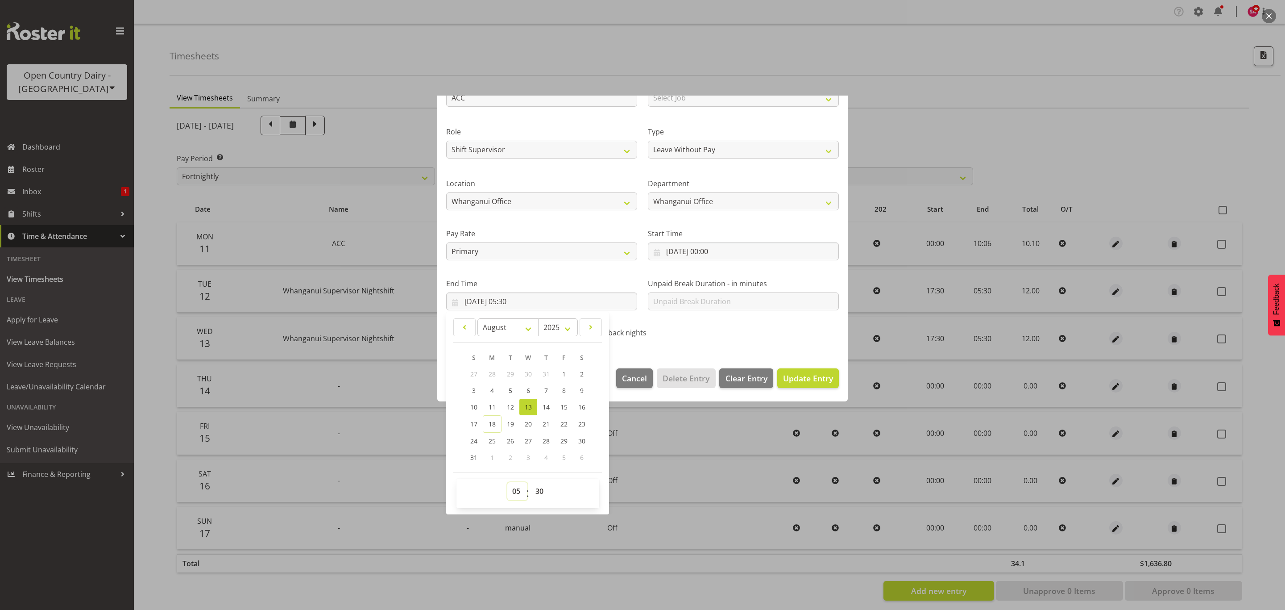
click at [517, 489] on select "00 01 02 03 04 05 06 07 08 09 10 11 12 13 14 15 16 17 18 19 20 21 22 23" at bounding box center [517, 491] width 20 height 18
select select "10"
click at [507, 482] on select "00 01 02 03 04 05 06 07 08 09 10 11 12 13 14 15 16 17 18 19 20 21 22 23" at bounding box center [517, 491] width 20 height 18
type input "[DATE] 10:30"
click at [540, 490] on select "00 01 02 03 04 05 06 07 08 09 10 11 12 13 14 15 16 17 18 19 20 21 22 23 24 25 2…" at bounding box center [541, 491] width 20 height 18
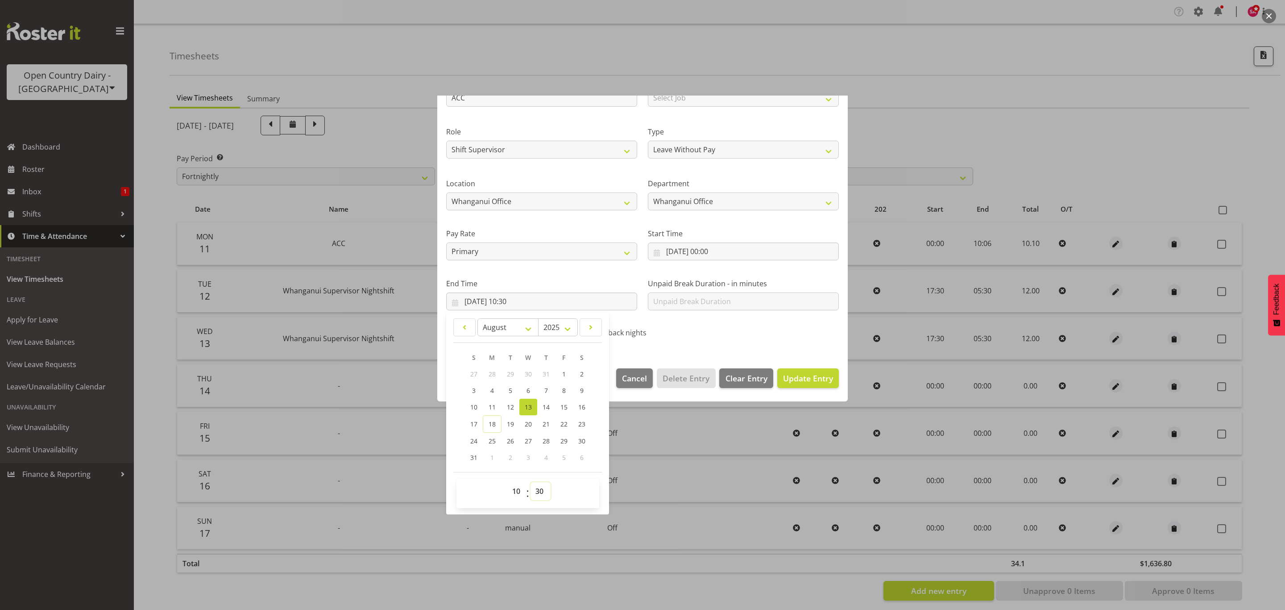
select select "6"
click at [531, 482] on select "00 01 02 03 04 05 06 07 08 09 10 11 12 13 14 15 16 17 18 19 20 21 22 23 24 25 2…" at bounding box center [541, 491] width 20 height 18
type input "[DATE] 10:06"
click at [786, 377] on span "Update Entry" at bounding box center [808, 378] width 50 height 11
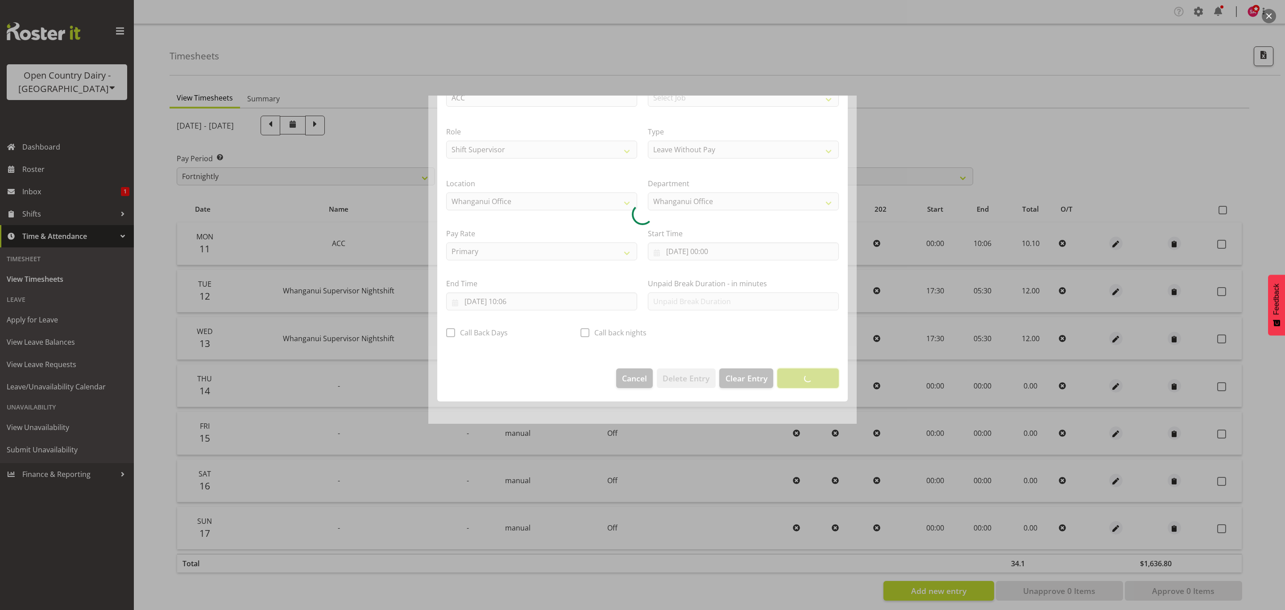
scroll to position [0, 0]
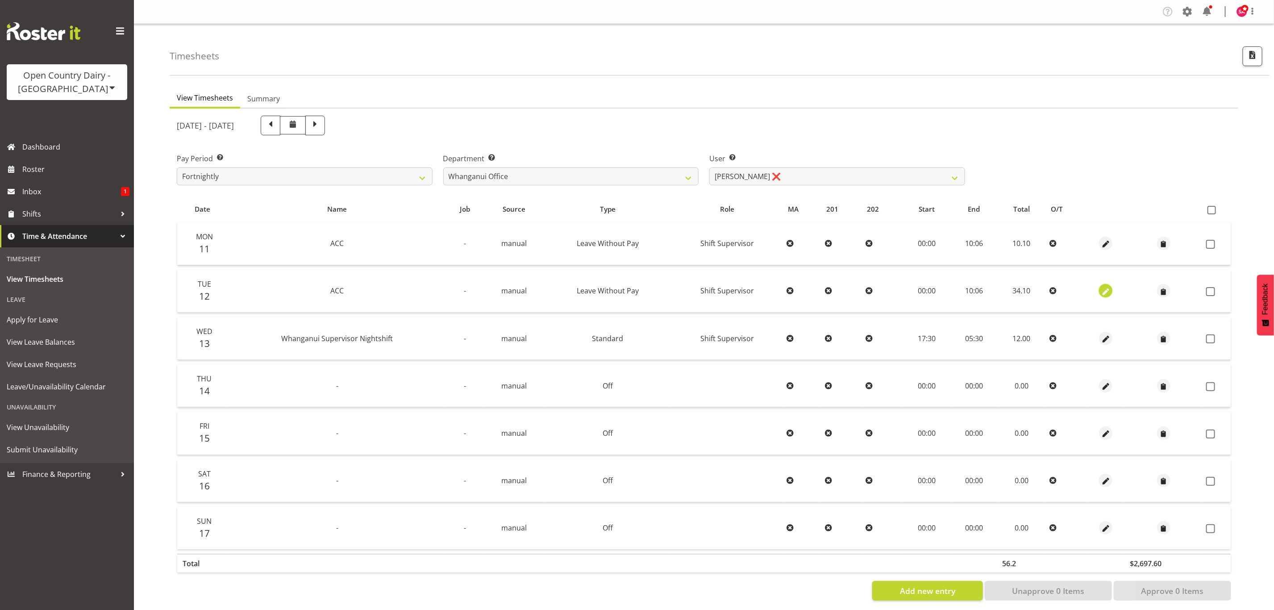
click at [1101, 290] on span "button" at bounding box center [1106, 292] width 10 height 10
select select "Leave Without Pay"
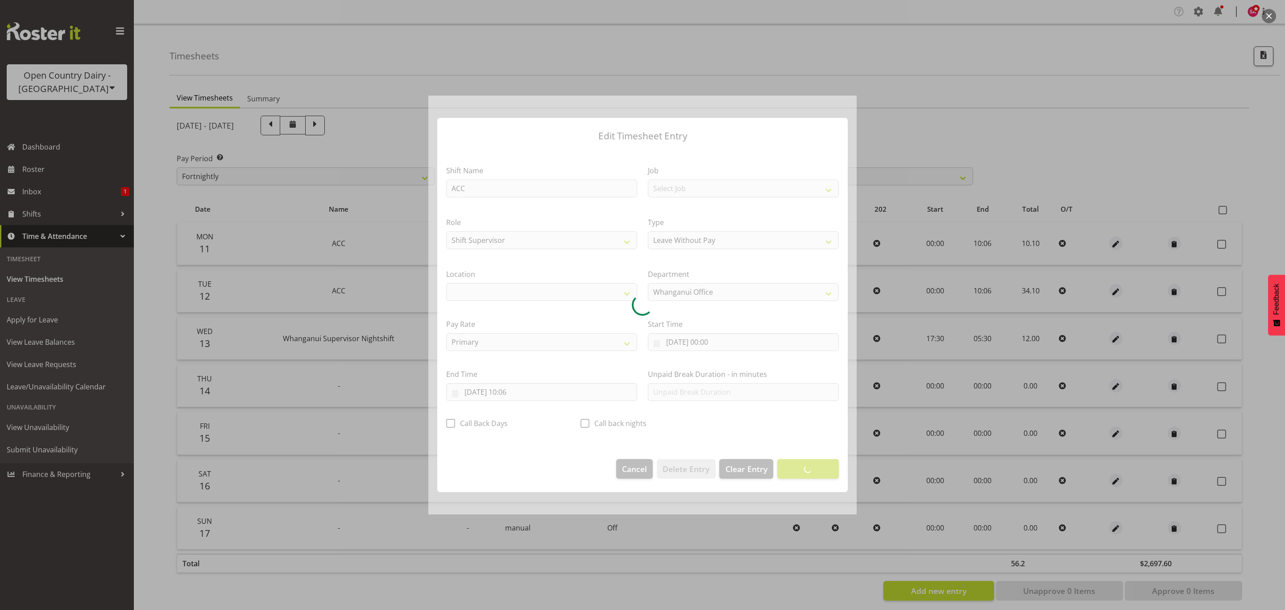
select select "1244"
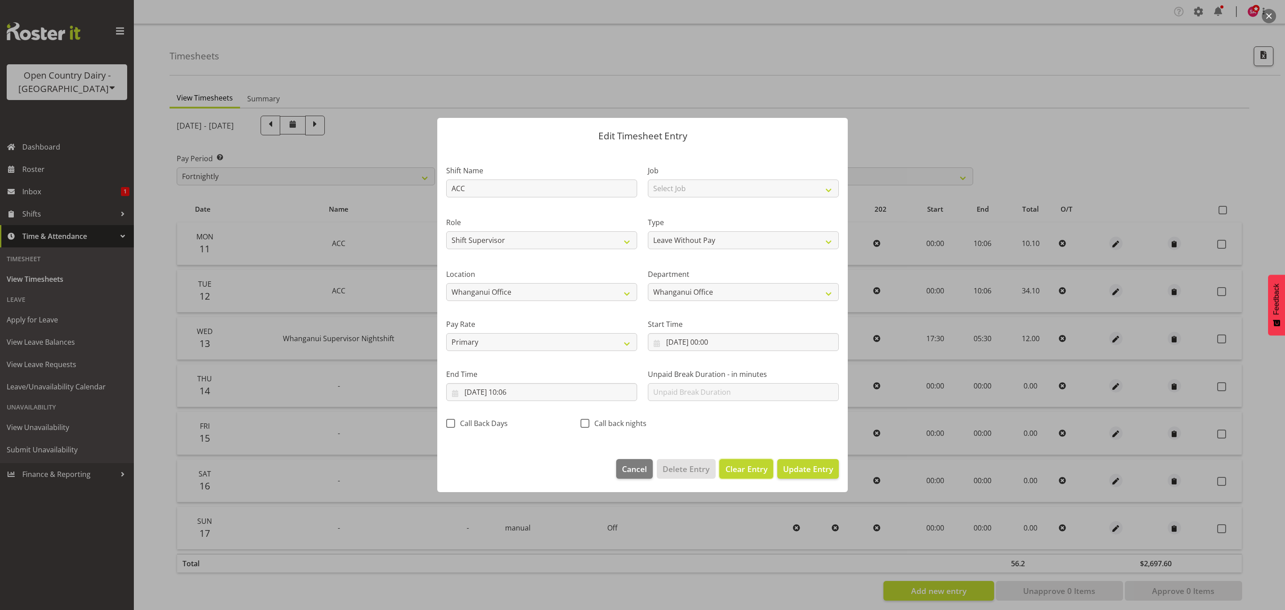
click at [748, 465] on span "Clear Entry" at bounding box center [747, 469] width 42 height 12
select select "Off"
type input "0"
select select
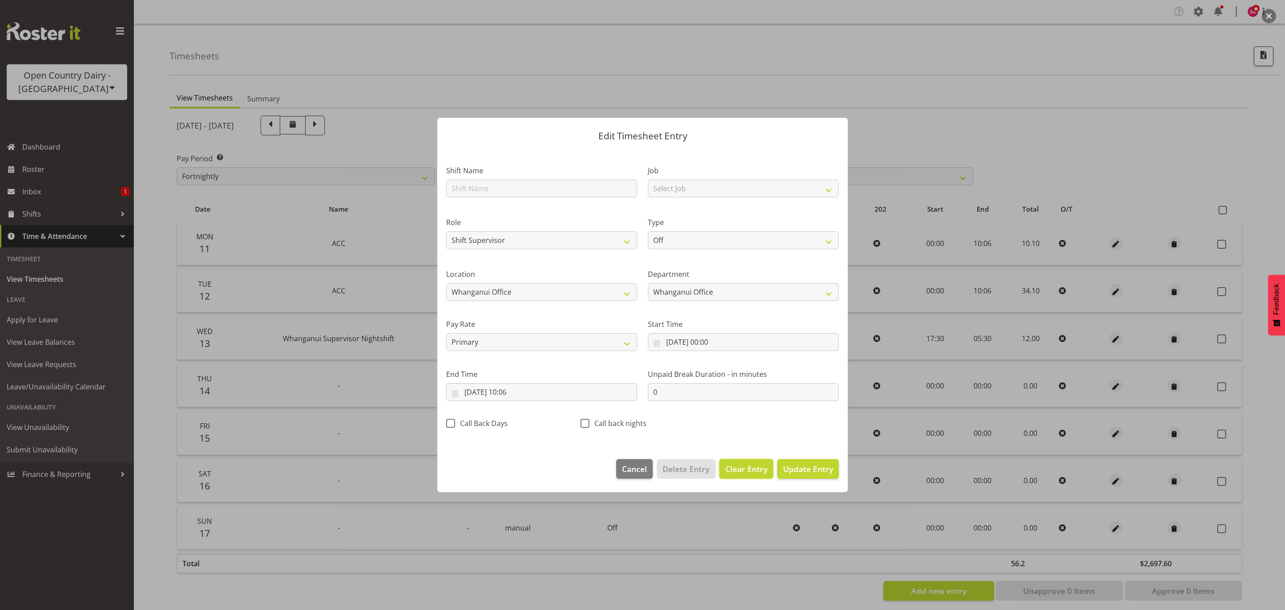
select select
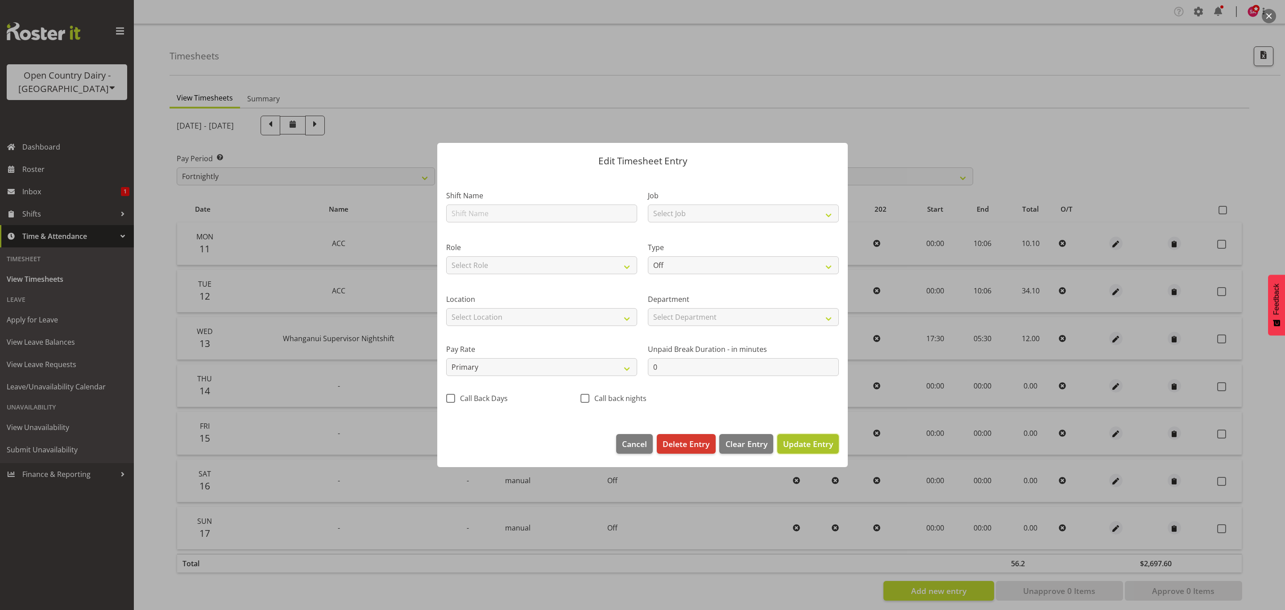
click at [798, 445] on span "Update Entry" at bounding box center [808, 443] width 50 height 11
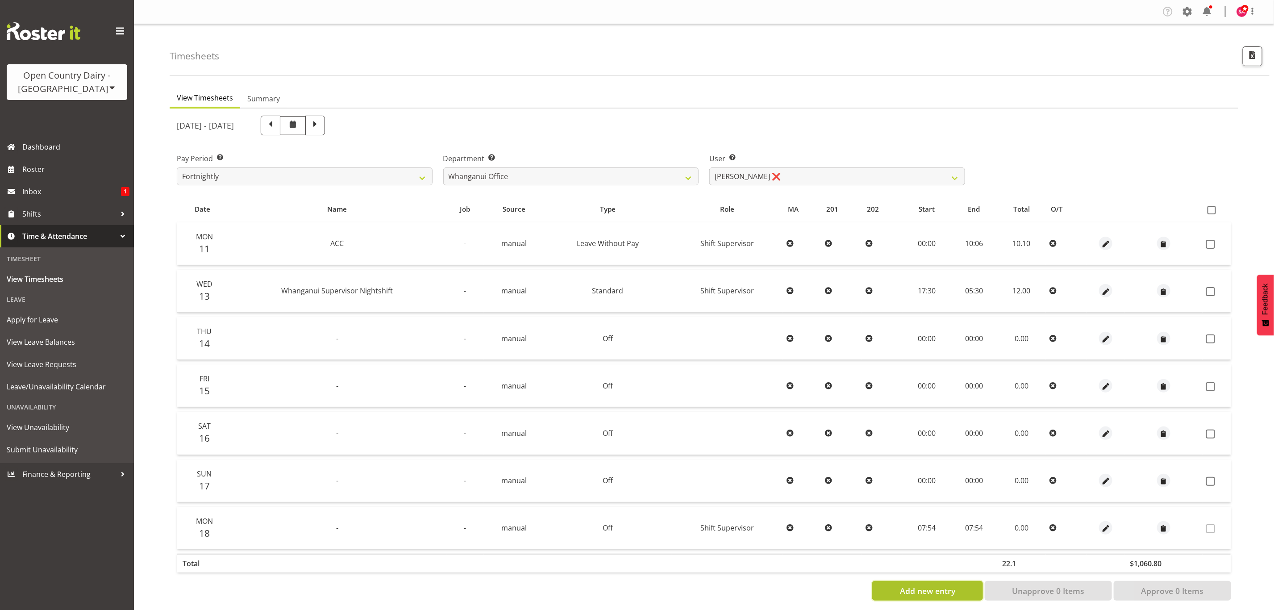
click at [913, 589] on span "Add new entry" at bounding box center [927, 591] width 55 height 12
select select
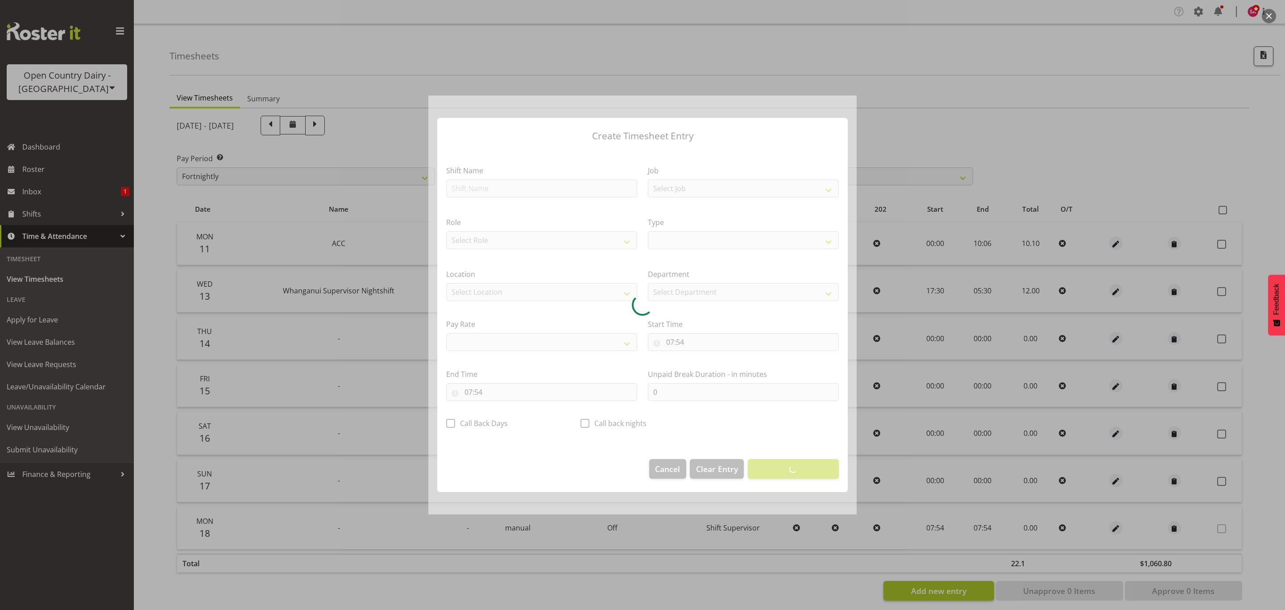
select select
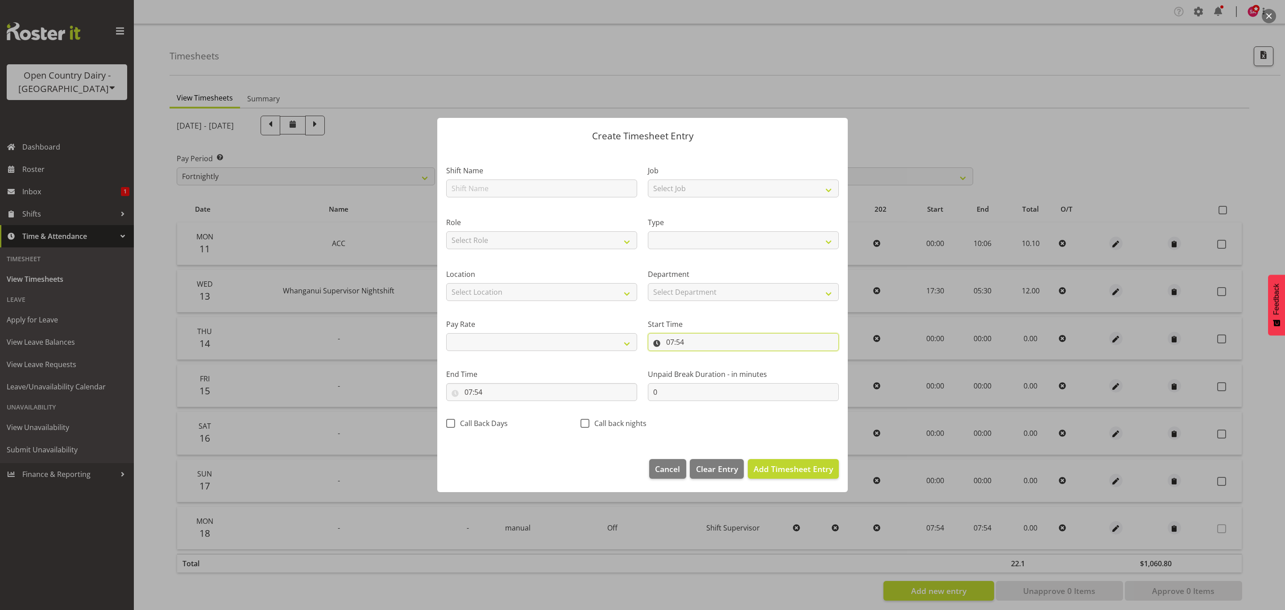
click at [678, 342] on input "07:54" at bounding box center [743, 342] width 191 height 18
click at [700, 369] on select "00 01 02 03 04 05 06 07 08 09 10 11 12 13 14 15 16 17 18 19 20 21 22 23" at bounding box center [709, 365] width 20 height 18
click at [651, 339] on input "07:54" at bounding box center [743, 342] width 191 height 18
click at [712, 466] on span "Clear Entry" at bounding box center [717, 469] width 42 height 12
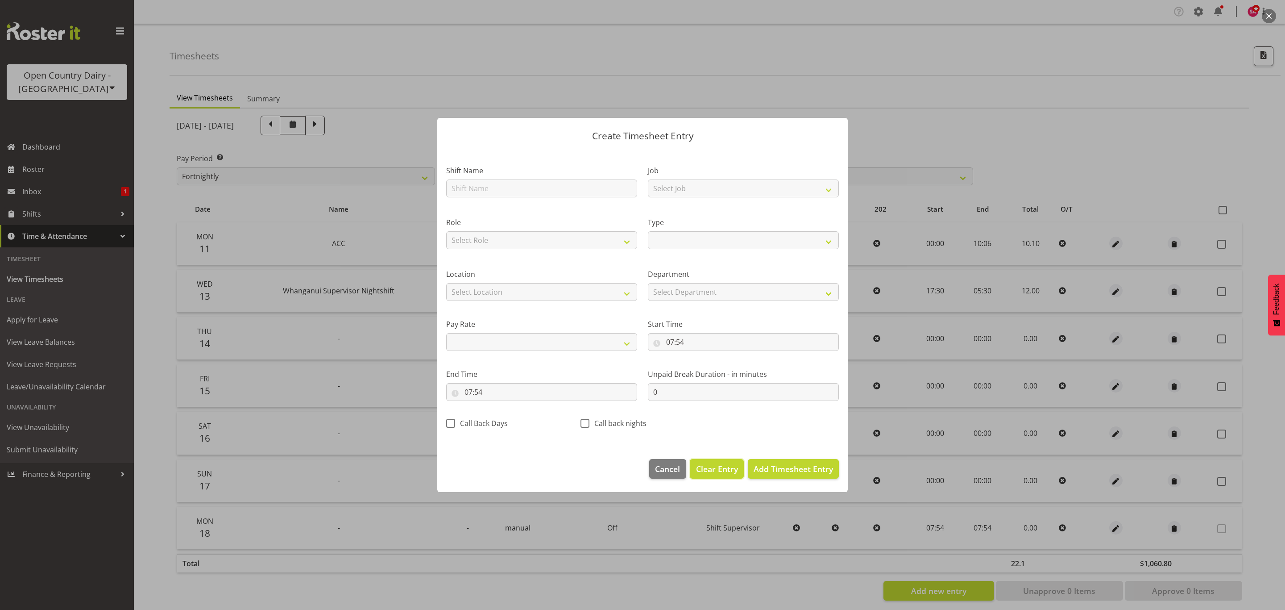
select select "Off"
select select "primary"
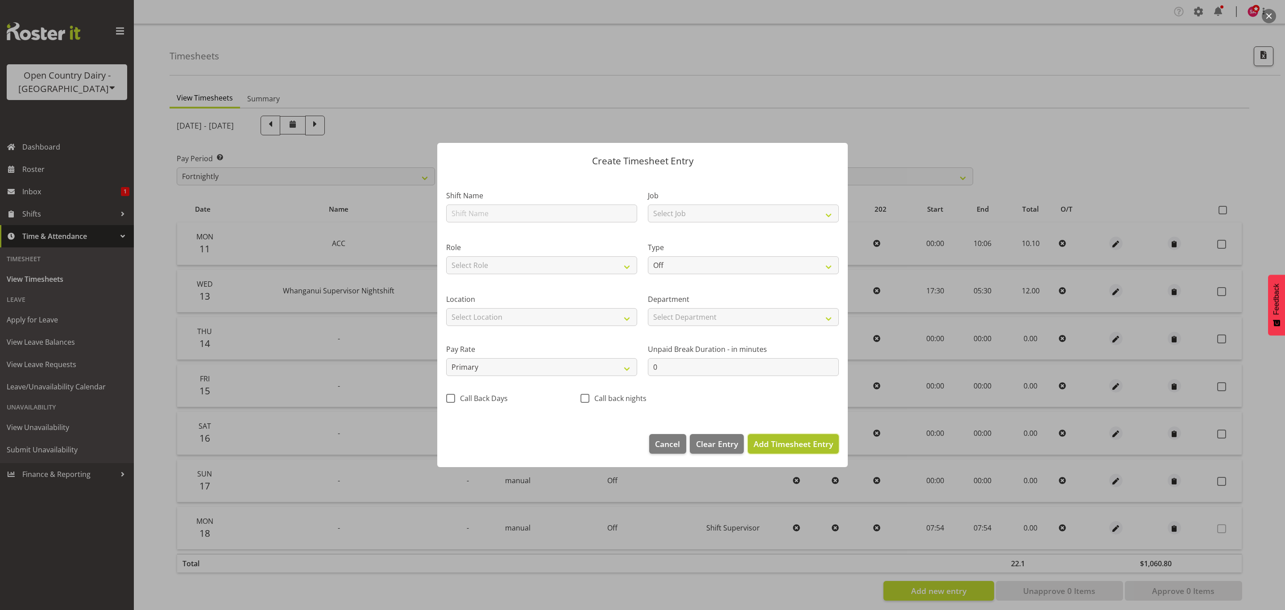
click at [784, 445] on span "Add Timesheet Entry" at bounding box center [793, 443] width 79 height 11
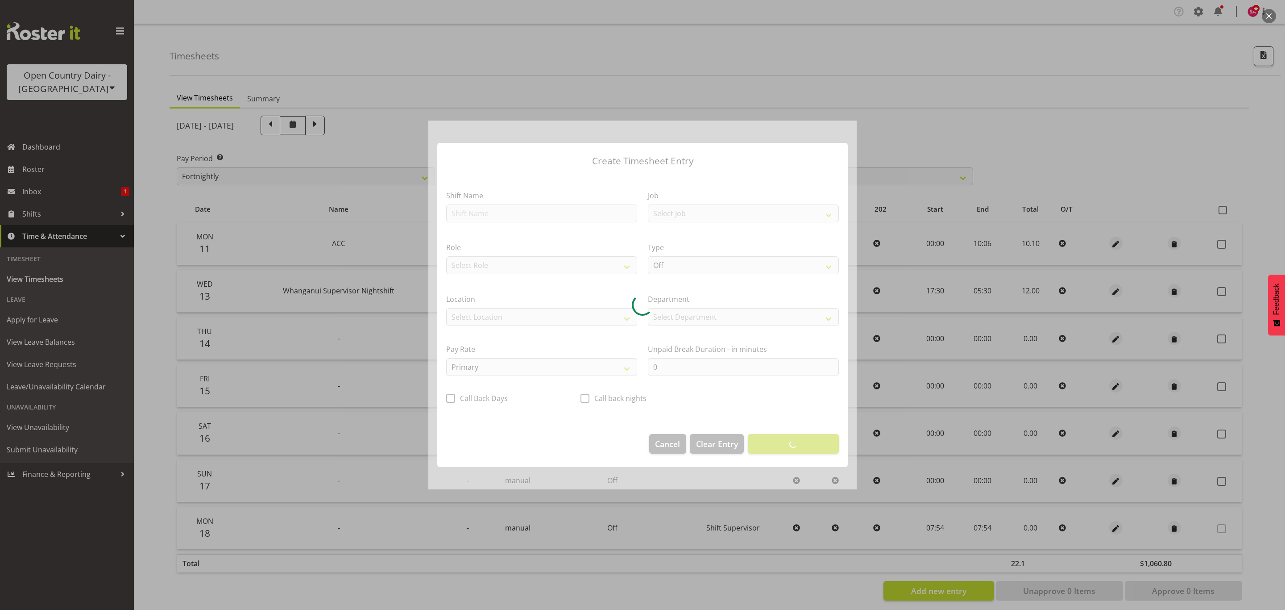
click at [665, 444] on div at bounding box center [642, 305] width 428 height 369
click at [659, 440] on div at bounding box center [642, 305] width 428 height 369
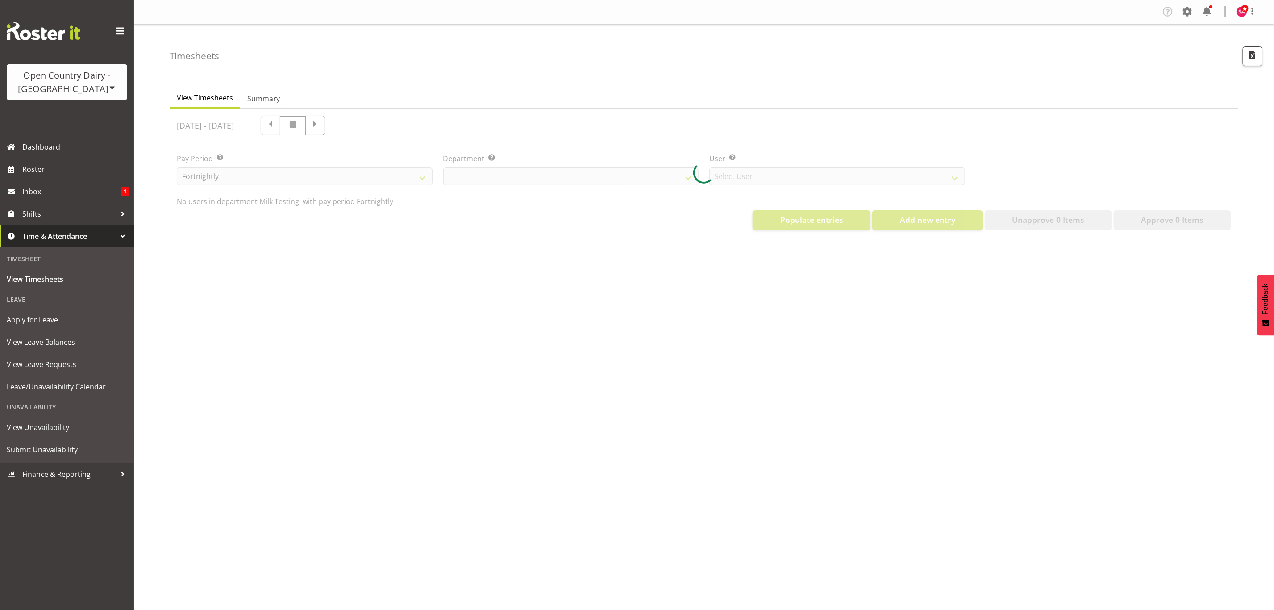
select select "733"
select select "7414"
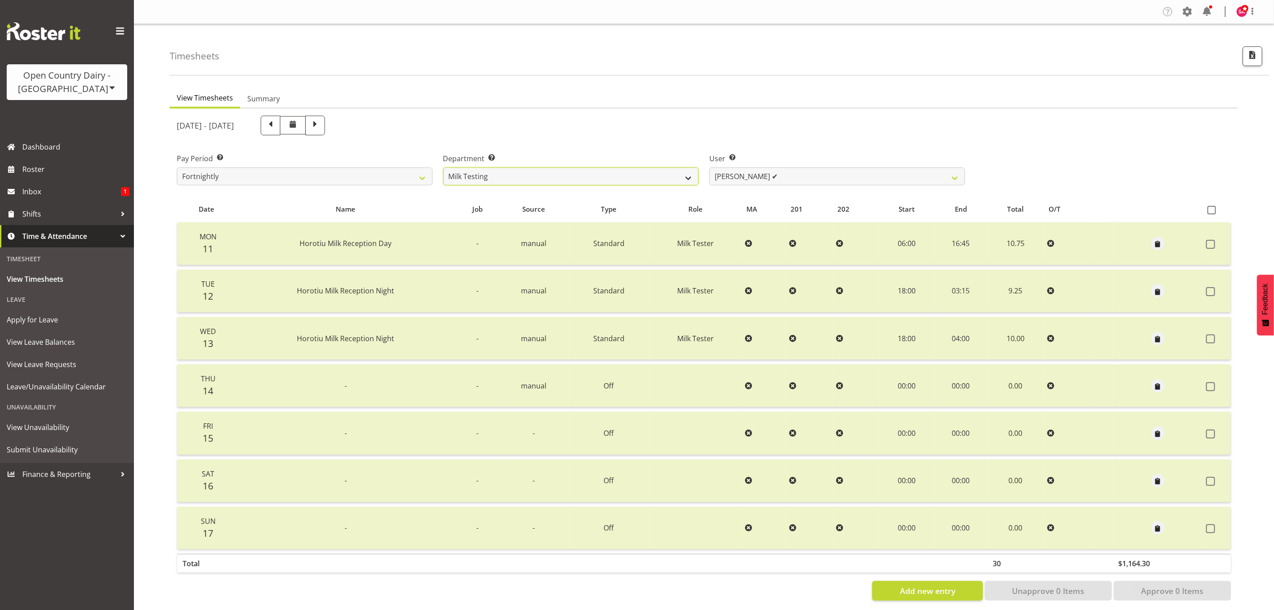
click at [568, 175] on select "701 702 703 704 705 706 707 708 709 710 711 712 713 714 715 716 717 718 719 720" at bounding box center [571, 176] width 256 height 18
select select "885"
click at [443, 167] on select "701 702 703 704 705 706 707 708 709 710 711 712 713 714 715 716 717 718 719 720" at bounding box center [571, 176] width 256 height 18
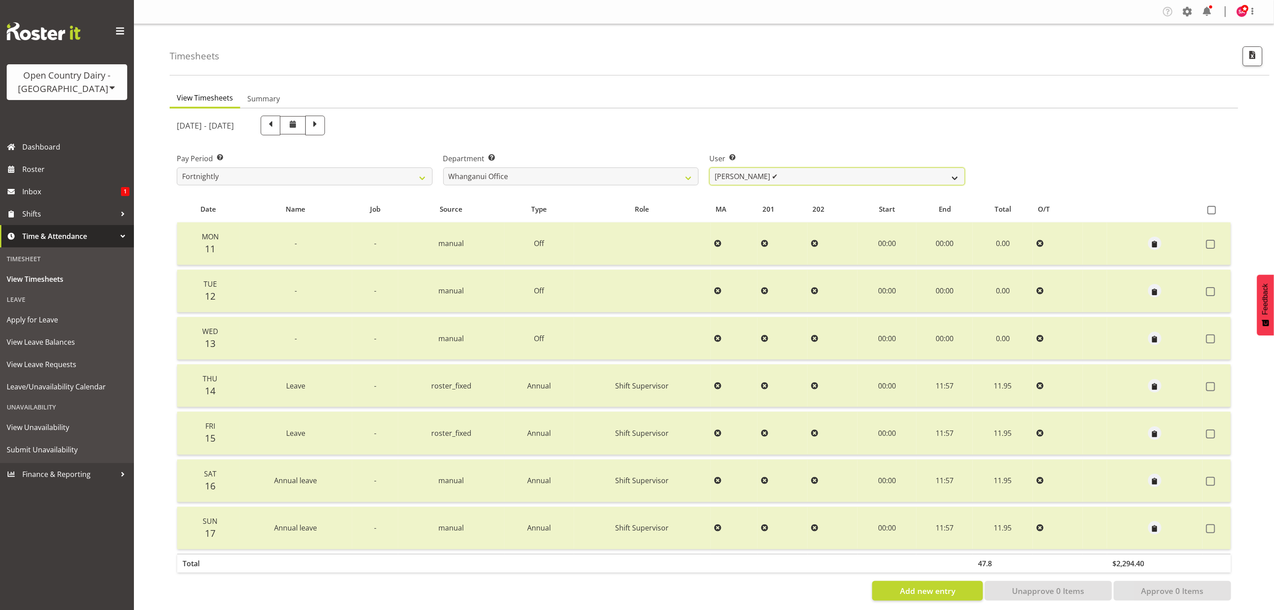
click at [797, 177] on select "[PERSON_NAME] ✔ [PERSON_NAME] ✔ [PERSON_NAME] ✔ [PERSON_NAME] ❌ [PERSON_NAME] ❌" at bounding box center [837, 176] width 256 height 18
select select "7445"
click at [709, 167] on select "[PERSON_NAME] ✔ [PERSON_NAME] ✔ [PERSON_NAME] ✔ [PERSON_NAME] ❌ [PERSON_NAME] ❌" at bounding box center [837, 176] width 256 height 18
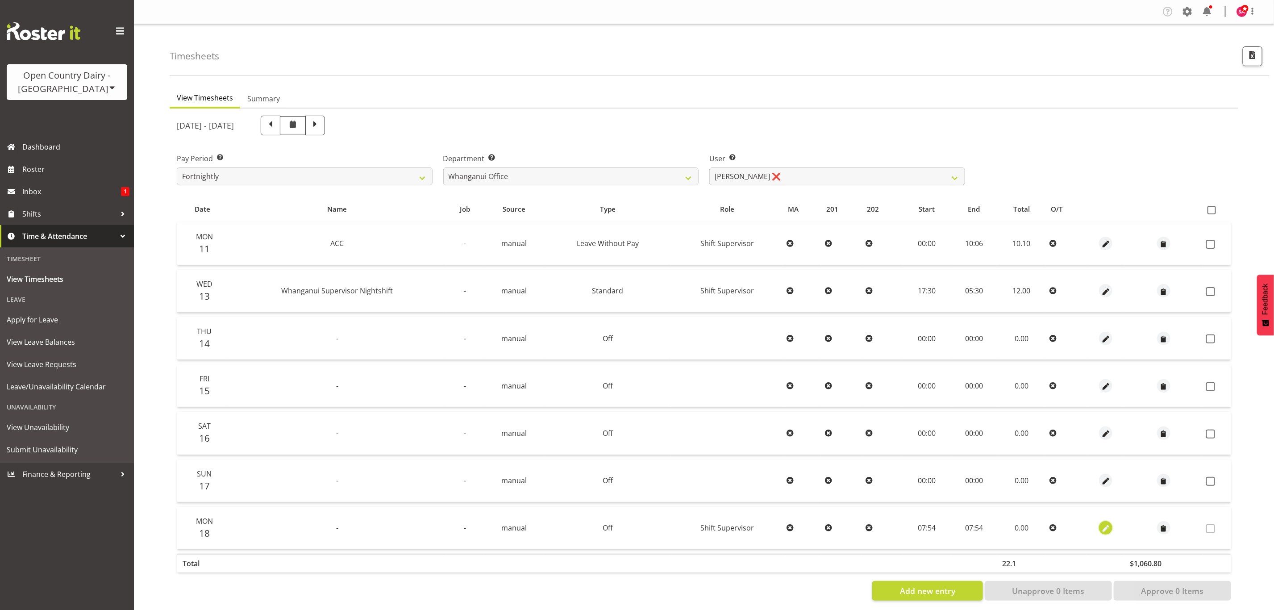
click at [1101, 525] on span "button" at bounding box center [1106, 529] width 10 height 10
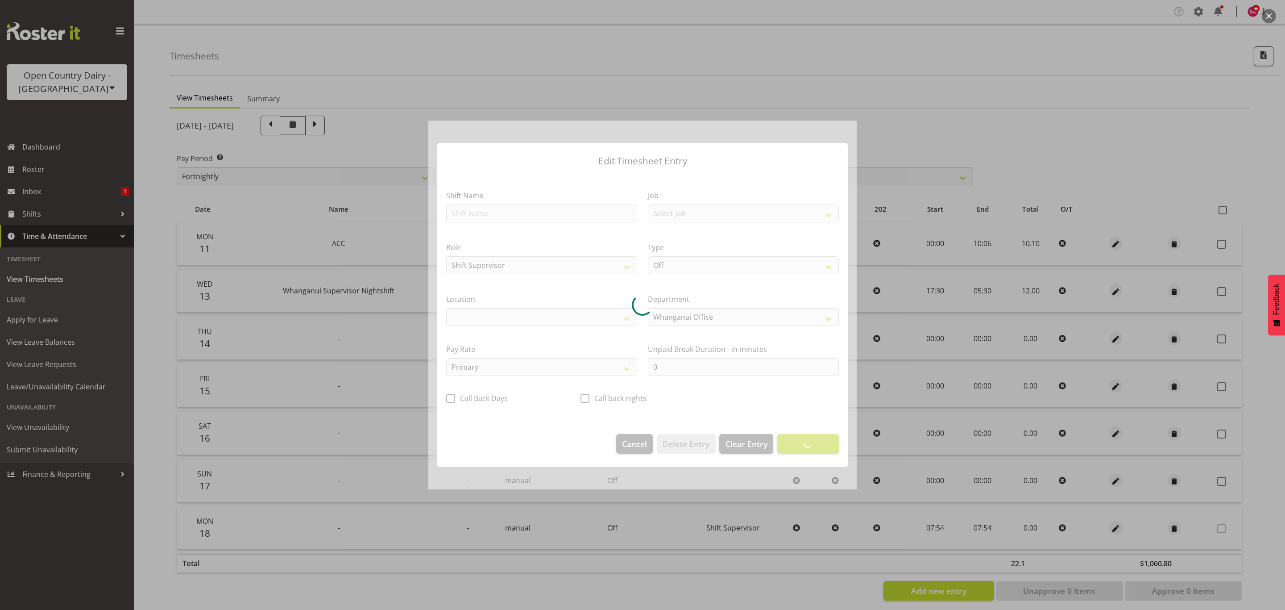
select select "1244"
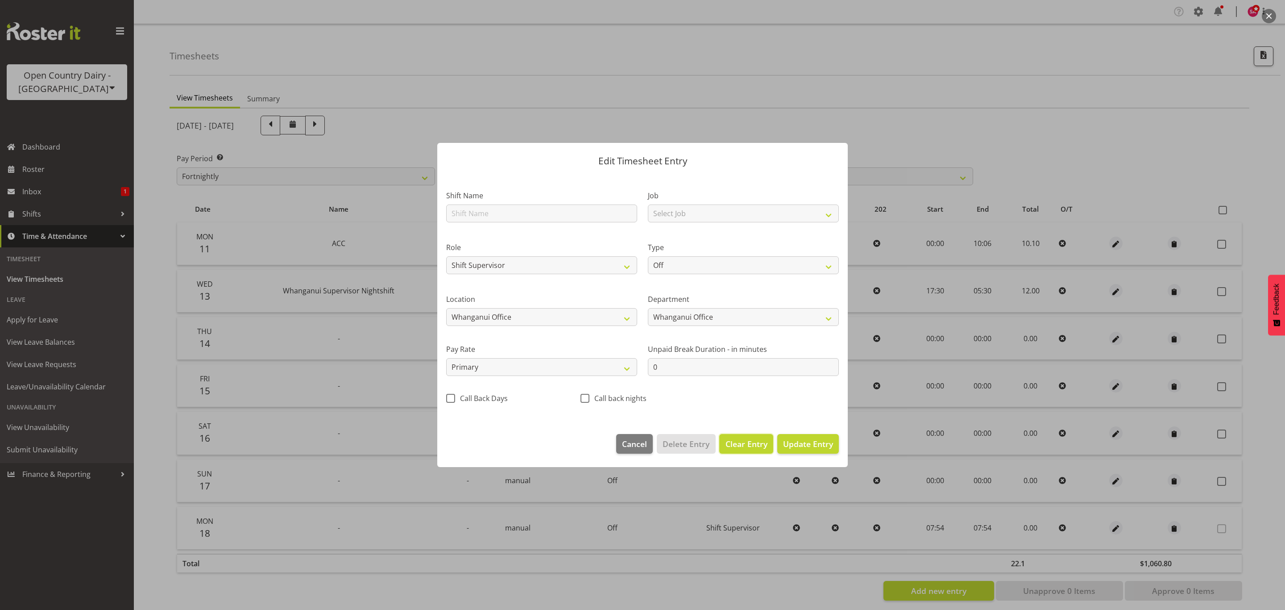
click at [749, 443] on span "Clear Entry" at bounding box center [747, 444] width 42 height 12
select select
click at [691, 441] on span "Delete Entry" at bounding box center [686, 444] width 47 height 12
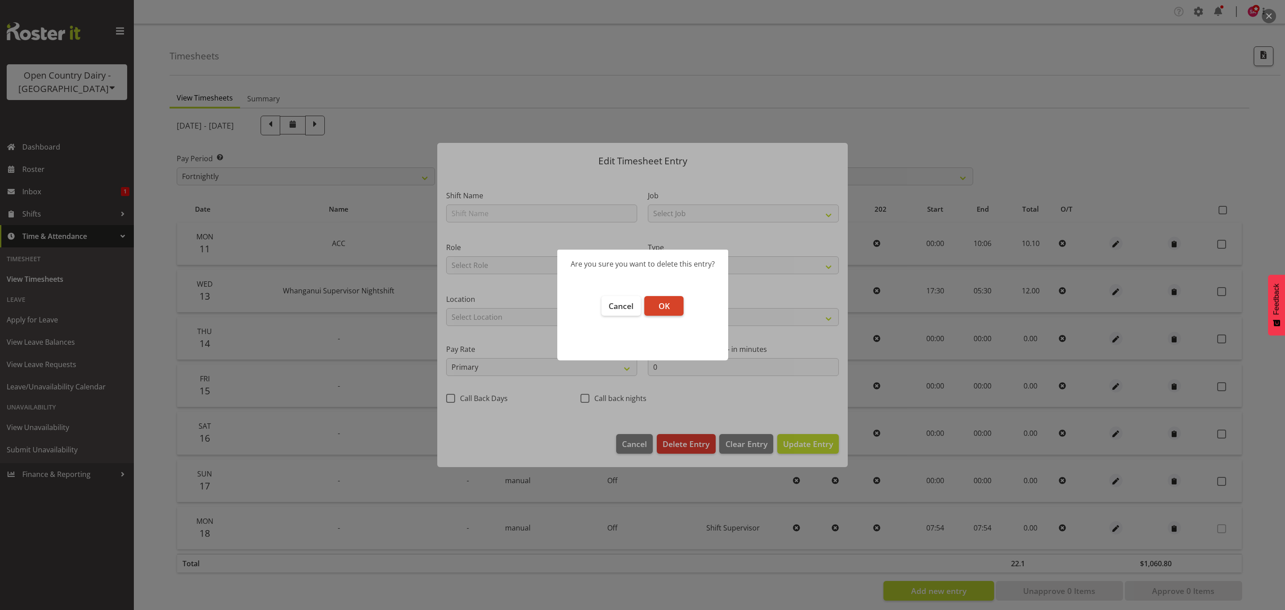
click at [673, 307] on button "OK" at bounding box center [663, 306] width 39 height 20
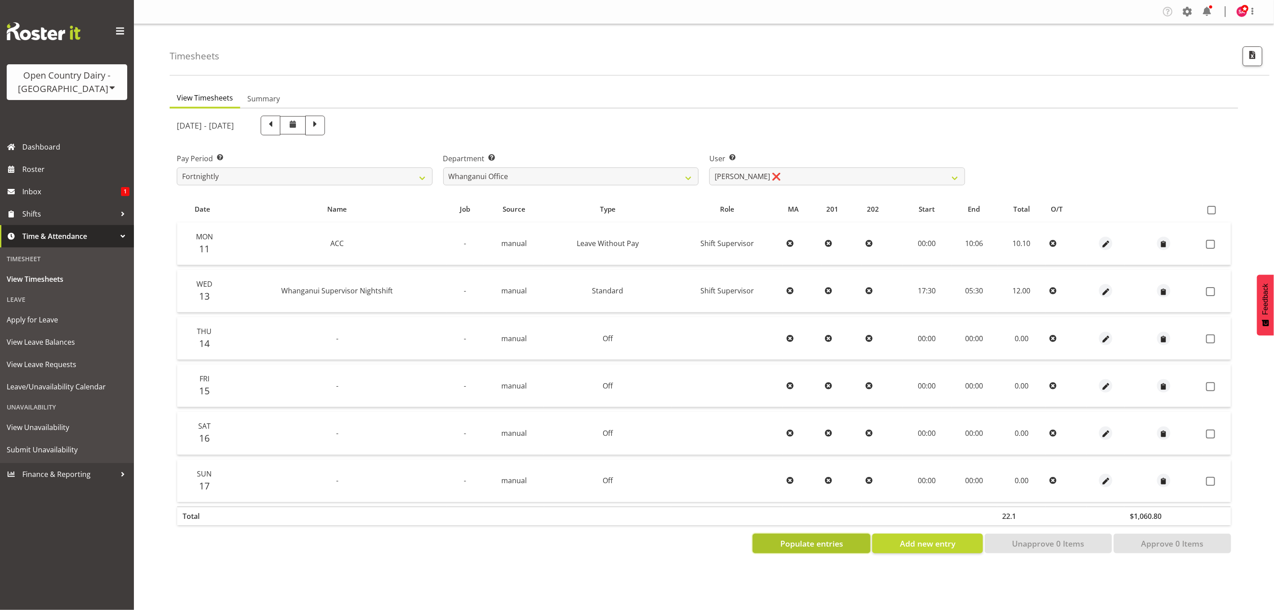
click at [809, 542] on span "Populate entries" at bounding box center [811, 543] width 63 height 12
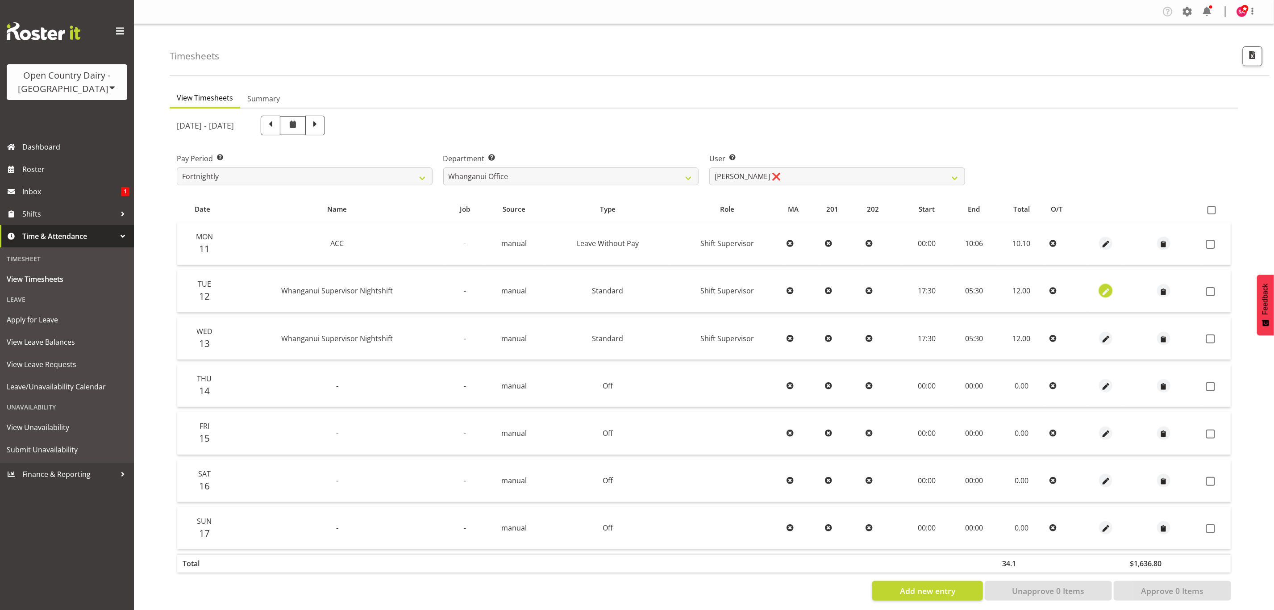
click at [1102, 287] on span "button" at bounding box center [1106, 292] width 10 height 10
select select "Standard"
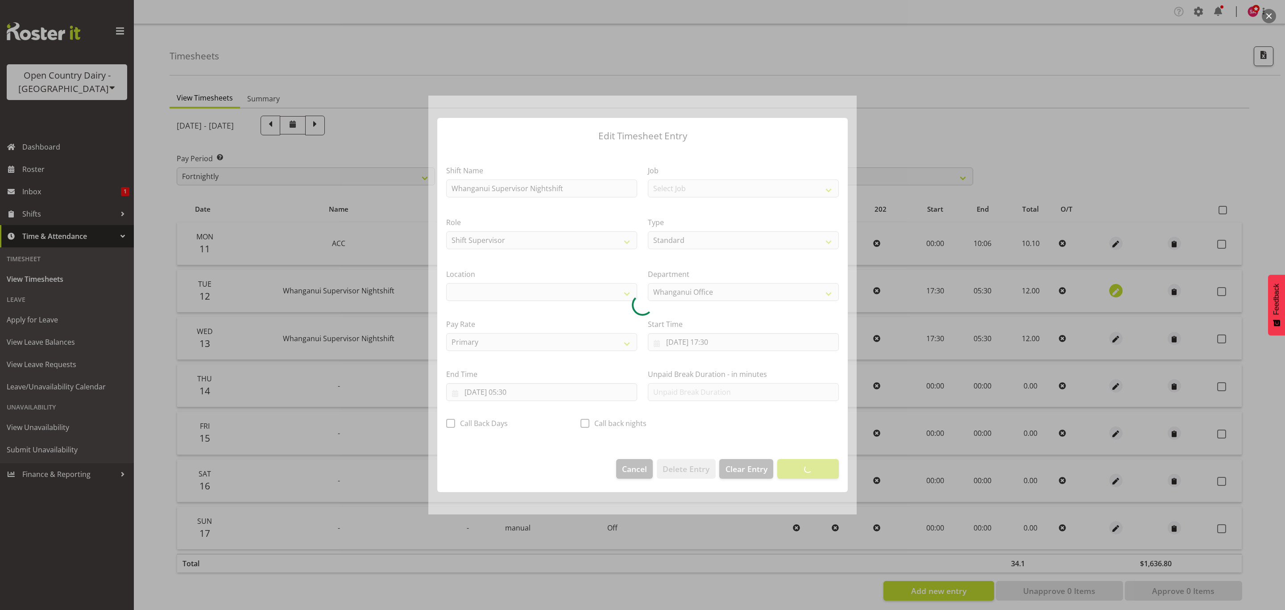
select select "1244"
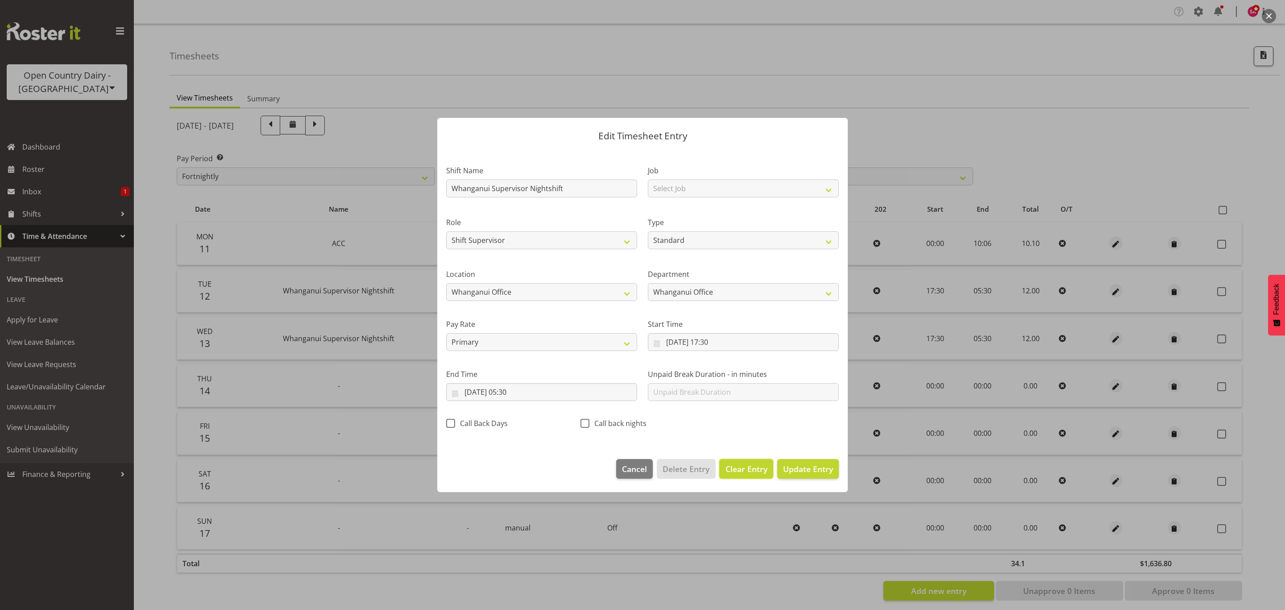
click at [738, 470] on span "Clear Entry" at bounding box center [747, 469] width 42 height 12
select select "Off"
type input "0"
select select
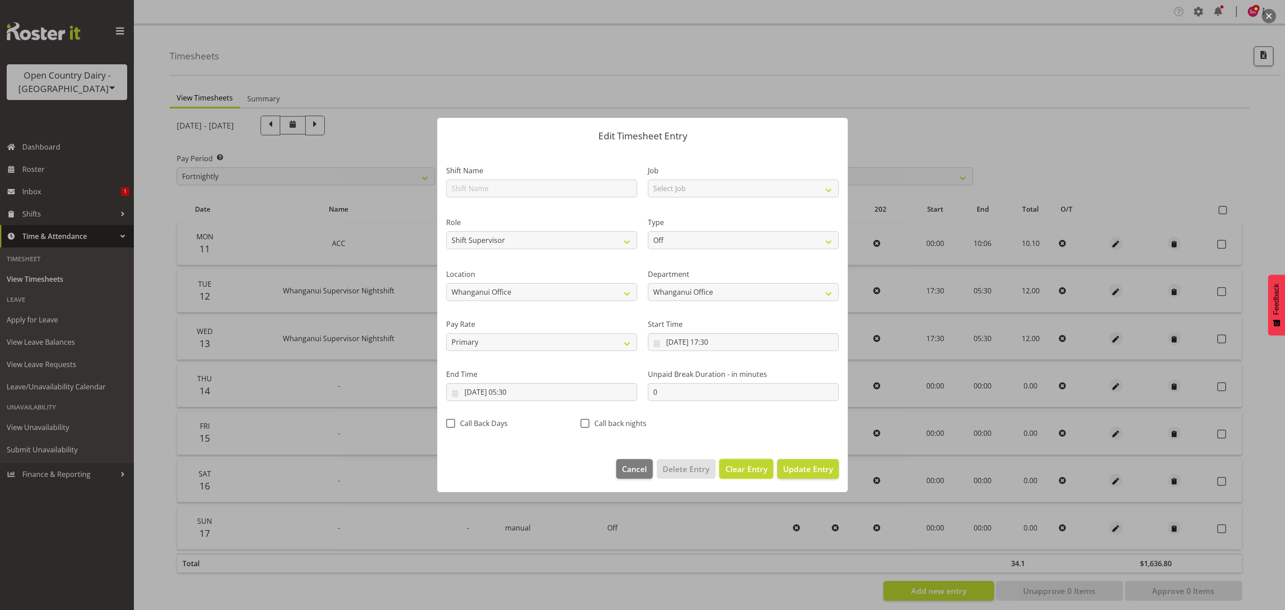
select select
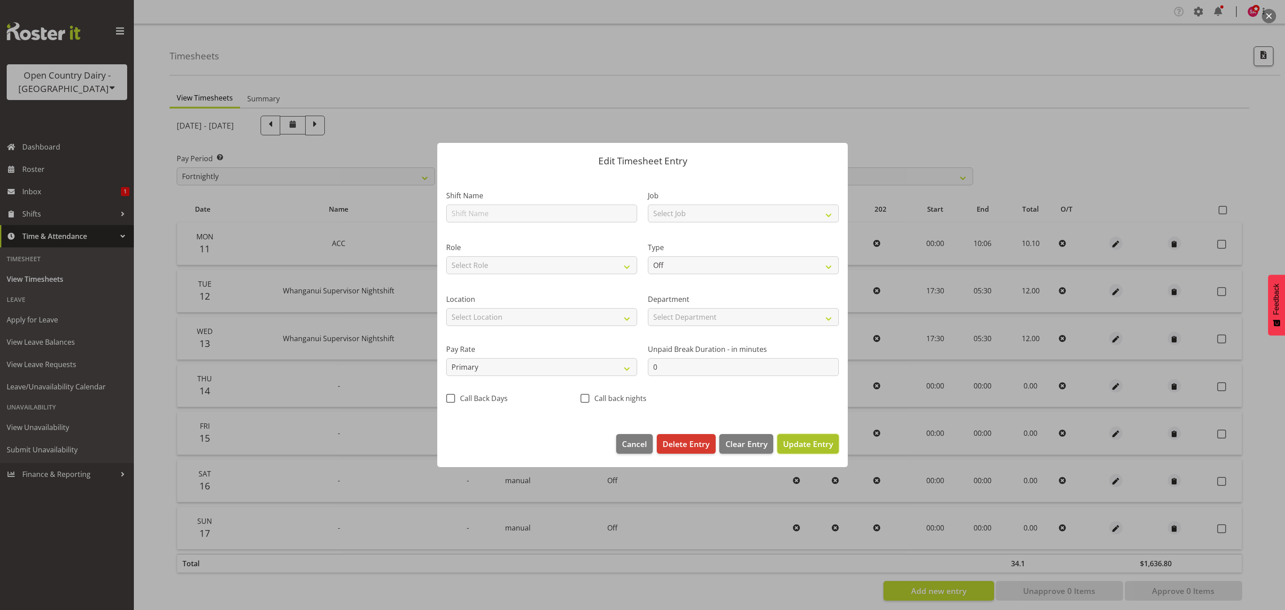
click at [821, 439] on span "Update Entry" at bounding box center [808, 443] width 50 height 11
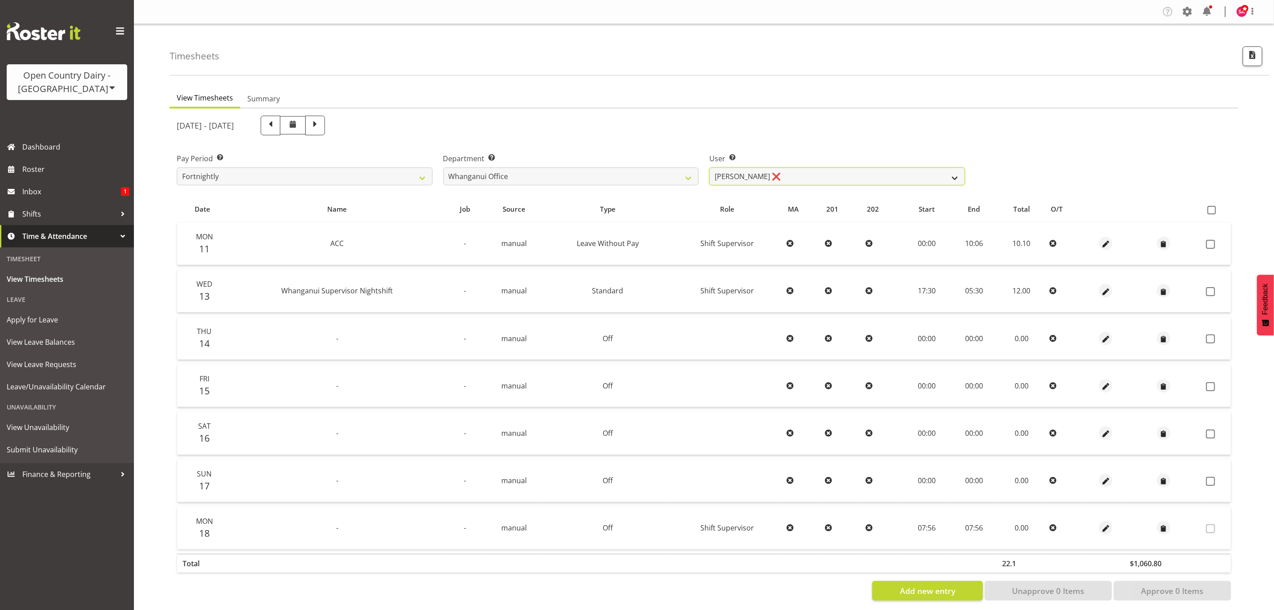
click at [791, 173] on select "[PERSON_NAME] ✔ [PERSON_NAME] ✔ [PERSON_NAME] ✔ [PERSON_NAME] ❌ [PERSON_NAME] ❌" at bounding box center [837, 176] width 256 height 18
click at [709, 167] on select "[PERSON_NAME] ✔ [PERSON_NAME] ✔ [PERSON_NAME] ✔ [PERSON_NAME] ❌ [PERSON_NAME] ❌" at bounding box center [837, 176] width 256 height 18
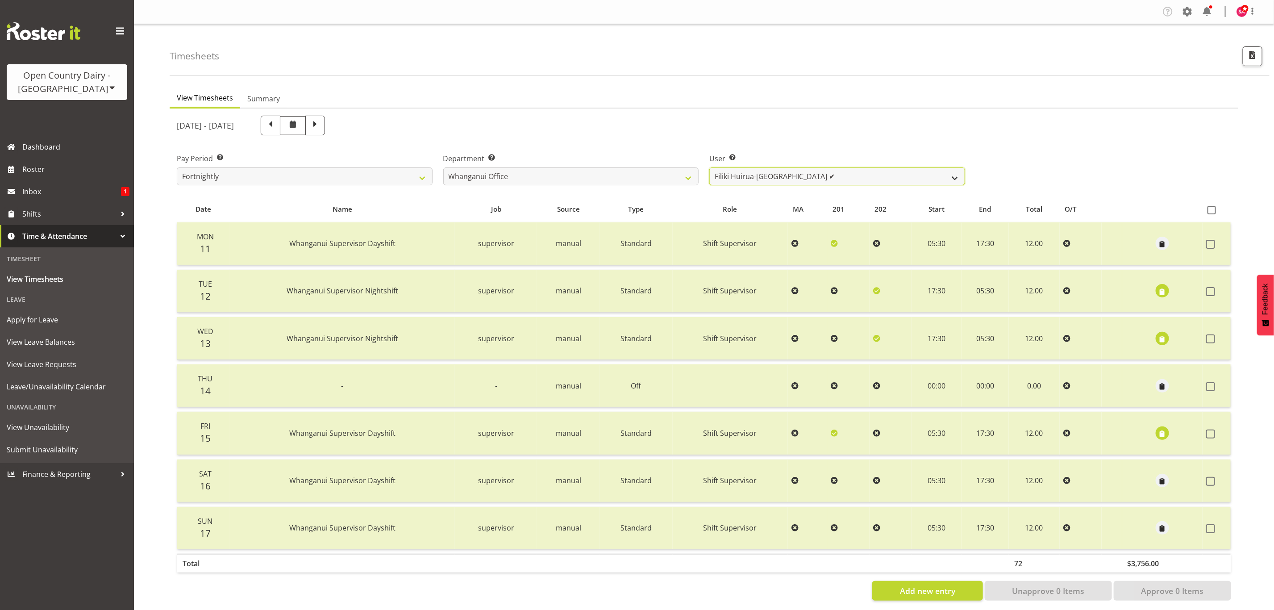
click at [810, 171] on select "[PERSON_NAME] ✔ [PERSON_NAME] ✔ [PERSON_NAME] ✔ [PERSON_NAME] ❌ [PERSON_NAME] ❌" at bounding box center [837, 176] width 256 height 18
select select "7445"
click at [709, 167] on select "[PERSON_NAME] ✔ [PERSON_NAME] ✔ [PERSON_NAME] ✔ [PERSON_NAME] ❌ [PERSON_NAME] ❌" at bounding box center [837, 176] width 256 height 18
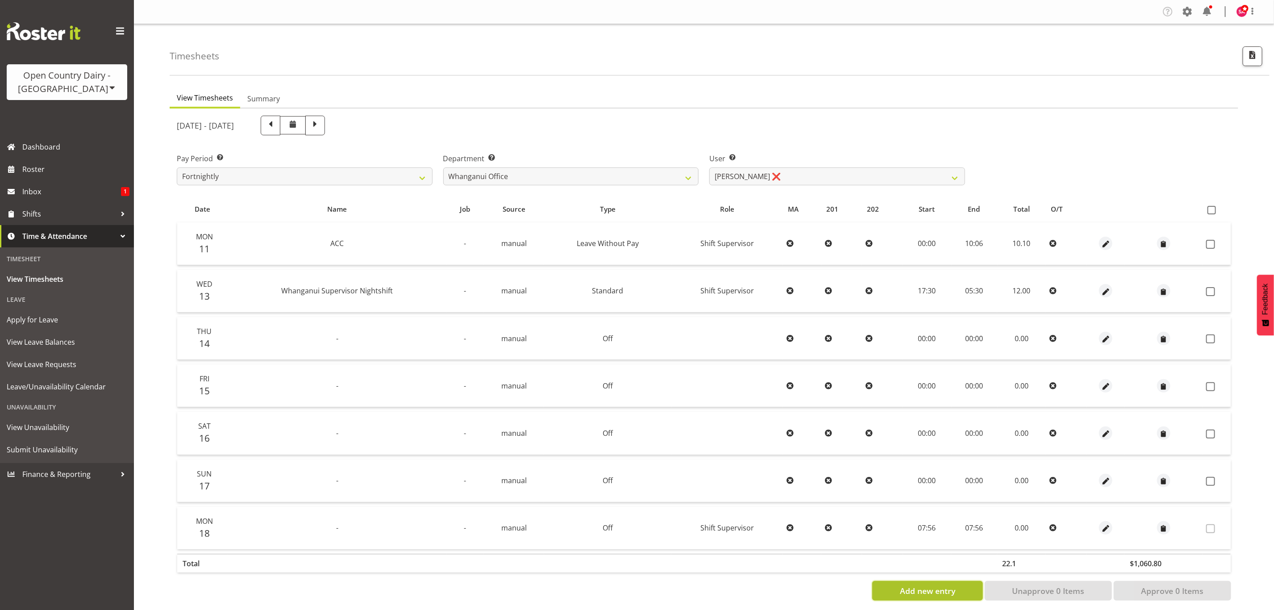
click at [955, 585] on span "Add new entry" at bounding box center [927, 591] width 55 height 12
select select
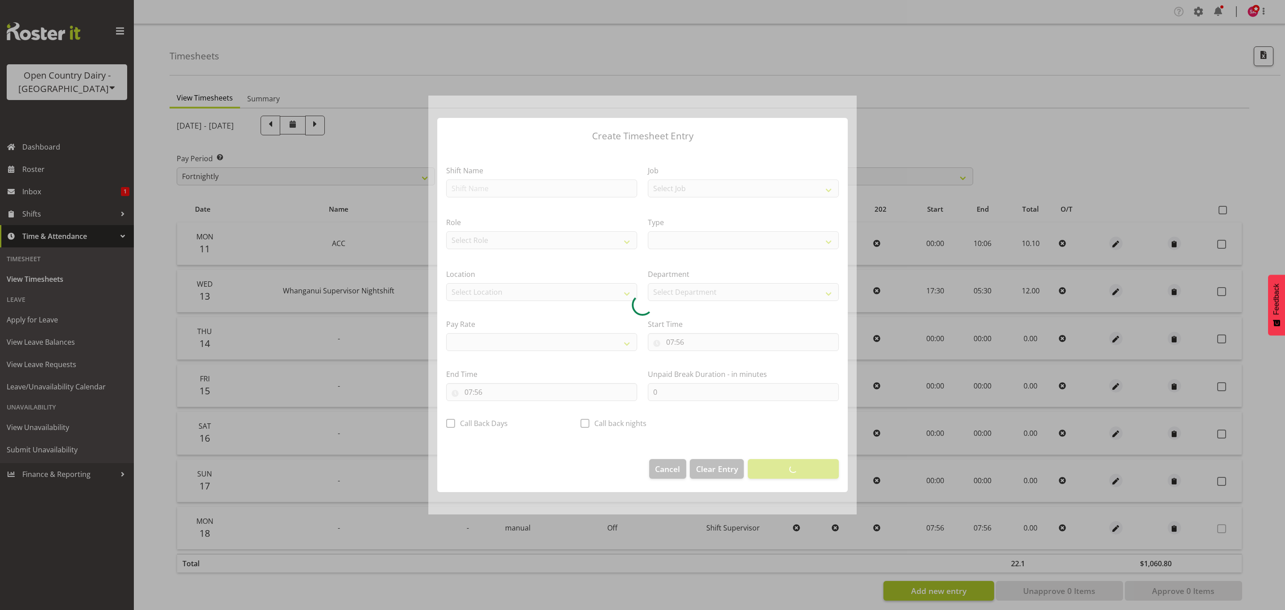
select select
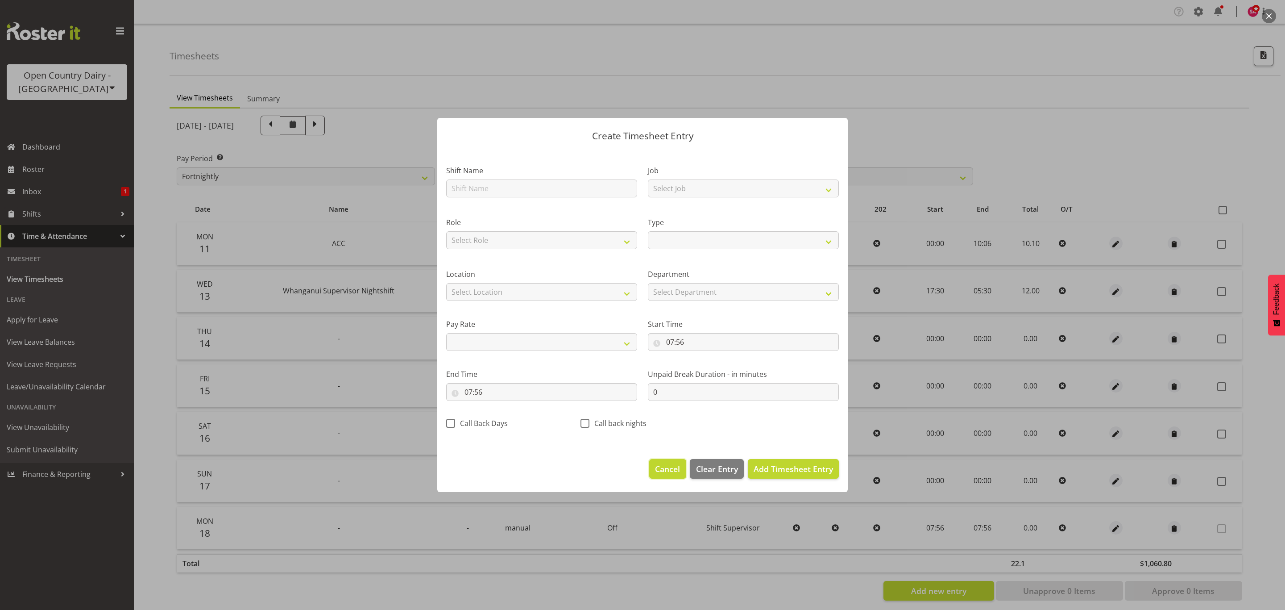
click at [659, 469] on span "Cancel" at bounding box center [667, 469] width 25 height 12
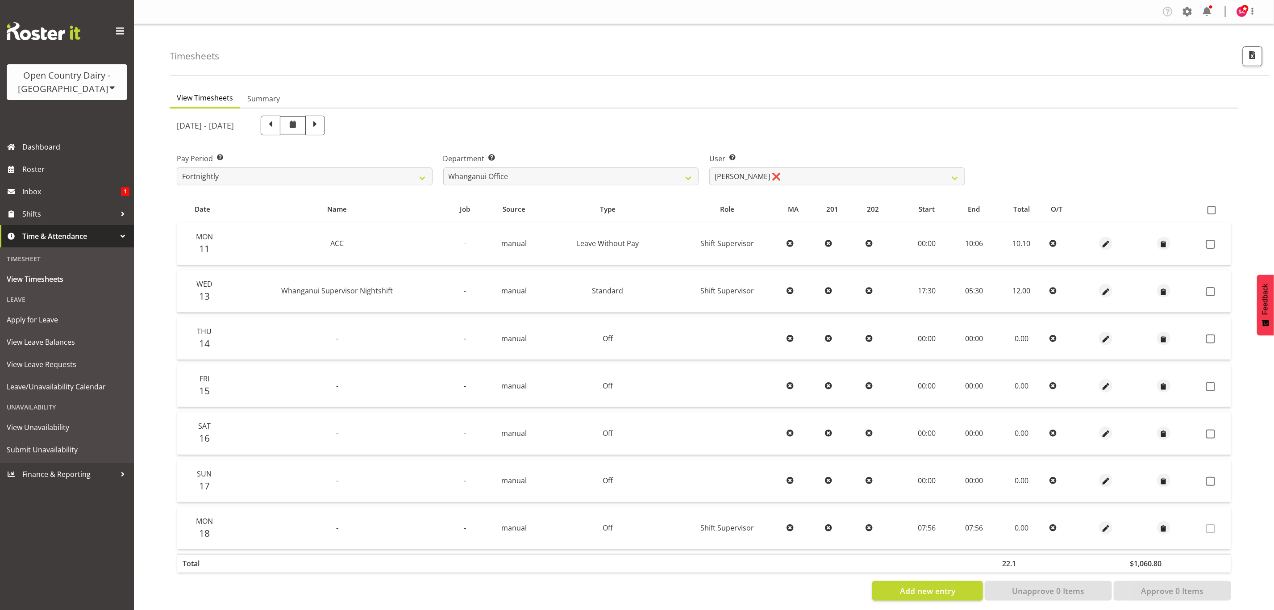
click at [1101, 532] on td at bounding box center [1106, 528] width 38 height 42
click at [1110, 524] on div at bounding box center [1105, 527] width 31 height 13
click at [1106, 524] on span "button" at bounding box center [1106, 529] width 10 height 10
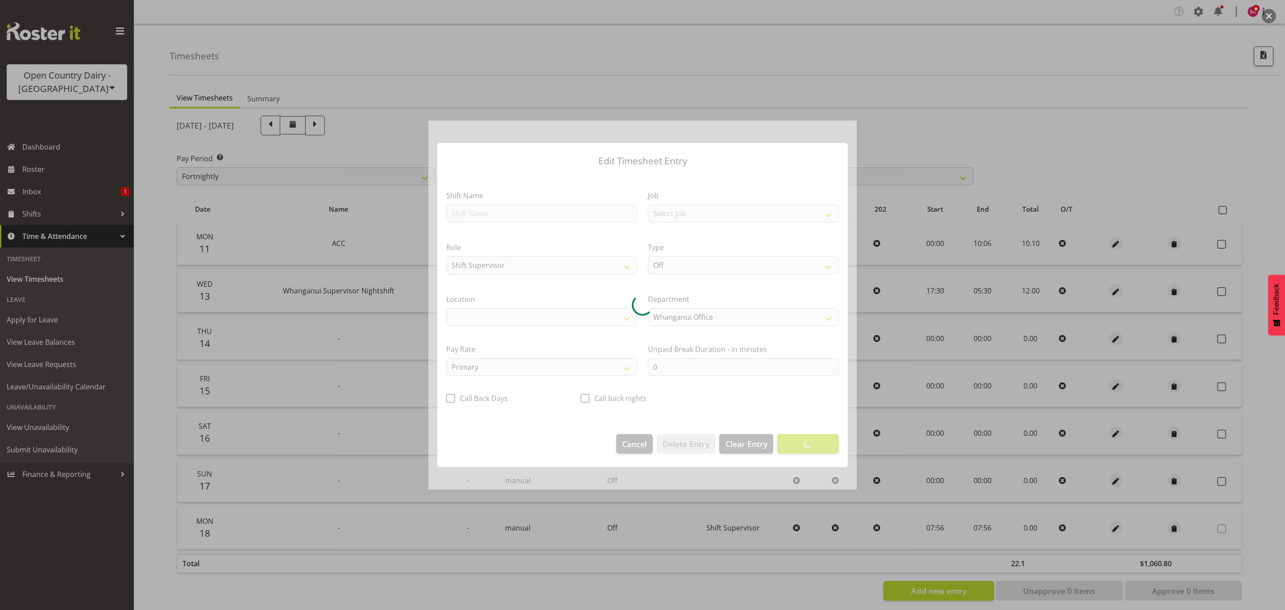
select select "1244"
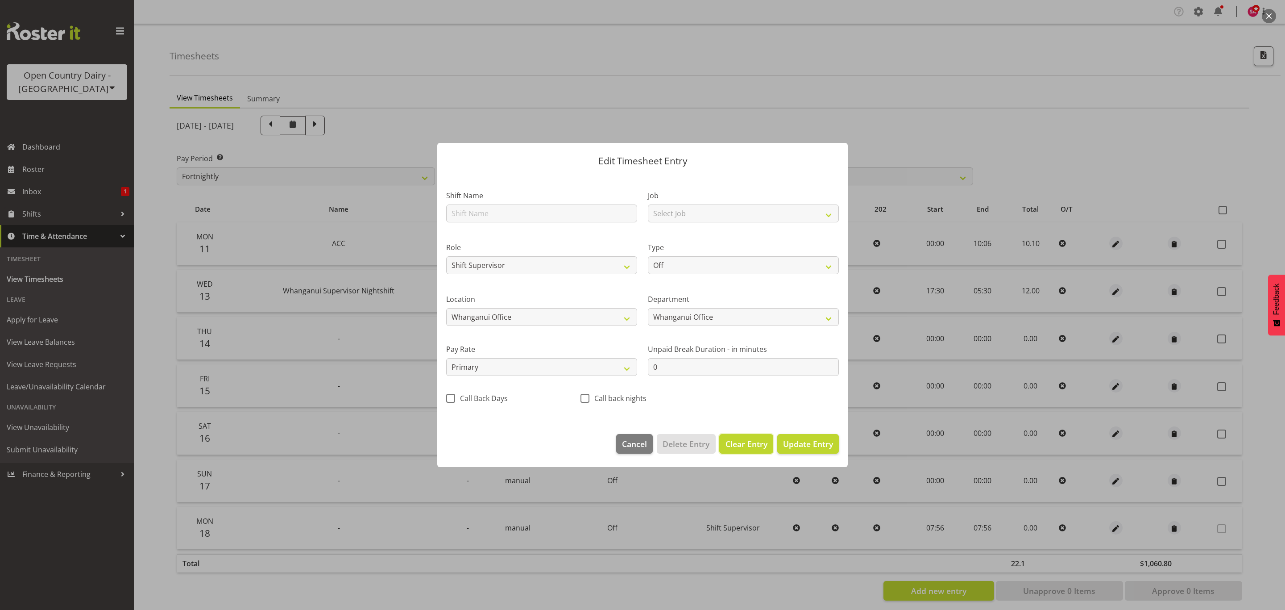
click at [736, 438] on span "Clear Entry" at bounding box center [747, 444] width 42 height 12
select select
click at [695, 440] on span "Delete Entry" at bounding box center [686, 444] width 47 height 12
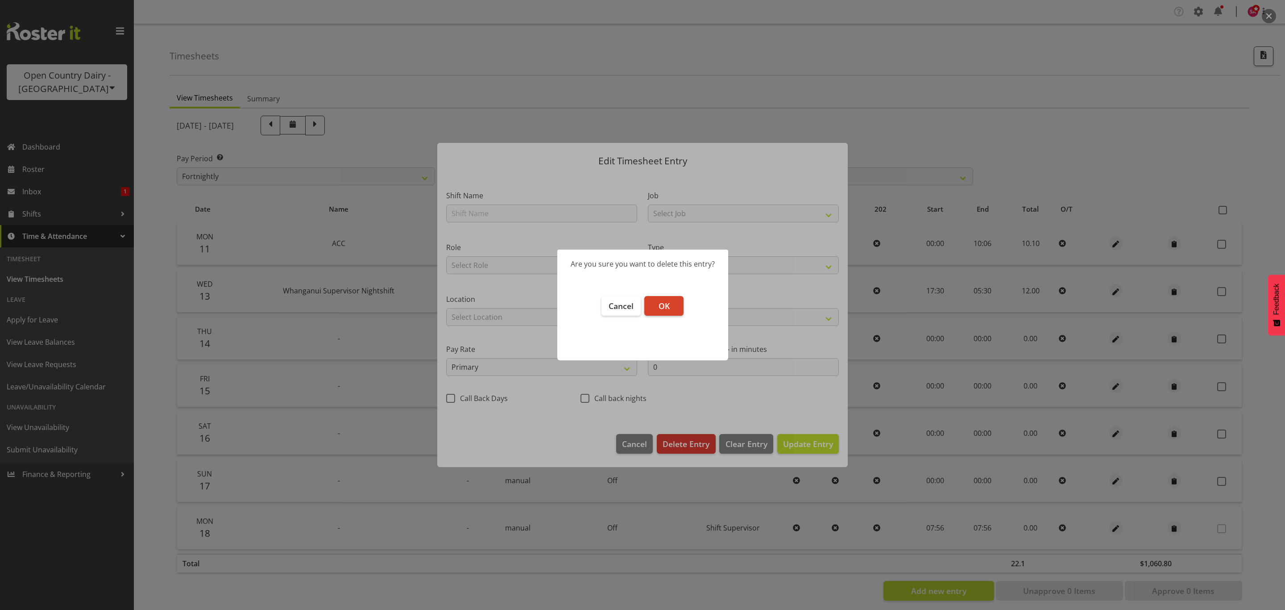
click at [665, 300] on span "OK" at bounding box center [664, 305] width 11 height 11
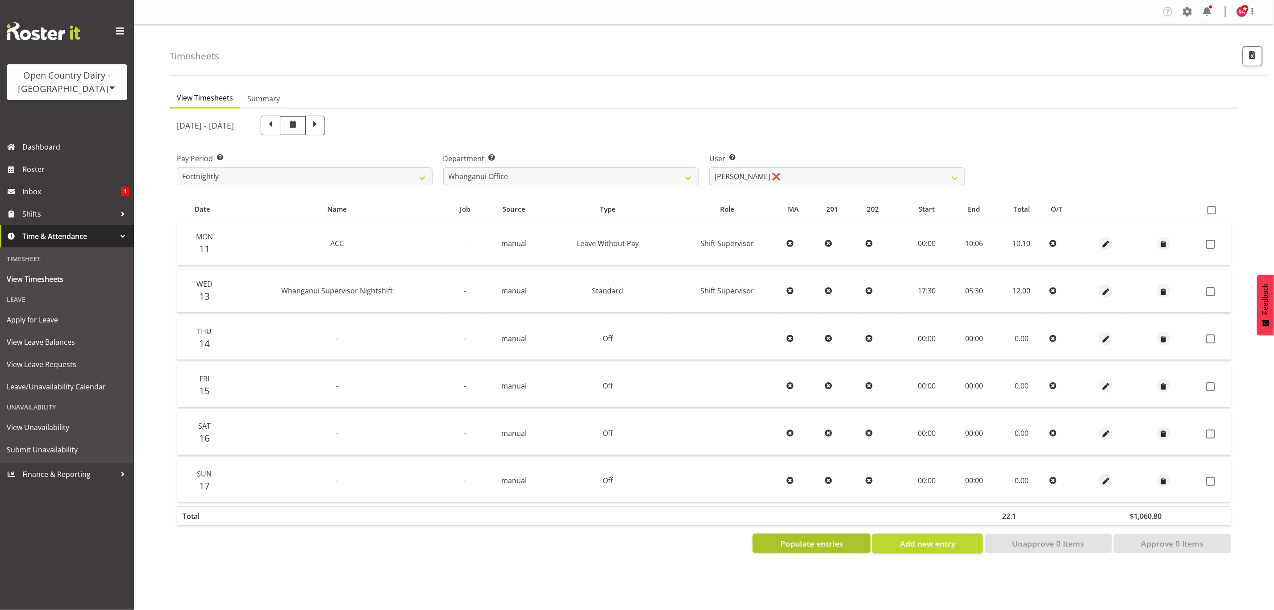
click at [814, 541] on span "Populate entries" at bounding box center [811, 543] width 63 height 12
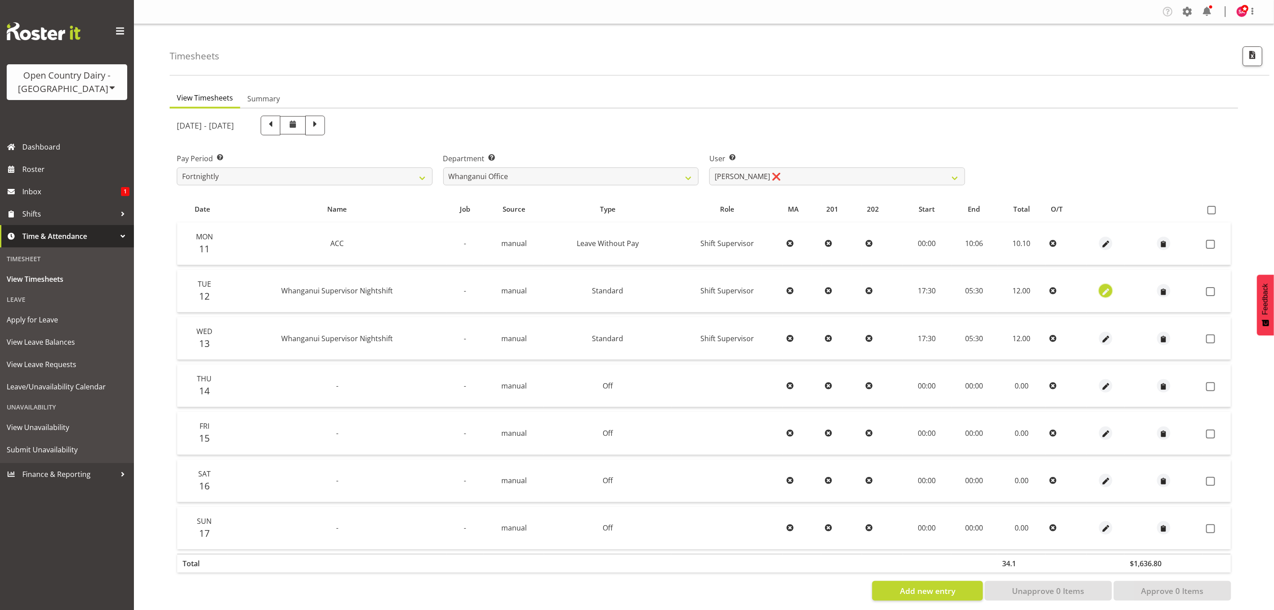
click at [1101, 287] on span "button" at bounding box center [1106, 292] width 10 height 10
select select "Standard"
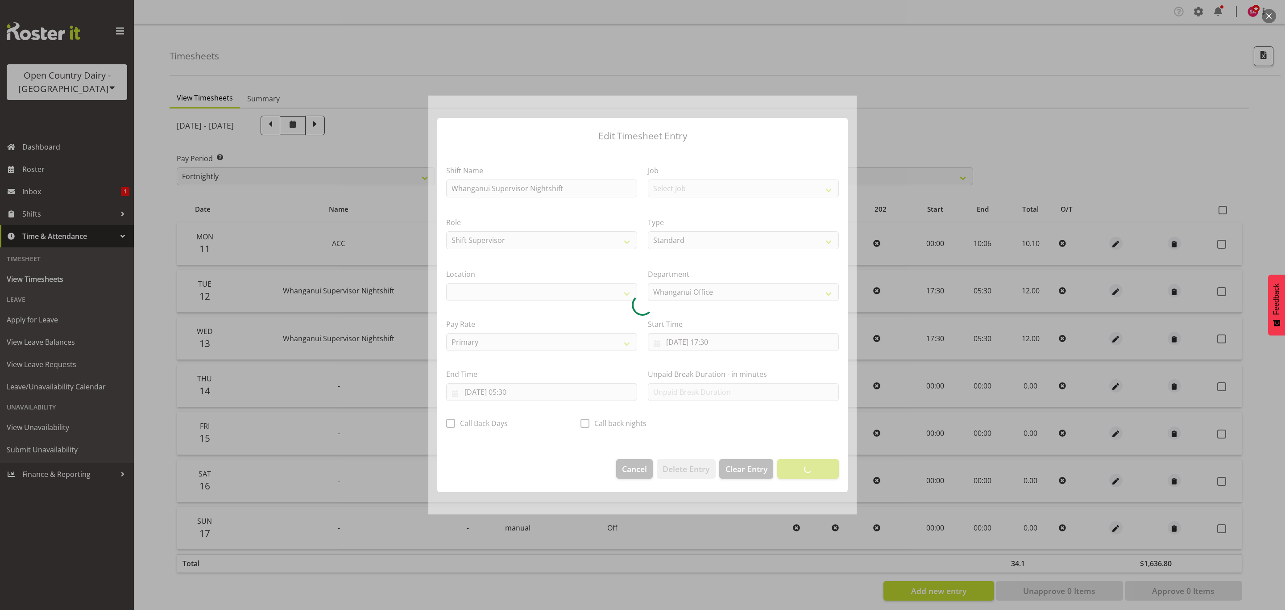
select select "1244"
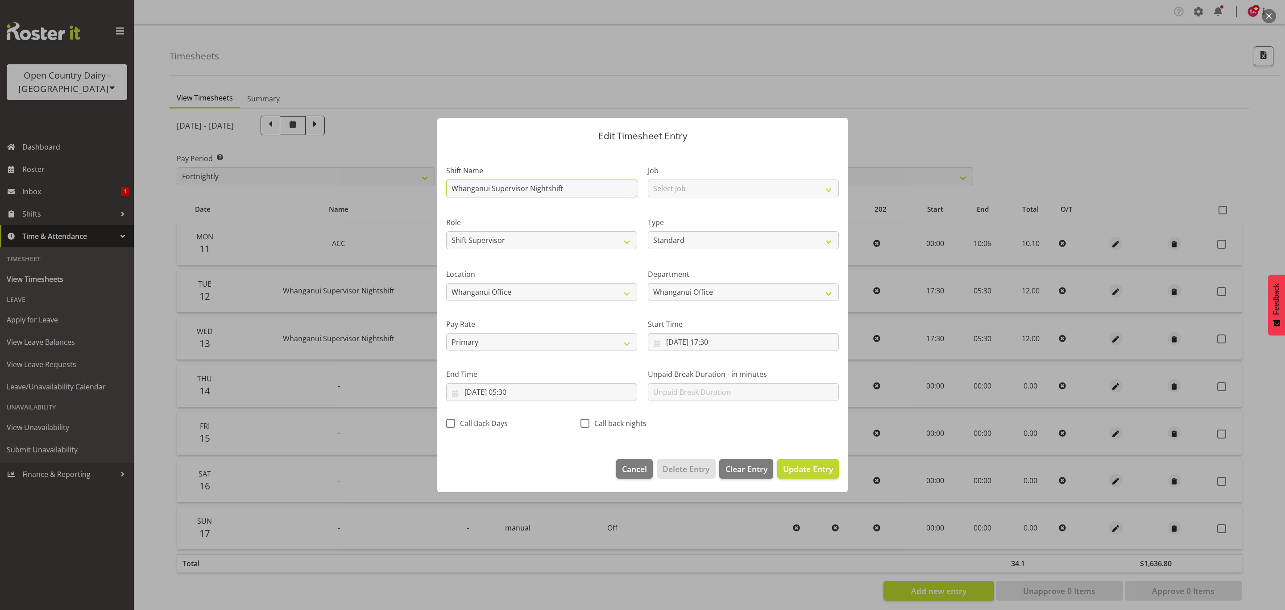
click at [583, 181] on input "Whanganui Supervisor Nightshift" at bounding box center [541, 188] width 191 height 18
type input "W"
type input "ACC"
click at [692, 244] on select "Off Standard Public Holiday Public Holiday (Worked) Day In Lieu Annual Leave Si…" at bounding box center [743, 240] width 191 height 18
select select "Leave Without Pay"
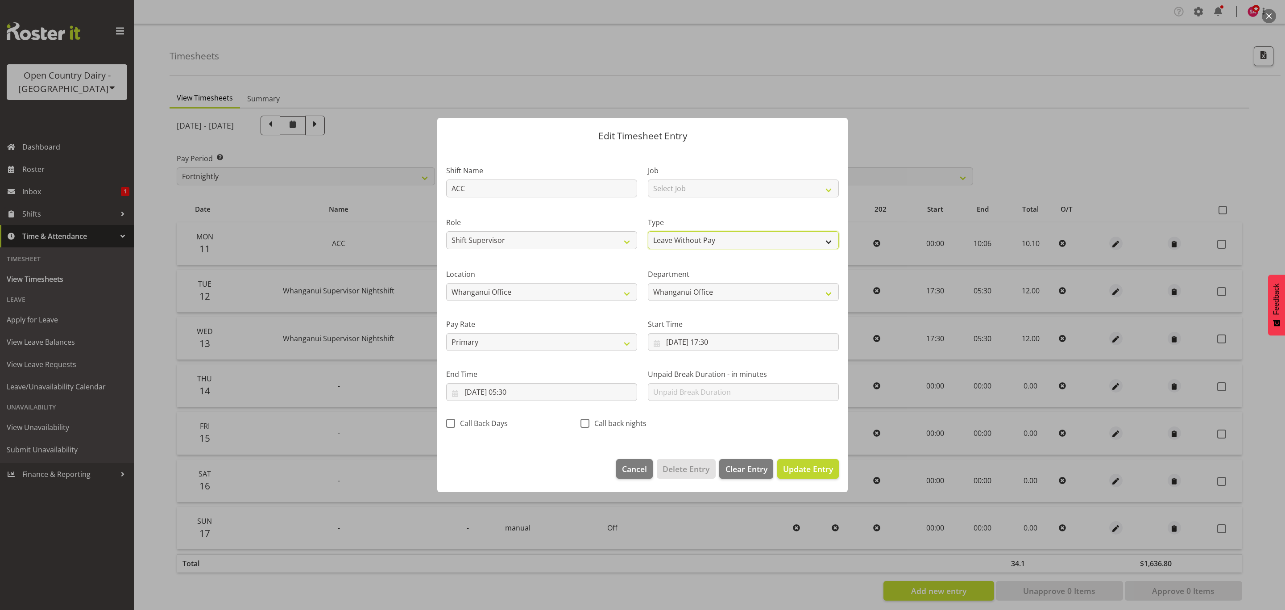
click at [648, 231] on select "Off Standard Public Holiday Public Holiday (Worked) Day In Lieu Annual Leave Si…" at bounding box center [743, 240] width 191 height 18
click at [664, 343] on input "[DATE] 17:30" at bounding box center [743, 342] width 191 height 18
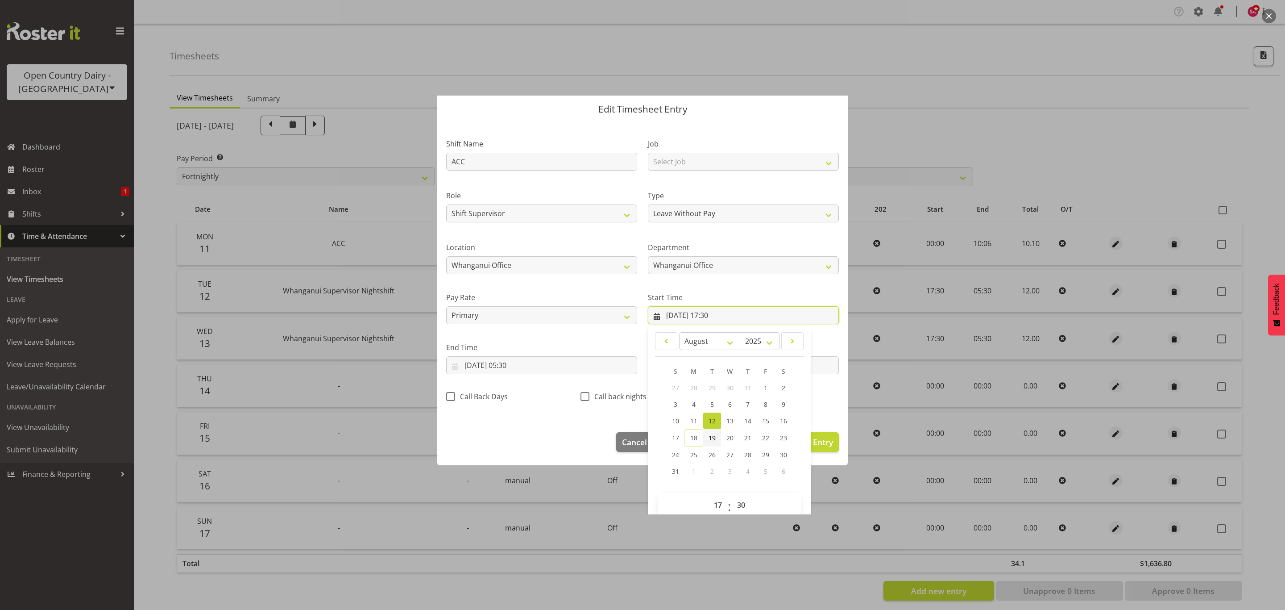
scroll to position [41, 0]
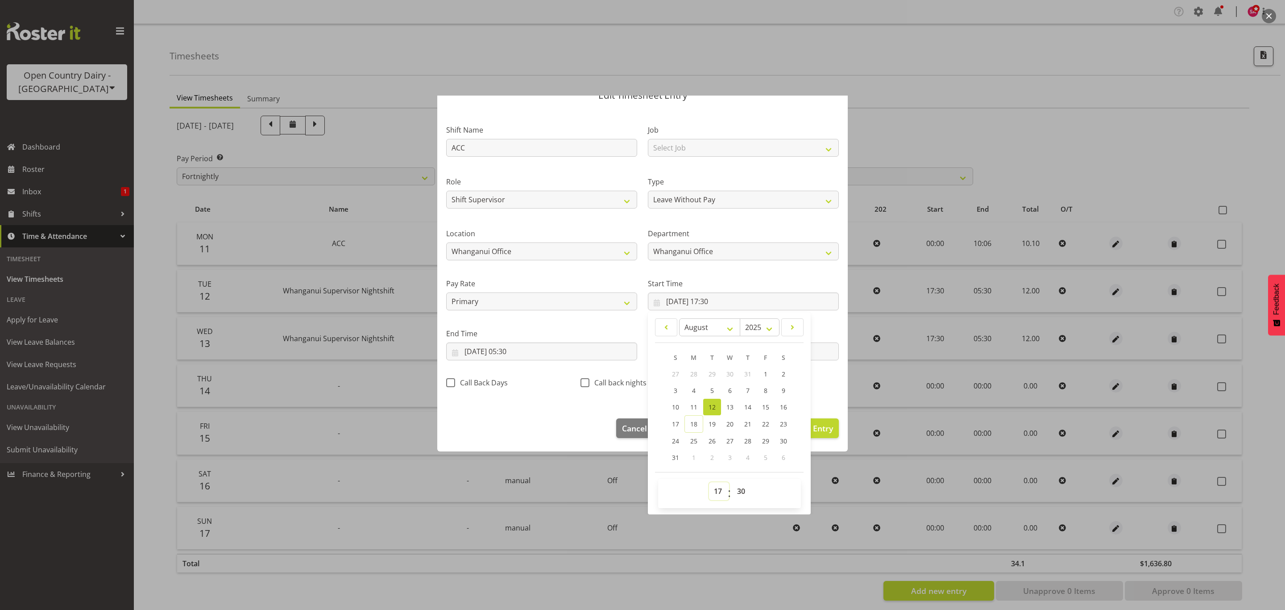
click at [714, 499] on select "00 01 02 03 04 05 06 07 08 09 10 11 12 13 14 15 16 17 18 19 20 21 22 23" at bounding box center [719, 491] width 20 height 18
select select "0"
click at [709, 482] on select "00 01 02 03 04 05 06 07 08 09 10 11 12 13 14 15 16 17 18 19 20 21 22 23" at bounding box center [719, 491] width 20 height 18
type input "[DATE] 00:30"
click at [740, 488] on select "00 01 02 03 04 05 06 07 08 09 10 11 12 13 14 15 16 17 18 19 20 21 22 23 24 25 2…" at bounding box center [742, 491] width 20 height 18
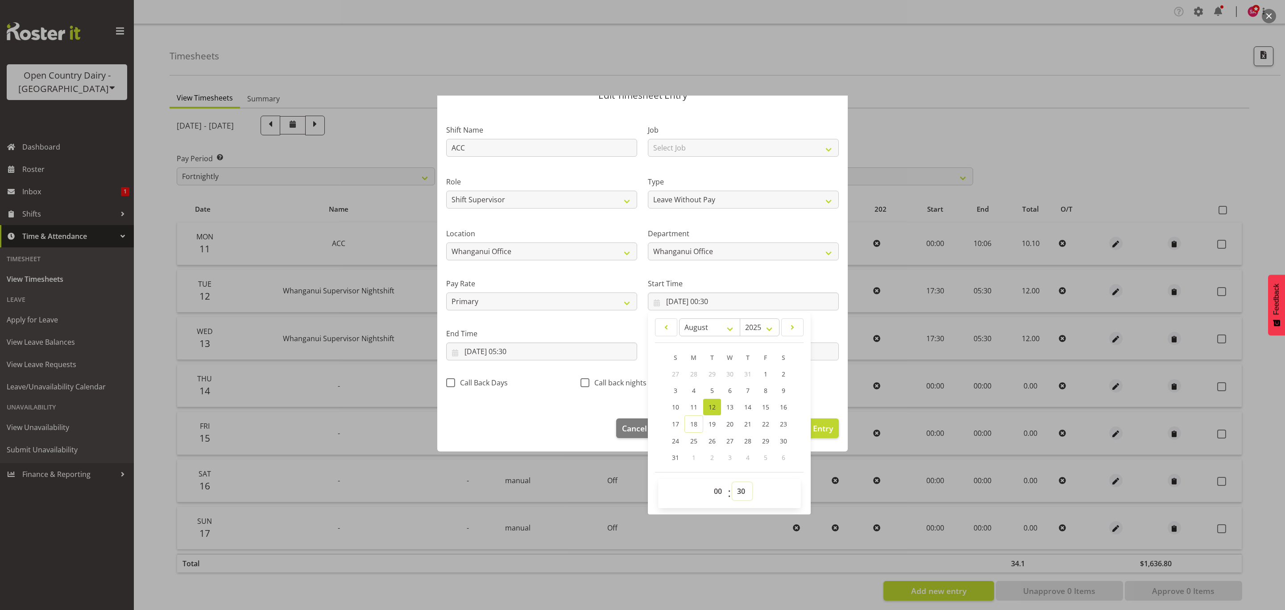
select select "0"
click at [732, 482] on select "00 01 02 03 04 05 06 07 08 09 10 11 12 13 14 15 16 17 18 19 20 21 22 23 24 25 2…" at bounding box center [742, 491] width 20 height 18
type input "[DATE] 00:00"
click at [451, 353] on input "[DATE] 05:30" at bounding box center [541, 351] width 191 height 18
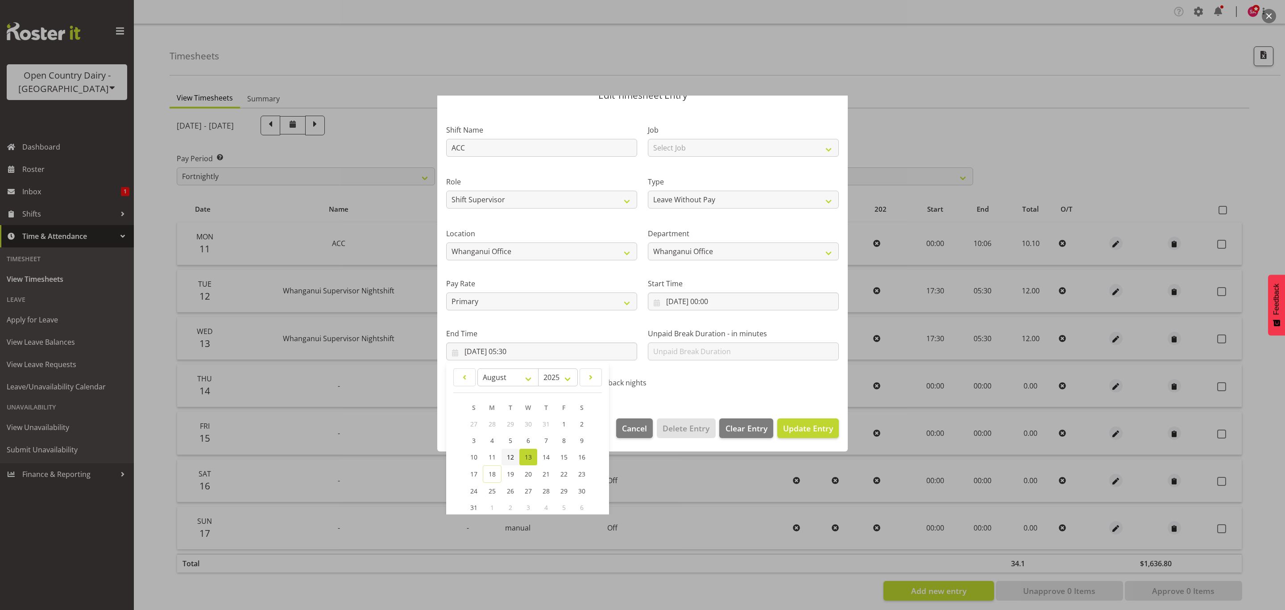
click at [509, 456] on span "12" at bounding box center [510, 457] width 7 height 8
type input "[DATE] 05:30"
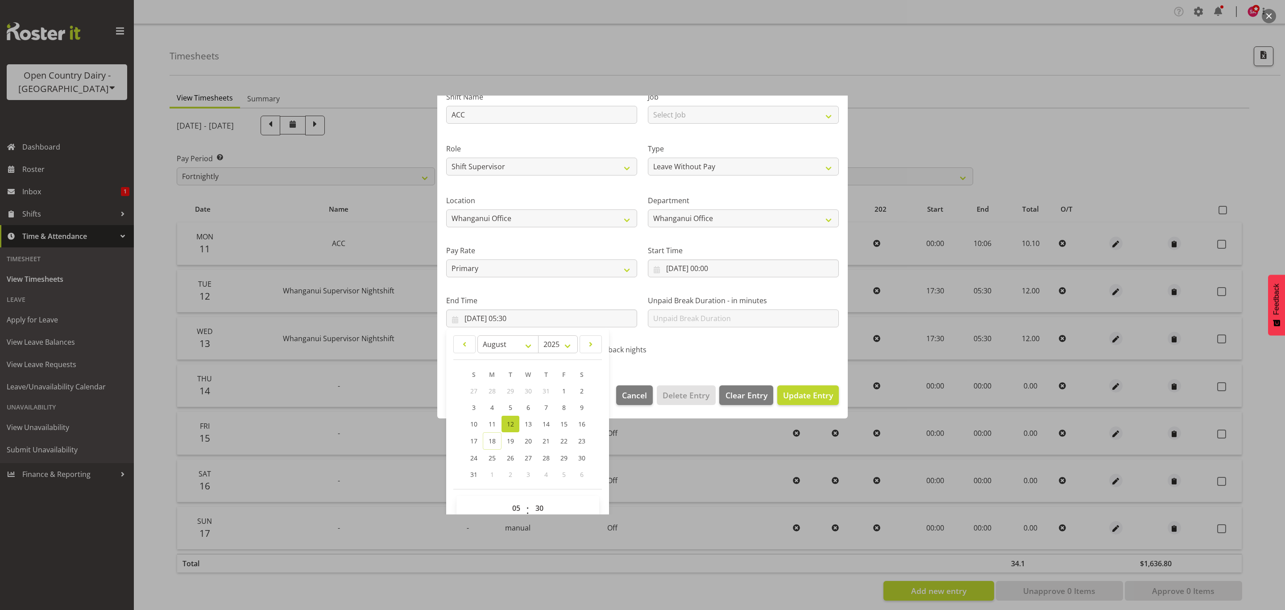
scroll to position [91, 0]
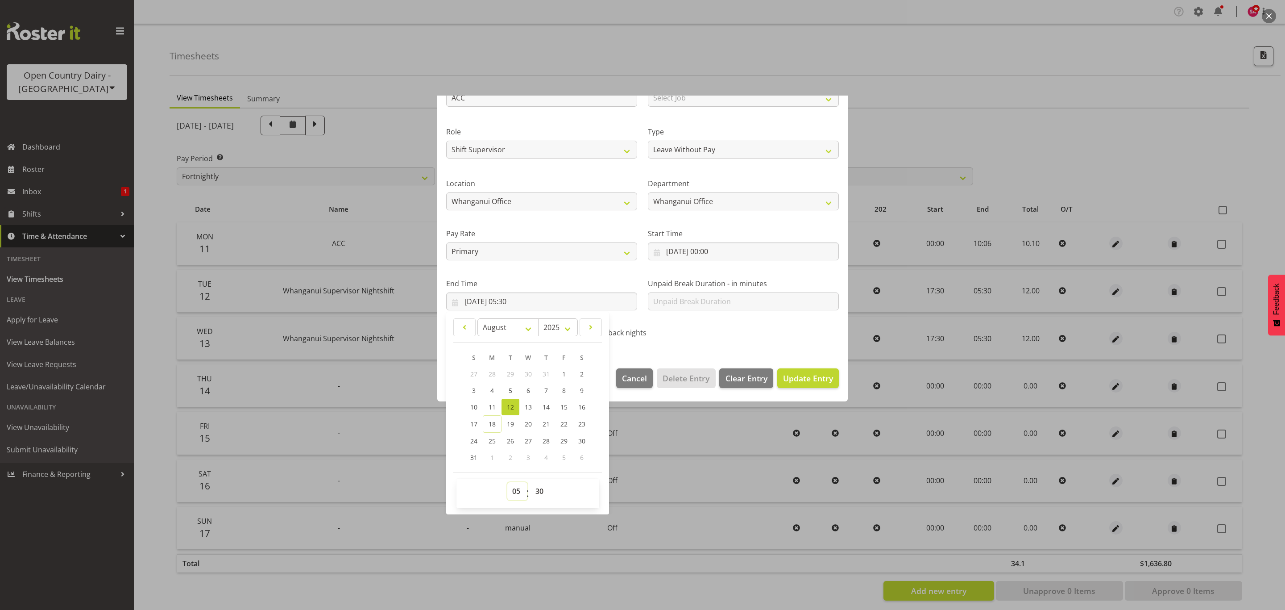
click at [512, 489] on select "00 01 02 03 04 05 06 07 08 09 10 11 12 13 14 15 16 17 18 19 20 21 22 23" at bounding box center [517, 491] width 20 height 18
select select "10"
click at [507, 482] on select "00 01 02 03 04 05 06 07 08 09 10 11 12 13 14 15 16 17 18 19 20 21 22 23" at bounding box center [517, 491] width 20 height 18
type input "[DATE] 10:30"
click at [541, 489] on select "00 01 02 03 04 05 06 07 08 09 10 11 12 13 14 15 16 17 18 19 20 21 22 23 24 25 2…" at bounding box center [541, 491] width 20 height 18
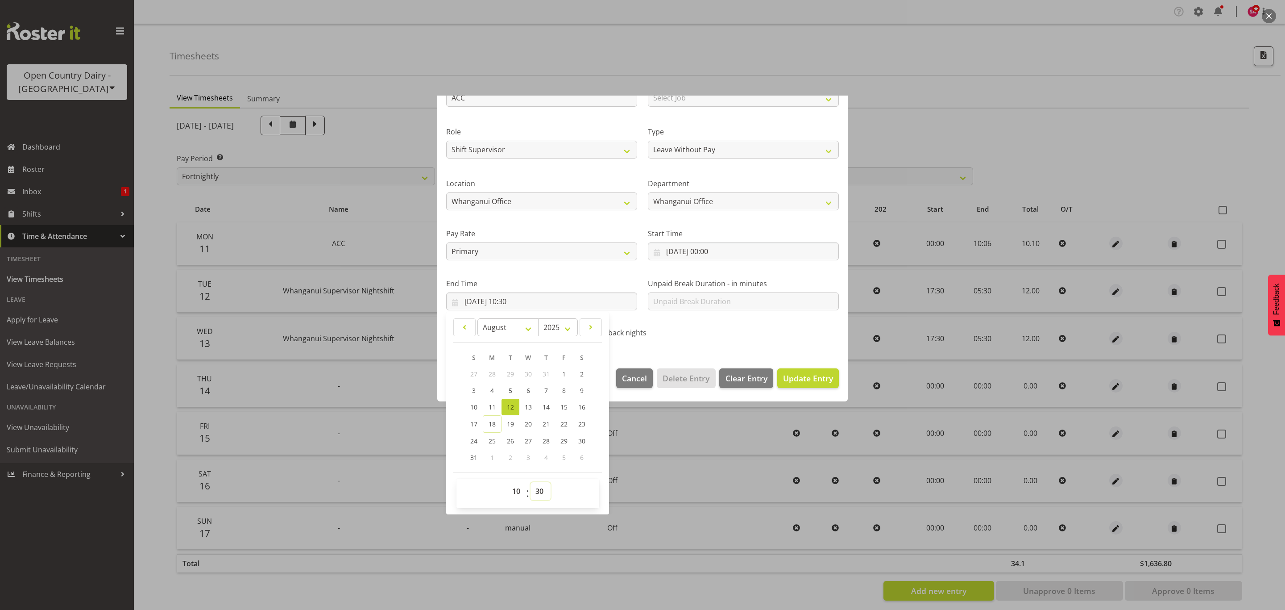
select select "6"
click at [531, 482] on select "00 01 02 03 04 05 06 07 08 09 10 11 12 13 14 15 16 17 18 19 20 21 22 23 24 25 2…" at bounding box center [541, 491] width 20 height 18
type input "[DATE] 10:06"
click at [801, 376] on span "Update Entry" at bounding box center [808, 378] width 50 height 11
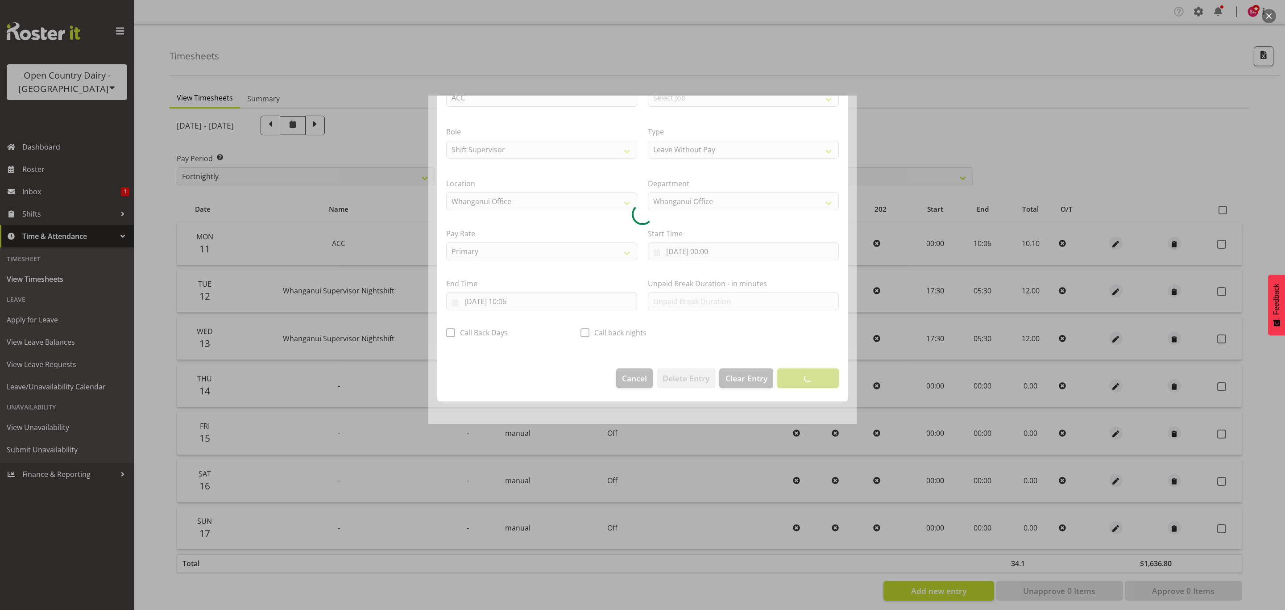
scroll to position [0, 0]
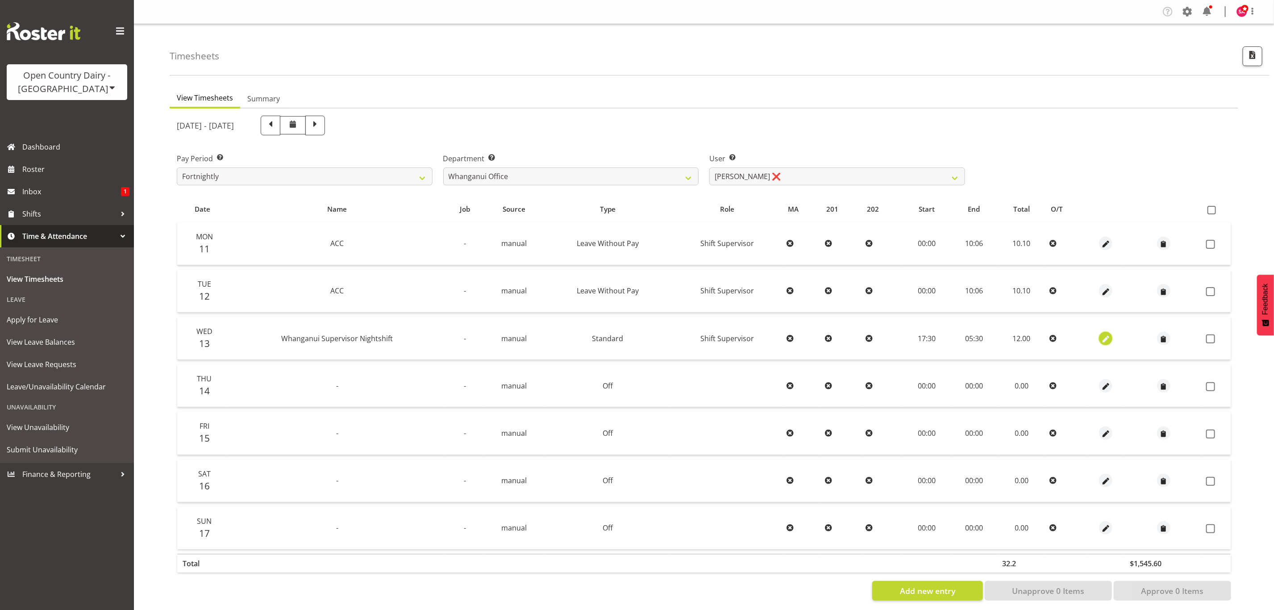
click at [1109, 338] on button "button" at bounding box center [1105, 338] width 13 height 13
select select "Standard"
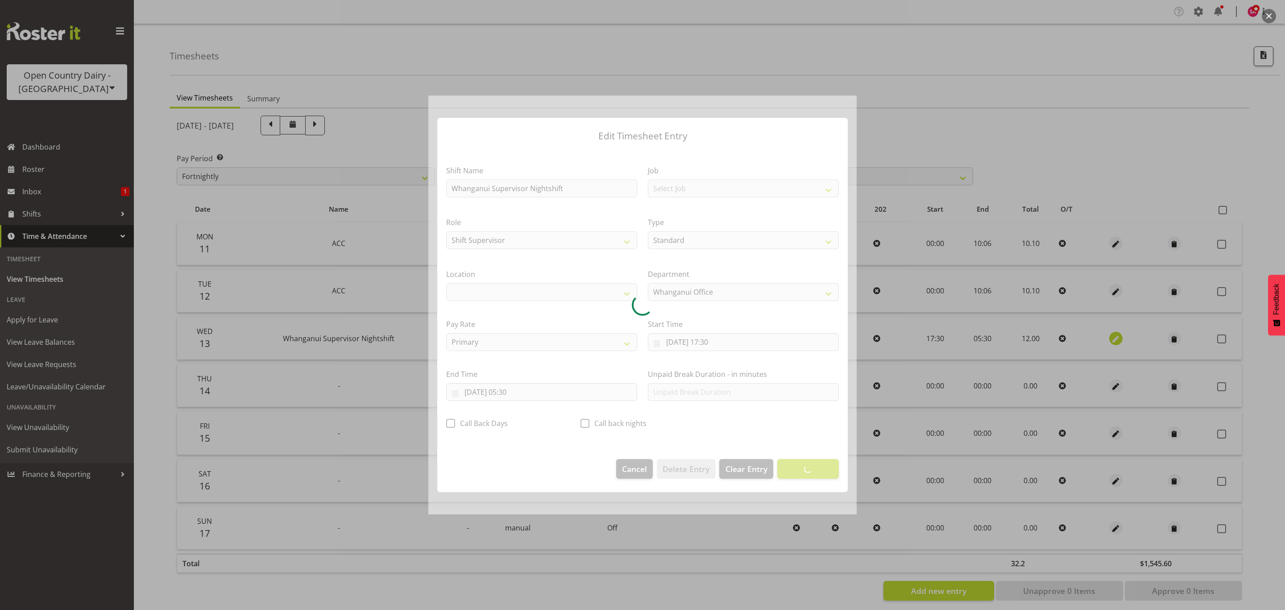
select select "1244"
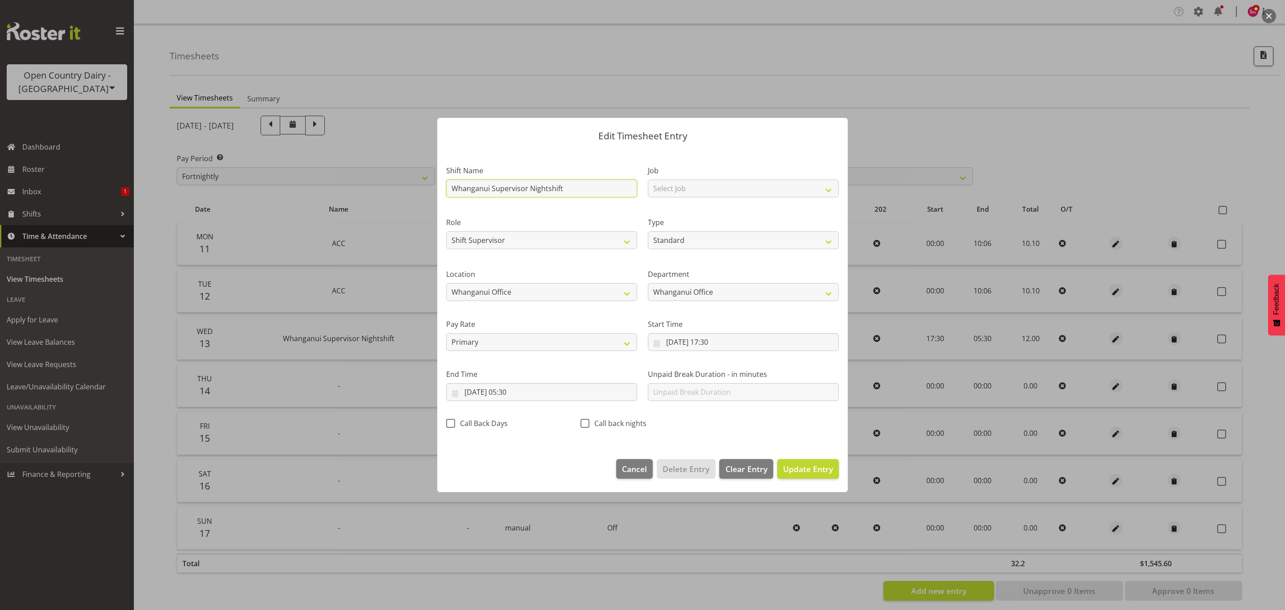
click at [572, 189] on input "Whanganui Supervisor Nightshift" at bounding box center [541, 188] width 191 height 18
type input "W"
type input "ACC"
click at [676, 240] on select "Off Standard Public Holiday Public Holiday (Worked) Day In Lieu Annual Leave Si…" at bounding box center [743, 240] width 191 height 18
select select "Leave Without Pay"
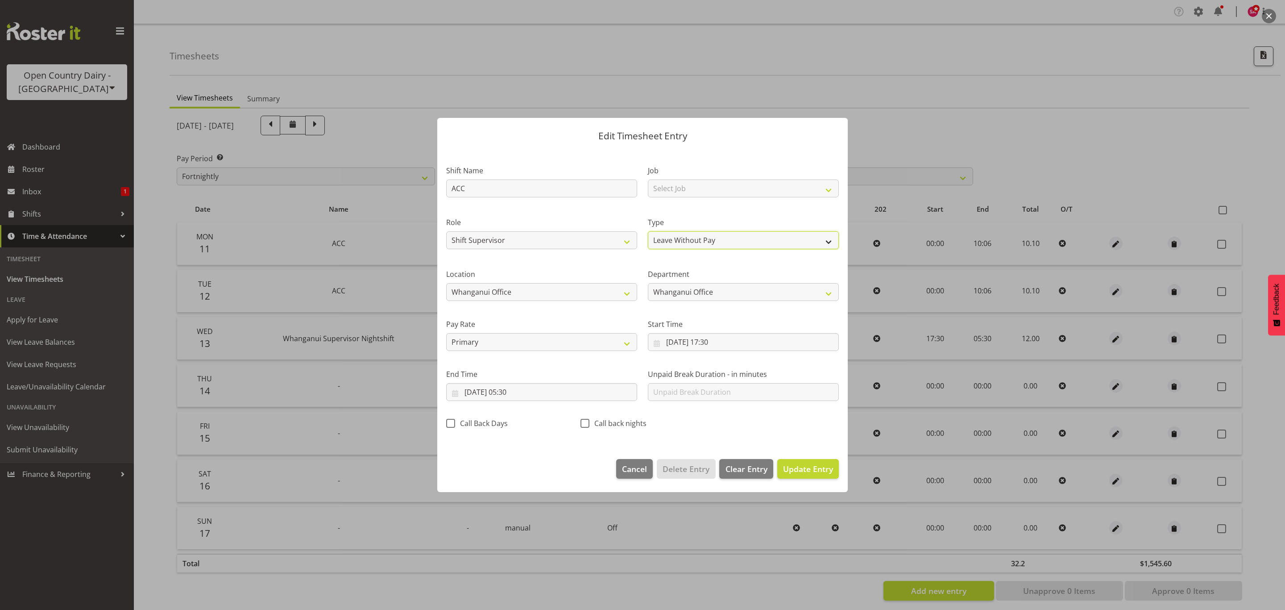
click at [648, 231] on select "Off Standard Public Holiday Public Holiday (Worked) Day In Lieu Annual Leave Si…" at bounding box center [743, 240] width 191 height 18
click at [652, 337] on input "[DATE] 17:30" at bounding box center [743, 342] width 191 height 18
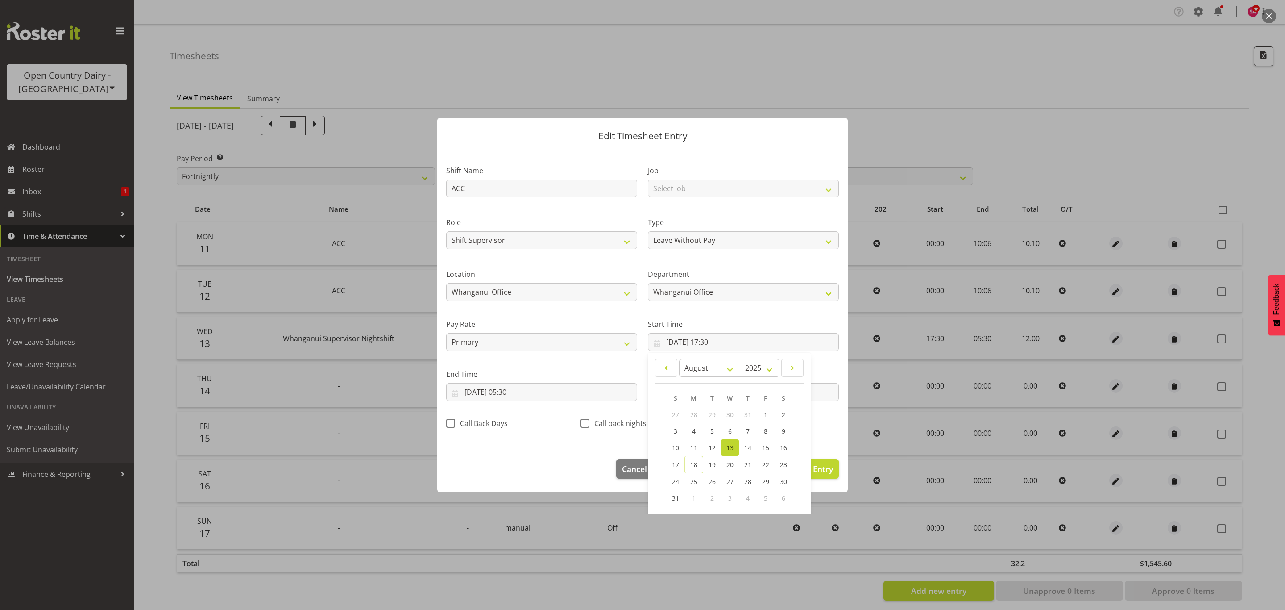
click at [730, 447] on link "13" at bounding box center [730, 447] width 18 height 17
type input "[DATE] 00:00"
select select "0"
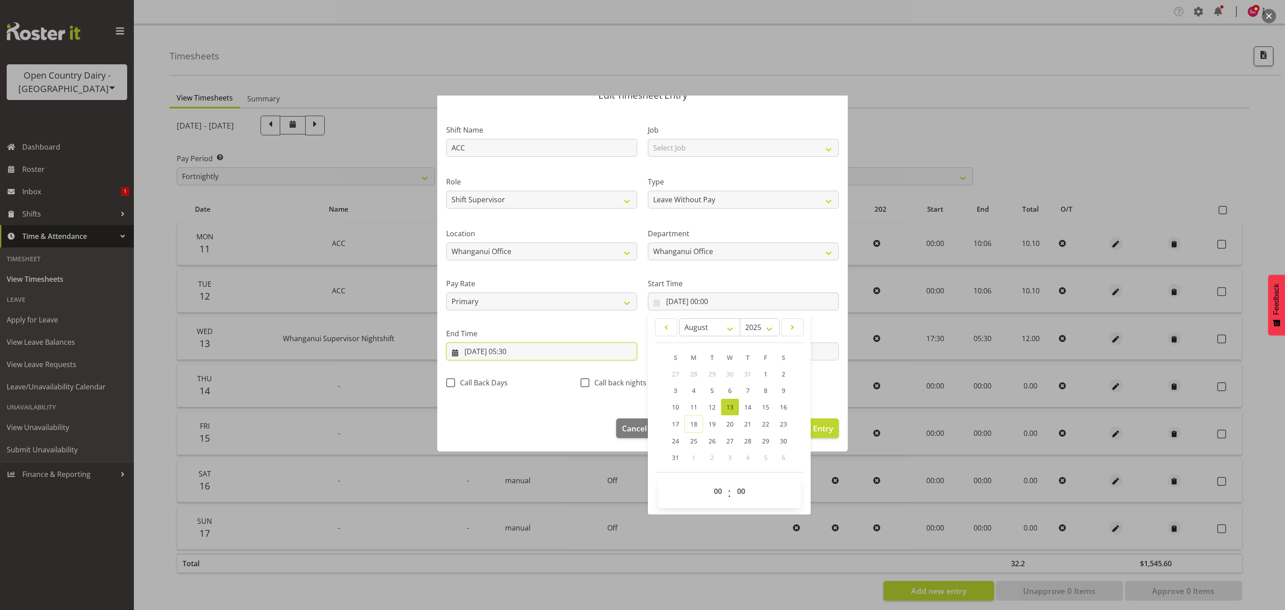
click at [459, 355] on input "[DATE] 05:30" at bounding box center [541, 351] width 191 height 18
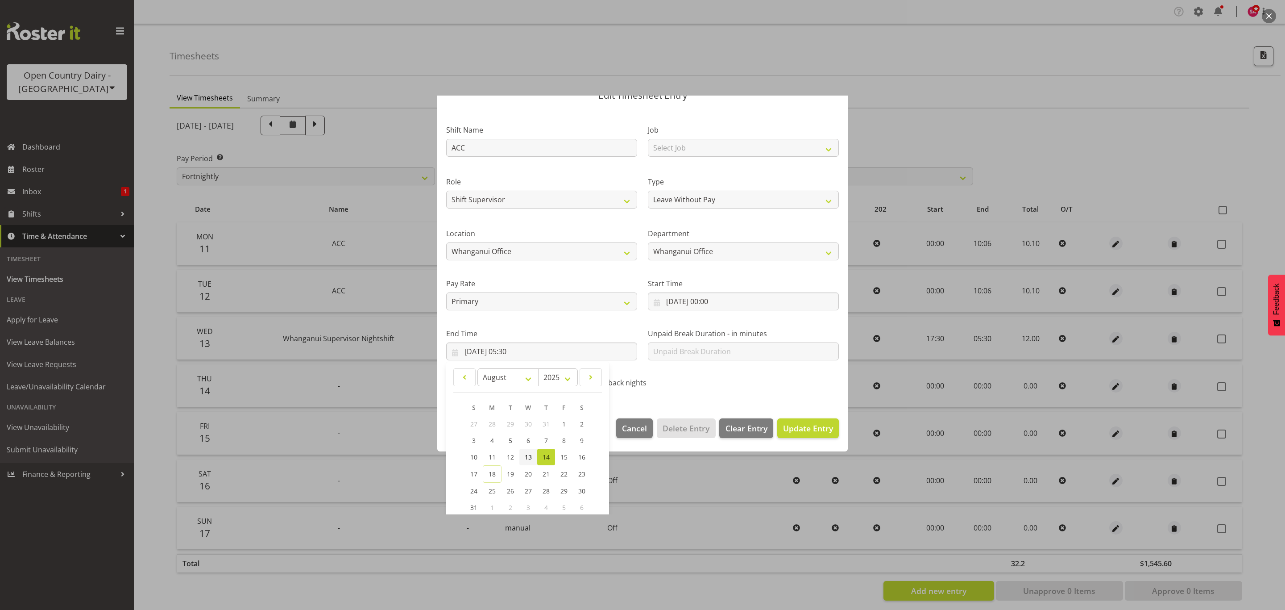
click at [533, 455] on link "13" at bounding box center [528, 457] width 18 height 17
type input "[DATE] 05:30"
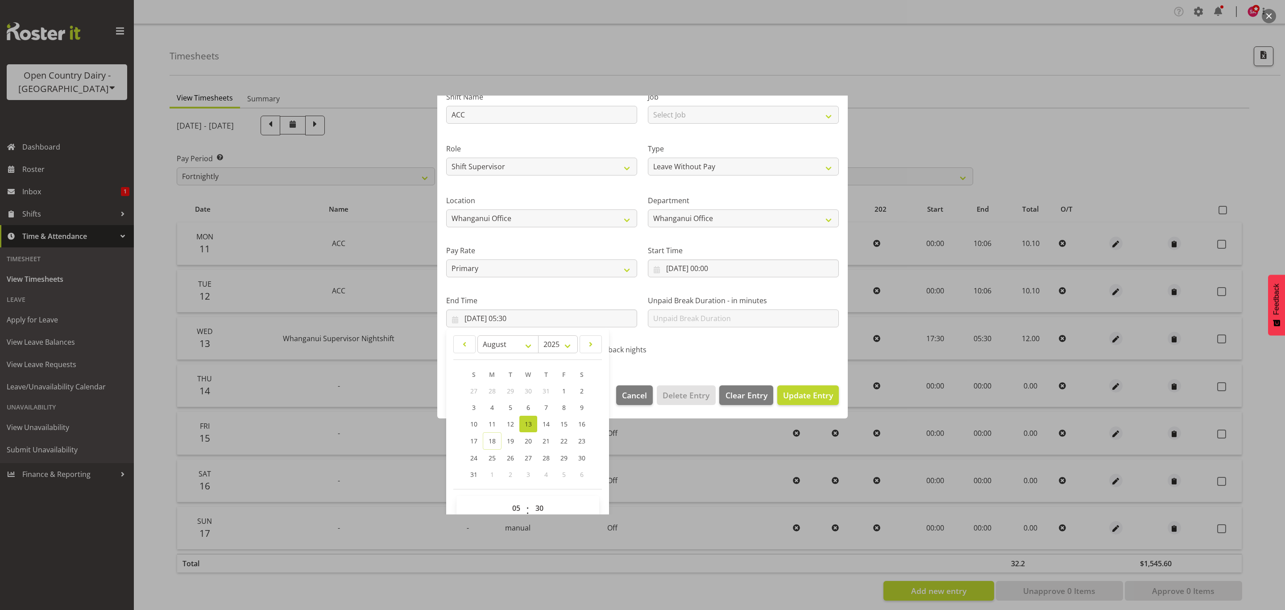
scroll to position [91, 0]
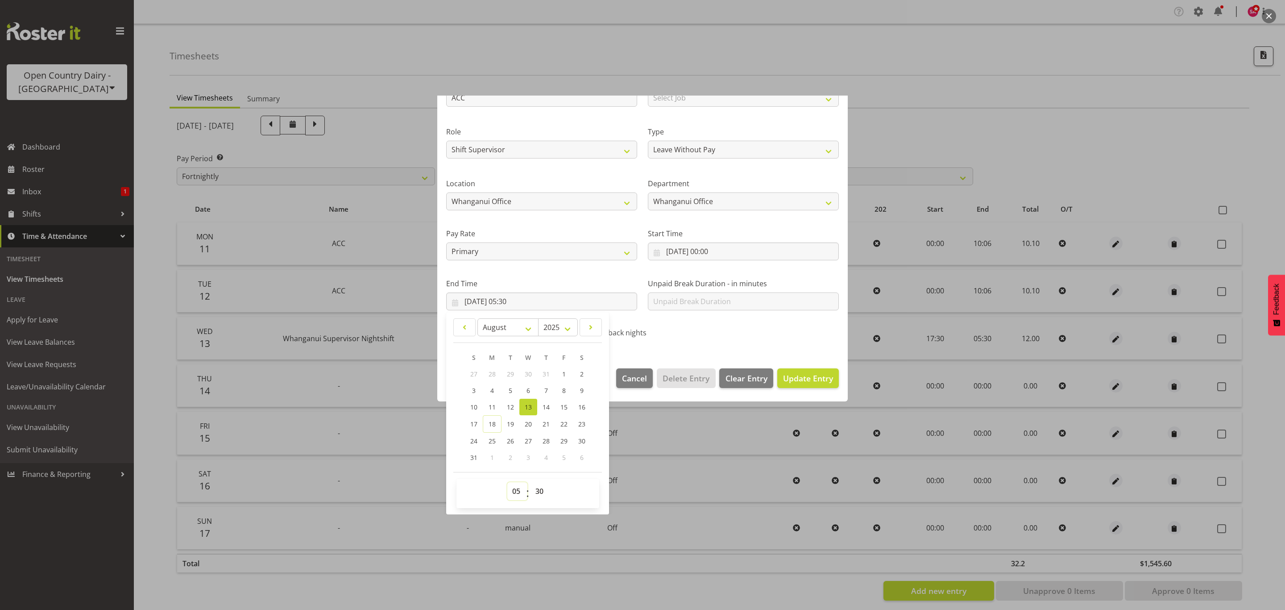
click at [519, 491] on select "00 01 02 03 04 05 06 07 08 09 10 11 12 13 14 15 16 17 18 19 20 21 22 23" at bounding box center [517, 491] width 20 height 18
select select "10"
click at [507, 482] on select "00 01 02 03 04 05 06 07 08 09 10 11 12 13 14 15 16 17 18 19 20 21 22 23" at bounding box center [517, 491] width 20 height 18
type input "[DATE] 10:30"
click at [536, 497] on select "00 01 02 03 04 05 06 07 08 09 10 11 12 13 14 15 16 17 18 19 20 21 22 23 24 25 2…" at bounding box center [541, 491] width 20 height 18
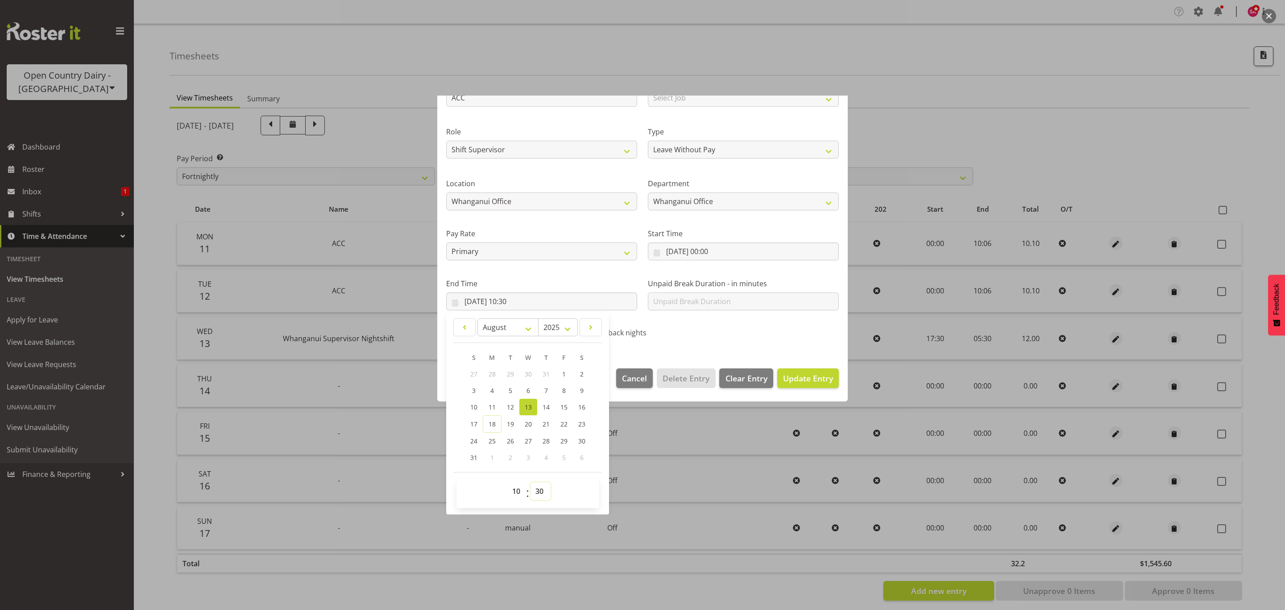
select select "6"
click at [531, 482] on select "00 01 02 03 04 05 06 07 08 09 10 11 12 13 14 15 16 17 18 19 20 21 22 23 24 25 2…" at bounding box center [541, 491] width 20 height 18
type input "[DATE] 10:06"
click at [810, 374] on span "Update Entry" at bounding box center [808, 378] width 50 height 11
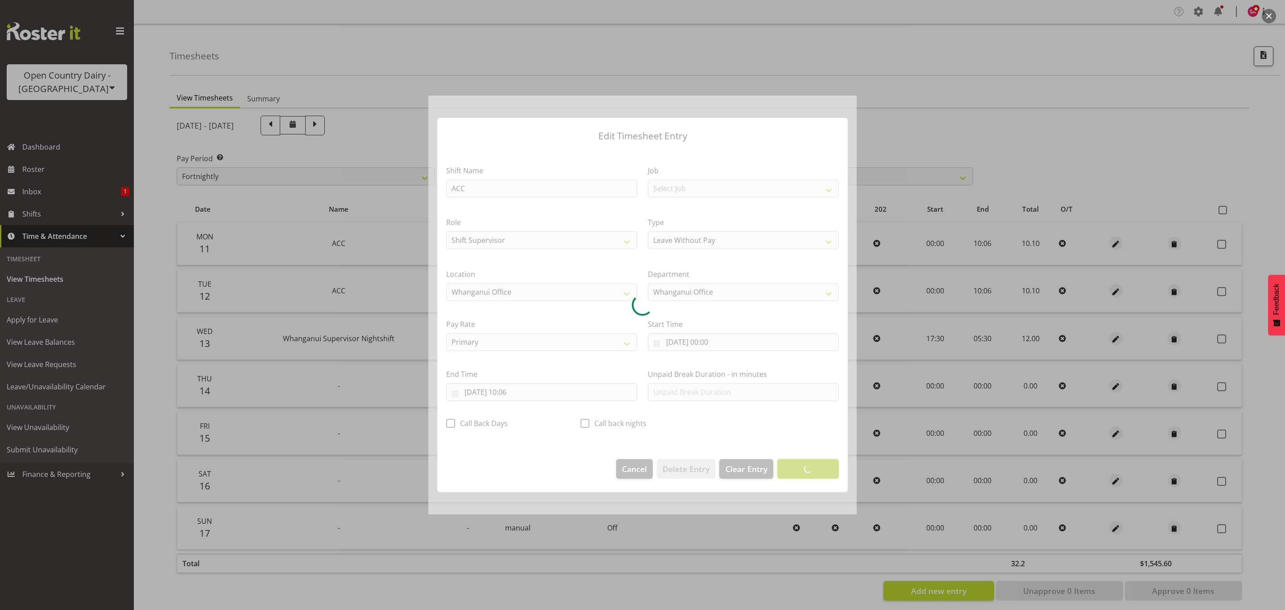
scroll to position [0, 0]
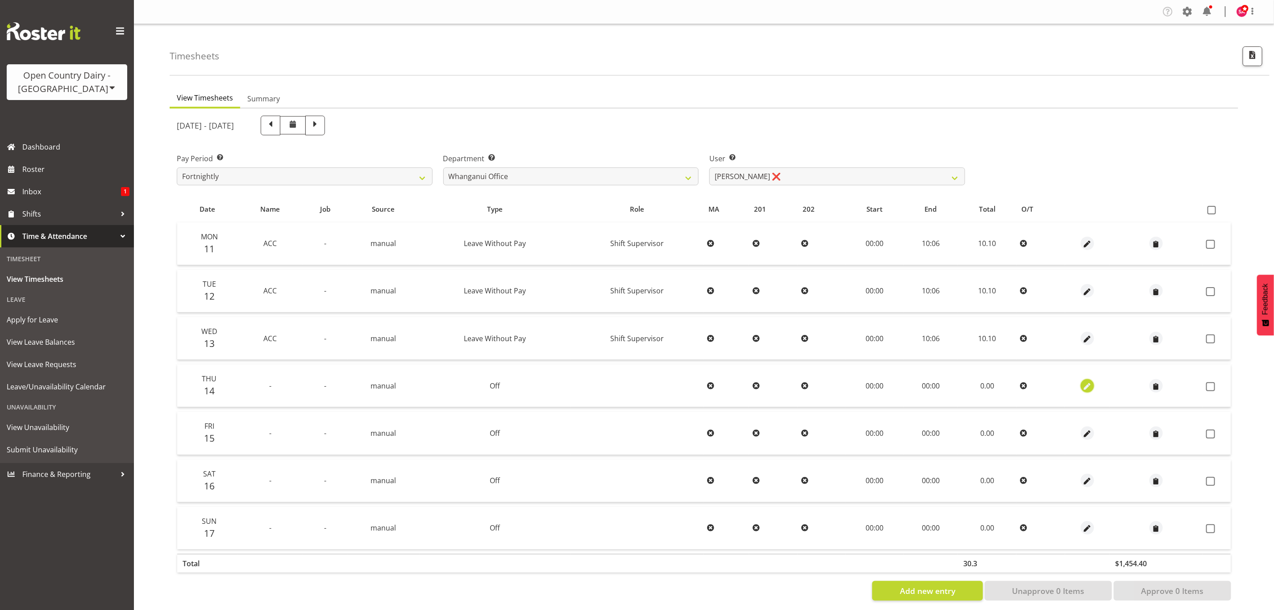
click at [1085, 386] on span "button" at bounding box center [1087, 386] width 10 height 10
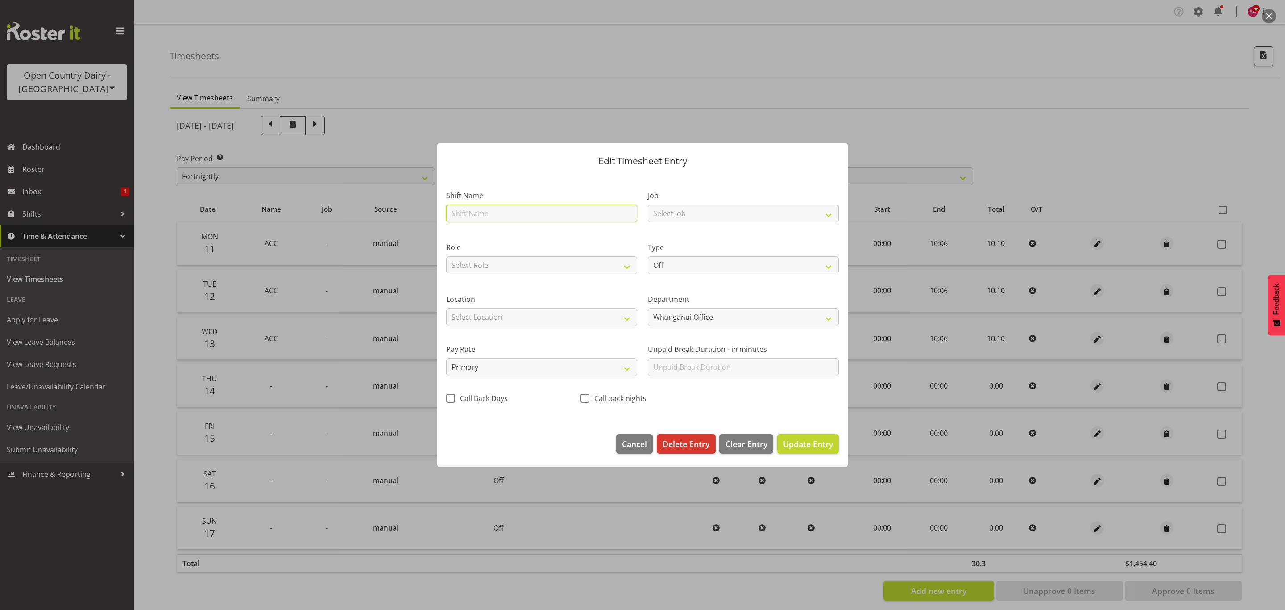
click at [491, 210] on input "text" at bounding box center [541, 213] width 191 height 18
type input "ACC"
click at [681, 260] on select "Off Standard Public Holiday Public Holiday (Worked) Day In Lieu Annual Leave Si…" at bounding box center [743, 265] width 191 height 18
select select "Leave Without Pay"
click at [648, 256] on select "Off Standard Public Holiday Public Holiday (Worked) Day In Lieu Annual Leave Si…" at bounding box center [743, 265] width 191 height 18
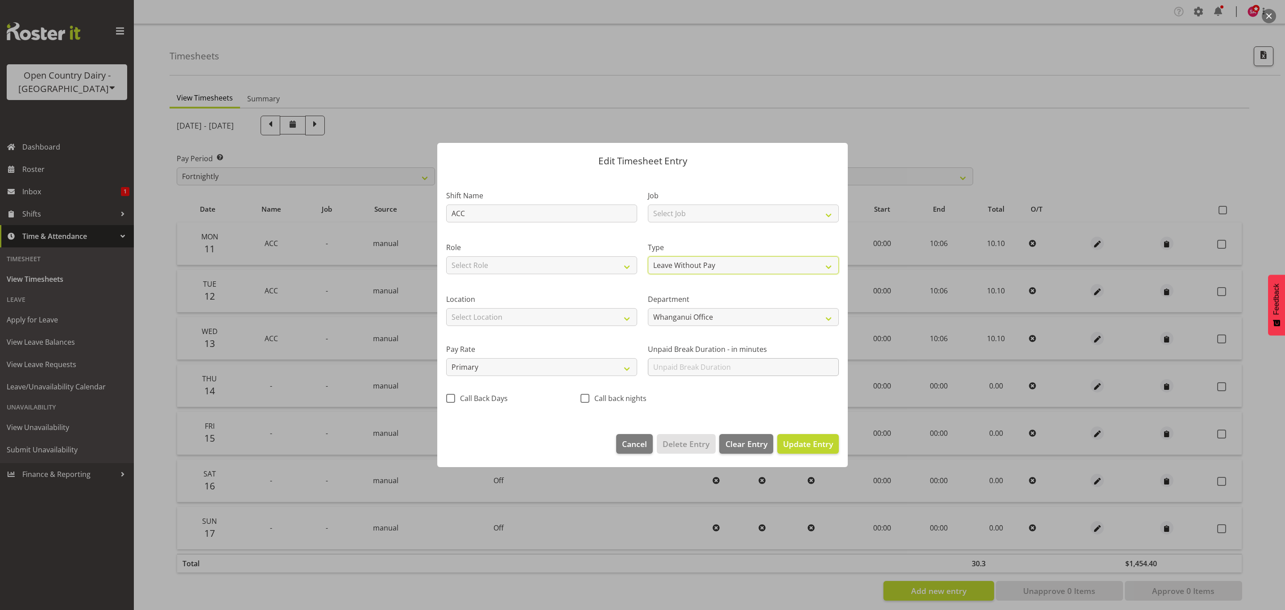
select select "7"
select select "2025"
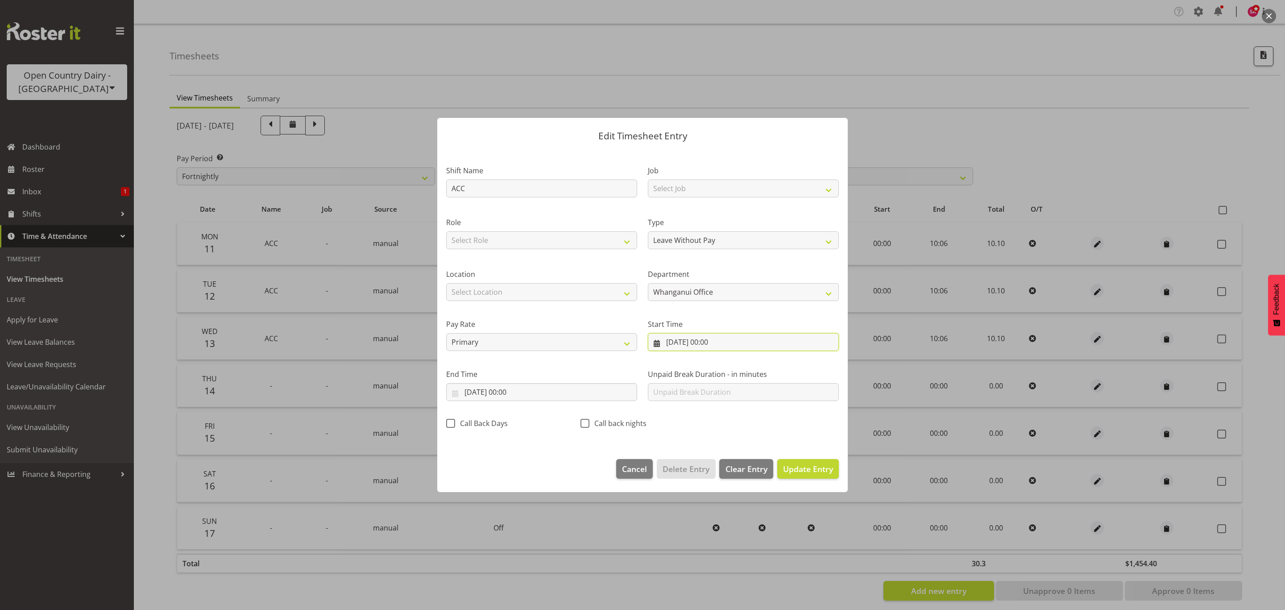
click at [658, 343] on input "[DATE] 00:00" at bounding box center [743, 342] width 191 height 18
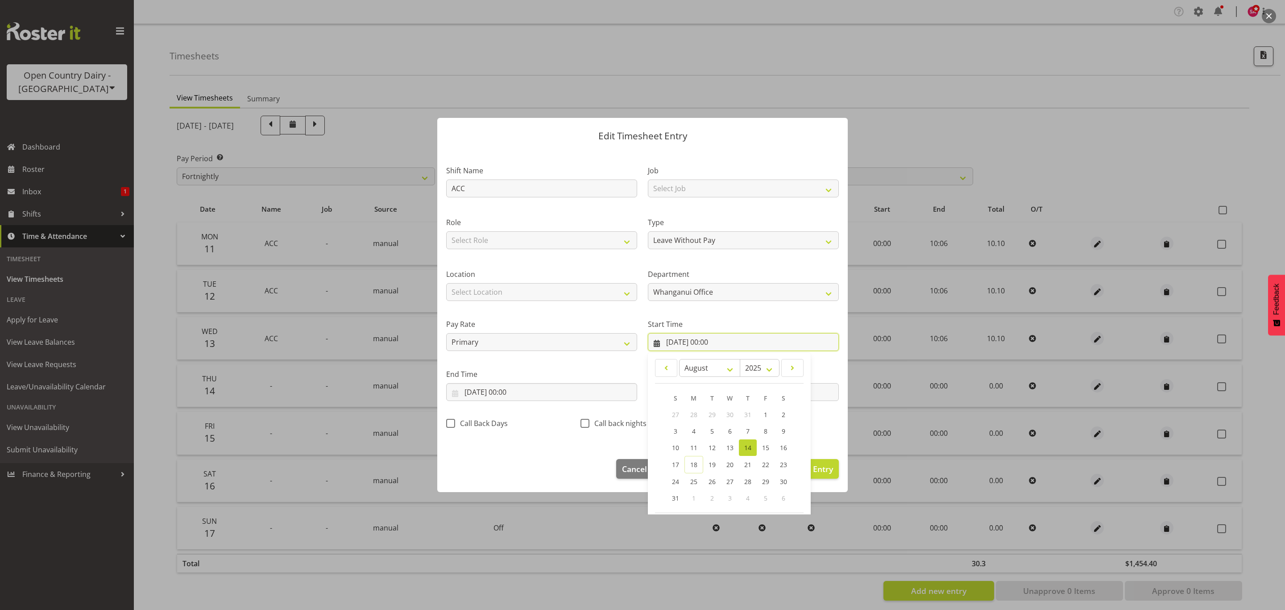
click at [652, 343] on input "[DATE] 00:00" at bounding box center [743, 342] width 191 height 18
click at [460, 393] on input "[DATE] 00:00" at bounding box center [541, 392] width 191 height 18
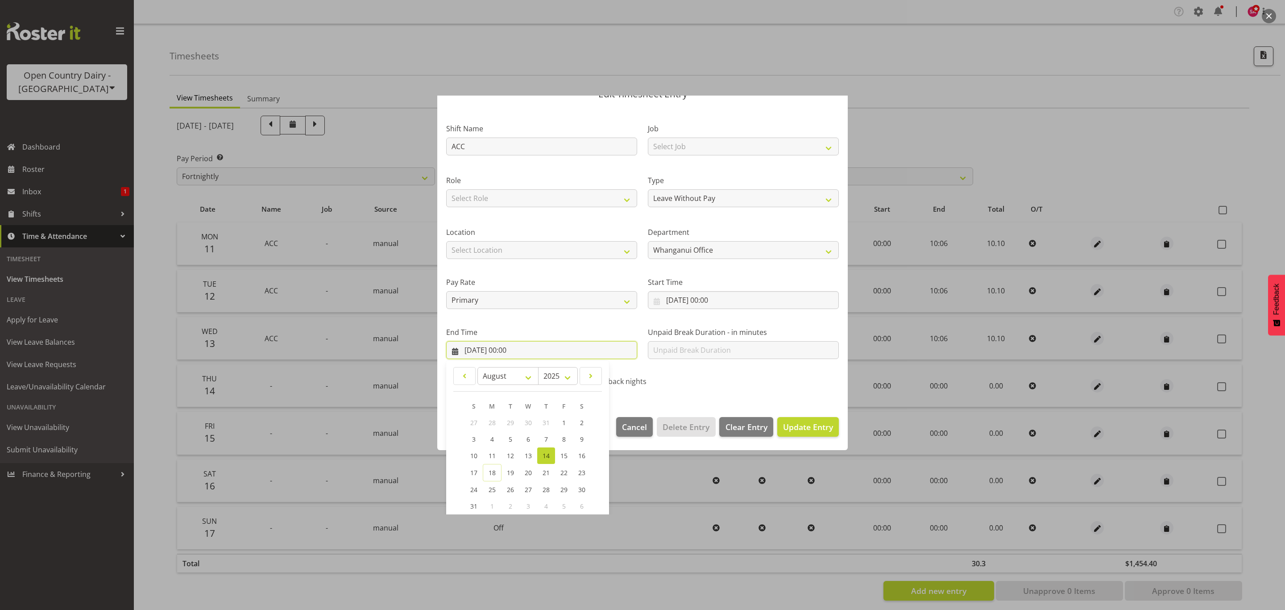
scroll to position [91, 0]
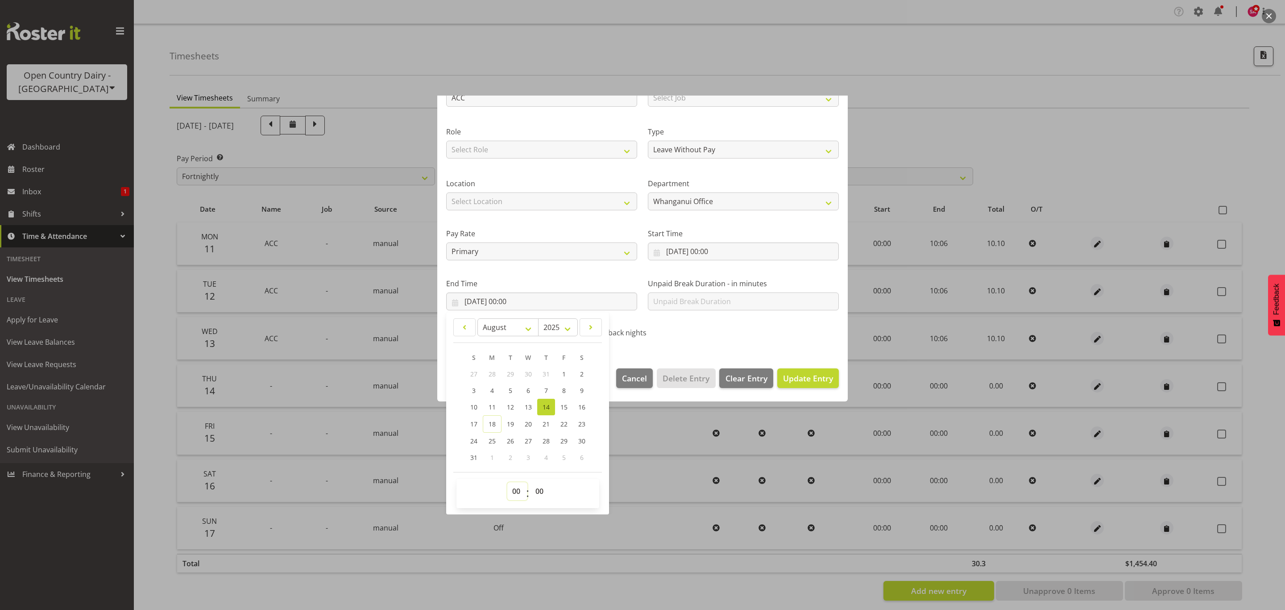
click at [519, 495] on select "00 01 02 03 04 05 06 07 08 09 10 11 12 13 14 15 16 17 18 19 20 21 22 23" at bounding box center [517, 491] width 20 height 18
select select "10"
click at [507, 482] on select "00 01 02 03 04 05 06 07 08 09 10 11 12 13 14 15 16 17 18 19 20 21 22 23" at bounding box center [517, 491] width 20 height 18
type input "[DATE] 10:00"
click at [536, 491] on select "00 01 02 03 04 05 06 07 08 09 10 11 12 13 14 15 16 17 18 19 20 21 22 23 24 25 2…" at bounding box center [541, 491] width 20 height 18
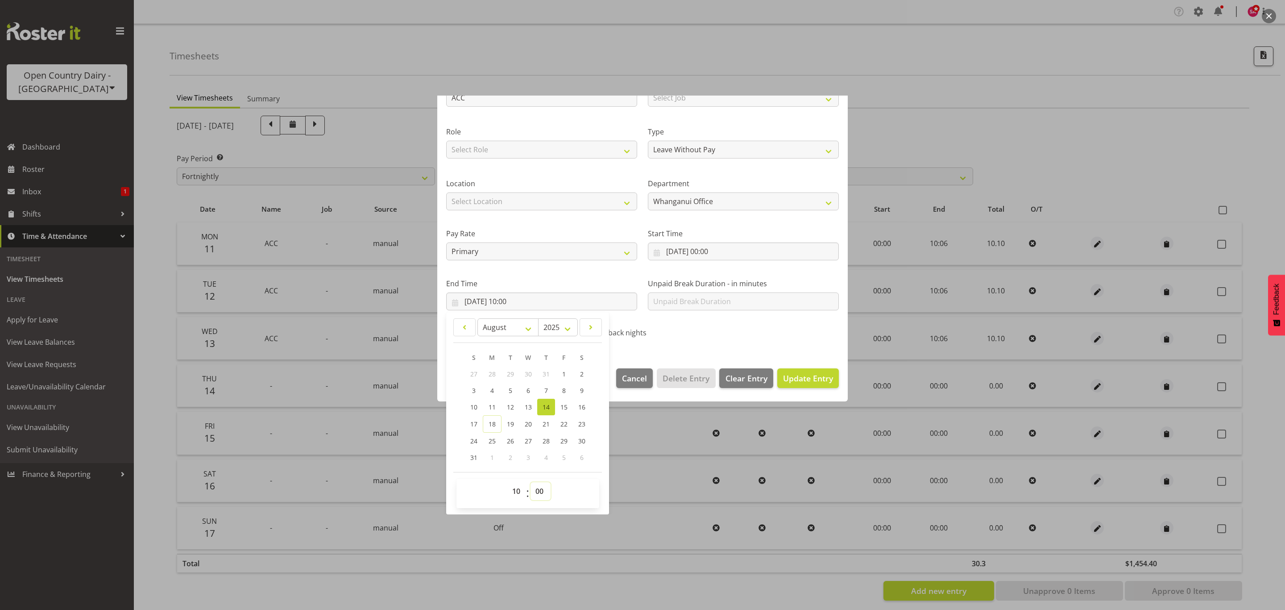
select select "6"
click at [531, 482] on select "00 01 02 03 04 05 06 07 08 09 10 11 12 13 14 15 16 17 18 19 20 21 22 23 24 25 2…" at bounding box center [541, 491] width 20 height 18
type input "[DATE] 10:06"
click at [787, 375] on span "Update Entry" at bounding box center [808, 378] width 50 height 11
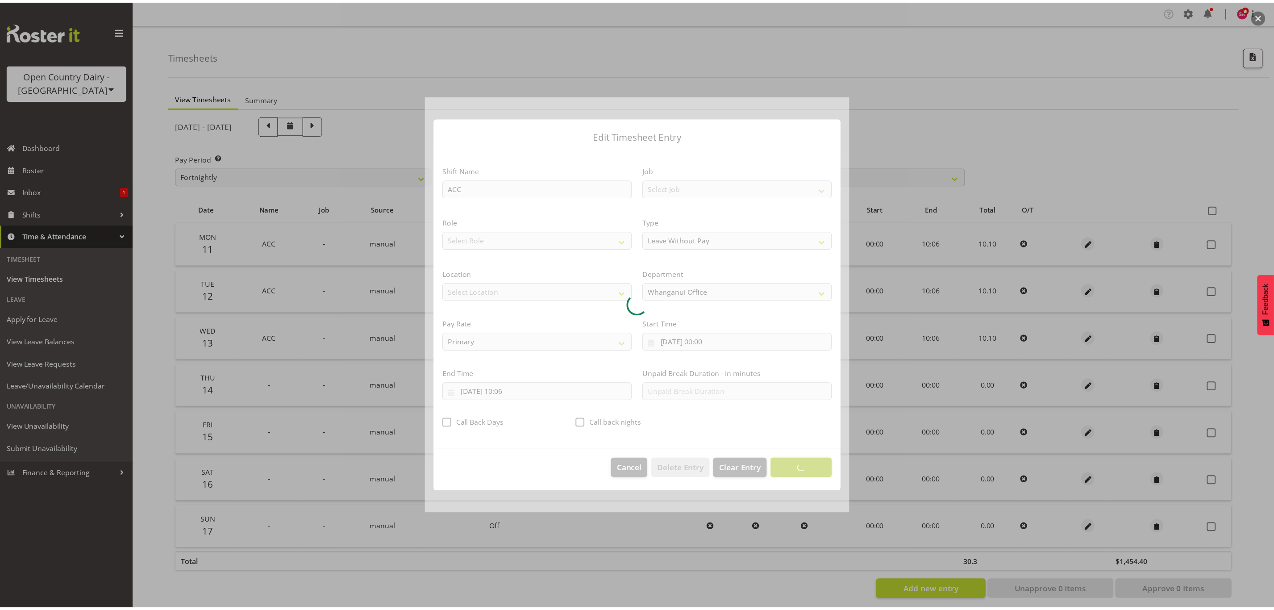
scroll to position [0, 0]
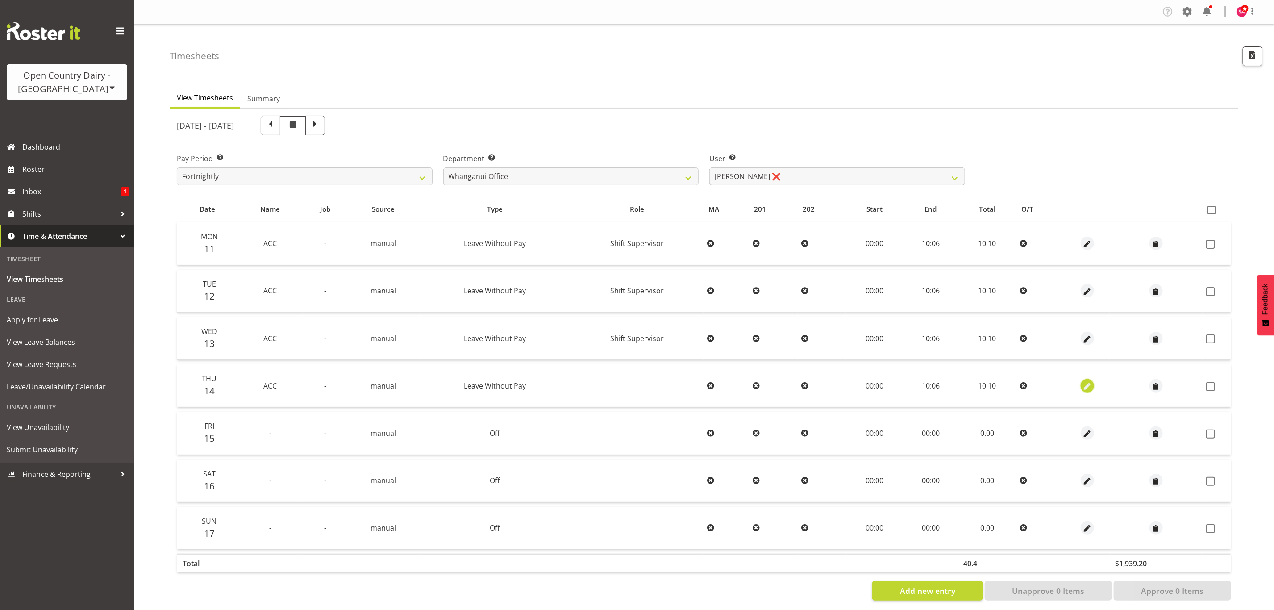
click at [1082, 382] on span "button" at bounding box center [1087, 386] width 10 height 10
select select "Leave Without Pay"
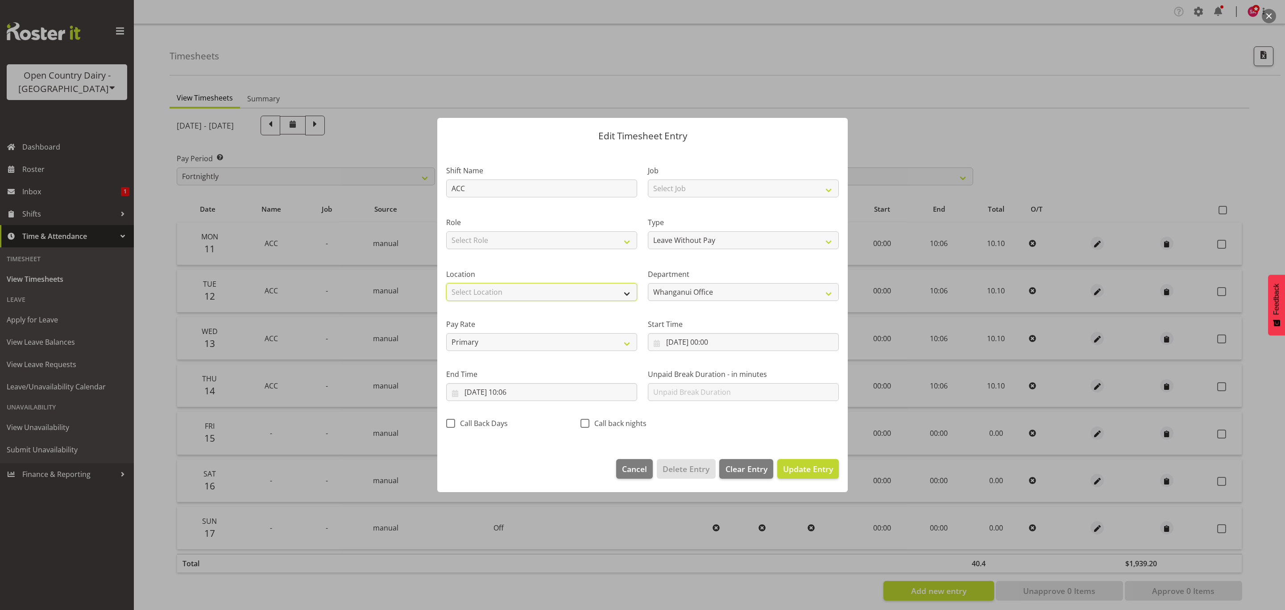
click at [489, 289] on select "Select Location Containers Horotiu Ingredients Waharoa Office [GEOGRAPHIC_DATA]…" at bounding box center [541, 292] width 191 height 18
select select "1244"
click at [446, 283] on select "Select Location Containers Horotiu Ingredients Waharoa Office [GEOGRAPHIC_DATA]…" at bounding box center [541, 292] width 191 height 18
click at [519, 240] on select "Select Role Shift Supervisor" at bounding box center [541, 240] width 191 height 18
select select "1167"
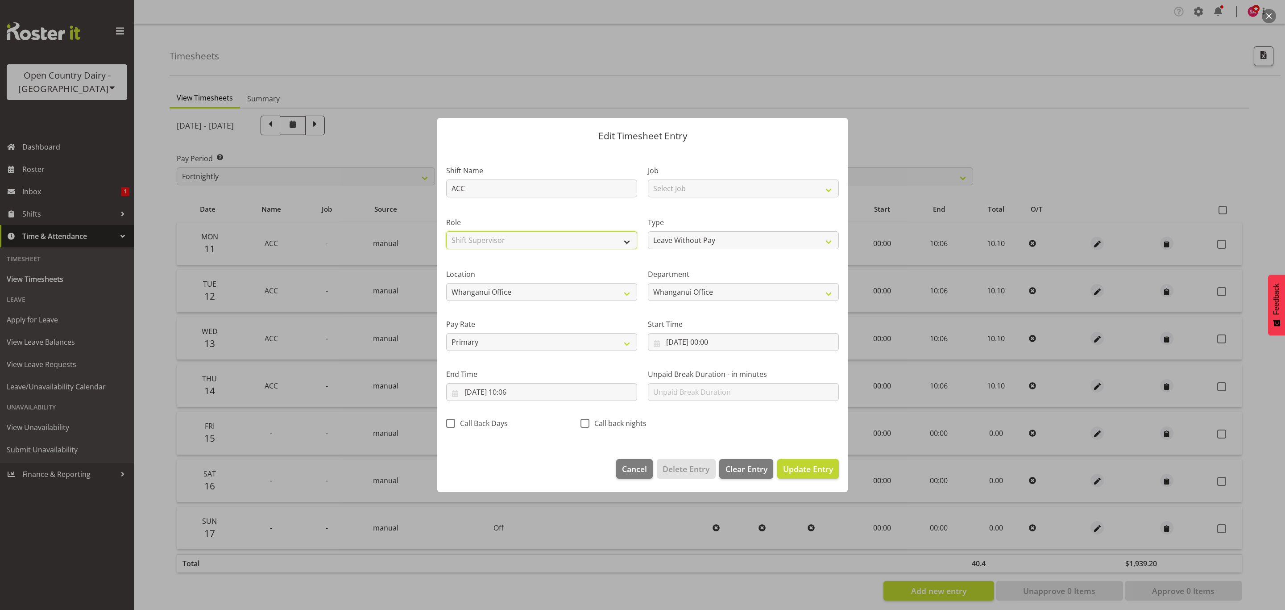
click at [446, 231] on select "Select Role Shift Supervisor" at bounding box center [541, 240] width 191 height 18
click at [808, 462] on button "Update Entry" at bounding box center [808, 469] width 62 height 20
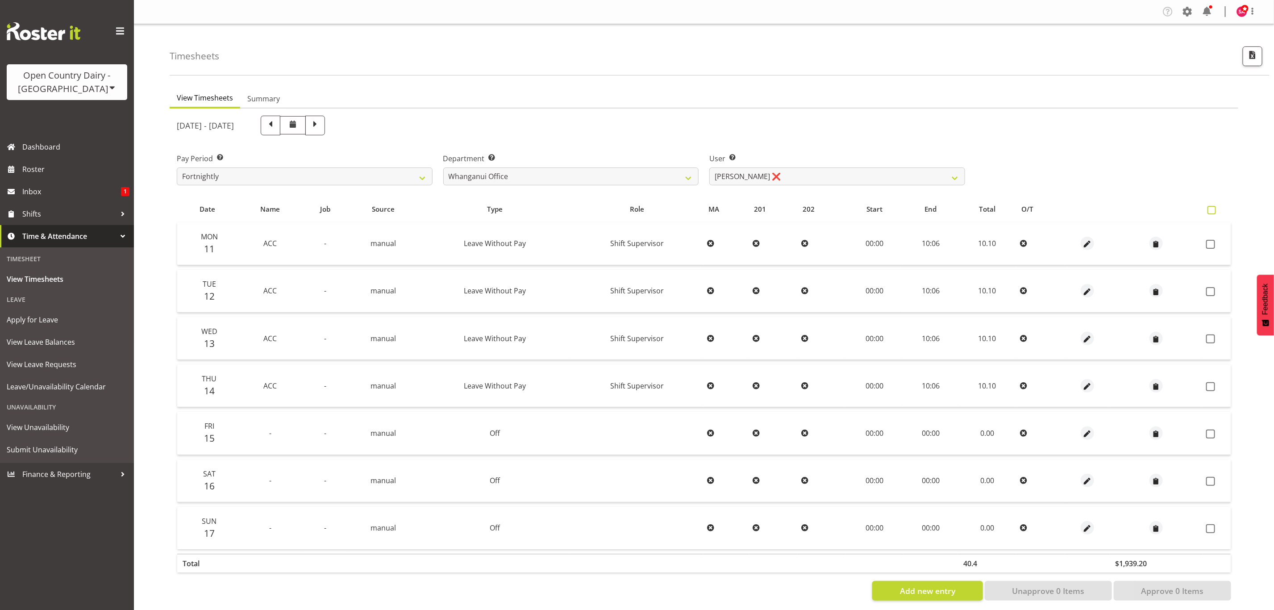
click at [1208, 209] on span at bounding box center [1211, 210] width 8 height 8
click at [1208, 209] on input "checkbox" at bounding box center [1210, 210] width 6 height 6
checkbox input "true"
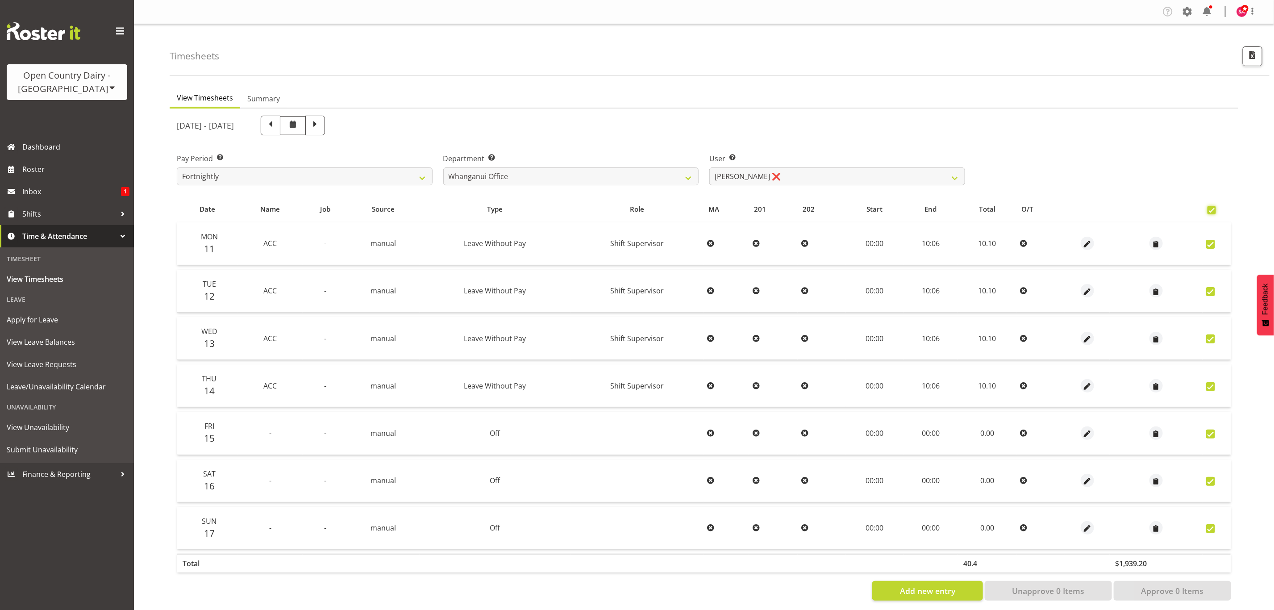
checkbox input "true"
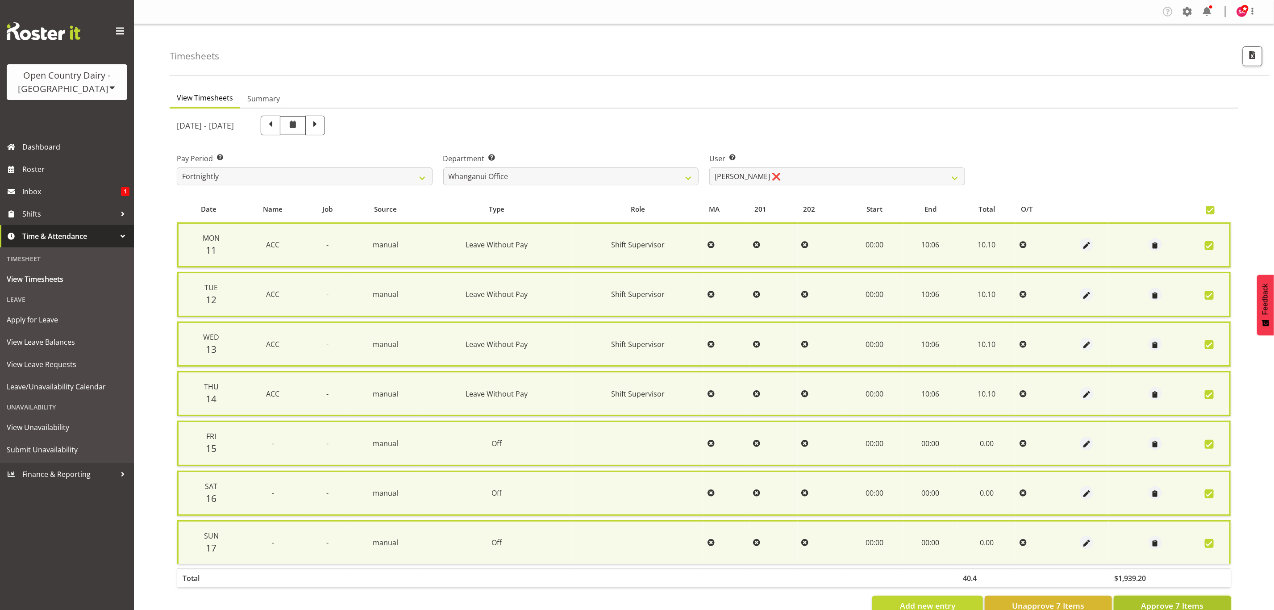
click at [1167, 602] on span "Approve 7 Items" at bounding box center [1172, 605] width 62 height 12
checkbox input "false"
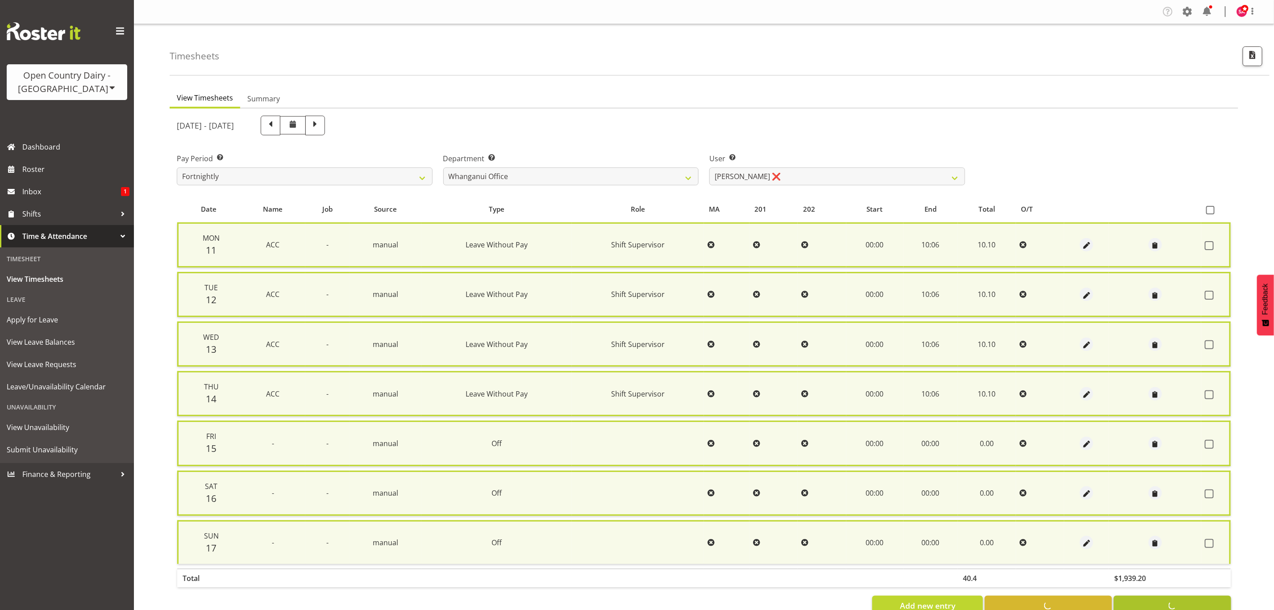
checkbox input "false"
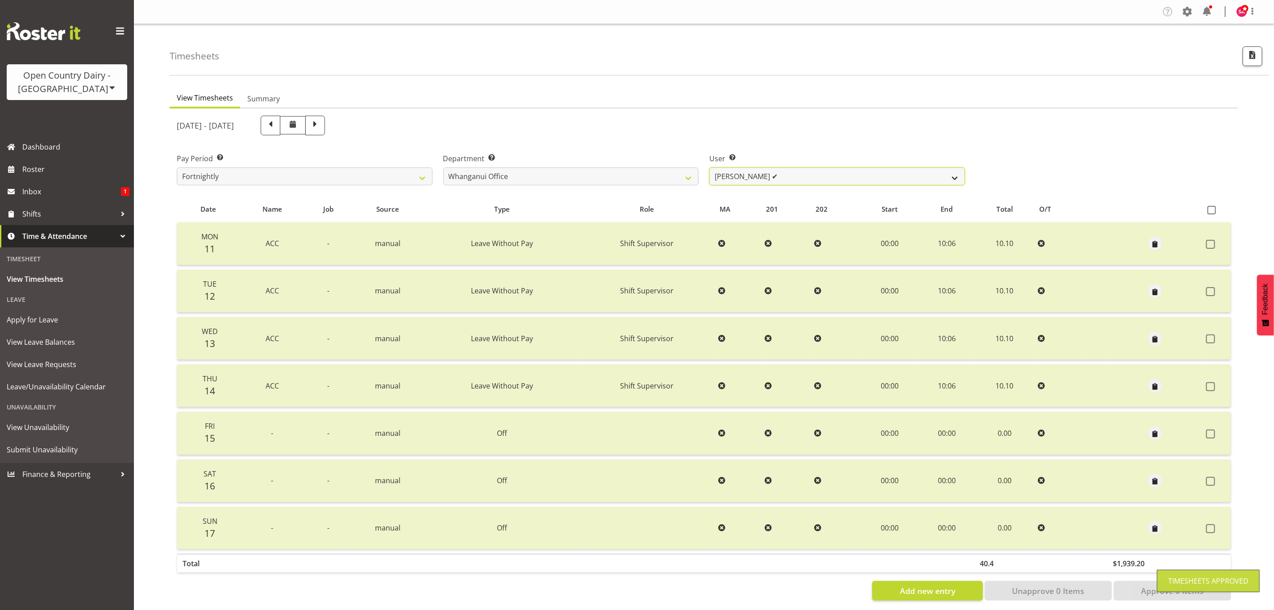
click at [777, 180] on select "[PERSON_NAME] ✔ [PERSON_NAME] ✔ [PERSON_NAME] ✔ [PERSON_NAME] ❌ [PERSON_NAME] ✔" at bounding box center [837, 176] width 256 height 18
select select "7535"
click at [709, 167] on select "[PERSON_NAME] ✔ [PERSON_NAME] ✔ [PERSON_NAME] ✔ [PERSON_NAME] ❌ [PERSON_NAME] ✔" at bounding box center [837, 176] width 256 height 18
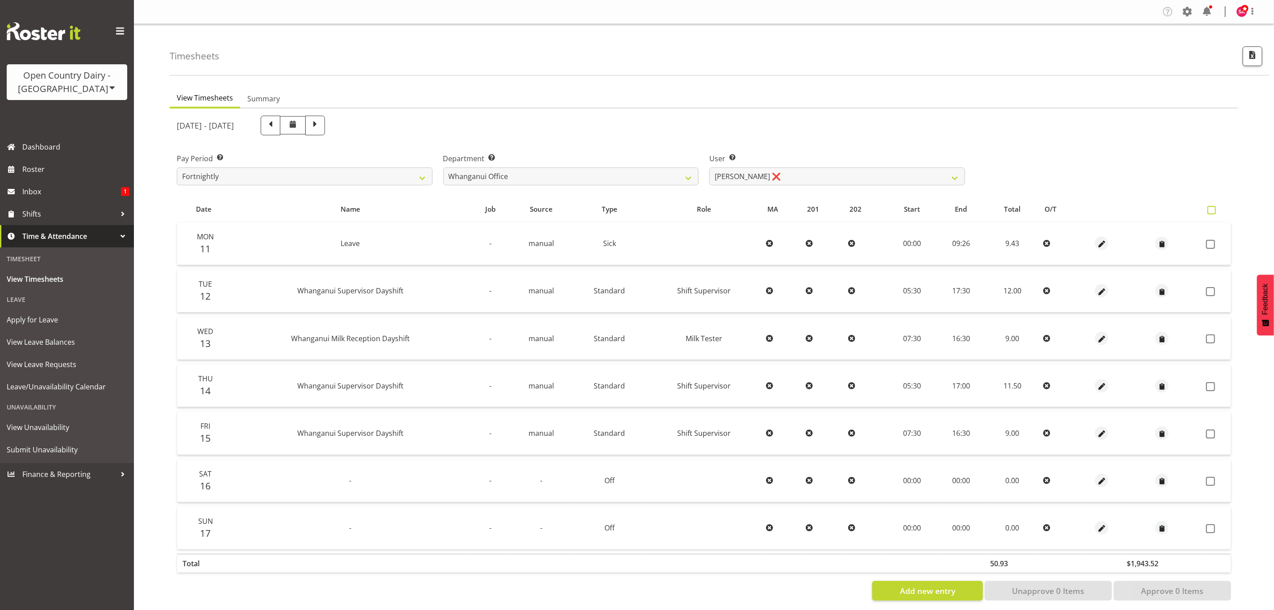
click at [1218, 206] on label at bounding box center [1213, 210] width 13 height 8
click at [1213, 207] on input "checkbox" at bounding box center [1210, 210] width 6 height 6
checkbox input "true"
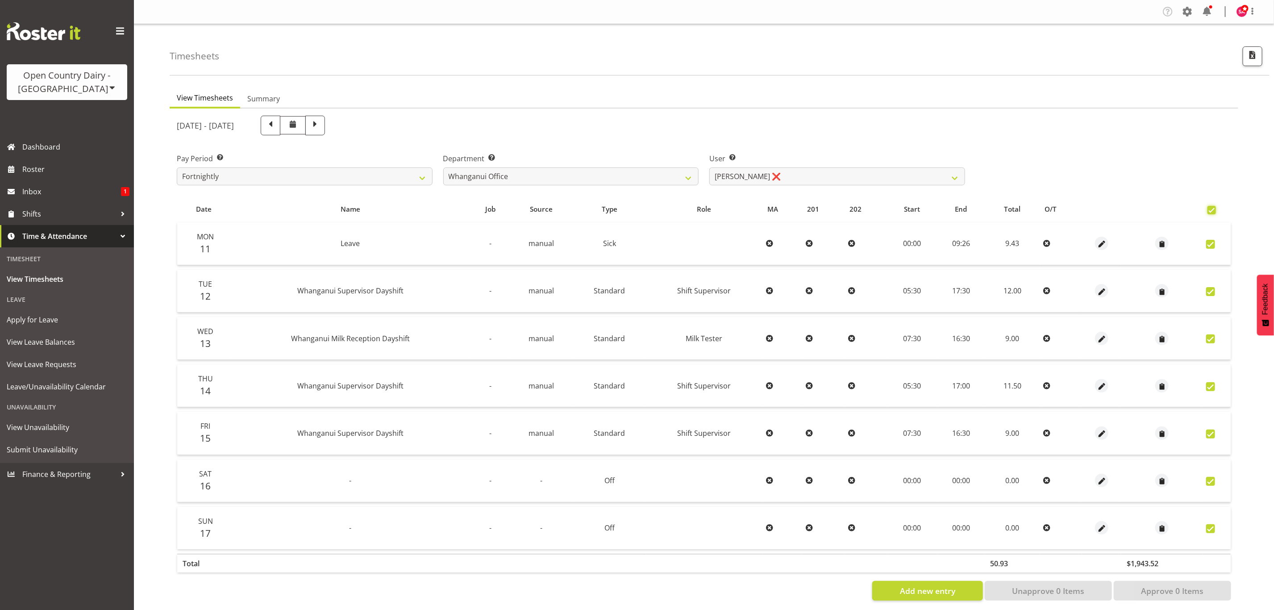
checkbox input "true"
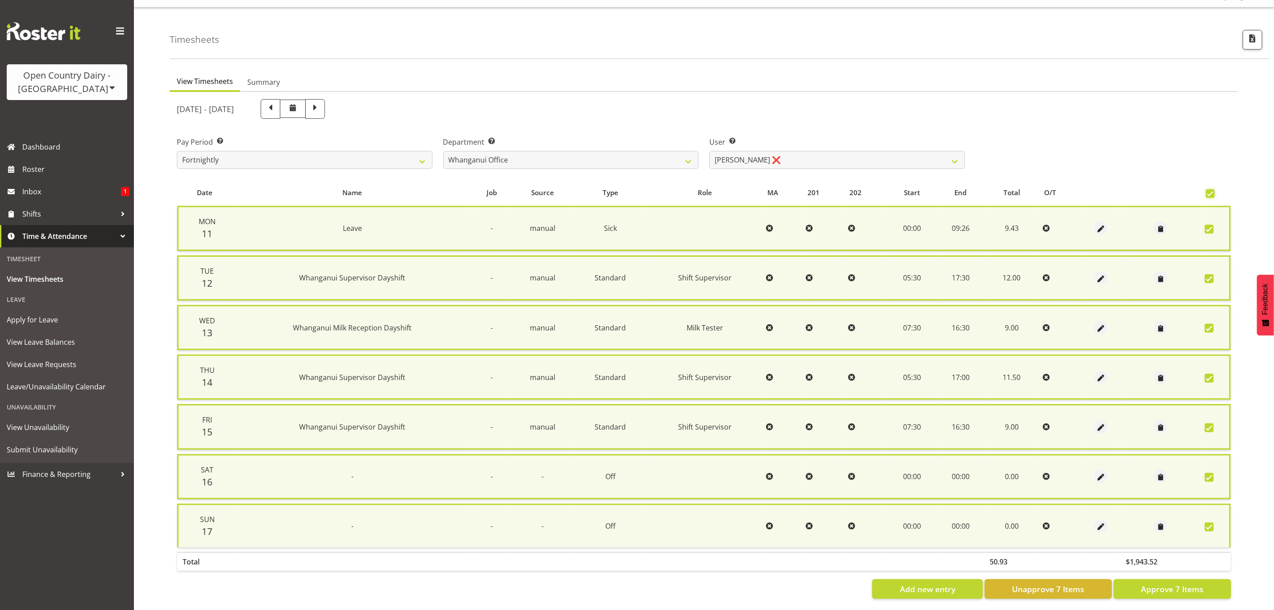
scroll to position [25, 0]
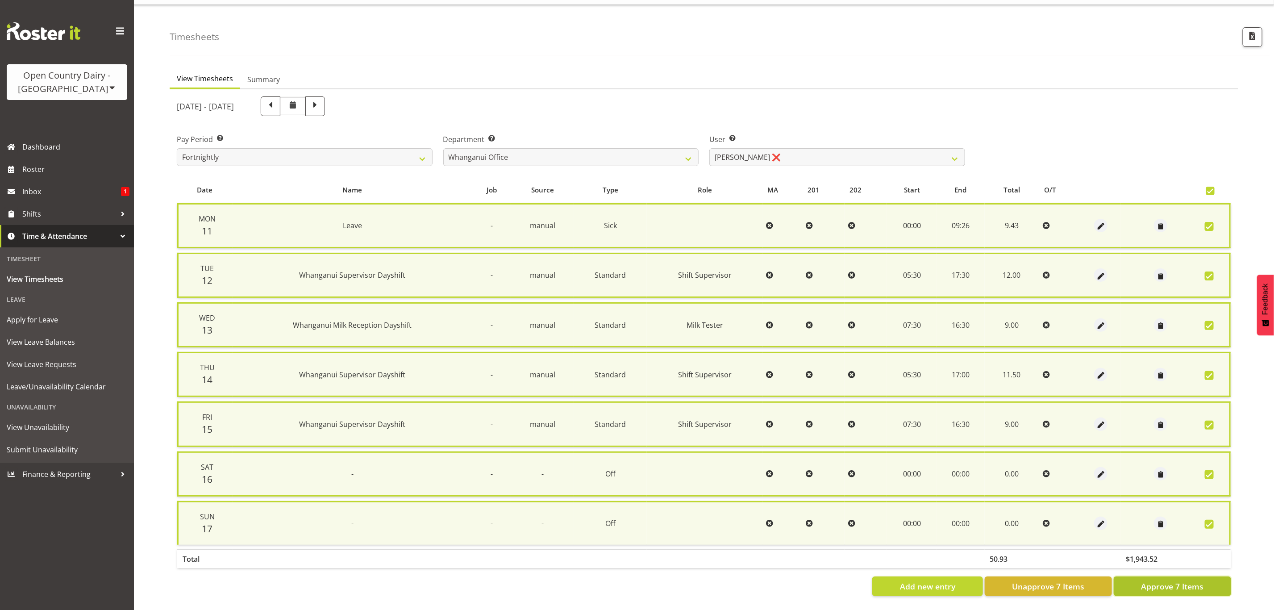
click at [1162, 580] on span "Approve 7 Items" at bounding box center [1172, 586] width 62 height 12
checkbox input "false"
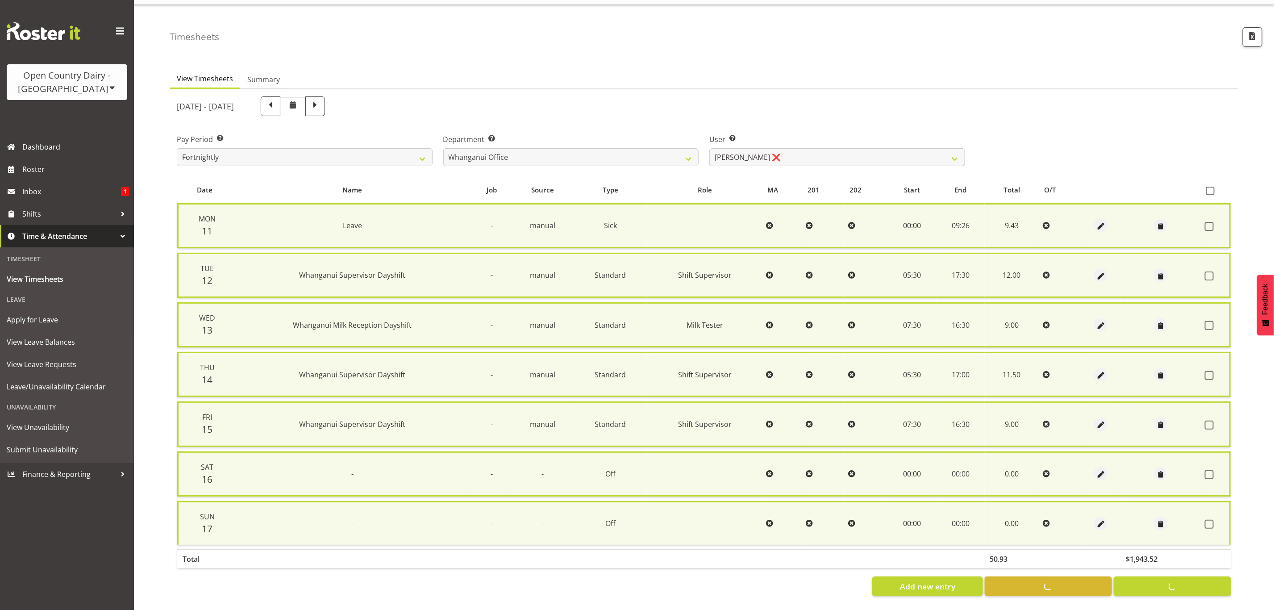
checkbox input "false"
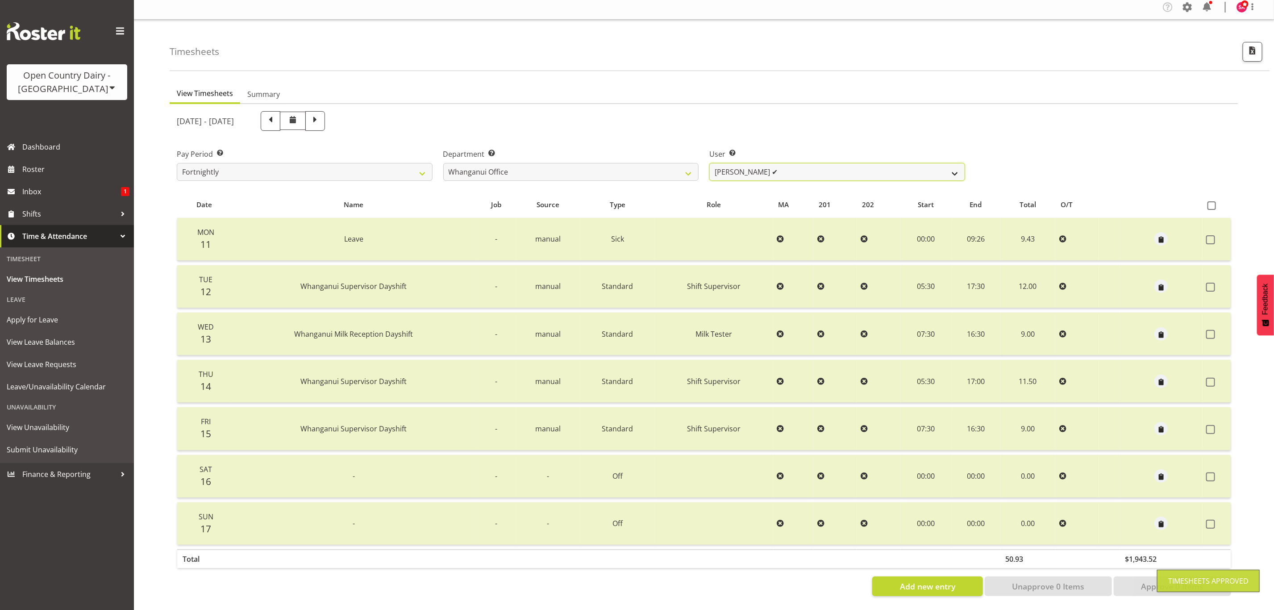
click at [760, 163] on select "[PERSON_NAME] ✔ [PERSON_NAME][GEOGRAPHIC_DATA] ✔ [PERSON_NAME] ✔ [PERSON_NAME] …" at bounding box center [837, 172] width 256 height 18
